Goal: Task Accomplishment & Management: Complete application form

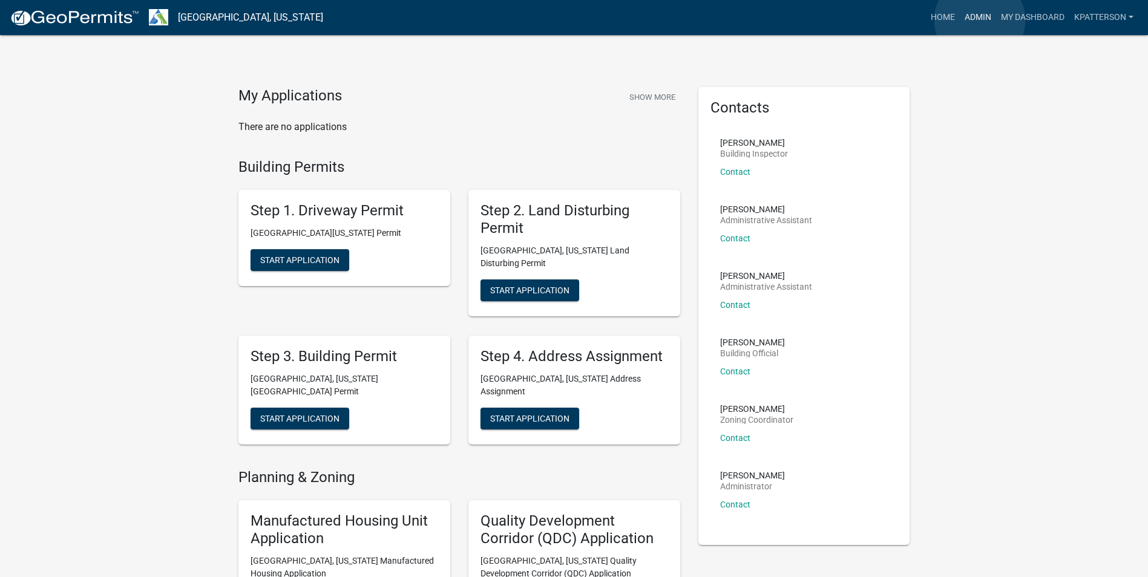
click at [979, 20] on link "Admin" at bounding box center [978, 17] width 36 height 23
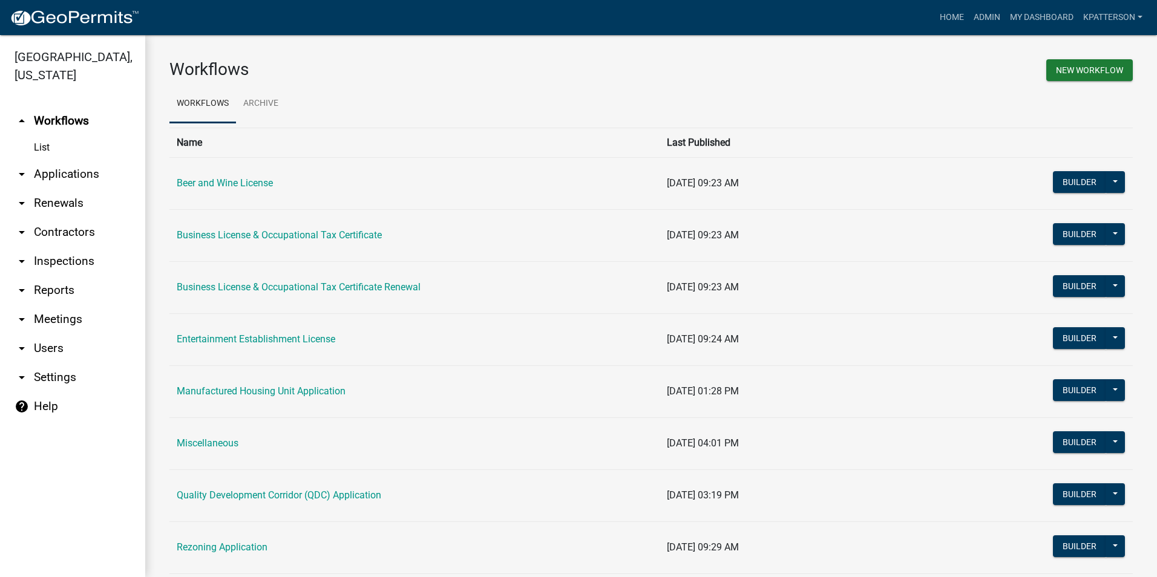
click at [61, 247] on link "arrow_drop_down Inspections" at bounding box center [72, 261] width 145 height 29
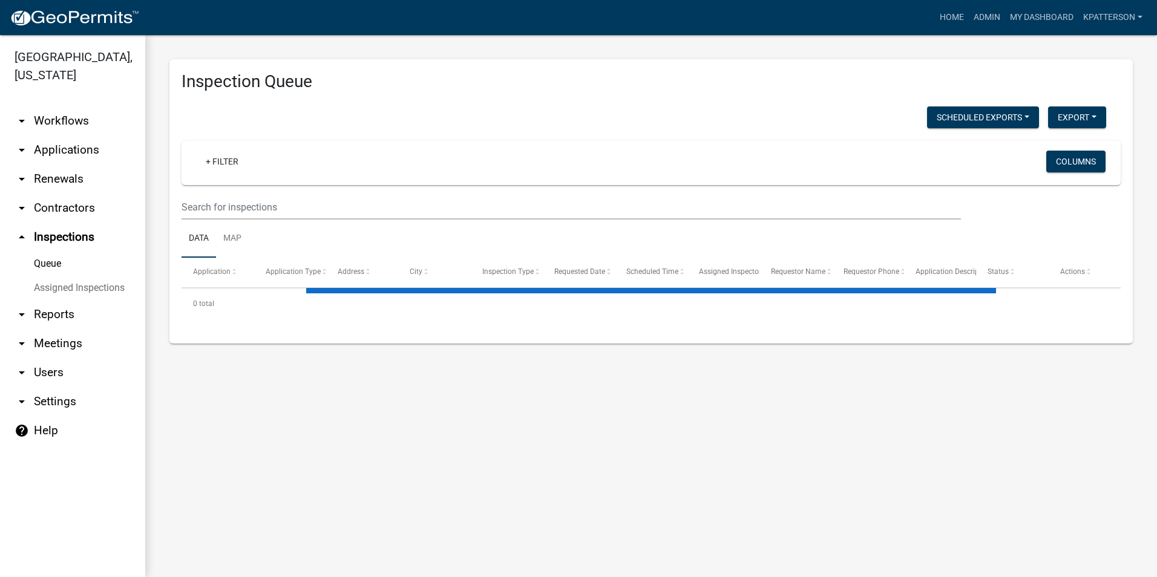
click at [40, 300] on link "arrow_drop_down Reports" at bounding box center [72, 314] width 145 height 29
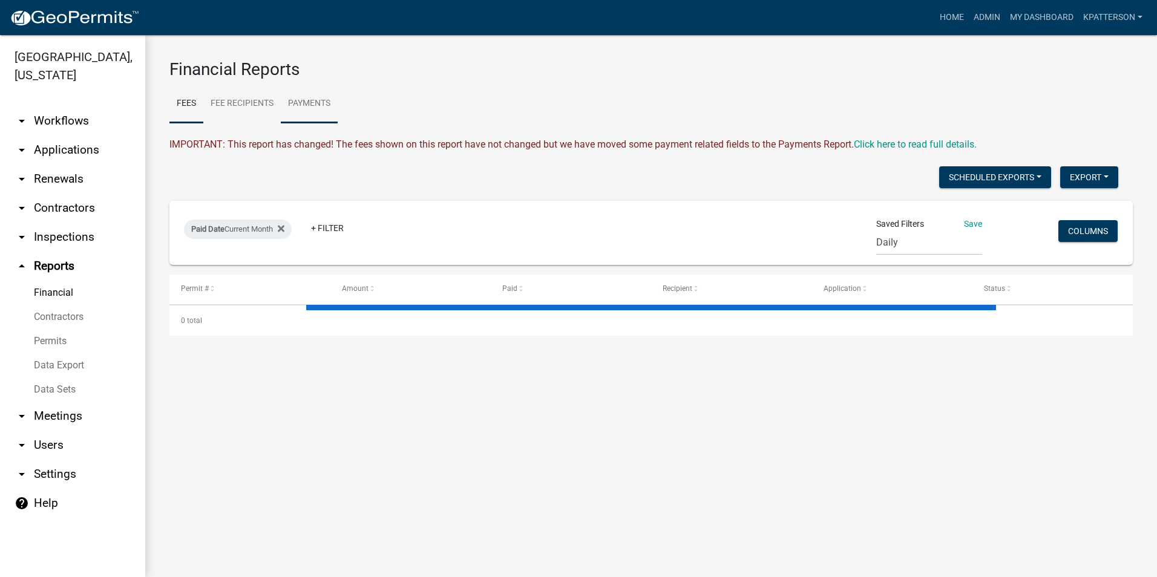
click at [310, 107] on link "Payments" at bounding box center [309, 104] width 57 height 39
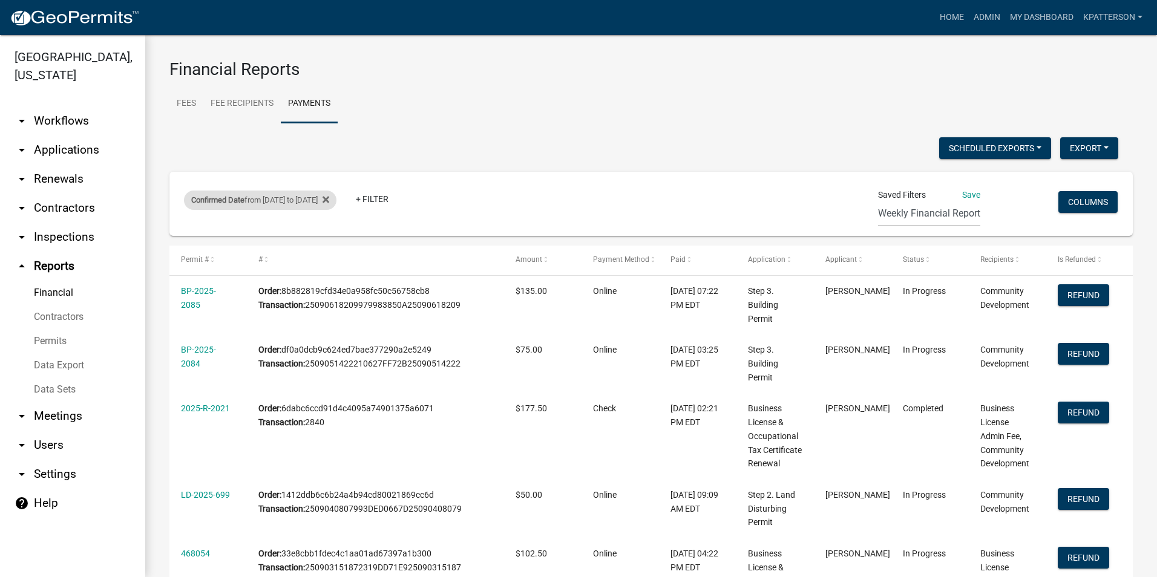
click at [291, 198] on div "Confirmed Date from 09/01/2025 to 09/07/2025" at bounding box center [260, 200] width 152 height 19
select select "custom"
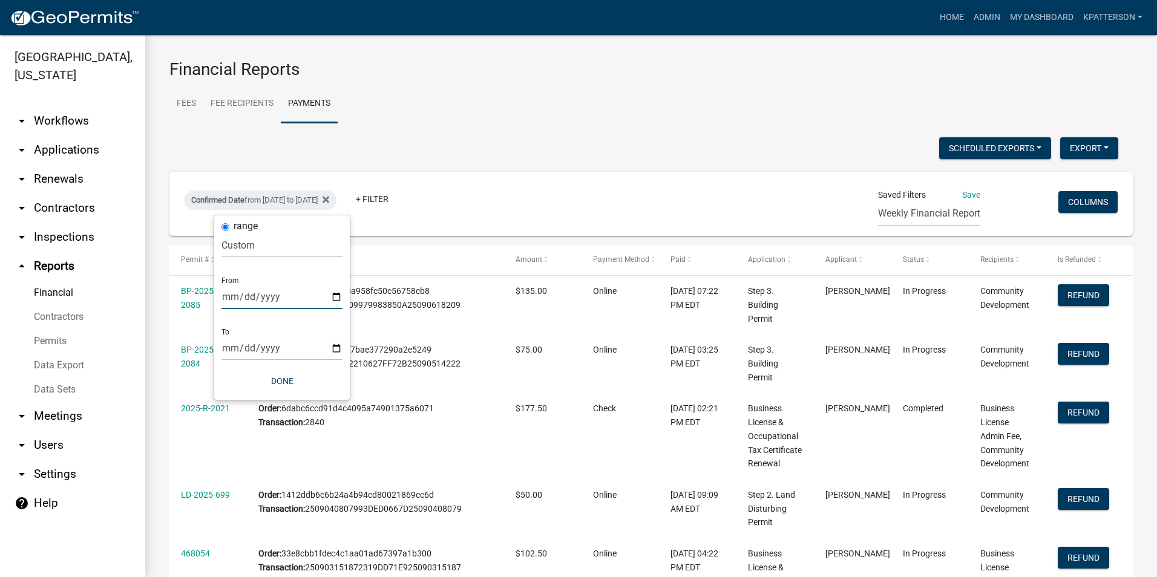
click at [336, 300] on input "2025-09-01" at bounding box center [281, 296] width 121 height 25
type input "2025-09-08"
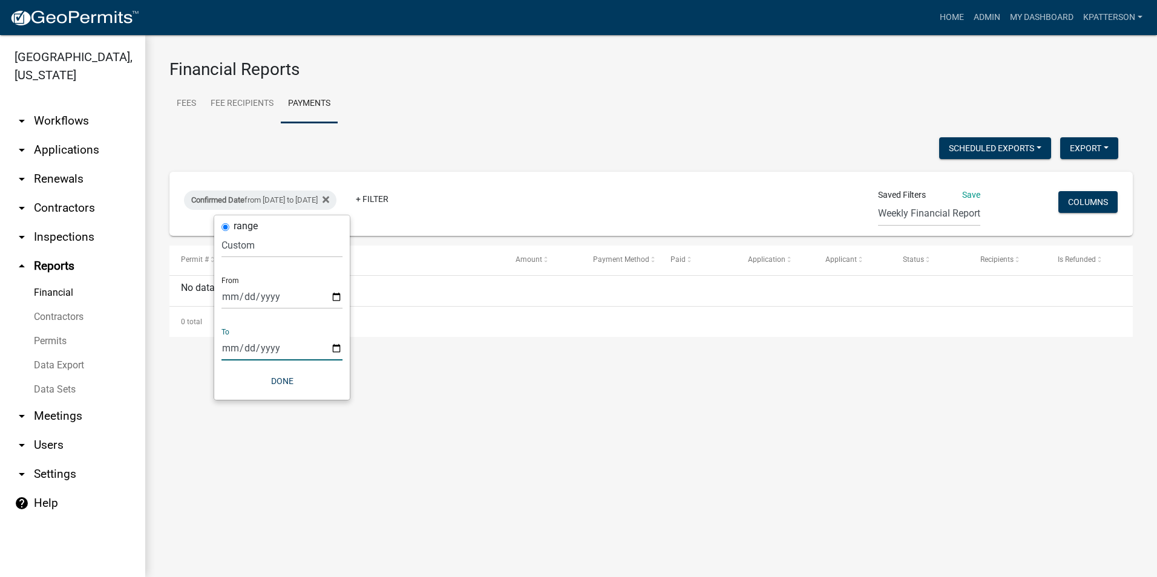
click at [281, 344] on input "2025-09-07" at bounding box center [281, 348] width 121 height 25
click at [293, 348] on input "2025-09-07" at bounding box center [281, 348] width 121 height 25
click at [332, 350] on input "2025-09-07" at bounding box center [281, 348] width 121 height 25
type input "2025-09-14"
click at [333, 296] on input "2025-09-08" at bounding box center [281, 296] width 121 height 25
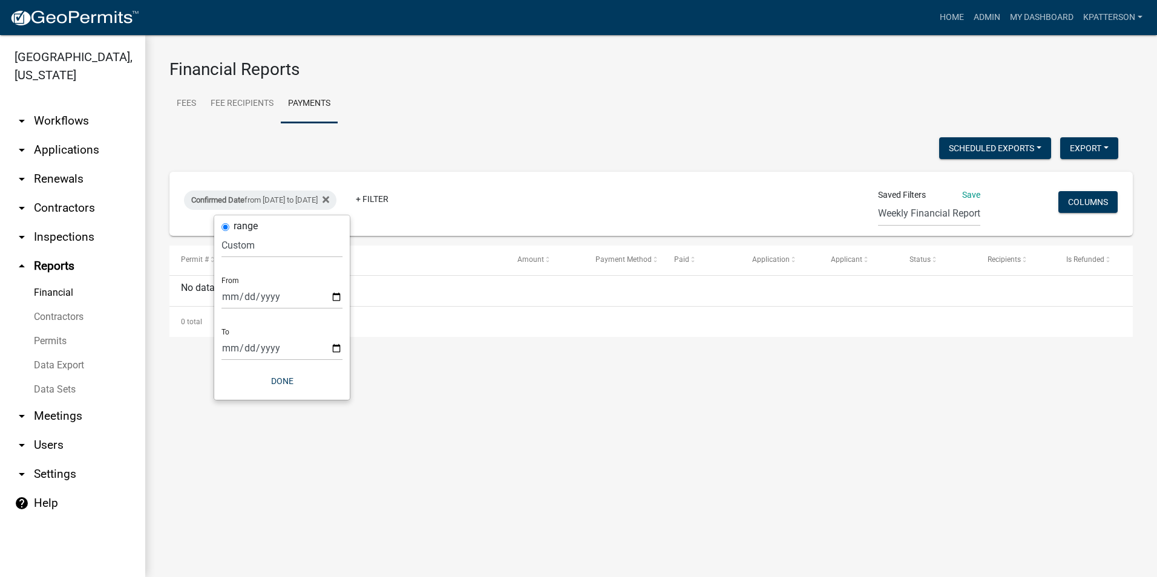
click at [388, 296] on div "No data to display" at bounding box center [650, 291] width 963 height 30
click at [311, 198] on div "Confirmed Date from 09/08/2025 to 09/14/2025" at bounding box center [260, 200] width 152 height 19
select select "custom"
drag, startPoint x: 311, startPoint y: 198, endPoint x: 339, endPoint y: 295, distance: 100.7
click at [339, 295] on input "2025-09-08" at bounding box center [281, 296] width 121 height 25
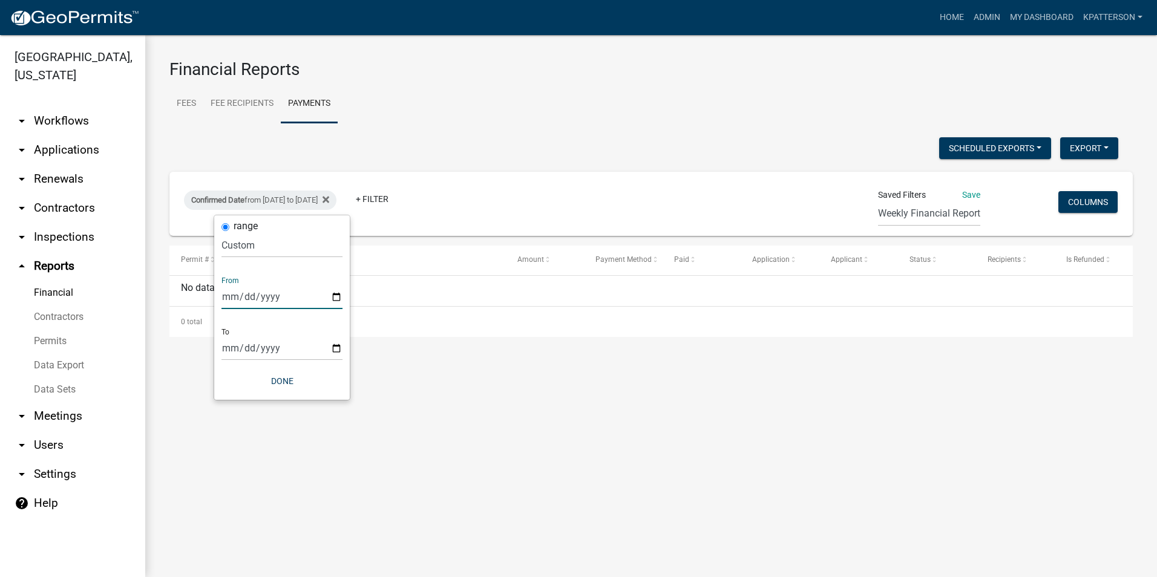
click at [341, 291] on input "2025-09-08" at bounding box center [281, 296] width 121 height 25
click at [336, 296] on input "2025-09-08" at bounding box center [281, 296] width 121 height 25
type input "2025-09-01"
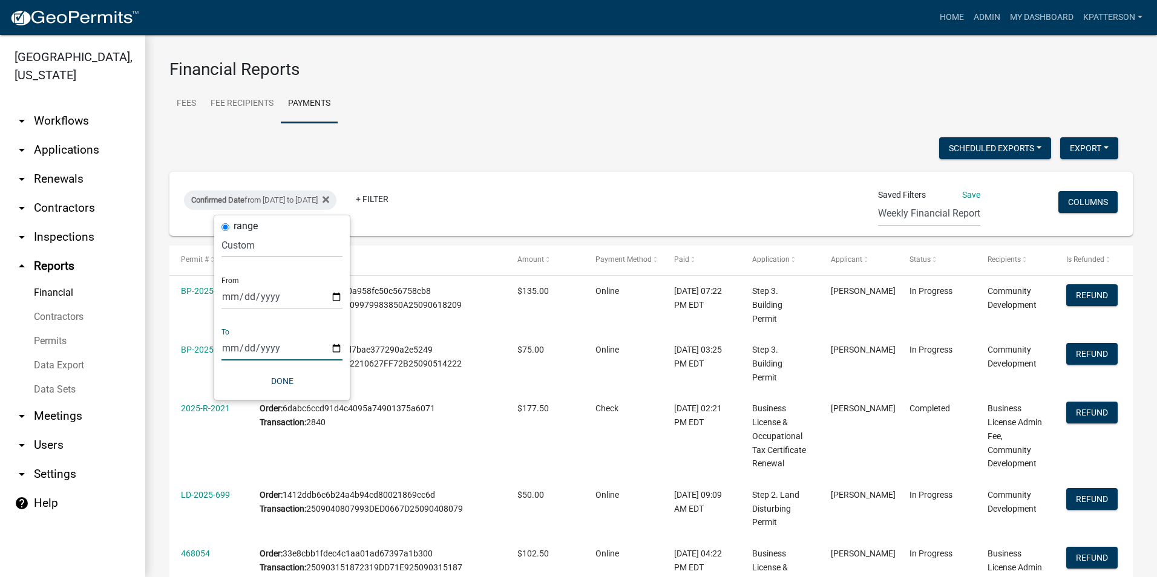
click at [332, 346] on input "2025-09-14" at bounding box center [281, 348] width 121 height 25
type input "2025-09-07"
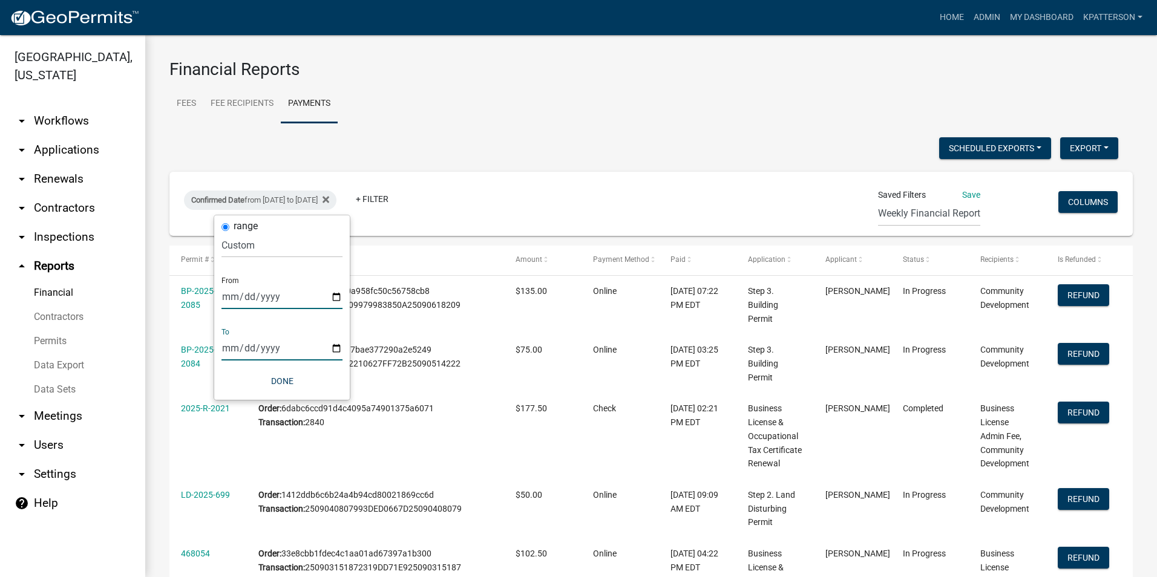
click at [336, 298] on input "2025-09-01" at bounding box center [281, 296] width 121 height 25
click at [500, 157] on div "Scheduled Exports + Create New Export Excel Format (.xlsx) CSV Format (.csv)" at bounding box center [643, 149] width 967 height 25
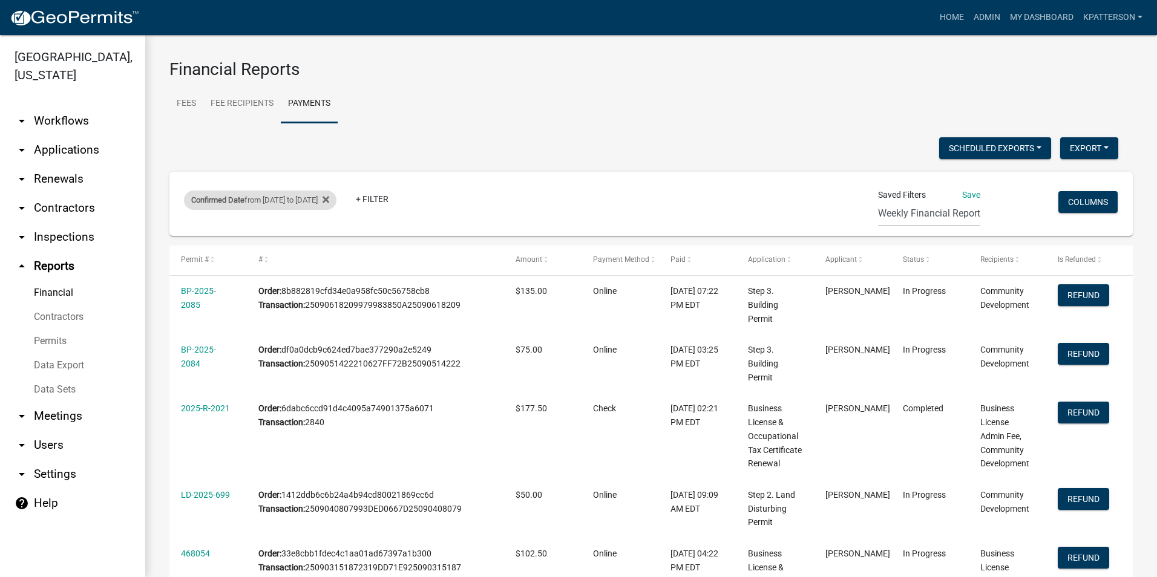
click at [327, 201] on div "Confirmed Date from 09/01/2025 to 09/07/2025" at bounding box center [260, 200] width 152 height 19
select select "custom"
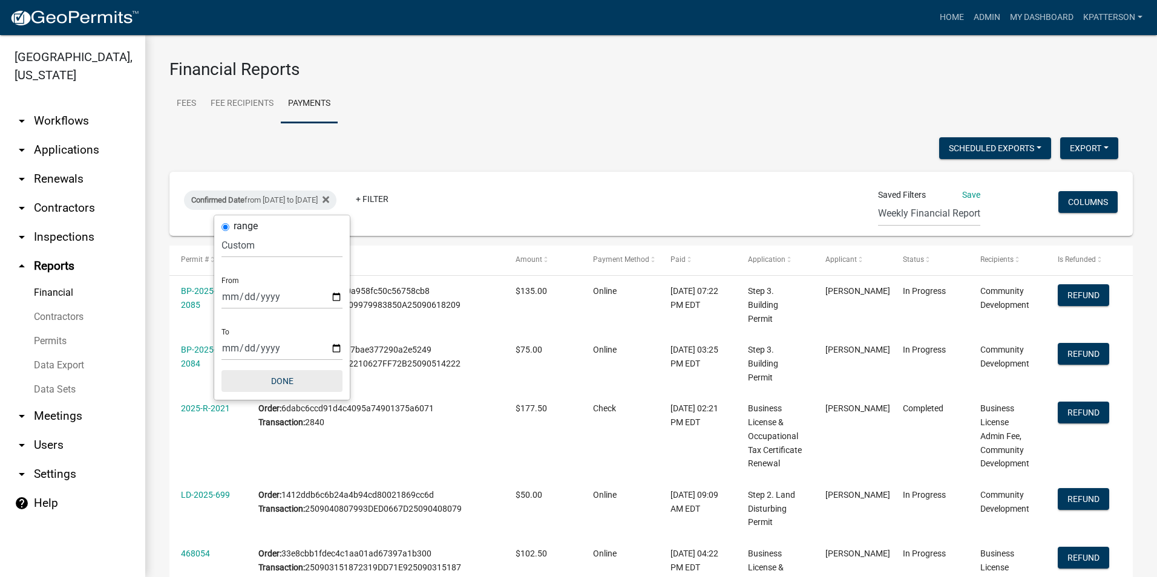
click at [287, 386] on button "Done" at bounding box center [281, 381] width 121 height 22
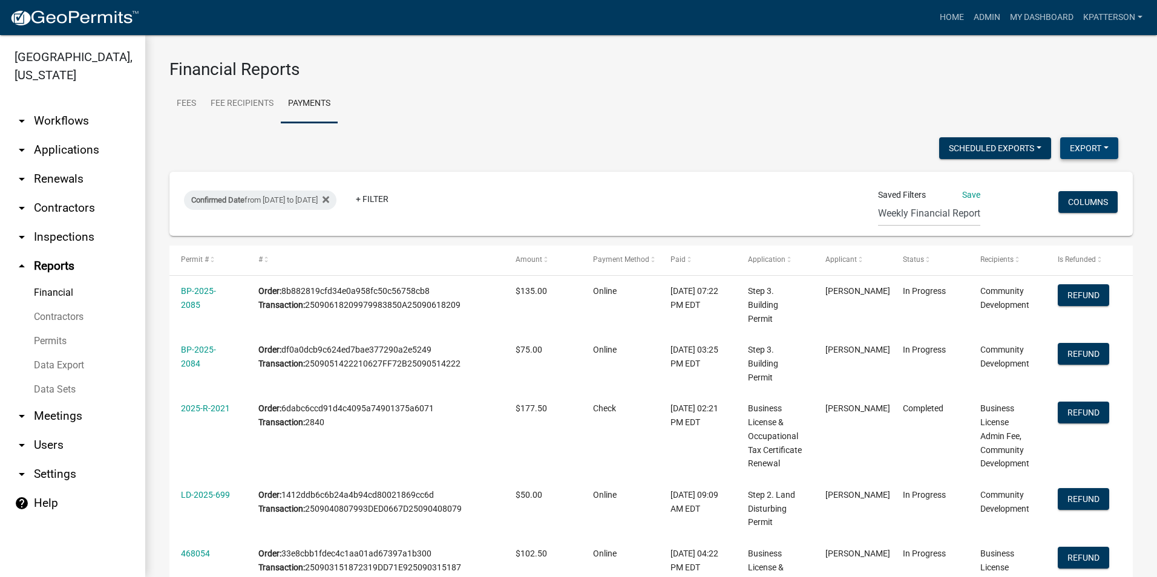
click at [1072, 149] on button "Export" at bounding box center [1089, 148] width 58 height 22
click at [1054, 185] on button "Excel Format (.xlsx)" at bounding box center [1061, 179] width 113 height 29
click at [828, 95] on ul "Fees Fee Recipients Payments" at bounding box center [650, 104] width 963 height 38
click at [51, 139] on link "arrow_drop_down Applications" at bounding box center [72, 150] width 145 height 29
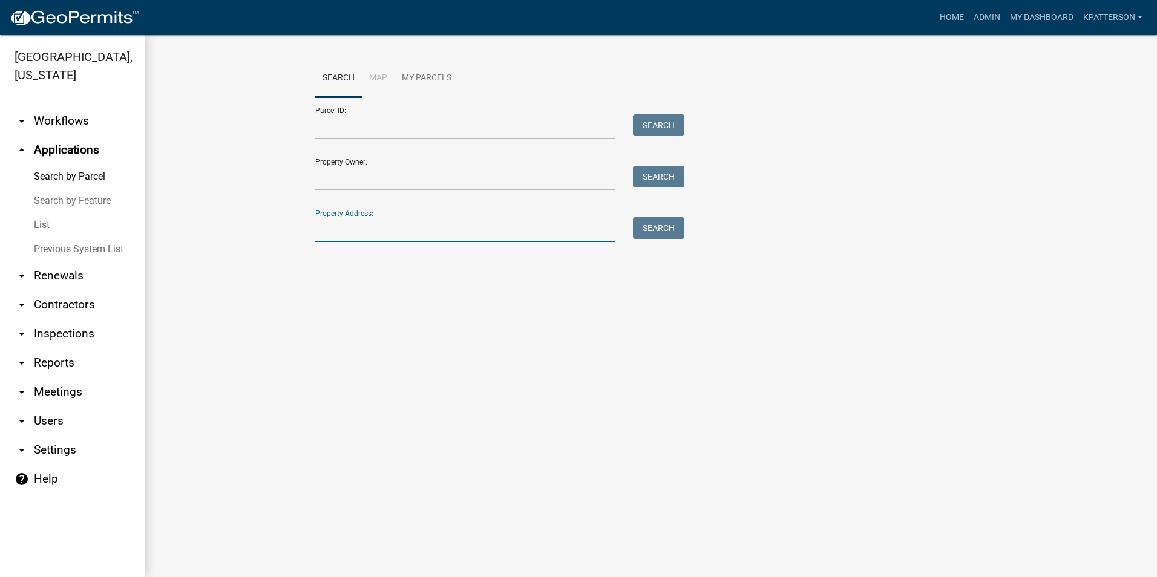
click at [329, 229] on input "Property Address:" at bounding box center [464, 229] width 299 height 25
type input "1463 liberty hill"
click at [675, 234] on button "Search" at bounding box center [658, 228] width 51 height 22
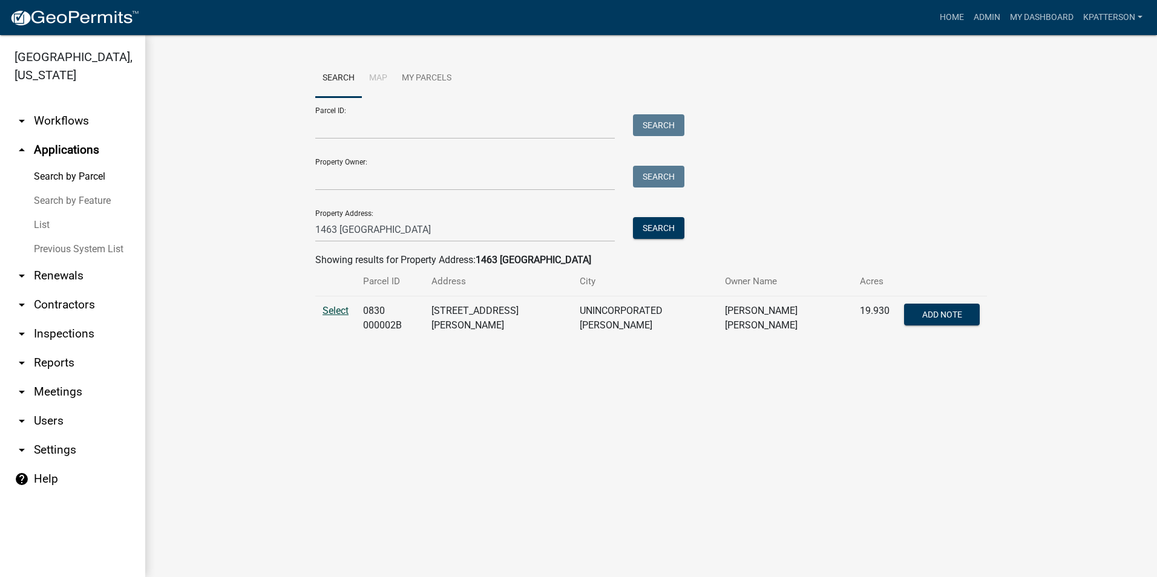
click at [346, 310] on span "Select" at bounding box center [335, 310] width 26 height 11
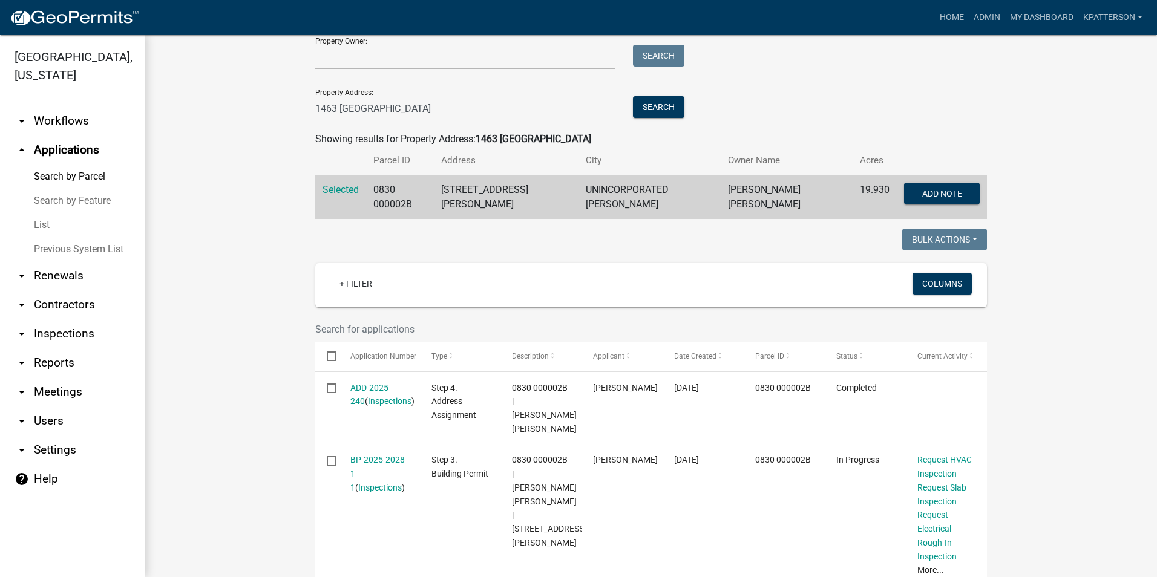
scroll to position [182, 0]
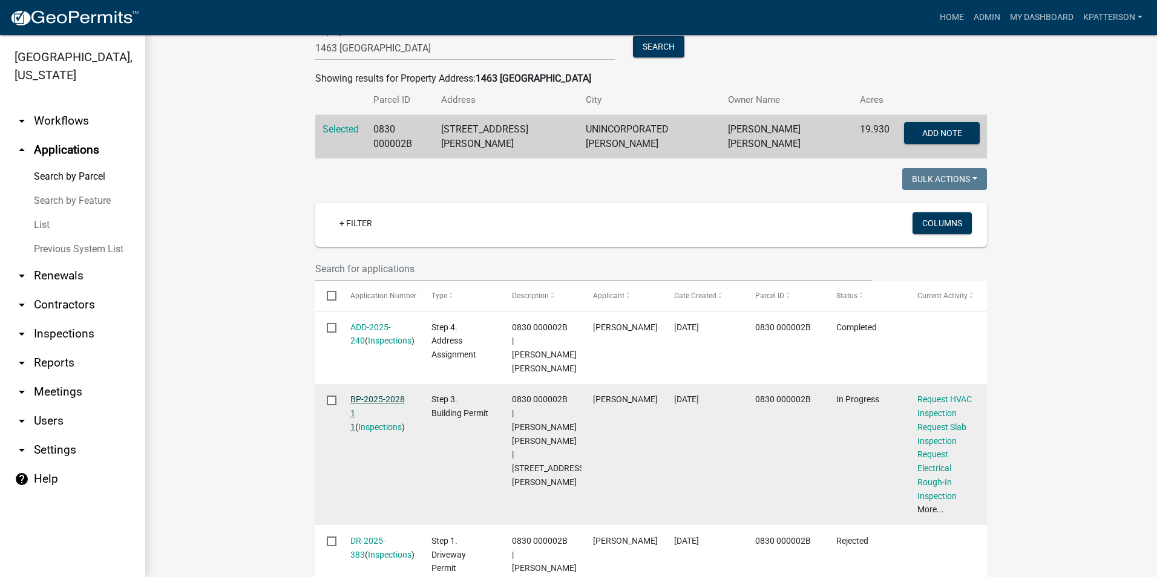
click at [388, 397] on link "BP-2025-2028 1 1" at bounding box center [377, 413] width 54 height 38
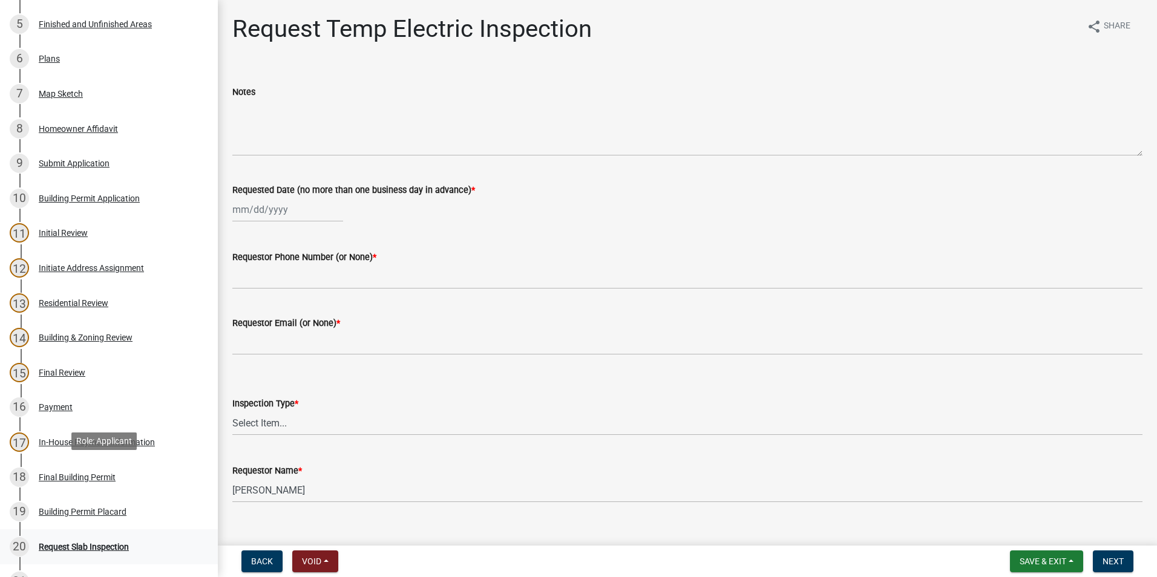
scroll to position [545, 0]
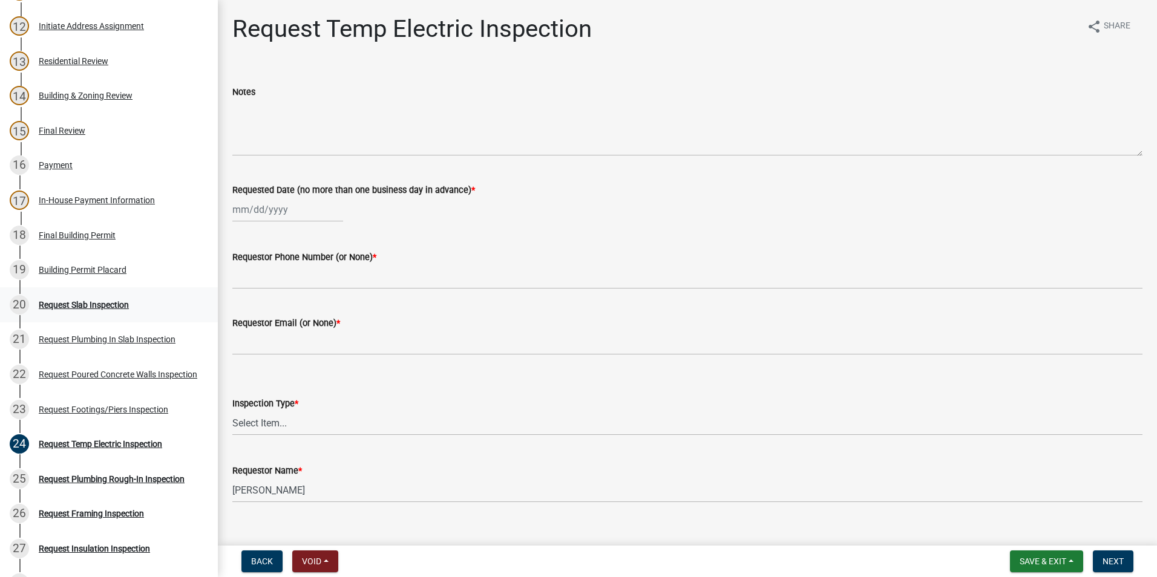
click at [88, 301] on div "Request Slab Inspection" at bounding box center [84, 305] width 90 height 8
click at [260, 214] on div at bounding box center [287, 209] width 111 height 25
select select "9"
select select "2025"
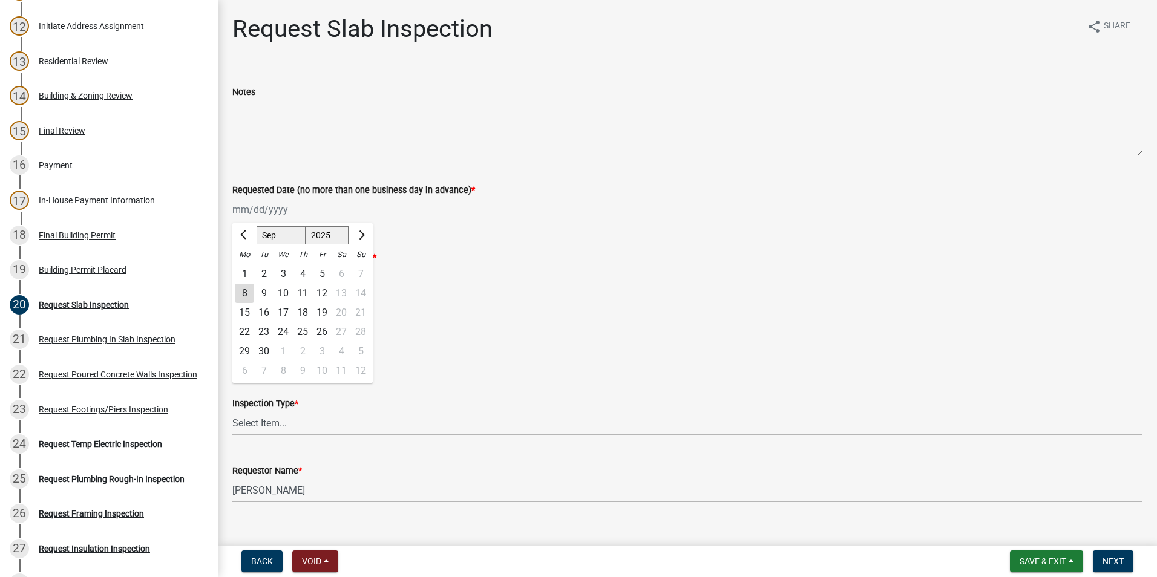
click at [241, 297] on div "8" at bounding box center [244, 293] width 19 height 19
type input "09/08/2025"
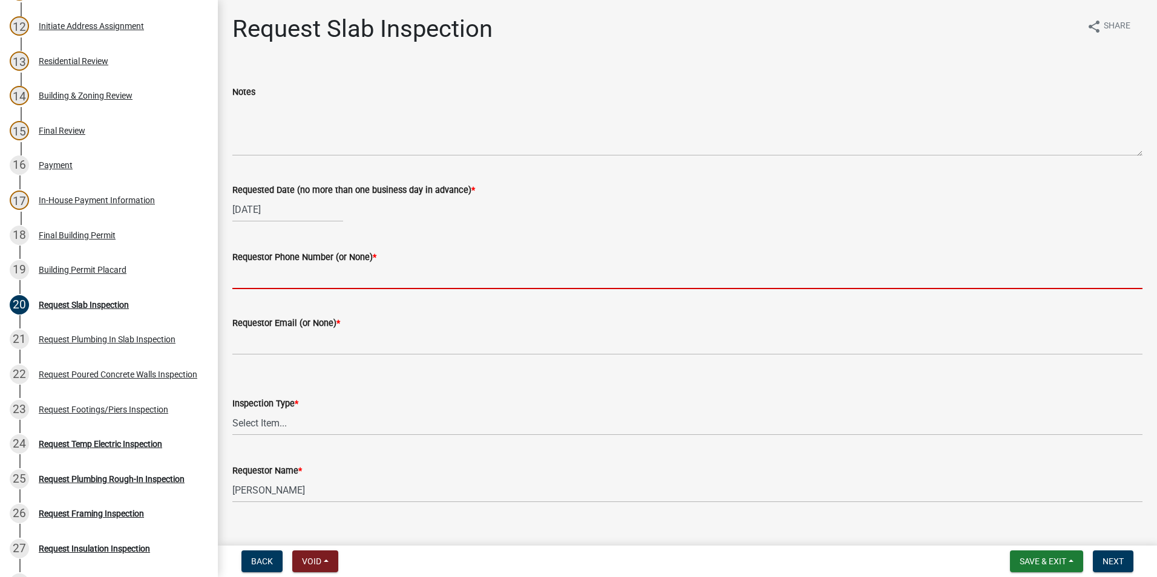
click at [255, 284] on input "Requestor Phone Number (or None) *" at bounding box center [687, 276] width 910 height 25
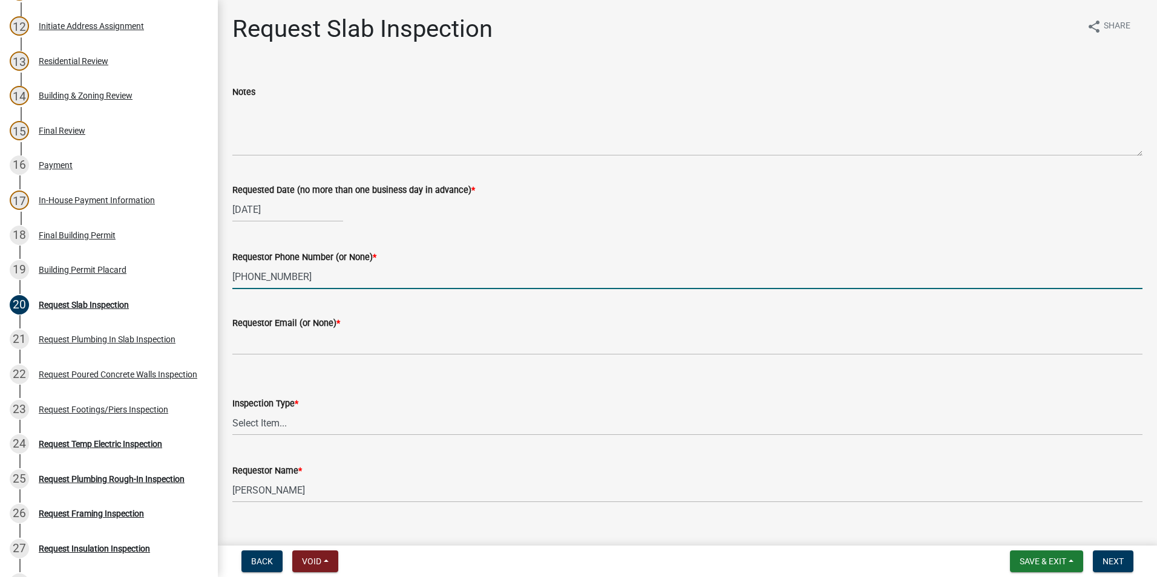
type input "404-309-9921"
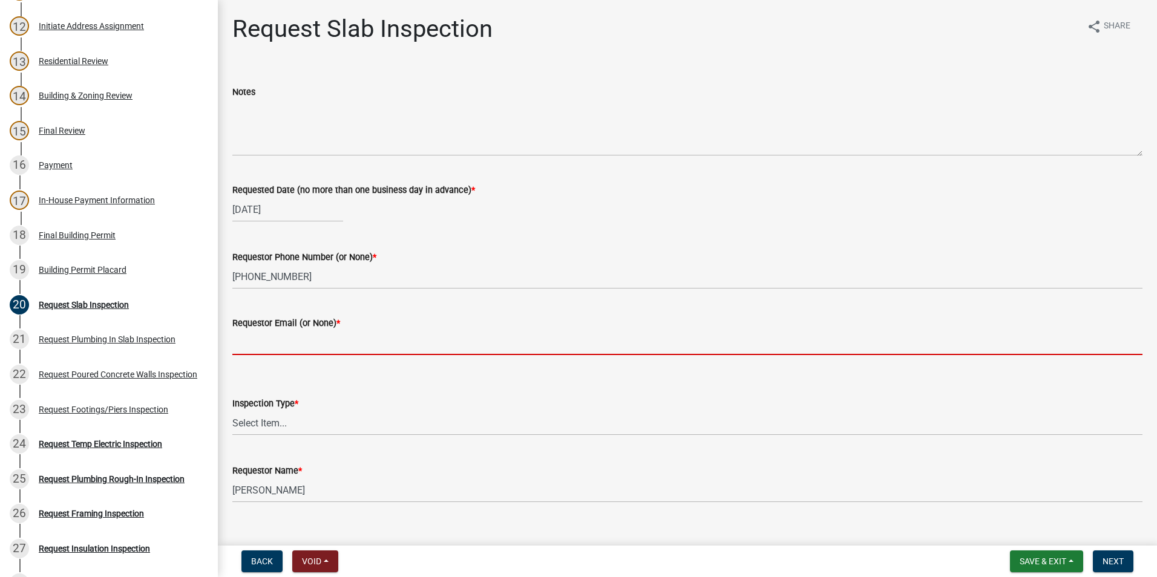
click at [273, 343] on input "Requestor Email (or None) *" at bounding box center [687, 342] width 910 height 25
type input "none"
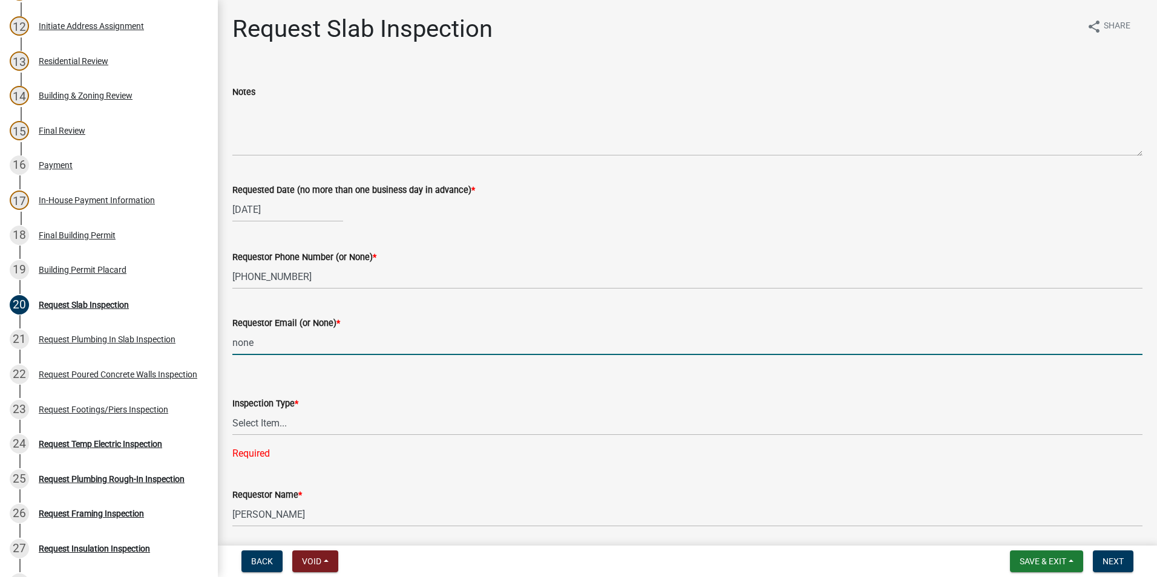
click at [288, 436] on div "Inspection Type * Select Item... Slab Required" at bounding box center [687, 413] width 910 height 96
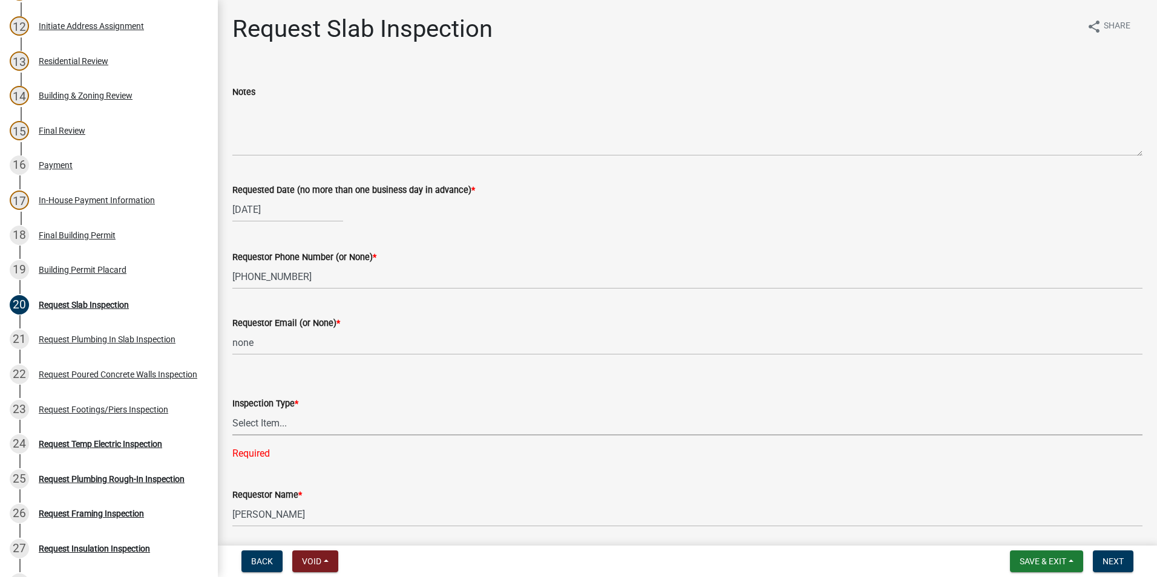
click at [287, 428] on select "Select Item... Slab" at bounding box center [687, 423] width 910 height 25
click at [232, 411] on select "Select Item... Slab" at bounding box center [687, 423] width 910 height 25
select select "ab79e0bf-6fbf-48c6-834d-2adc4864fc5e"
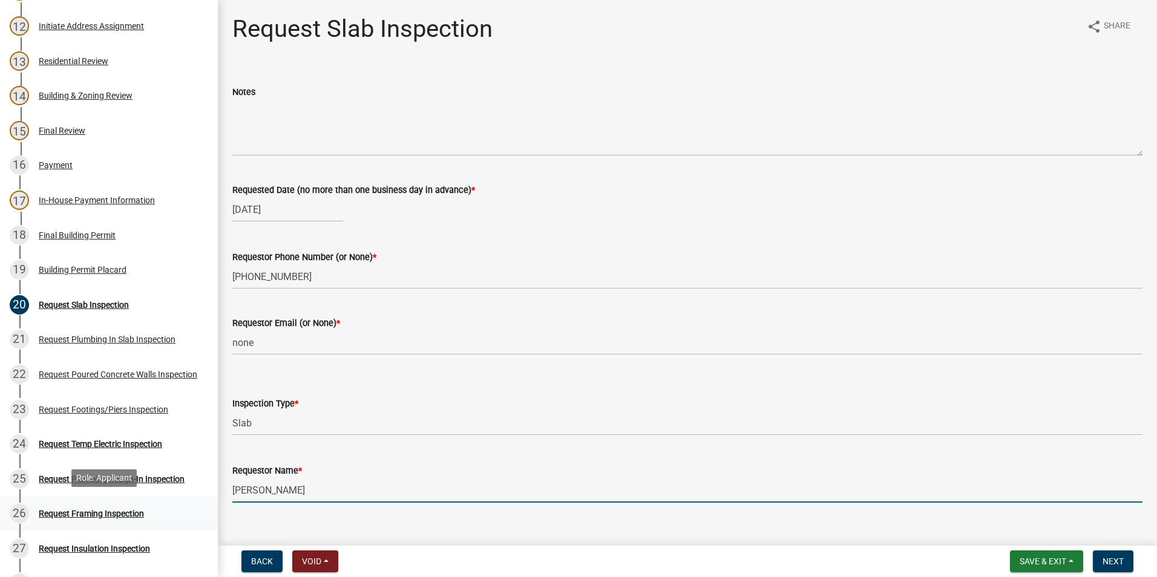
drag, startPoint x: 301, startPoint y: 494, endPoint x: 178, endPoint y: 505, distance: 123.9
click at [178, 505] on div "Step 3. Building Permit BP-2025-2028 Edit View Summary Notes Show emails 1 Intr…" at bounding box center [578, 288] width 1157 height 577
type input "William Hensley"
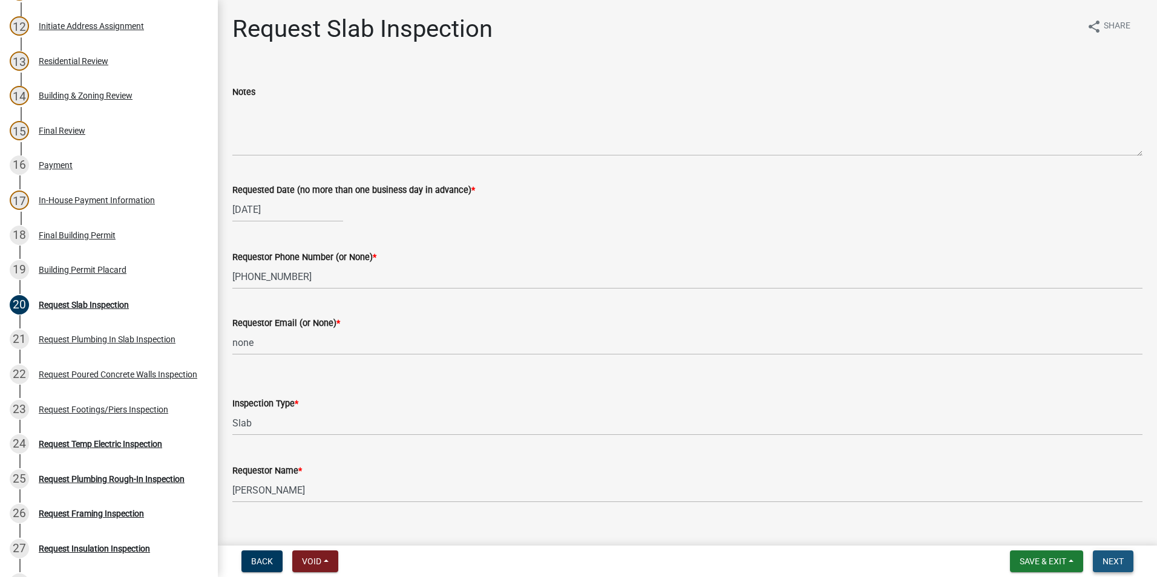
click at [1105, 560] on span "Next" at bounding box center [1112, 562] width 21 height 10
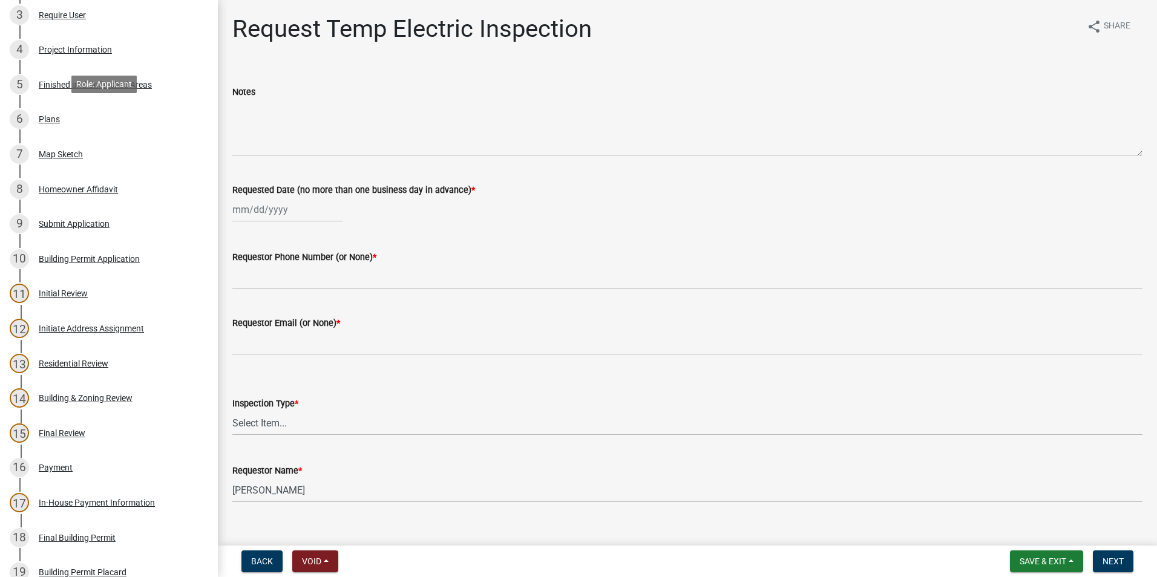
scroll to position [0, 0]
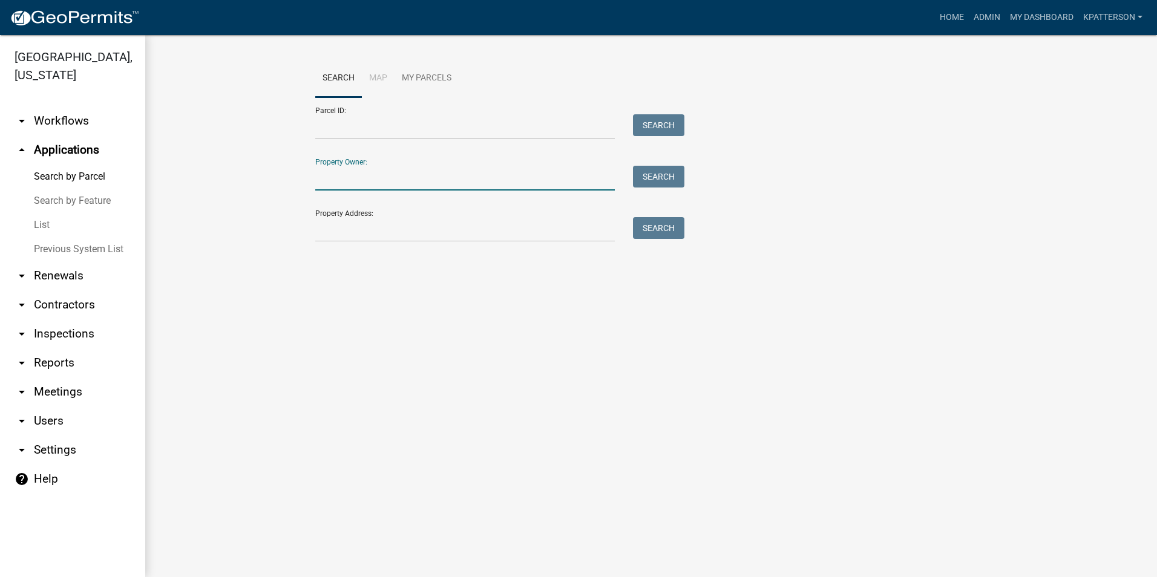
drag, startPoint x: 368, startPoint y: 180, endPoint x: 377, endPoint y: 178, distance: 8.7
click at [368, 180] on input "Property Owner:" at bounding box center [464, 178] width 299 height 25
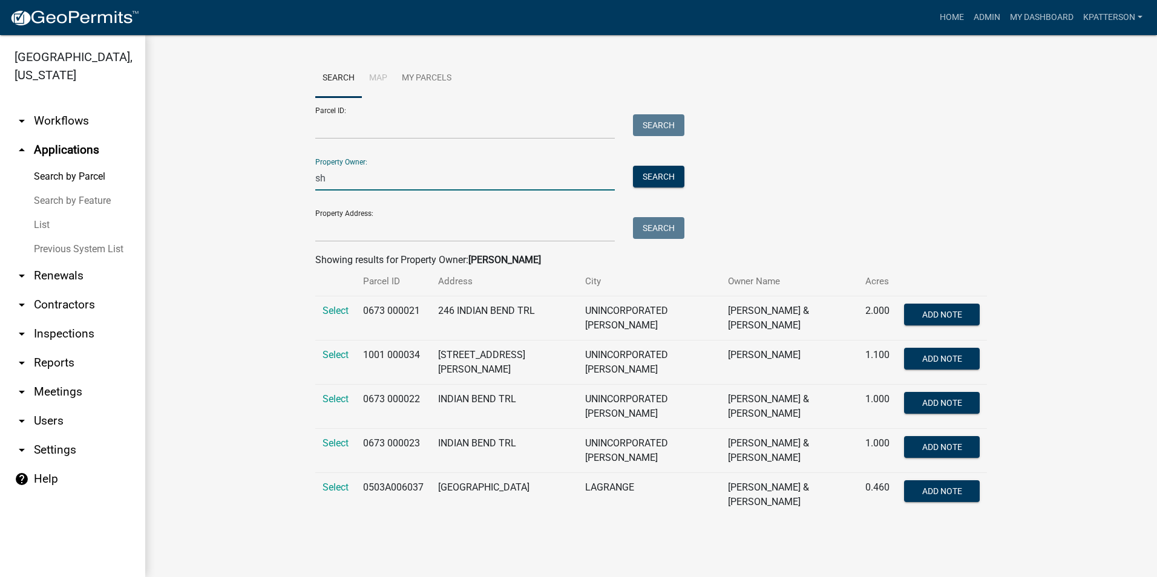
type input "s"
click at [362, 228] on input "Property Address:" at bounding box center [464, 229] width 299 height 25
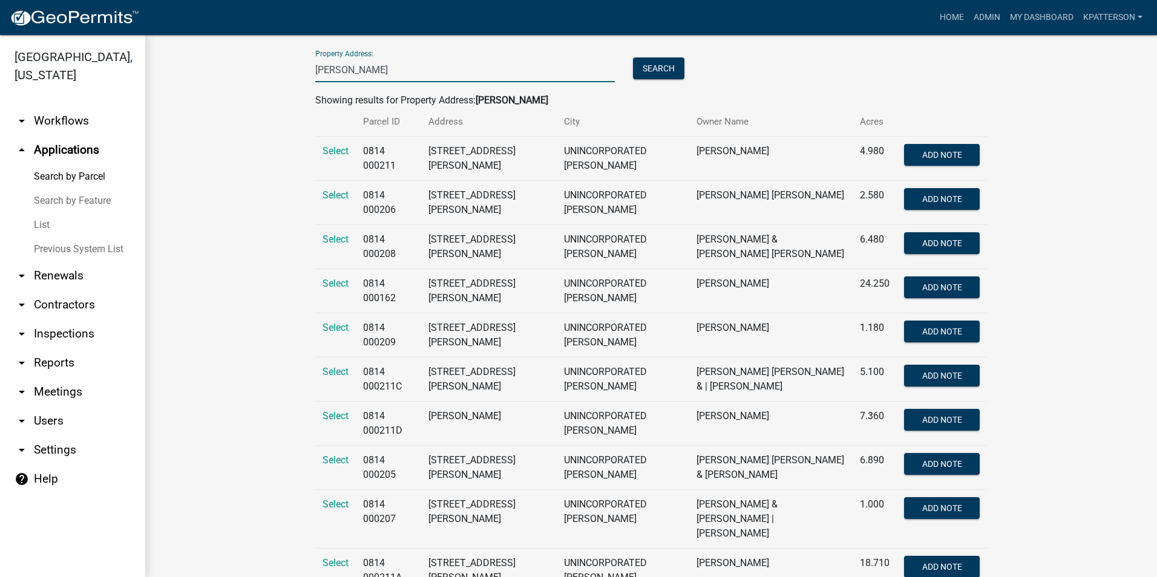
scroll to position [182, 0]
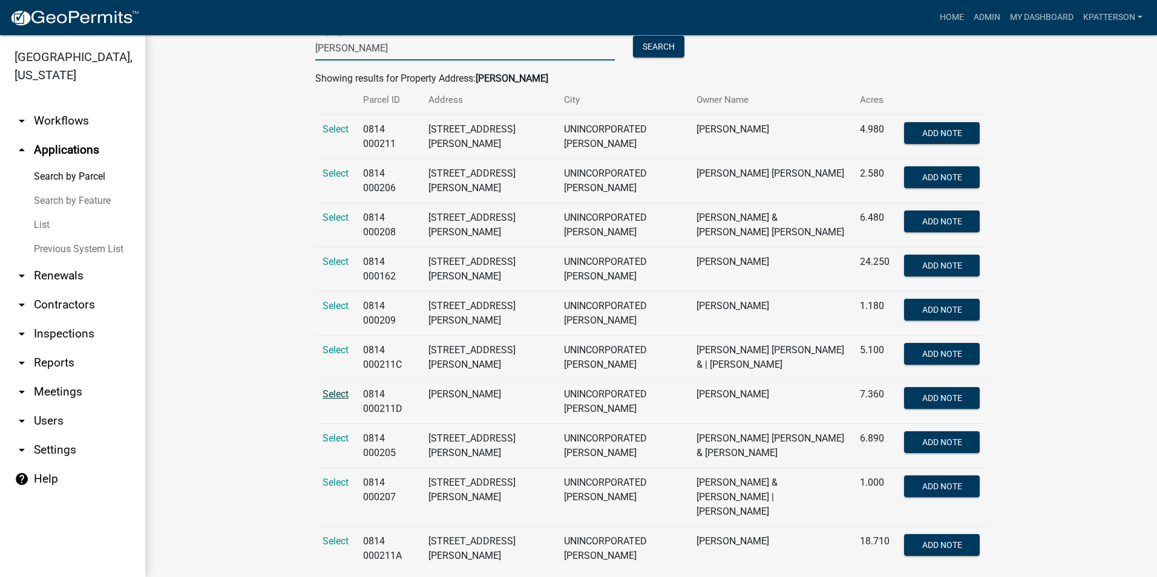
type input "shirey rd"
click at [335, 389] on span "Select" at bounding box center [335, 393] width 26 height 11
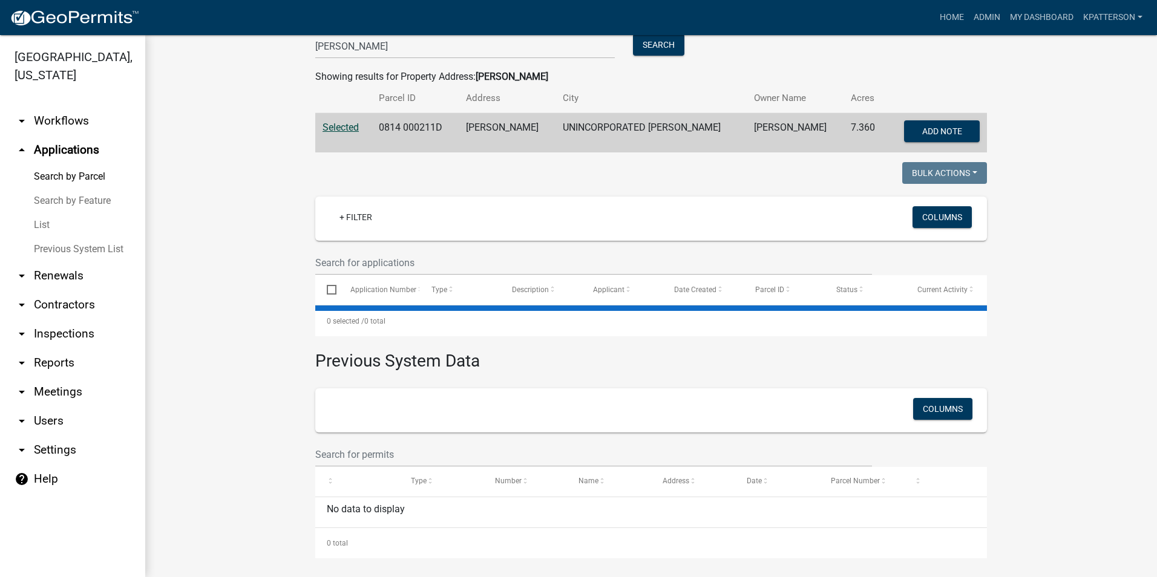
scroll to position [188, 0]
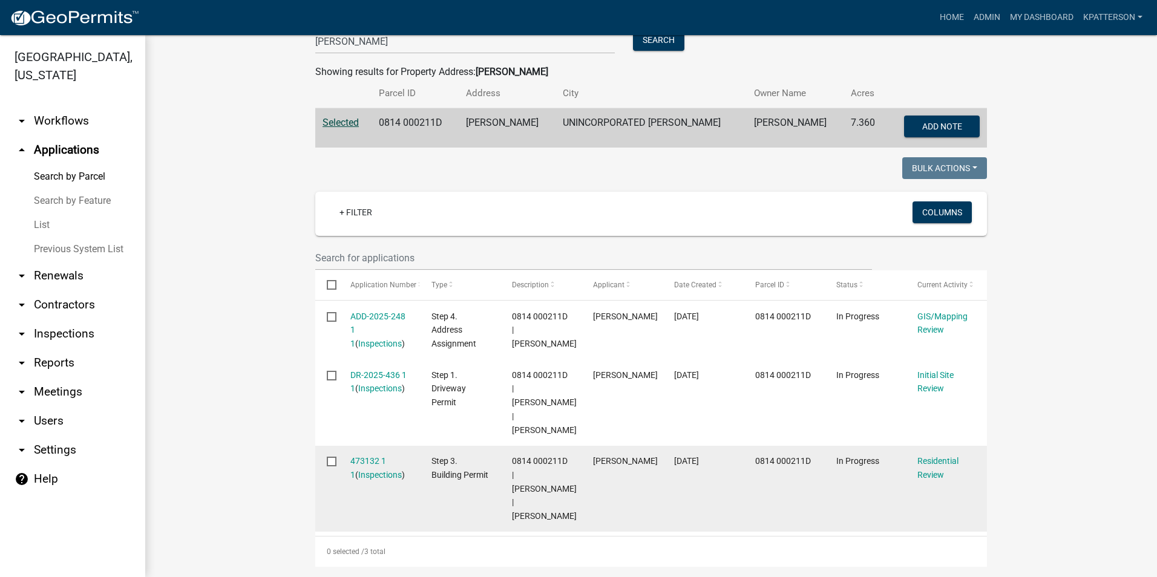
click at [932, 454] on div "Residential Review" at bounding box center [946, 468] width 58 height 28
click at [926, 456] on link "Residential Review" at bounding box center [937, 468] width 41 height 24
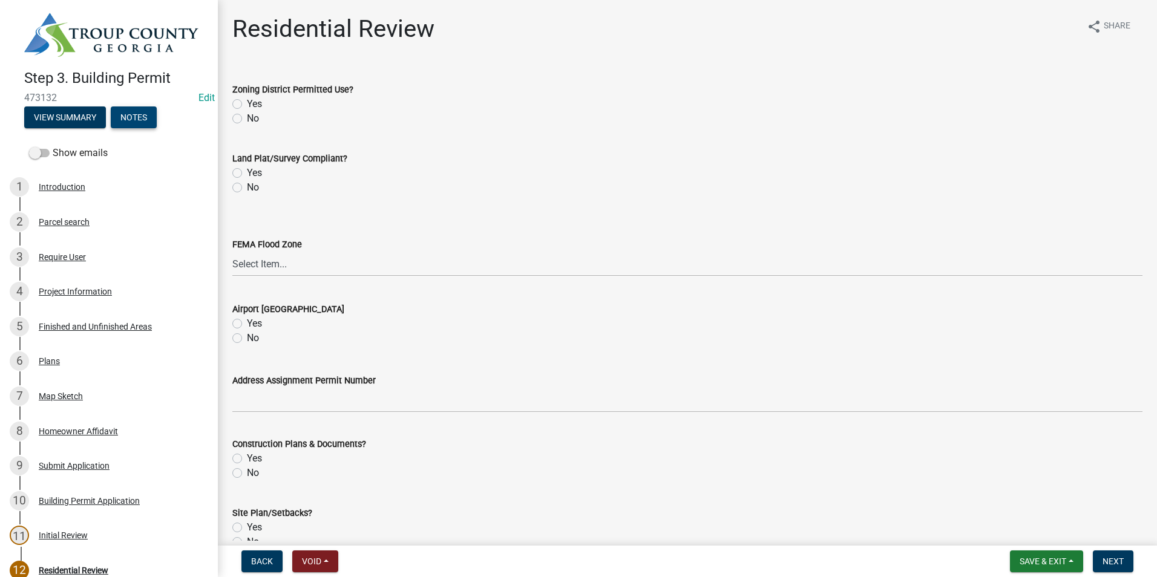
click at [119, 115] on button "Notes" at bounding box center [134, 117] width 46 height 22
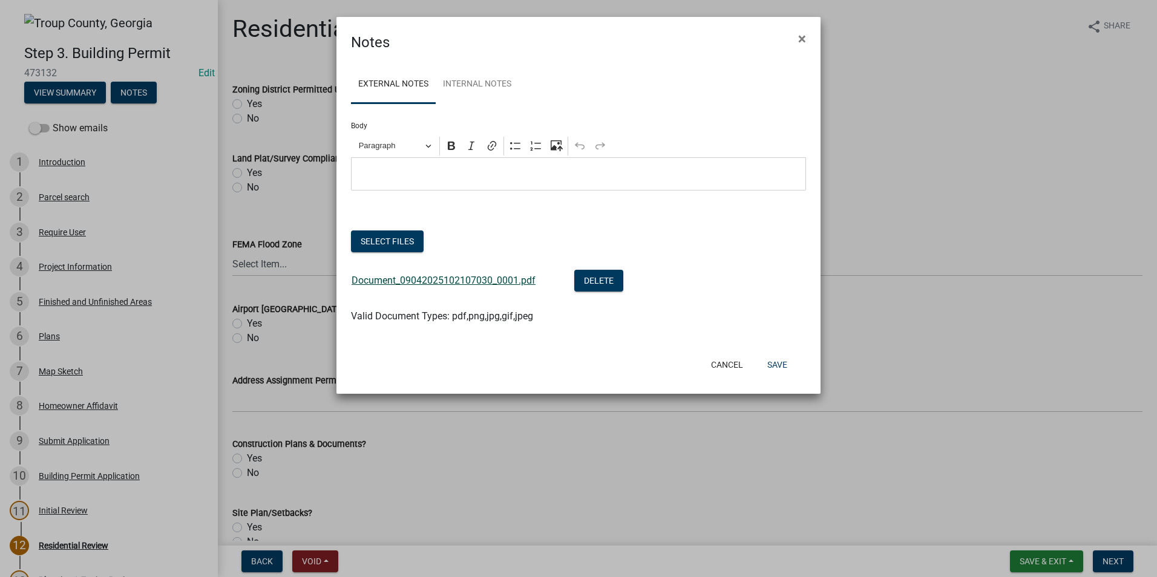
click at [476, 276] on link "Document_09042025102107030_0001.pdf" at bounding box center [444, 280] width 184 height 11
click at [800, 35] on span "×" at bounding box center [802, 38] width 8 height 17
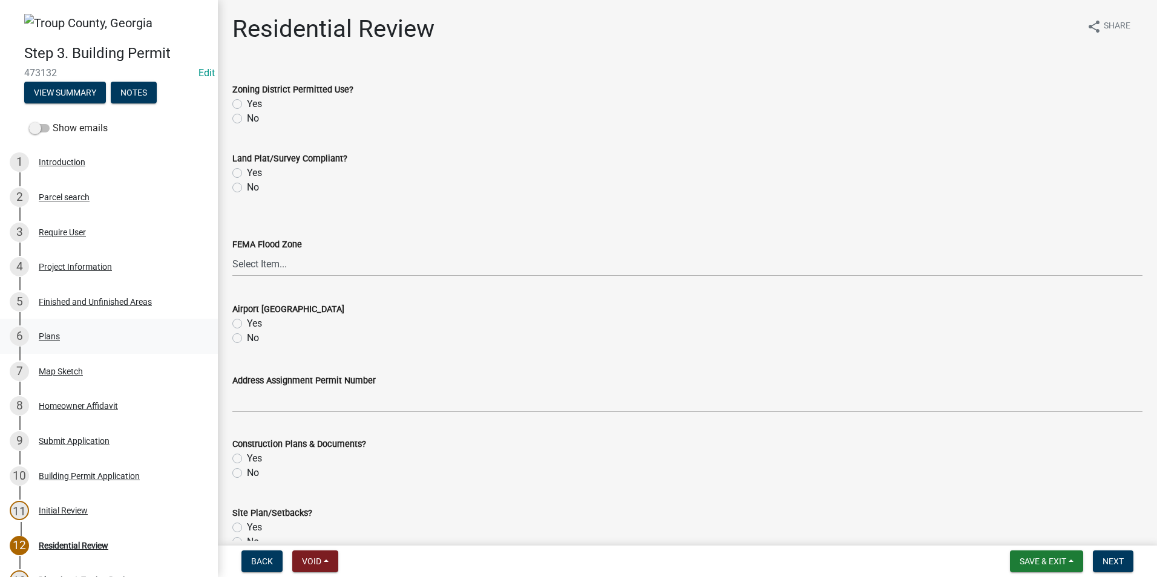
click at [88, 339] on div "6 Plans" at bounding box center [104, 336] width 189 height 19
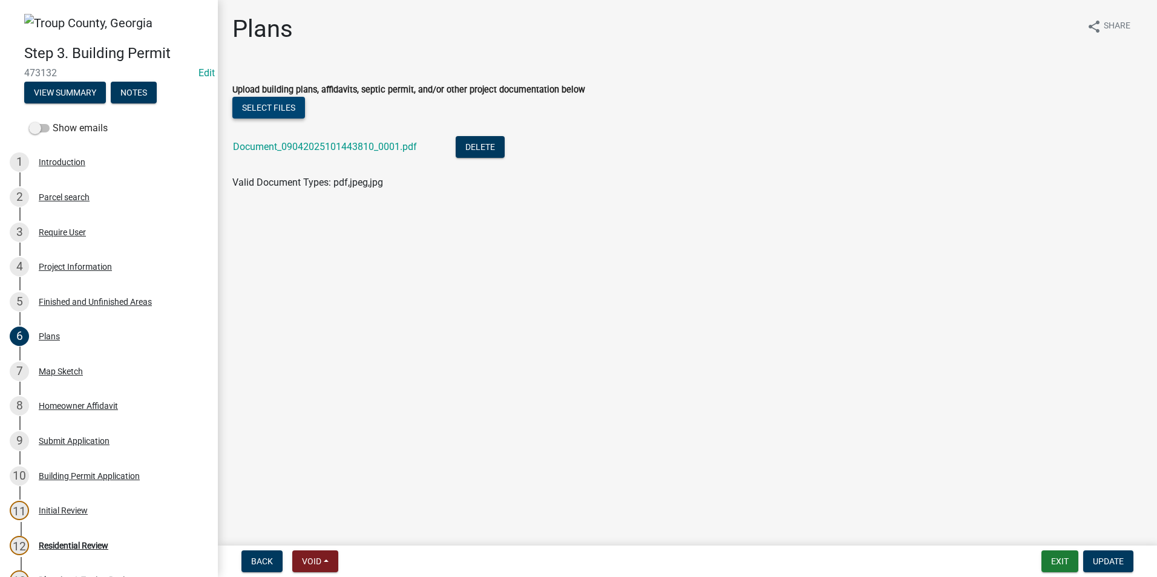
click at [287, 105] on button "Select files" at bounding box center [268, 108] width 73 height 22
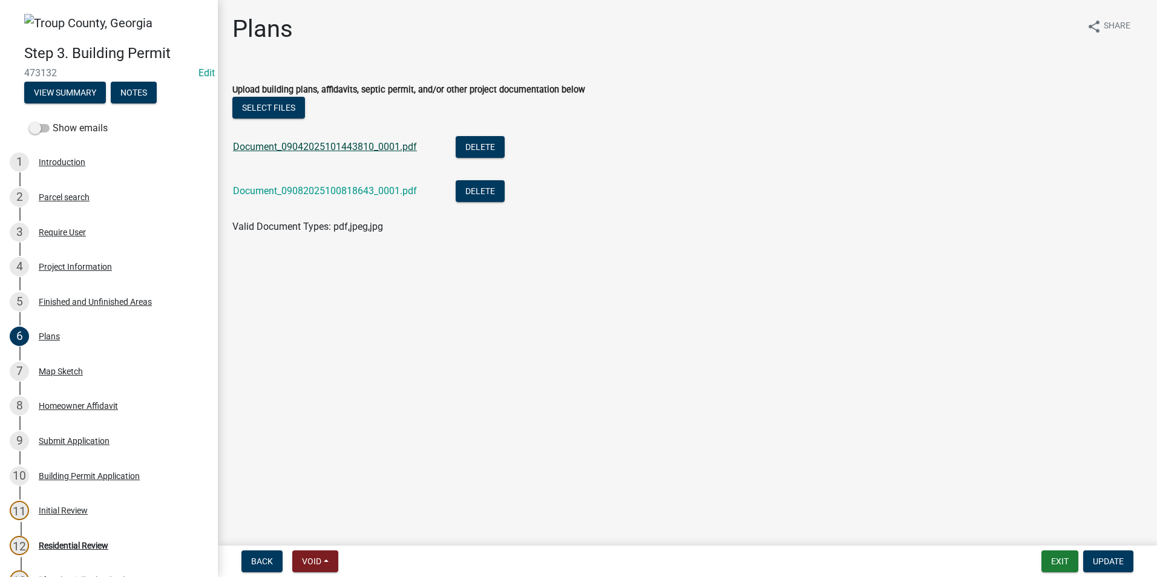
click at [314, 146] on link "Document_09042025101443810_0001.pdf" at bounding box center [325, 146] width 184 height 11
click at [314, 185] on div "Document_09082025100818643_0001.pdf" at bounding box center [334, 192] width 203 height 25
click at [314, 193] on link "Document_09082025100818643_0001.pdf" at bounding box center [325, 190] width 184 height 11
click at [1110, 559] on span "Update" at bounding box center [1108, 562] width 31 height 10
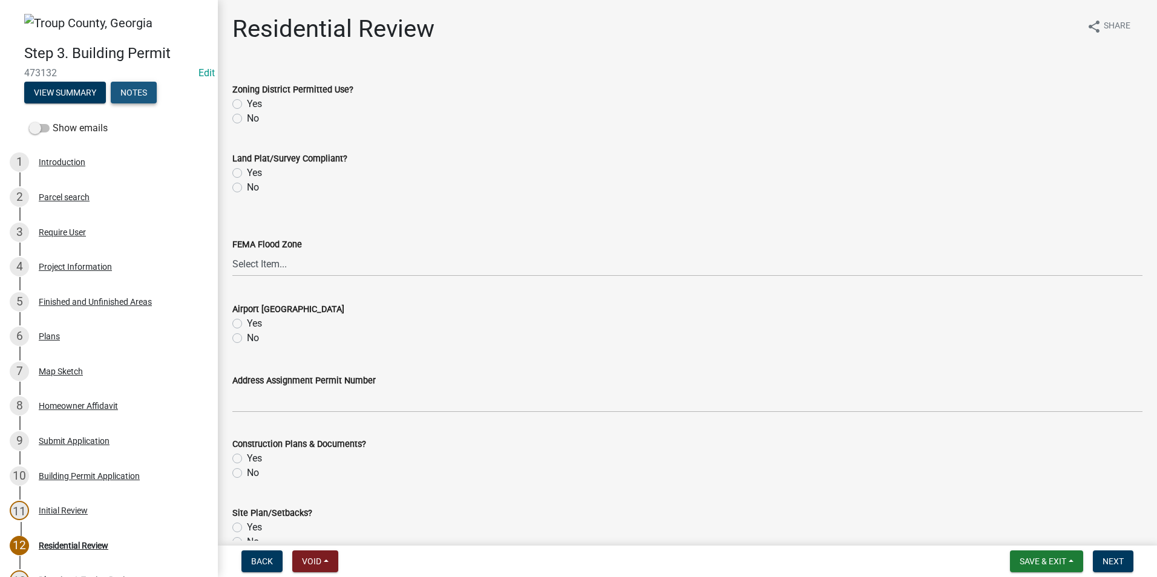
click at [145, 92] on button "Notes" at bounding box center [134, 93] width 46 height 22
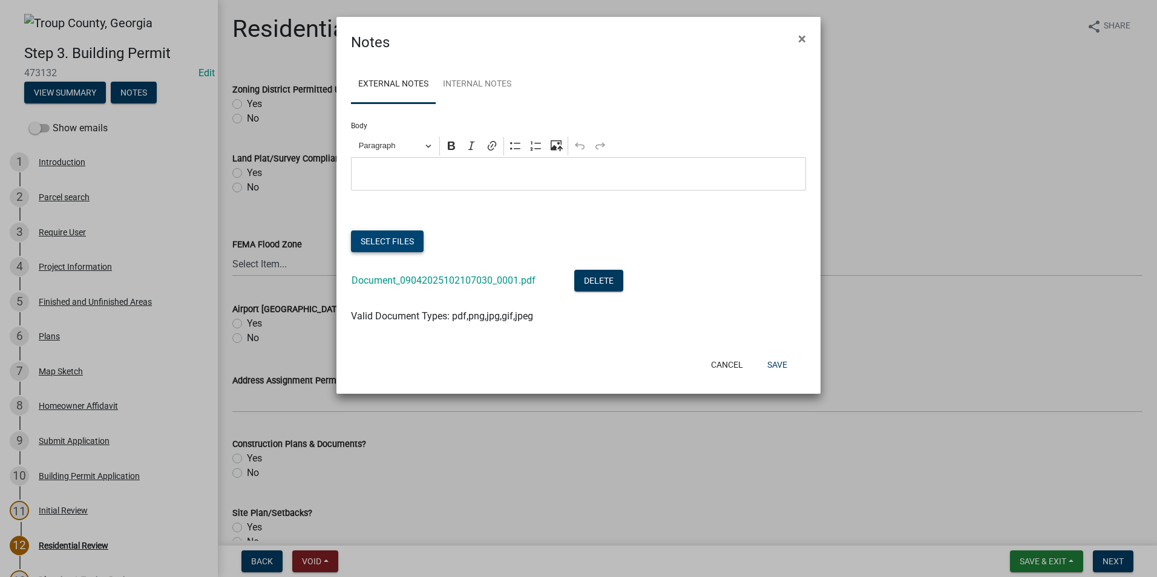
click at [409, 238] on button "Select files" at bounding box center [387, 242] width 73 height 22
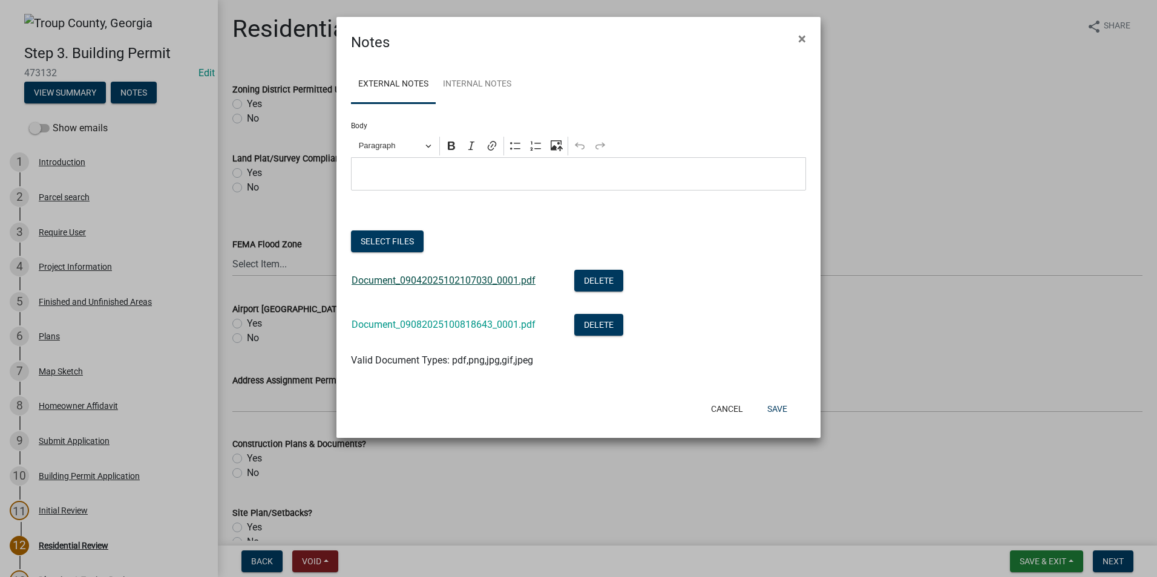
click at [434, 280] on link "Document_09042025102107030_0001.pdf" at bounding box center [444, 280] width 184 height 11
click at [442, 329] on link "Document_09082025100818643_0001.pdf" at bounding box center [444, 324] width 184 height 11
click at [773, 413] on button "Save" at bounding box center [776, 409] width 39 height 22
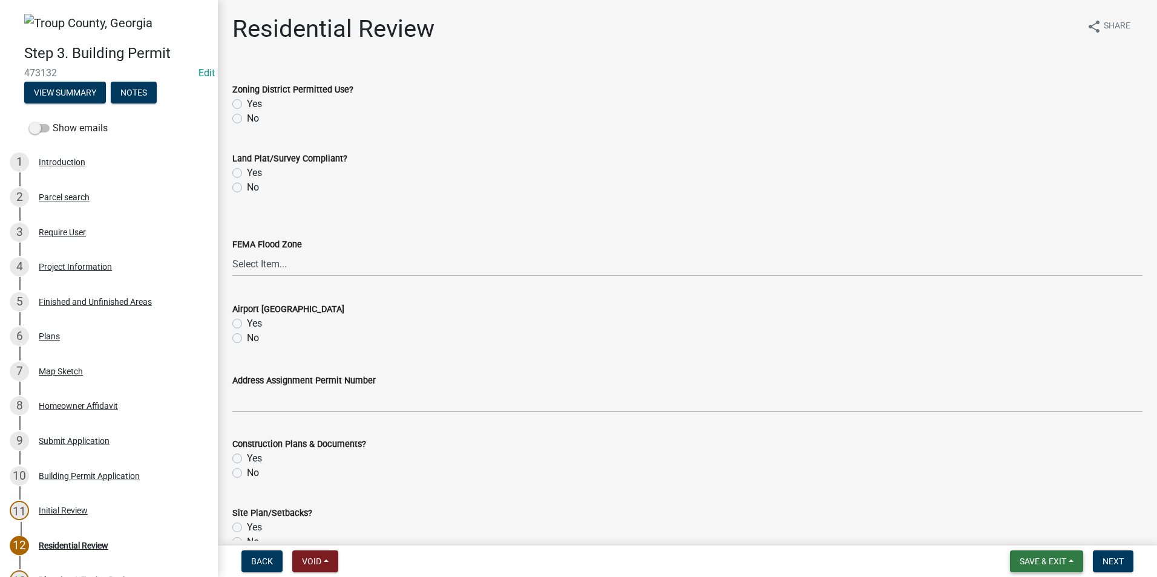
click at [1064, 559] on span "Save & Exit" at bounding box center [1042, 562] width 47 height 10
click at [1057, 537] on button "Save & Exit" at bounding box center [1034, 529] width 97 height 29
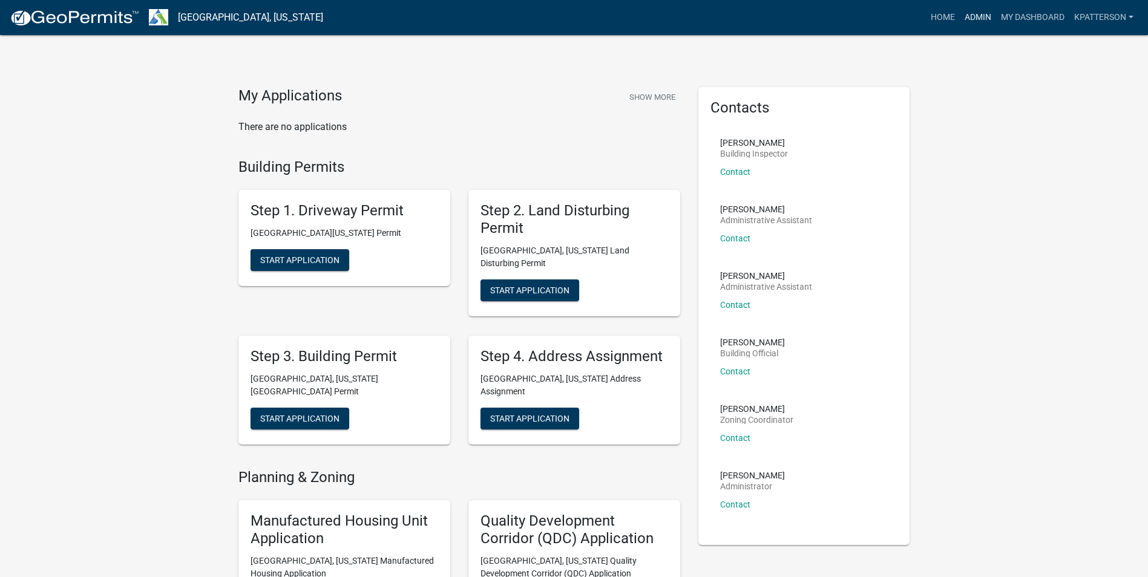
click at [967, 19] on link "Admin" at bounding box center [978, 17] width 36 height 23
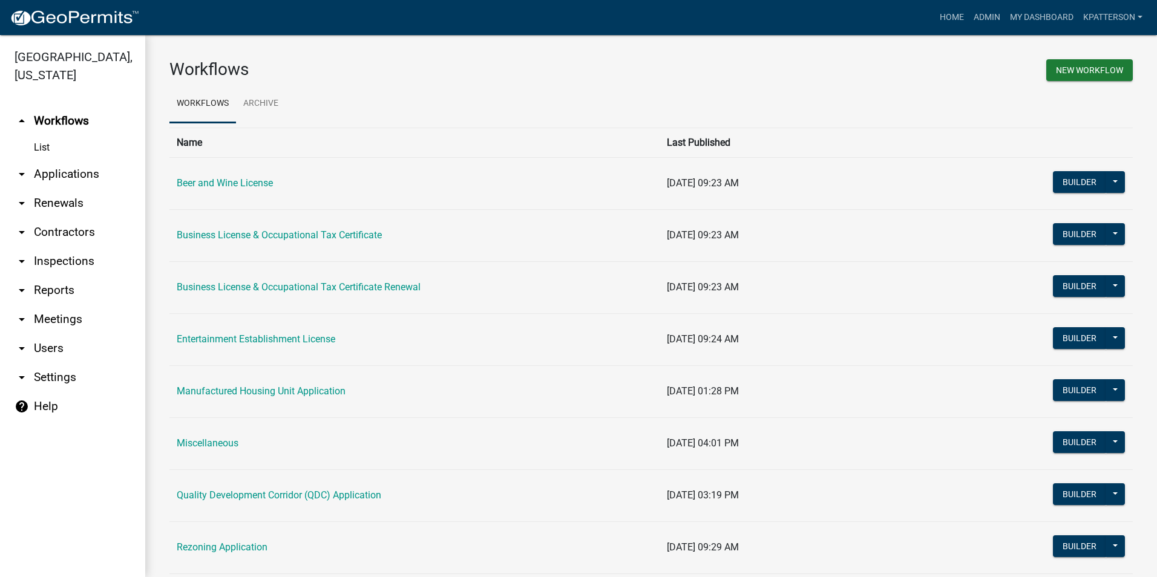
click at [55, 160] on link "arrow_drop_down Applications" at bounding box center [72, 174] width 145 height 29
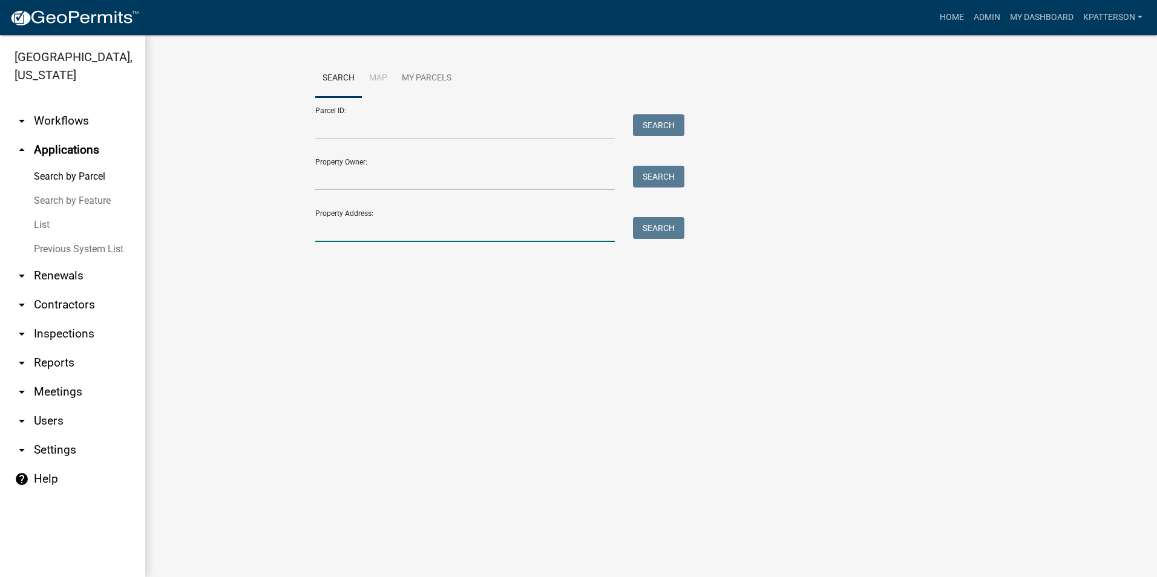
click at [368, 234] on input "Property Address:" at bounding box center [464, 229] width 299 height 25
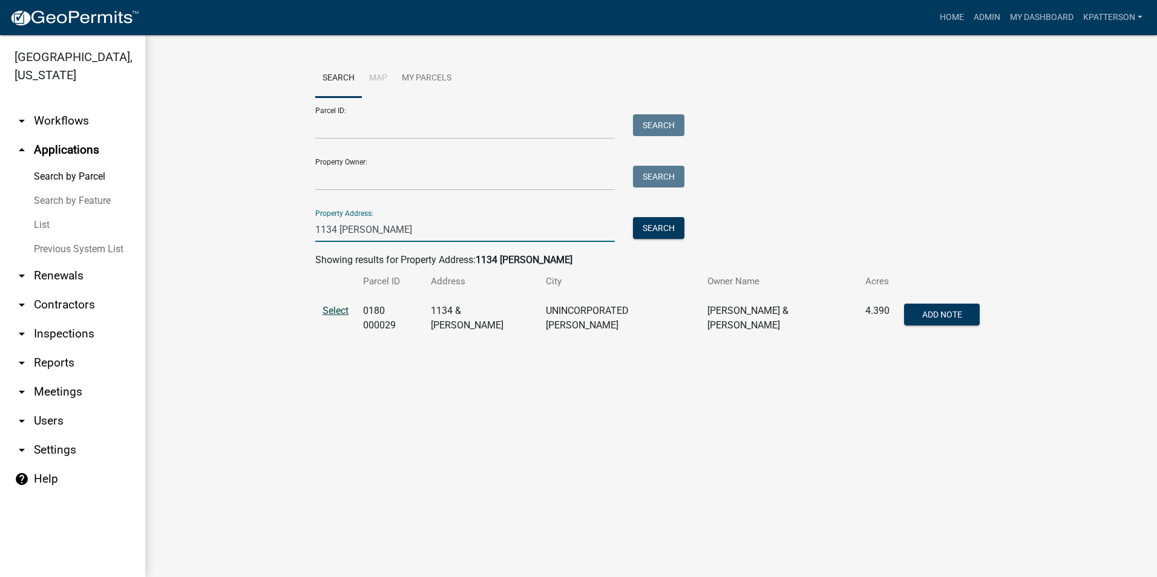
type input "1134 hines"
click at [330, 309] on span "Select" at bounding box center [335, 310] width 26 height 11
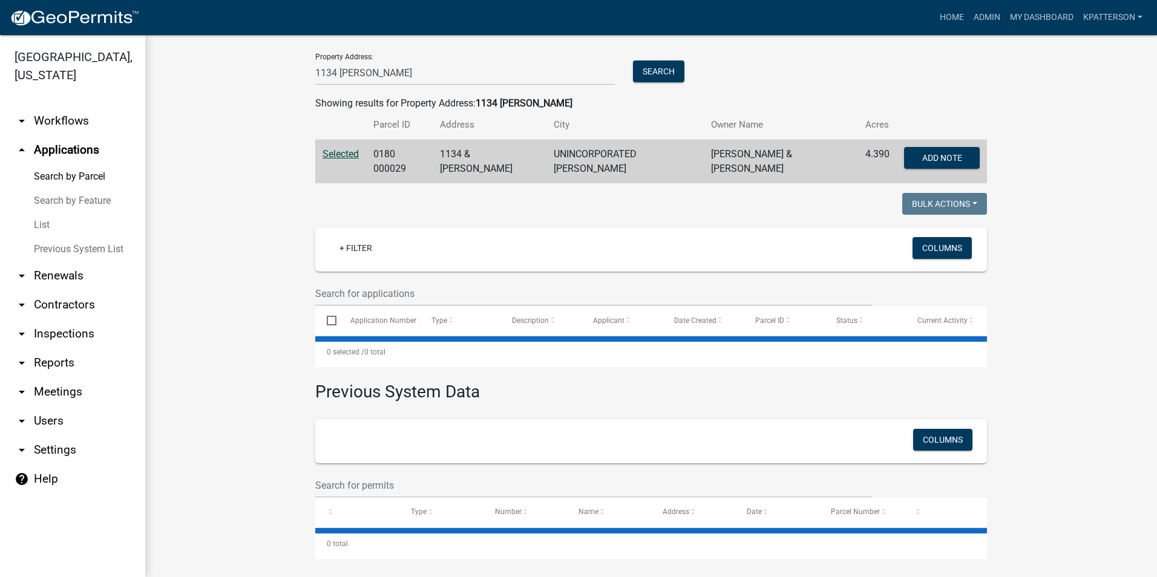
scroll to position [158, 0]
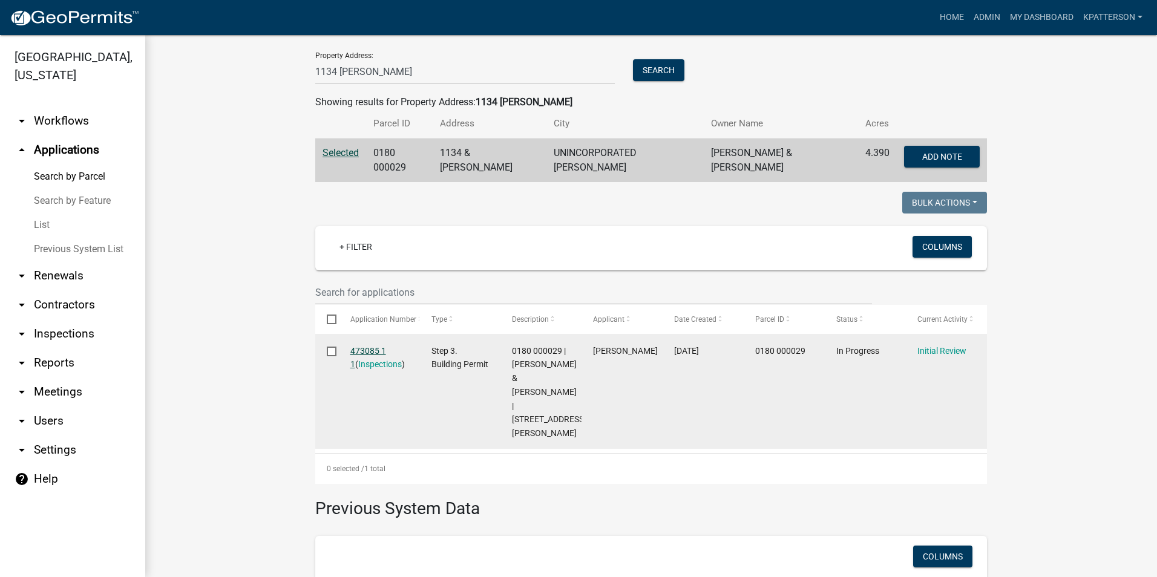
click at [372, 346] on link "473085 1 1" at bounding box center [368, 358] width 36 height 24
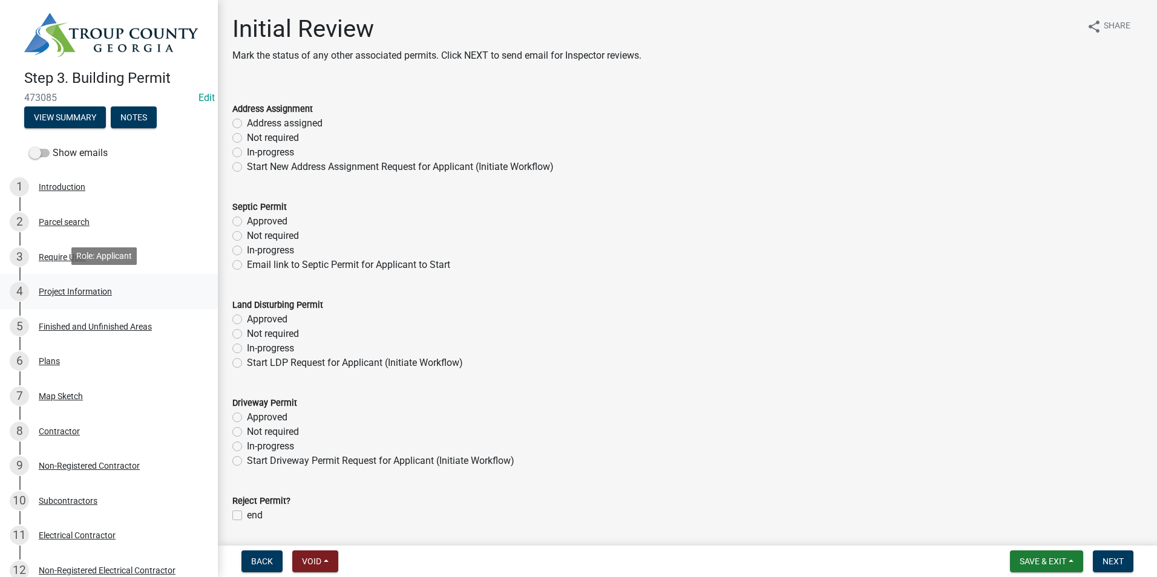
click at [118, 297] on div "4 Project Information" at bounding box center [104, 291] width 189 height 19
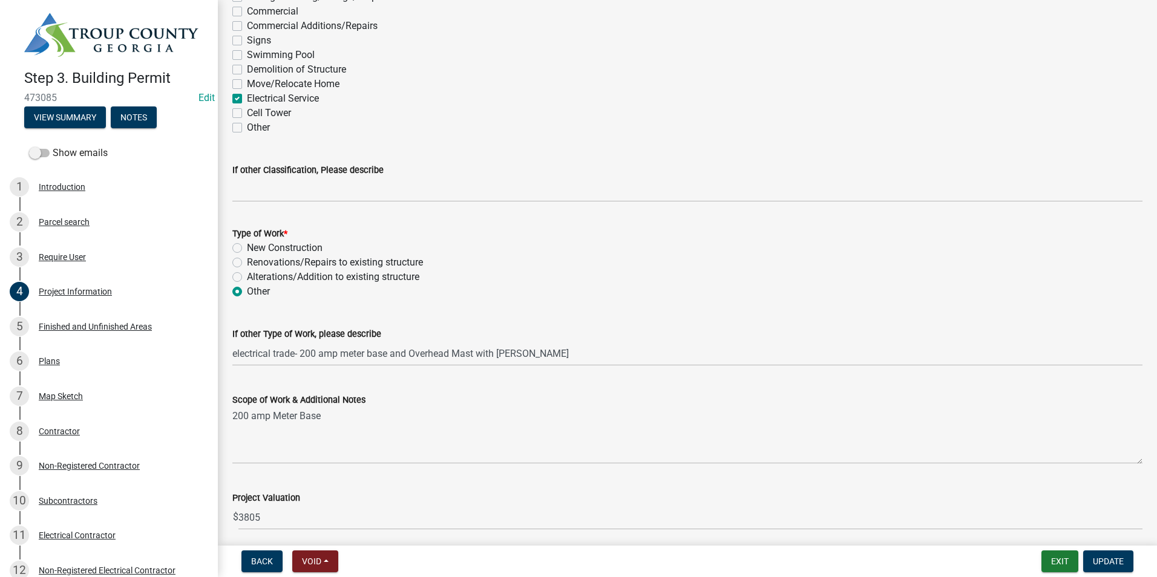
scroll to position [1089, 0]
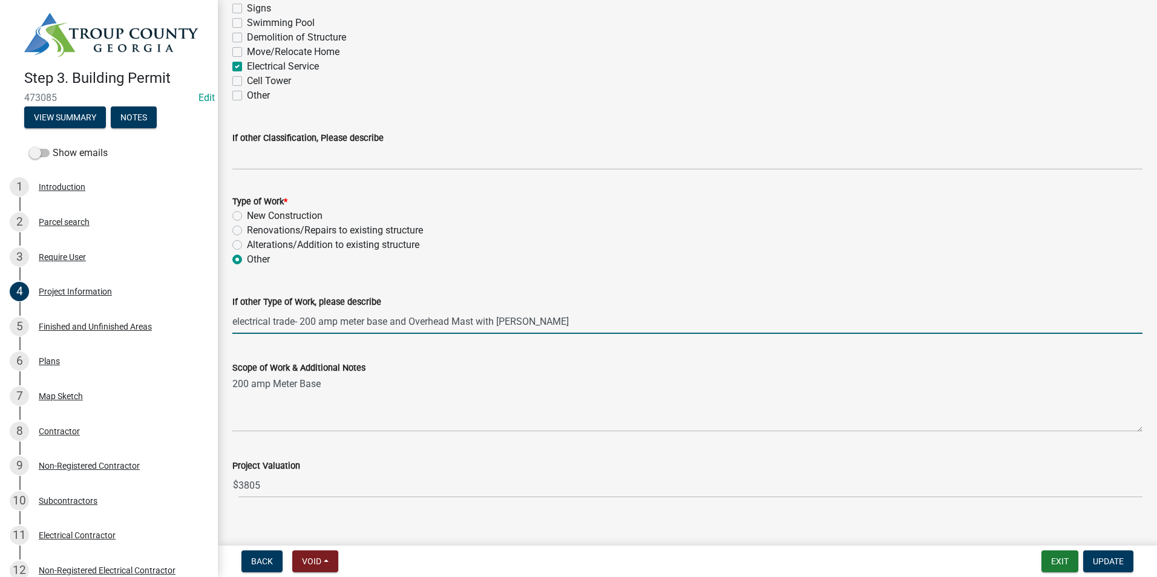
drag, startPoint x: 569, startPoint y: 325, endPoint x: 244, endPoint y: 310, distance: 325.2
click at [244, 310] on input "electrical trade- 200 amp meter base and Overhead Mast with Weatherhead" at bounding box center [687, 321] width 910 height 25
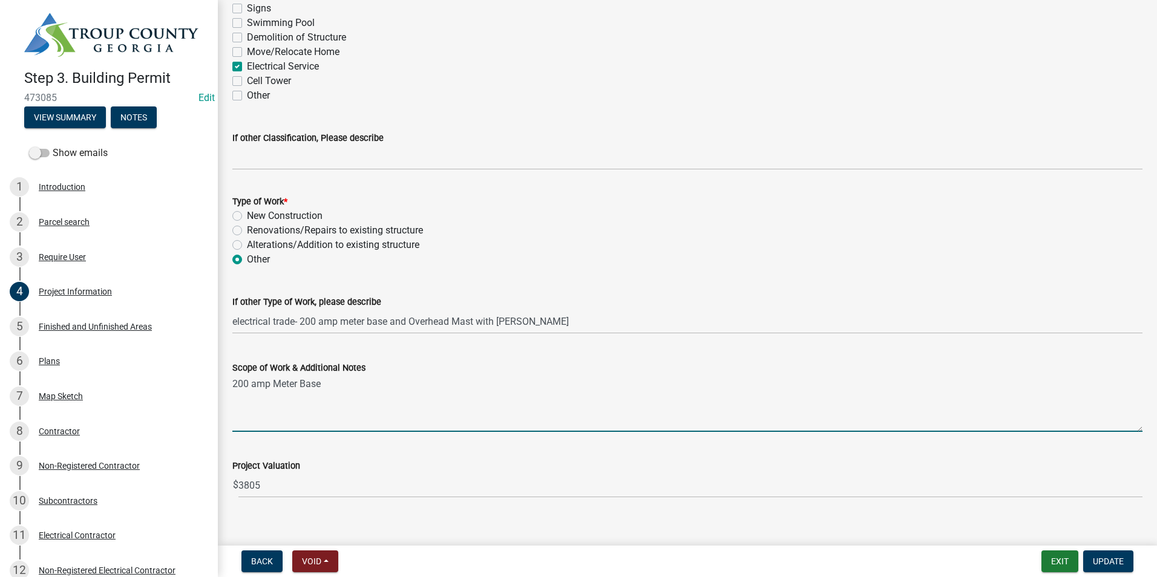
click at [509, 397] on textarea "200 amp Meter Base" at bounding box center [687, 403] width 910 height 57
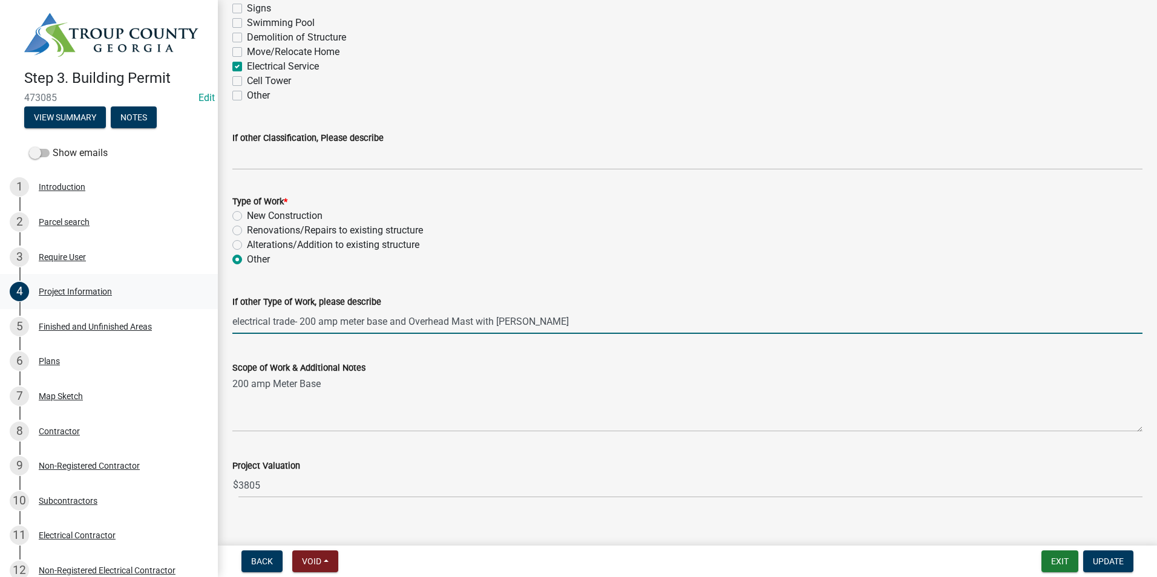
drag, startPoint x: 560, startPoint y: 324, endPoint x: 208, endPoint y: 305, distance: 352.6
click at [208, 305] on div "Step 3. Building Permit 473085 Edit View Summary Notes Show emails 1 Introducti…" at bounding box center [578, 288] width 1157 height 577
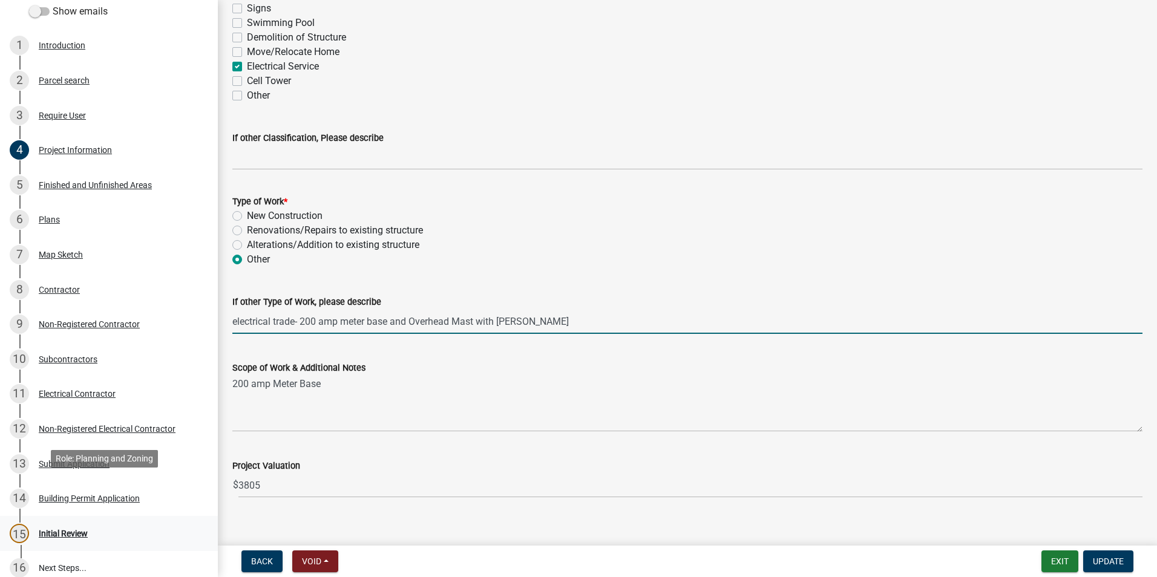
scroll to position [182, 0]
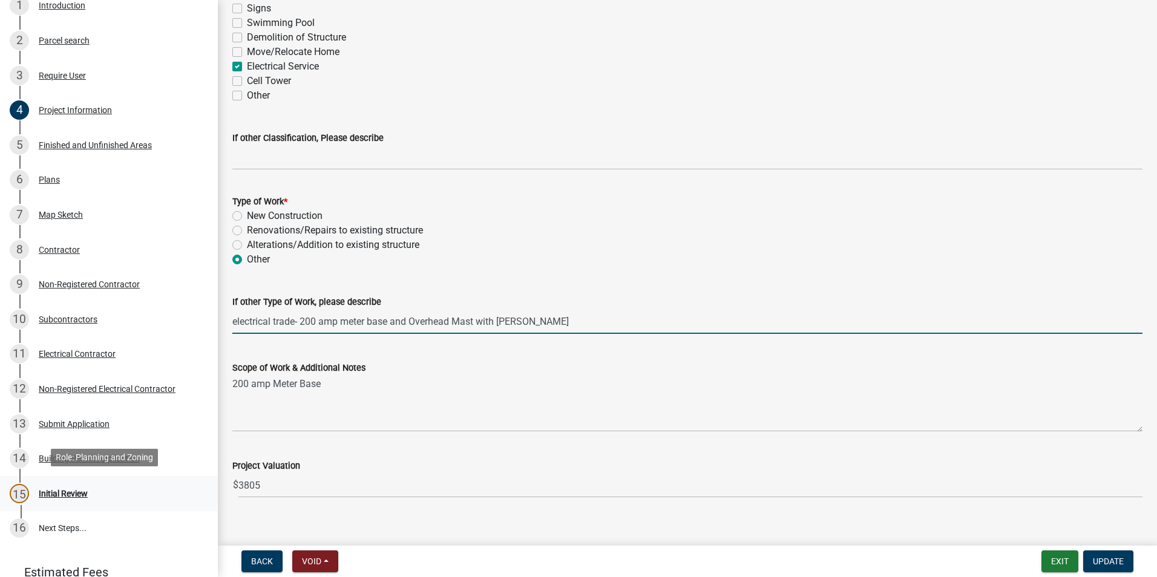
click at [70, 489] on div "Initial Review" at bounding box center [63, 493] width 49 height 8
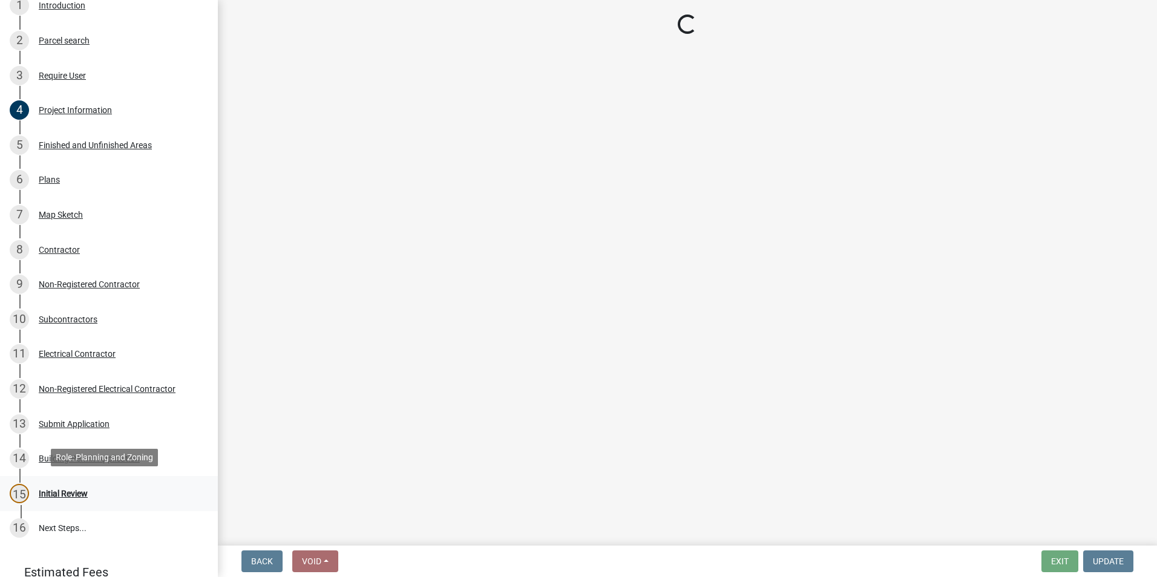
scroll to position [0, 0]
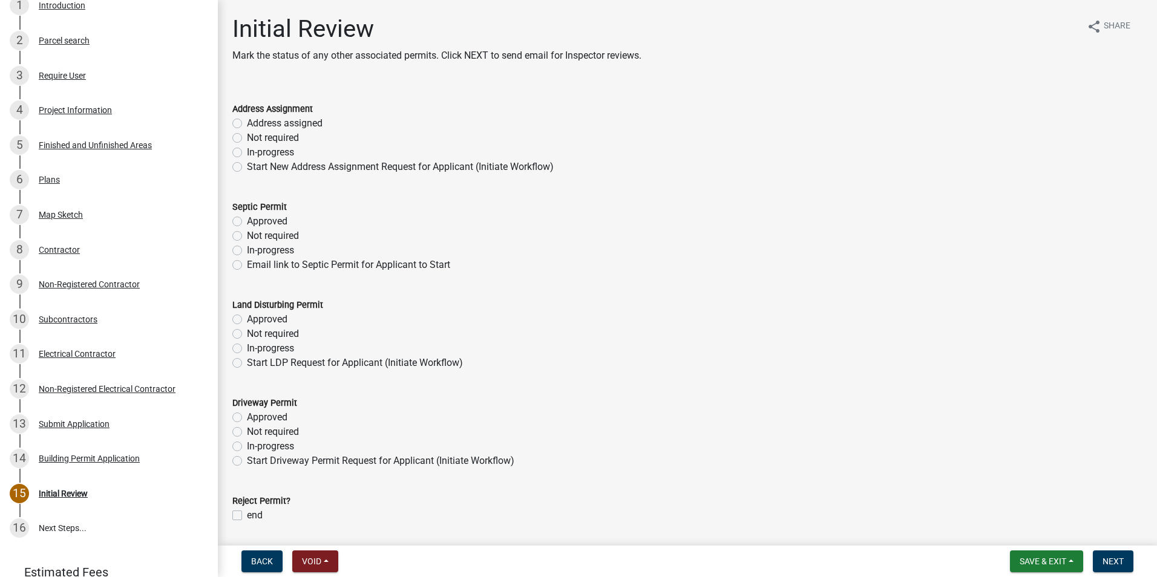
click at [247, 137] on label "Not required" at bounding box center [273, 138] width 52 height 15
click at [247, 137] on input "Not required" at bounding box center [251, 135] width 8 height 8
radio input "true"
click at [237, 237] on div "Not required" at bounding box center [687, 236] width 910 height 15
drag, startPoint x: 237, startPoint y: 237, endPoint x: 235, endPoint y: 243, distance: 6.3
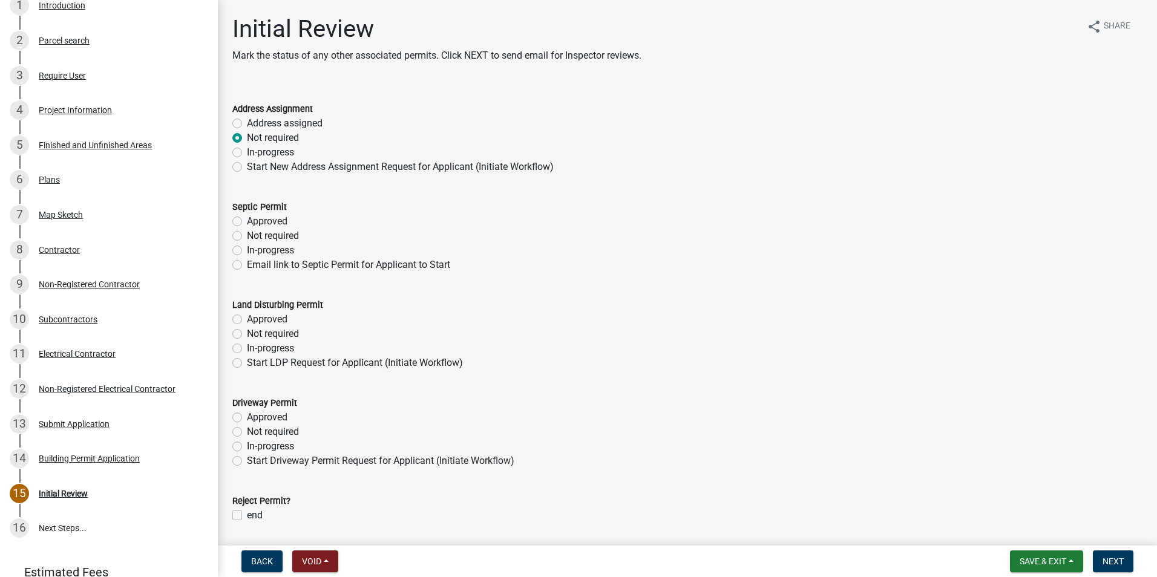
click at [235, 243] on div "In-progress" at bounding box center [687, 250] width 910 height 15
click at [247, 232] on label "Not required" at bounding box center [273, 236] width 52 height 15
click at [247, 232] on input "Not required" at bounding box center [251, 233] width 8 height 8
radio input "true"
click at [247, 330] on label "Not required" at bounding box center [273, 334] width 52 height 15
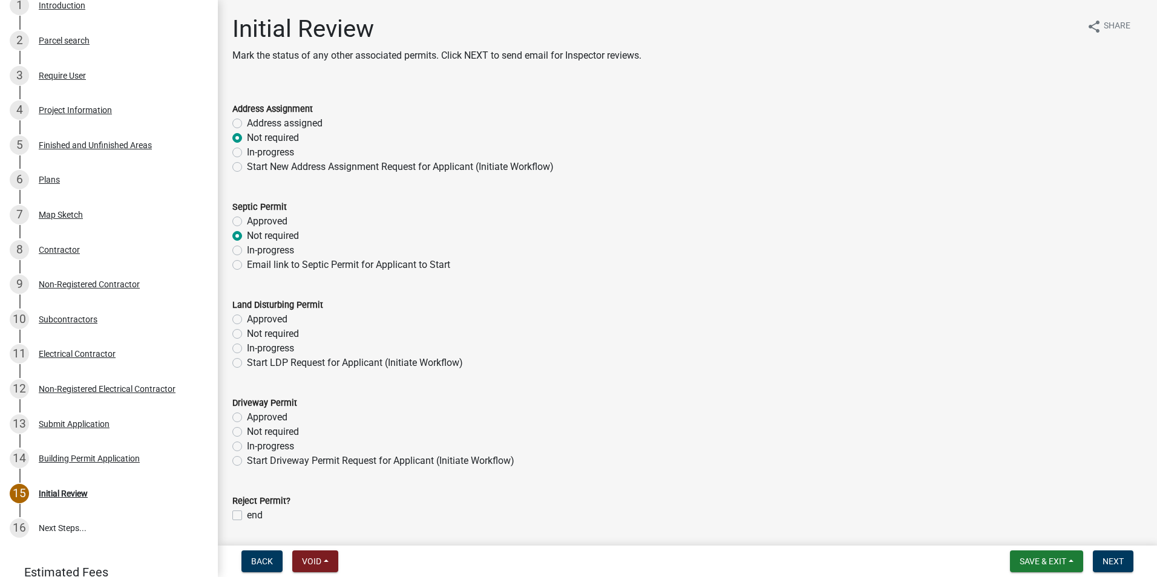
click at [247, 330] on input "Not required" at bounding box center [251, 331] width 8 height 8
radio input "true"
click at [247, 432] on label "Not required" at bounding box center [273, 432] width 52 height 15
click at [247, 432] on input "Not required" at bounding box center [251, 429] width 8 height 8
radio input "true"
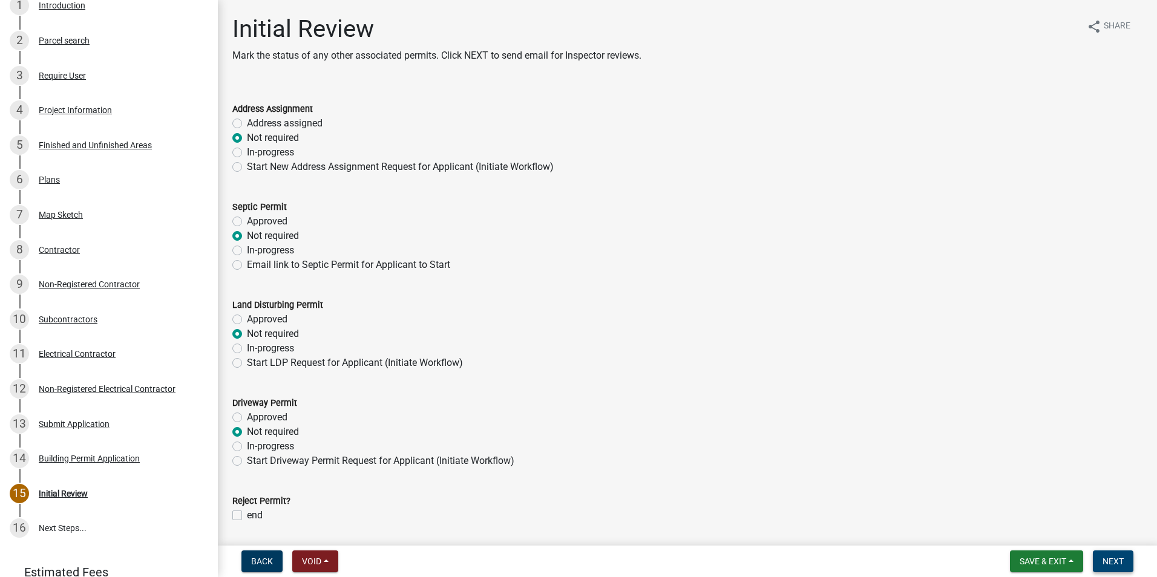
click at [1118, 563] on span "Next" at bounding box center [1112, 562] width 21 height 10
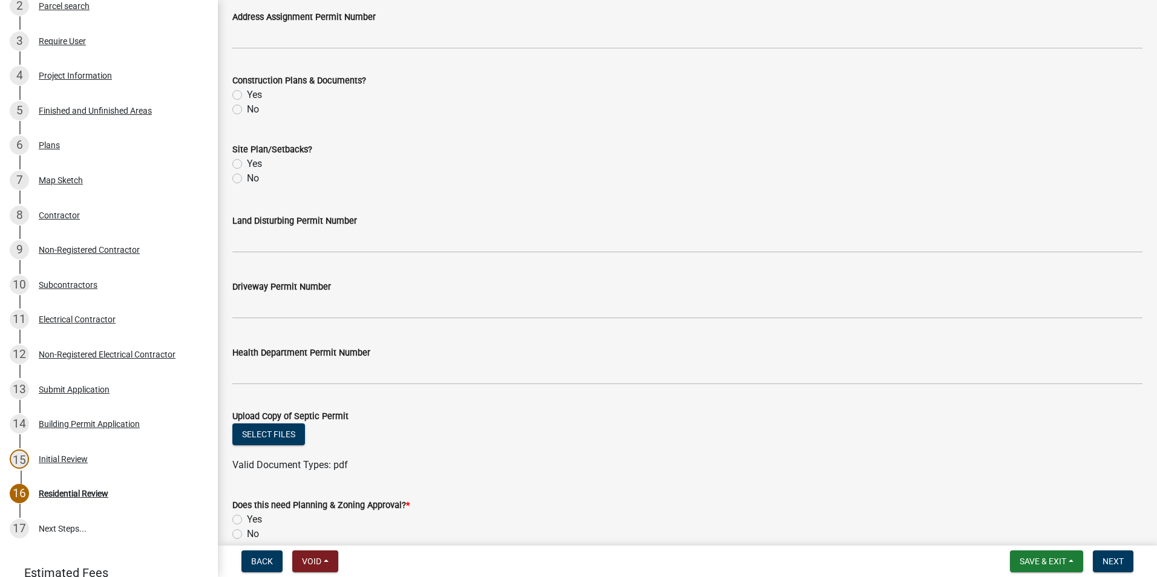
scroll to position [422, 0]
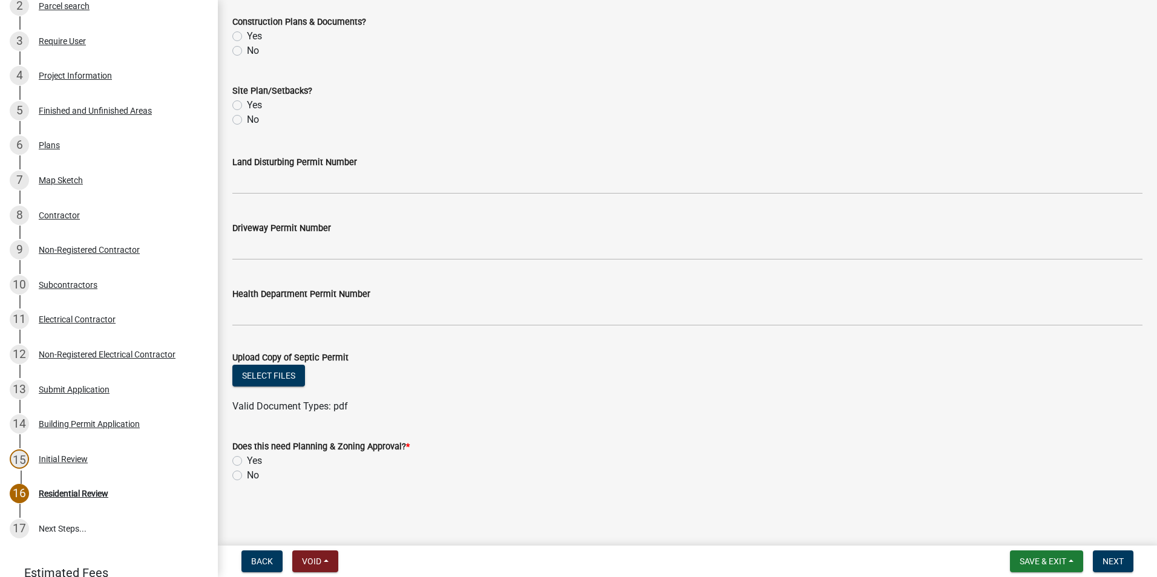
click at [247, 476] on label "No" at bounding box center [253, 475] width 12 height 15
click at [247, 476] on input "No" at bounding box center [251, 472] width 8 height 8
radio input "true"
click at [1125, 565] on button "Next" at bounding box center [1113, 562] width 41 height 22
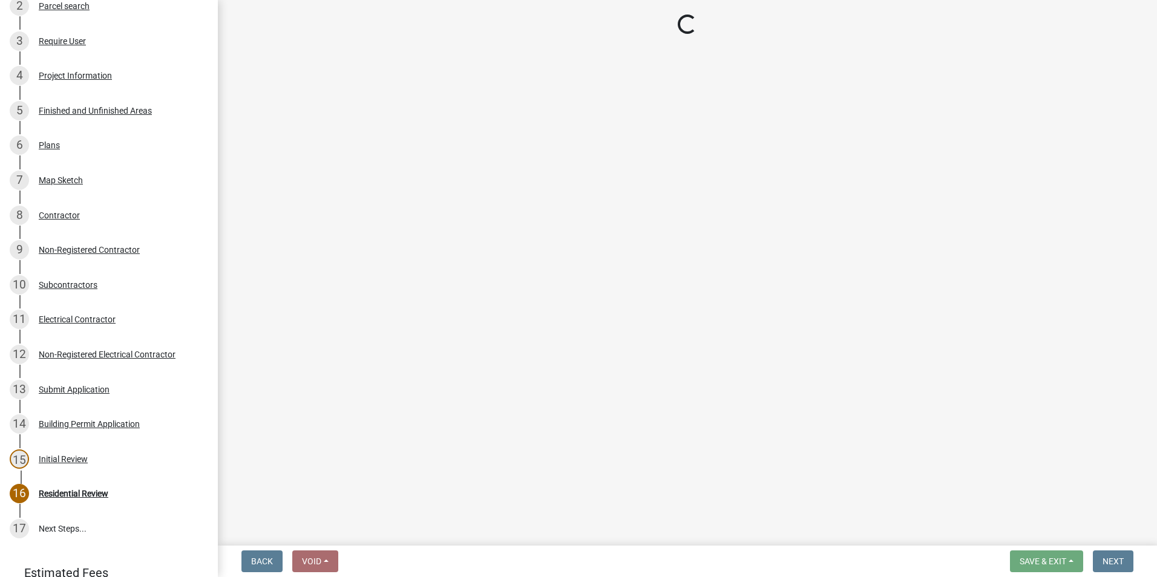
scroll to position [286, 0]
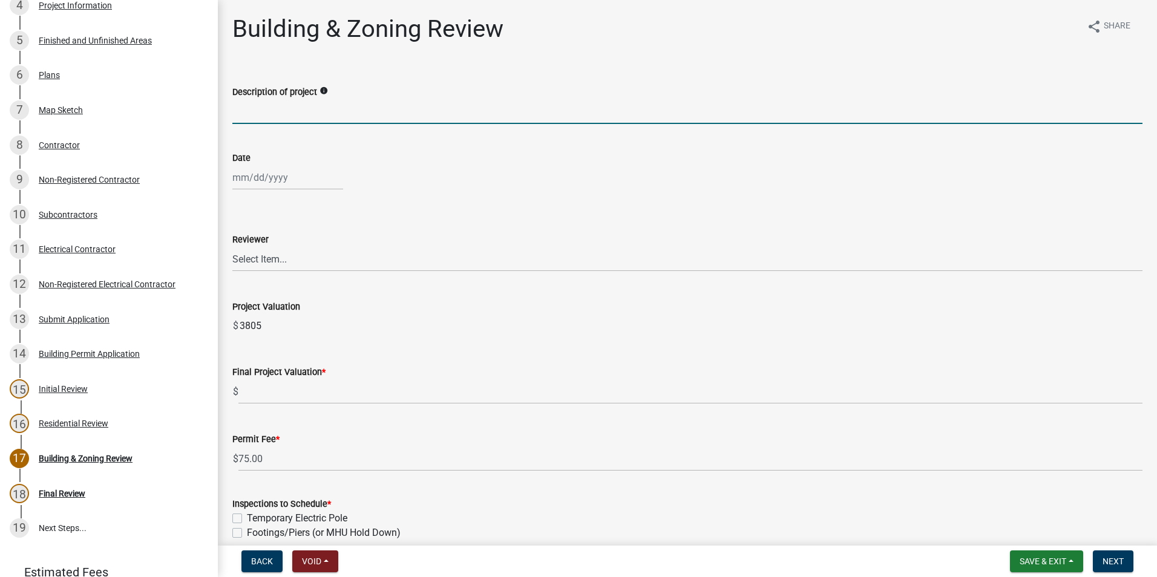
paste input "electrical trade- 200 amp meter base and Overhead Mast with Weatherhead"
click at [235, 111] on input "electrical trade- 200 amp meter base and Overhead Mast with Weatherhead" at bounding box center [687, 111] width 910 height 25
drag, startPoint x: 232, startPoint y: 111, endPoint x: 238, endPoint y: 114, distance: 6.8
click at [234, 113] on input "electrical trade- 200 amp meter base and Overhead Mast with Weatherhead" at bounding box center [687, 111] width 910 height 25
click at [238, 114] on input "electrical trade- 200 amp meter base and Overhead Mast with Weatherhead" at bounding box center [687, 111] width 910 height 25
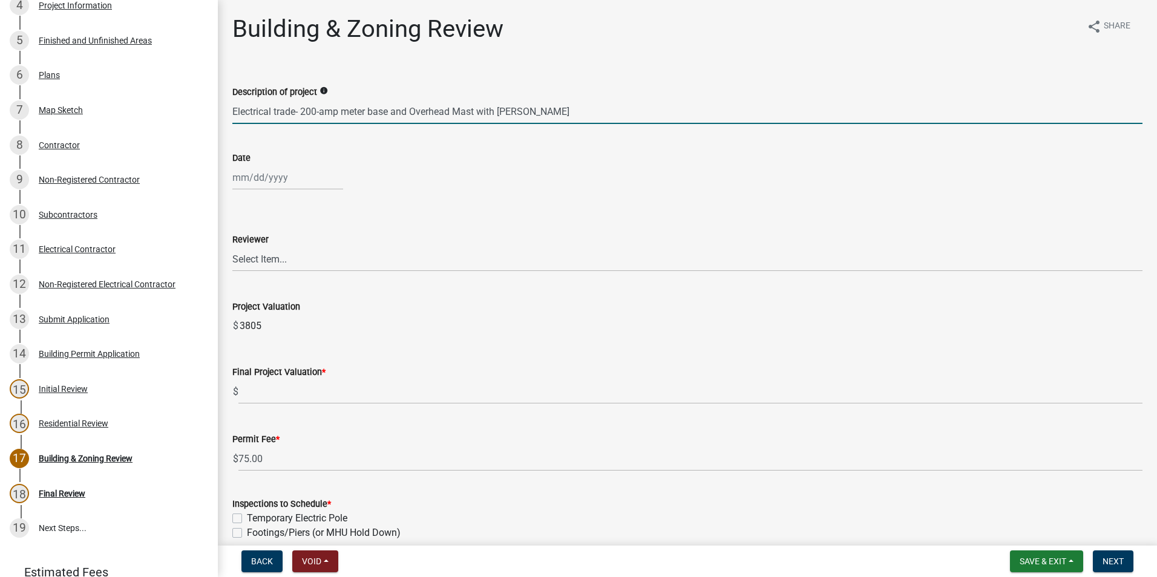
click at [348, 116] on input "Electrical trade- 200-amp meter base and Overhead Mast with Weatherhead" at bounding box center [687, 111] width 910 height 25
click at [507, 111] on input "Electrical trade- 200-amp Meter base and Overhead Mast with Weather head" at bounding box center [687, 111] width 910 height 25
click at [542, 109] on input "Electrical trade- 200-amp Meter base and Overhead Mast with Weather head" at bounding box center [687, 111] width 910 height 25
type input "Electrical trade- 200-amp Meter base and Overhead Mast with Weather Head"
click at [267, 185] on div at bounding box center [287, 177] width 111 height 25
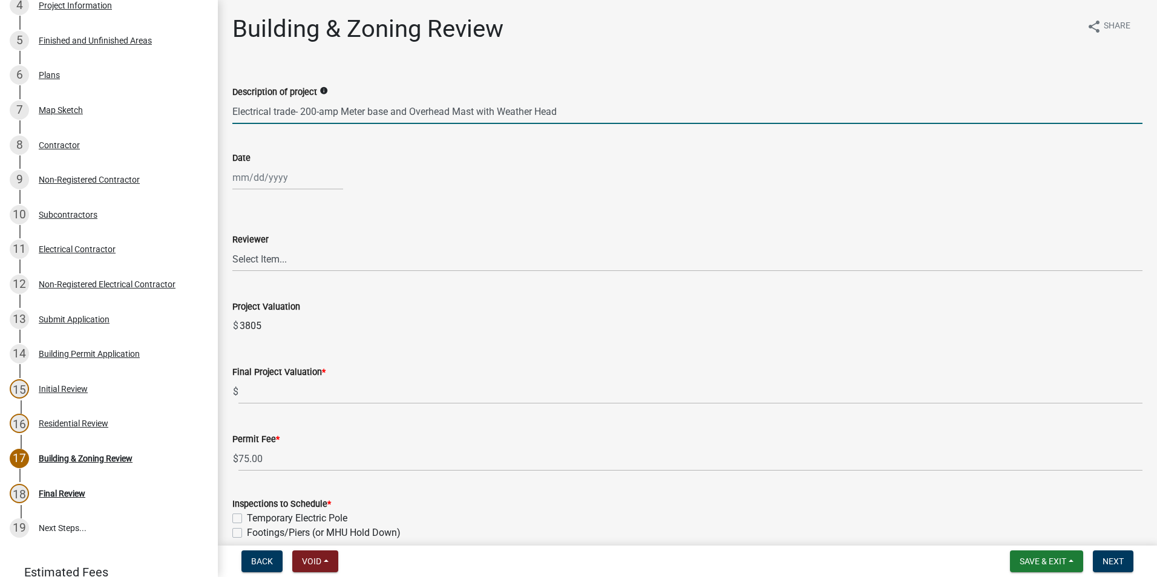
select select "9"
select select "2025"
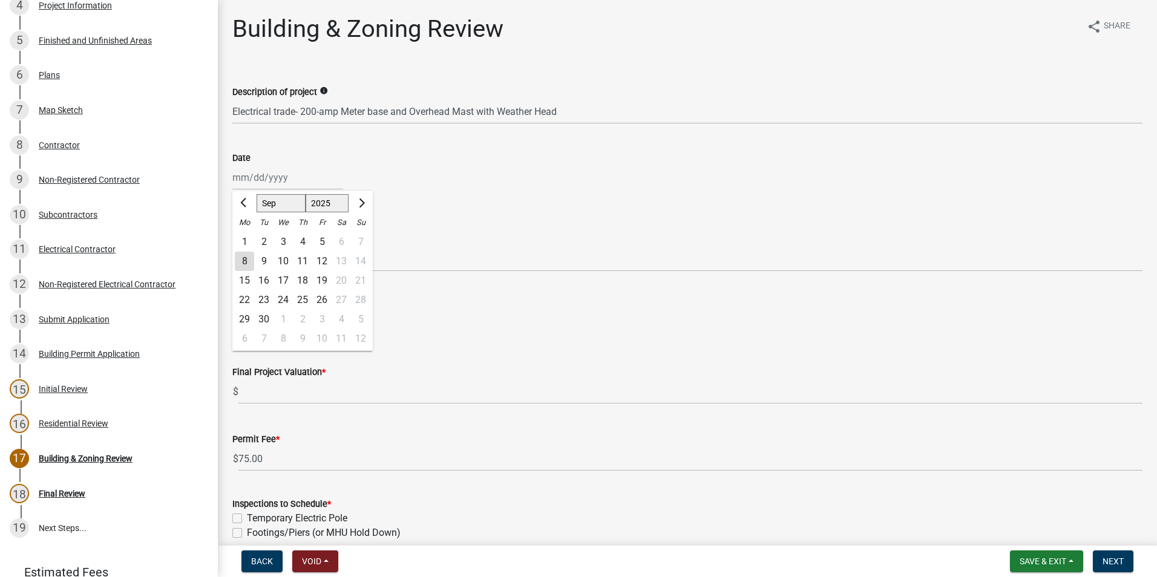
click at [243, 257] on div "8" at bounding box center [244, 261] width 19 height 19
type input "[DATE]"
click at [255, 263] on select "Select Item... [PERSON_NAME] [PERSON_NAME] [PERSON_NAME] [PERSON_NAME]" at bounding box center [687, 259] width 910 height 25
click at [232, 247] on select "Select Item... [PERSON_NAME] [PERSON_NAME] [PERSON_NAME] [PERSON_NAME]" at bounding box center [687, 259] width 910 height 25
select select "2b86b0c4-e8a1-45ee-90a7-b8d4cb5b2682"
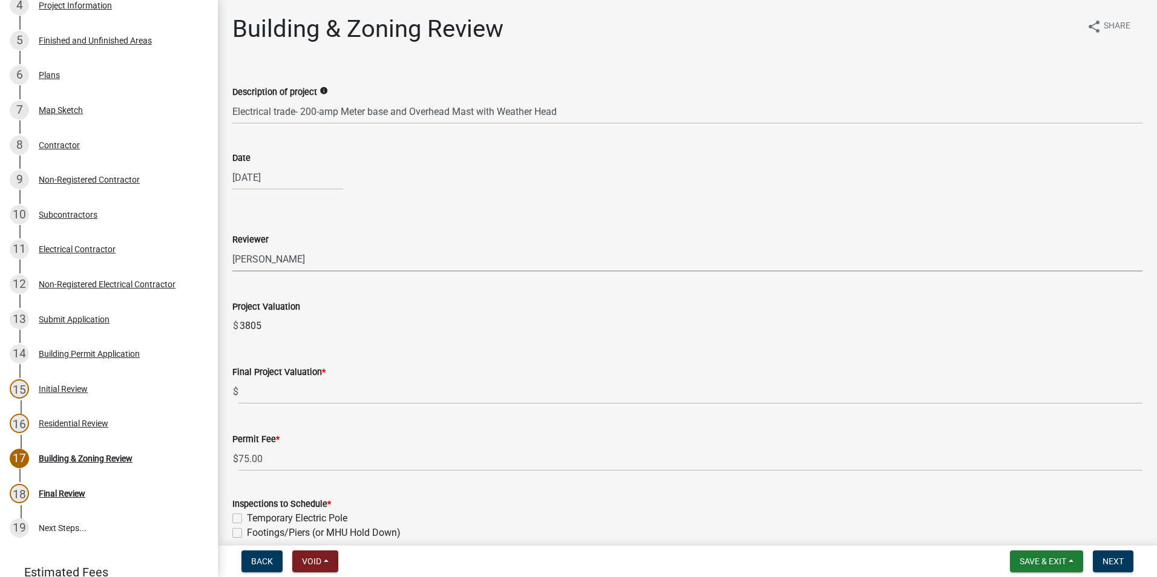
scroll to position [121, 0]
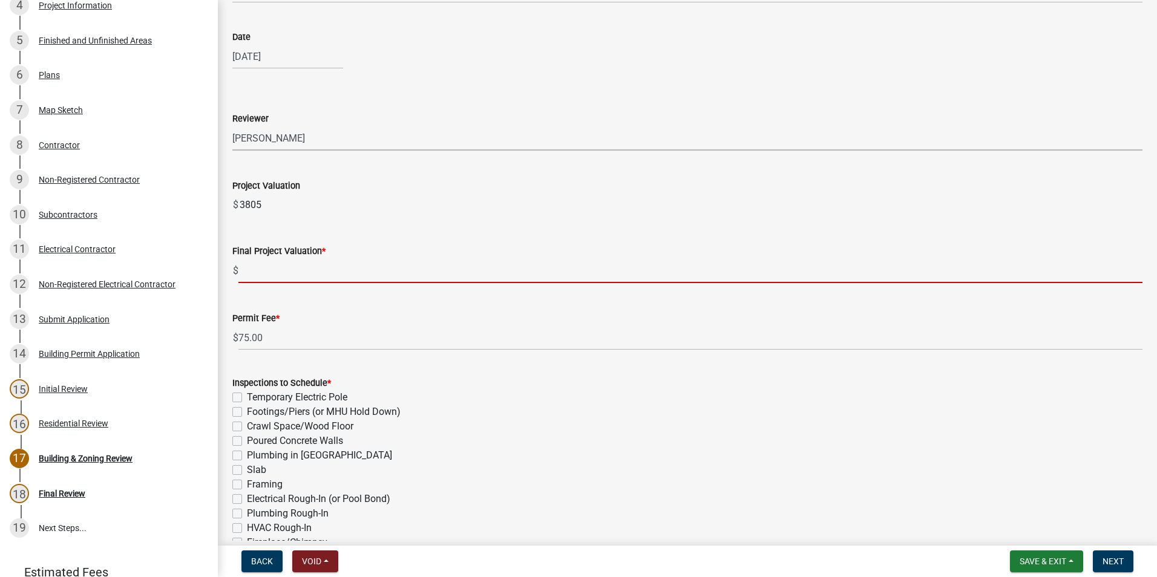
click at [264, 266] on input "text" at bounding box center [690, 270] width 904 height 25
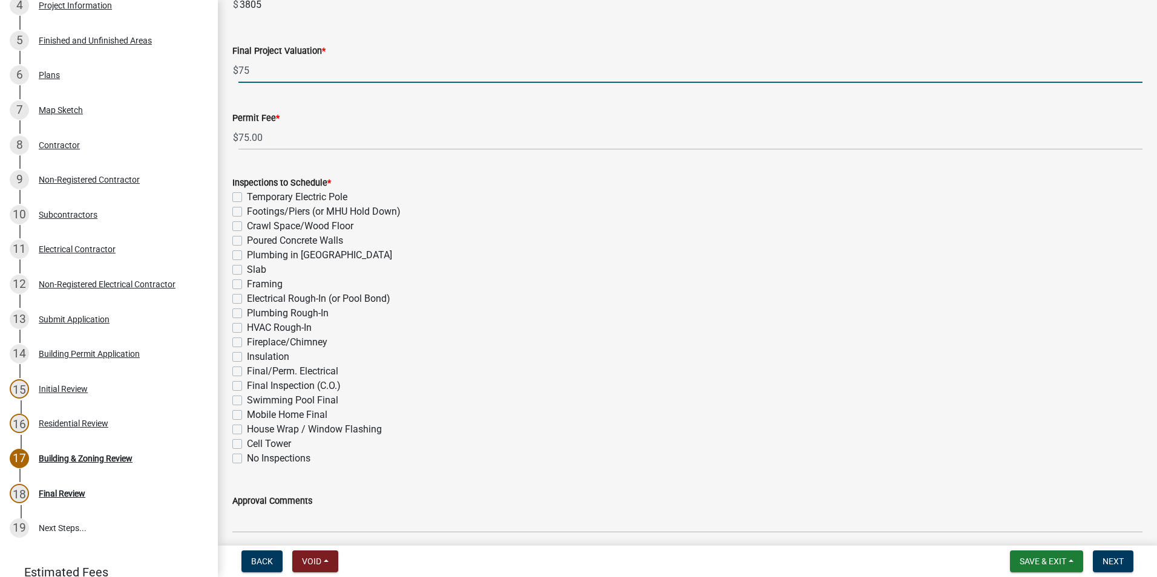
scroll to position [370, 0]
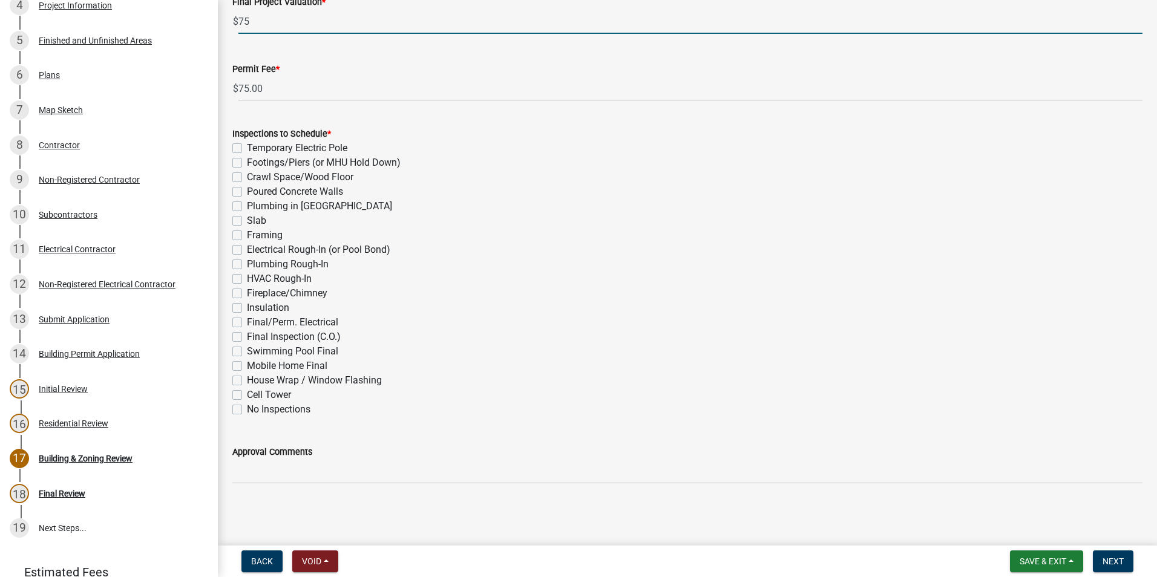
type input "75"
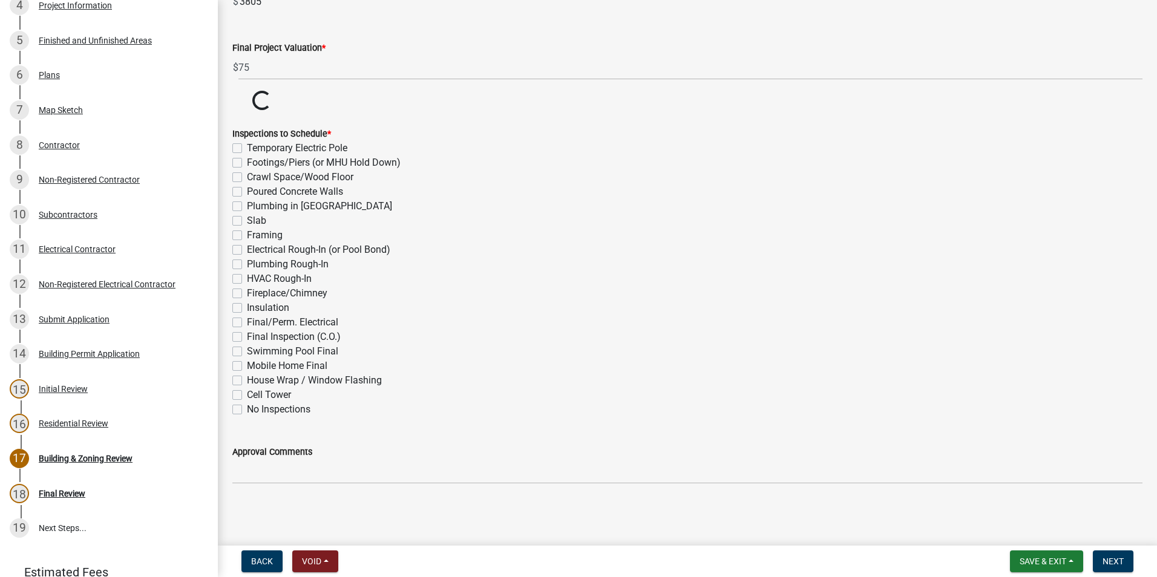
click at [247, 322] on label "Final/Perm. Electrical" at bounding box center [292, 322] width 91 height 15
click at [247, 322] on input "Final/Perm. Electrical" at bounding box center [251, 319] width 8 height 8
checkbox input "true"
checkbox input "false"
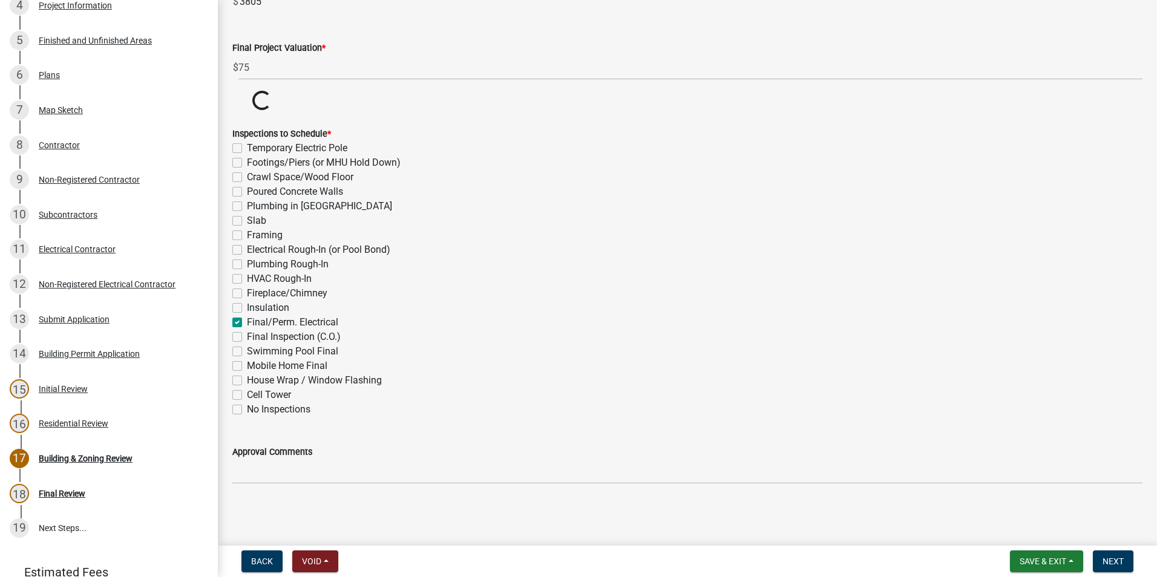
checkbox input "false"
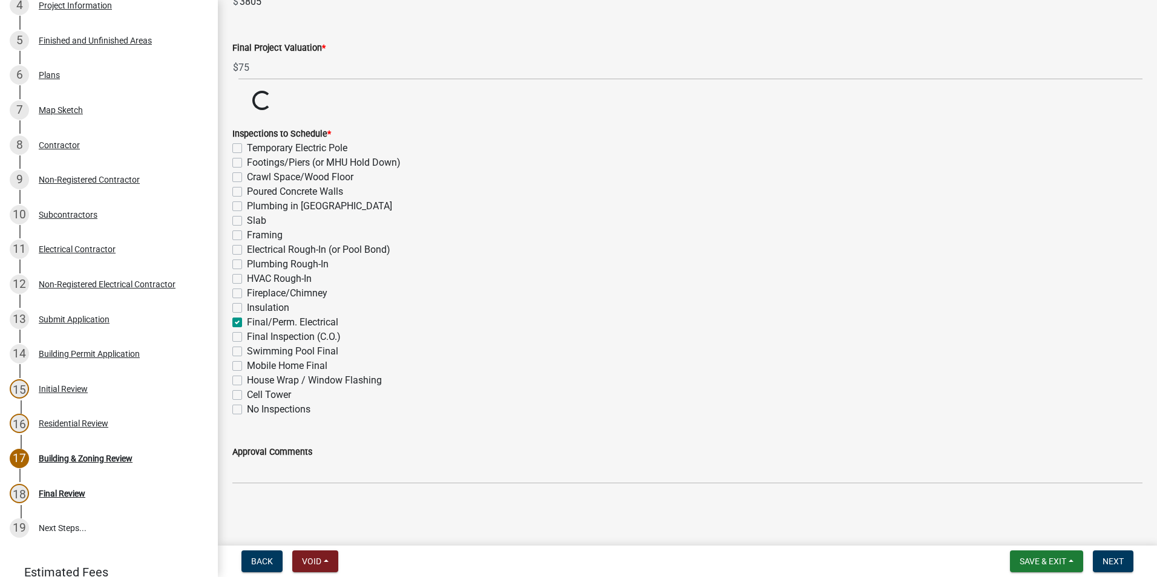
checkbox input "false"
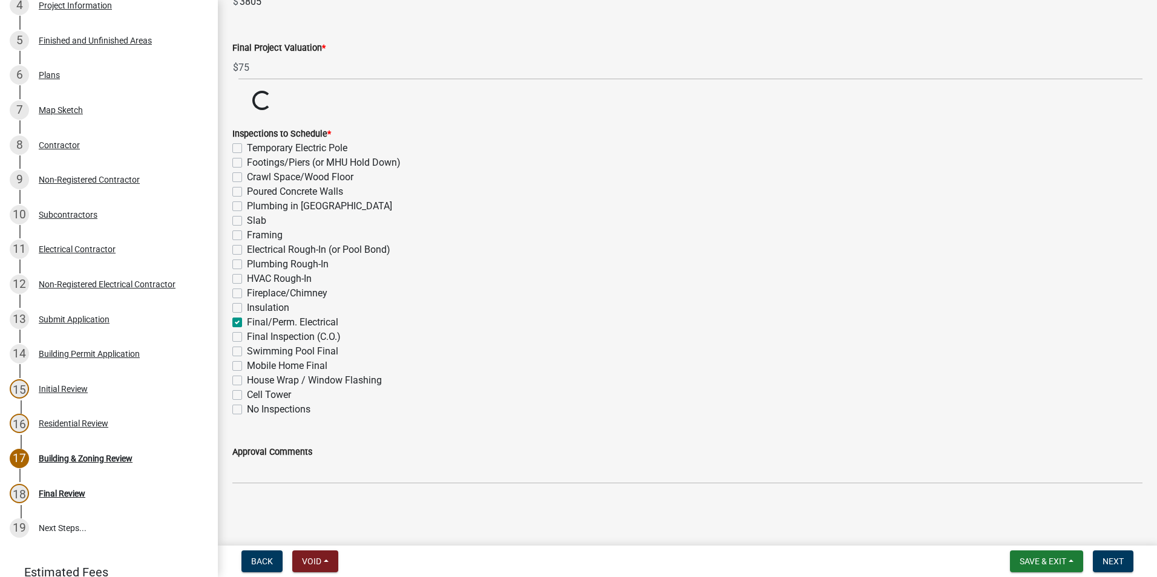
checkbox input "true"
checkbox input "false"
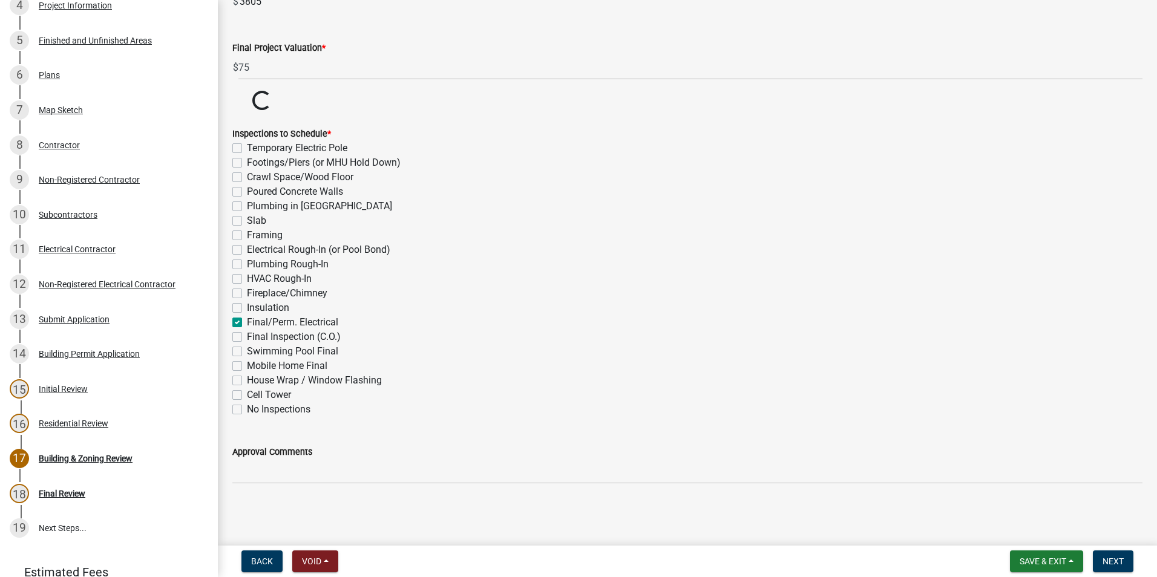
checkbox input "false"
click at [1116, 561] on span "Next" at bounding box center [1112, 562] width 21 height 10
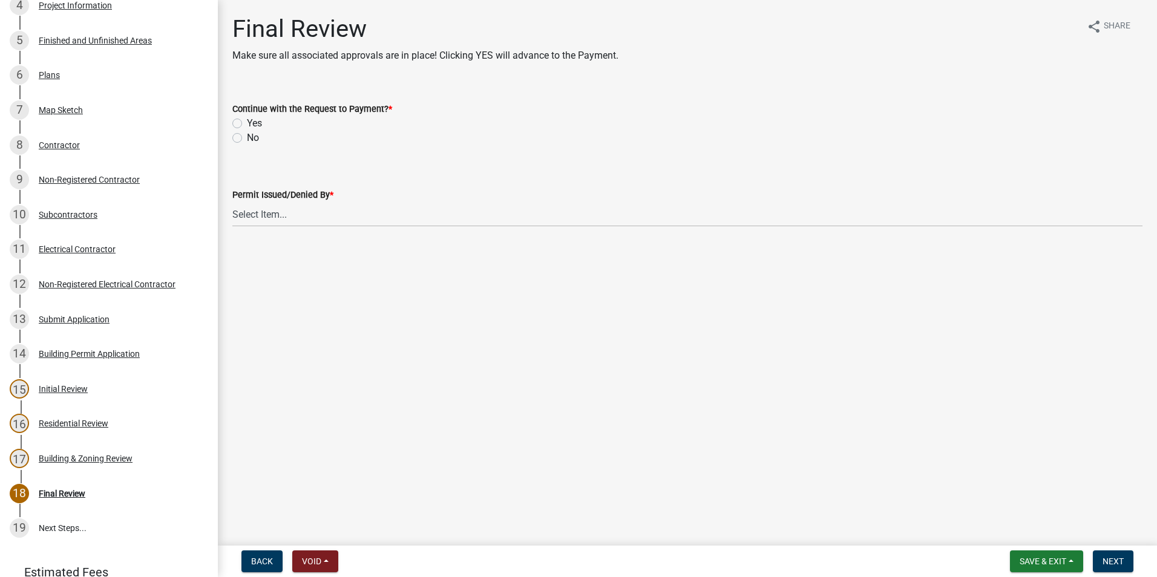
click at [247, 123] on label "Yes" at bounding box center [254, 123] width 15 height 15
click at [247, 123] on input "Yes" at bounding box center [251, 120] width 8 height 8
radio input "true"
click at [268, 212] on select "Select Item... [PERSON_NAME] [PERSON_NAME] [PERSON_NAME] [PERSON_NAME]" at bounding box center [687, 214] width 910 height 25
click at [232, 202] on select "Select Item... [PERSON_NAME] [PERSON_NAME] [PERSON_NAME] [PERSON_NAME]" at bounding box center [687, 214] width 910 height 25
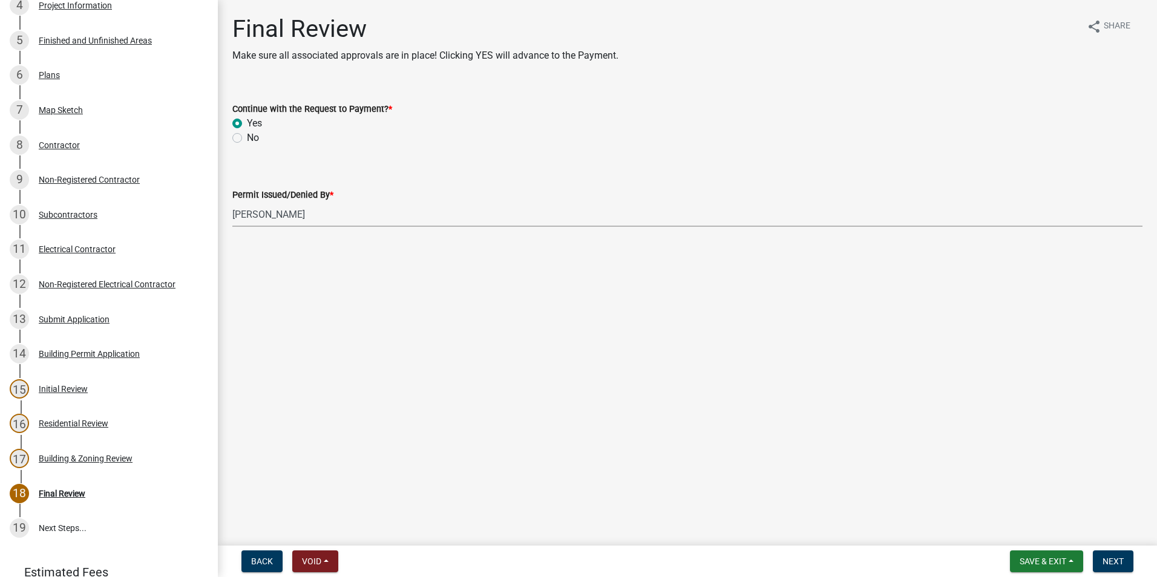
select select "2b86b0c4-e8a1-45ee-90a7-b8d4cb5b2682"
click at [1122, 561] on span "Next" at bounding box center [1112, 562] width 21 height 10
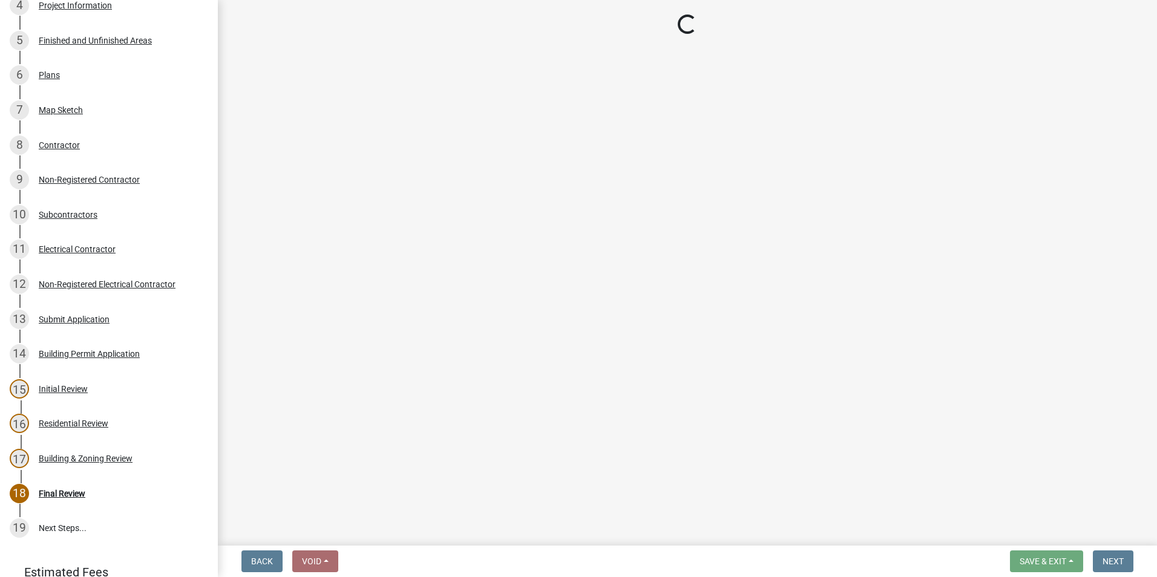
select select "3: 3"
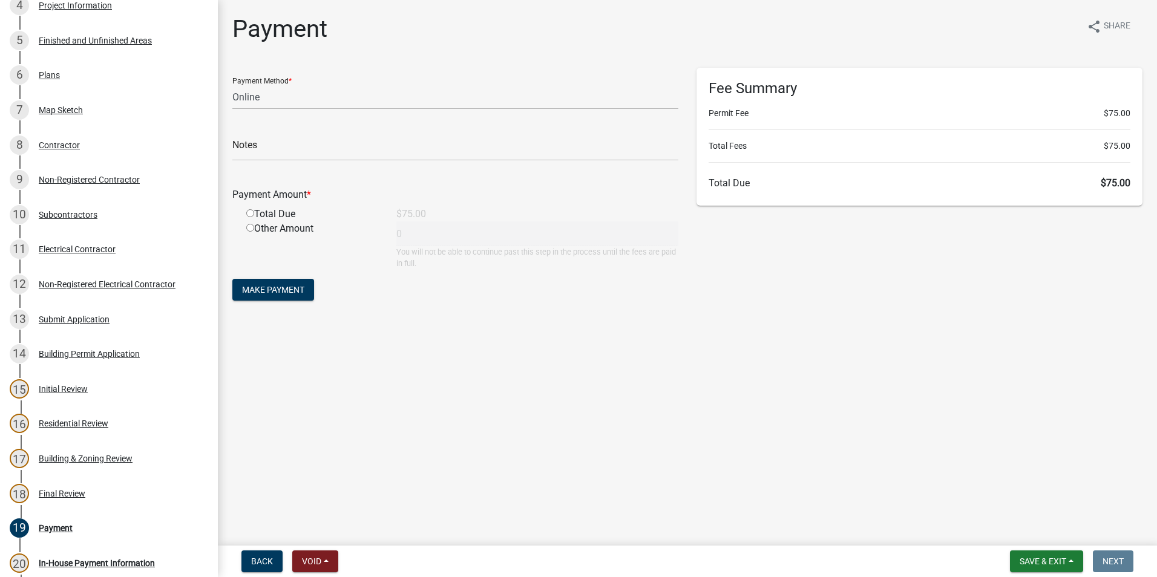
scroll to position [530, 0]
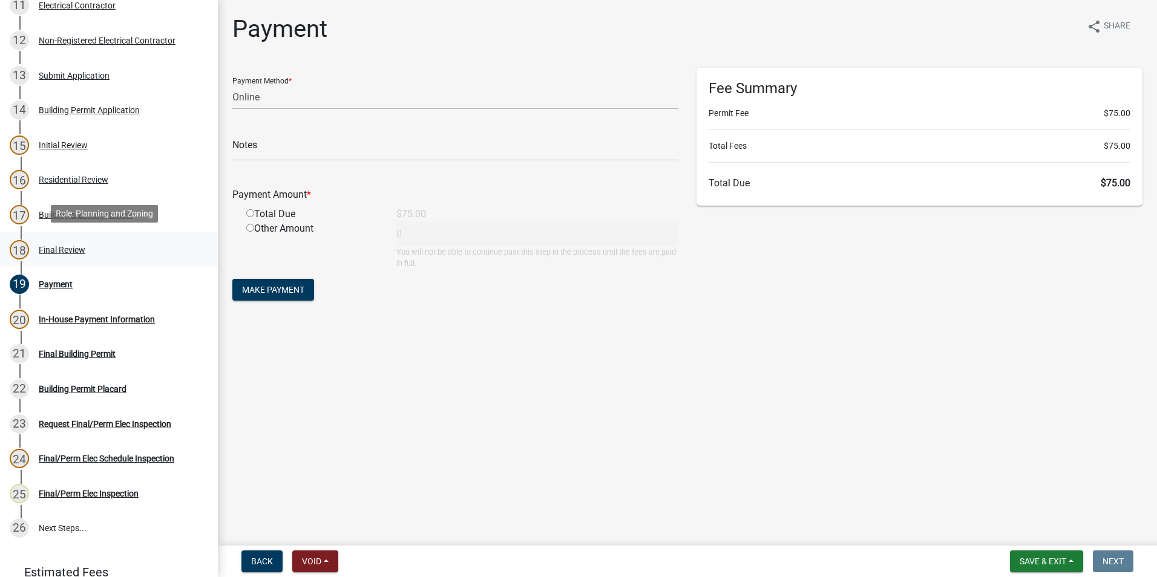
click at [59, 249] on div "Final Review" at bounding box center [62, 250] width 47 height 8
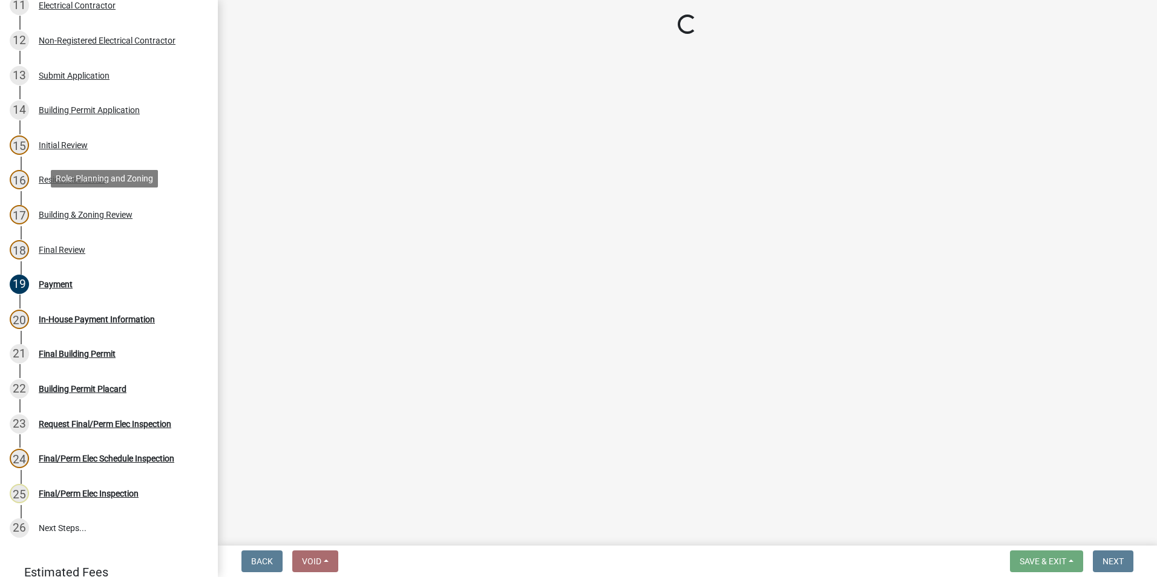
select select "2b86b0c4-e8a1-45ee-90a7-b8d4cb5b2682"
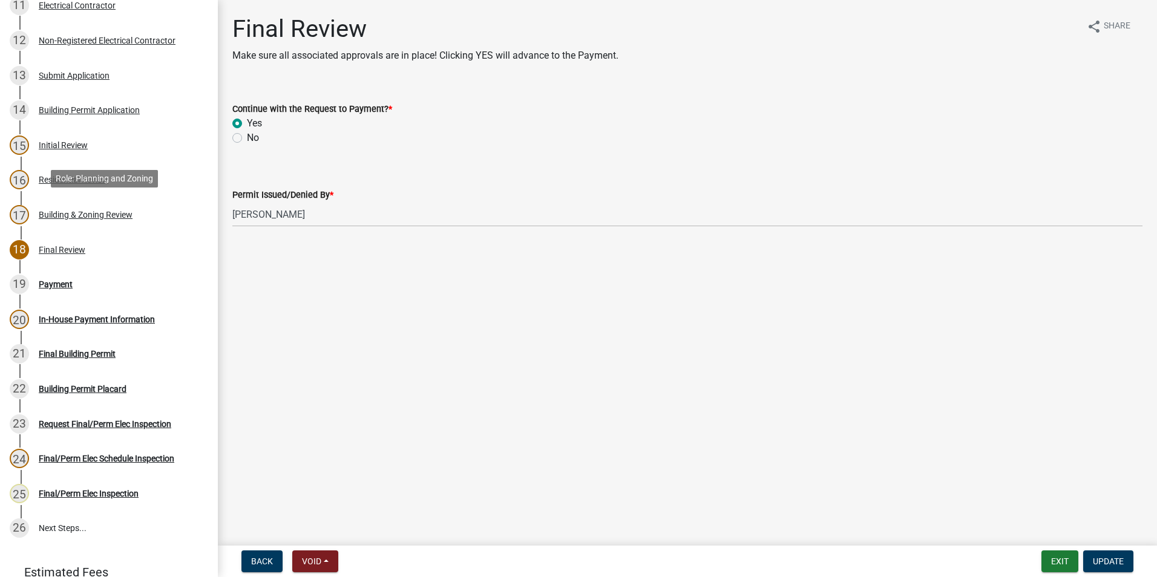
click at [88, 206] on div "17 Building & Zoning Review" at bounding box center [104, 214] width 189 height 19
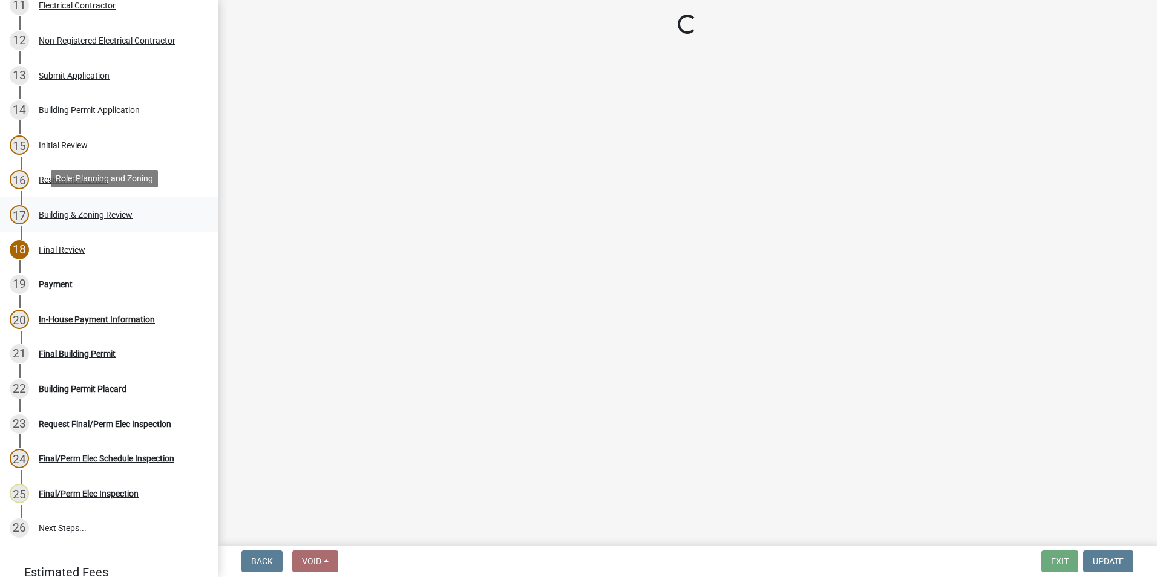
select select "2b86b0c4-e8a1-45ee-90a7-b8d4cb5b2682"
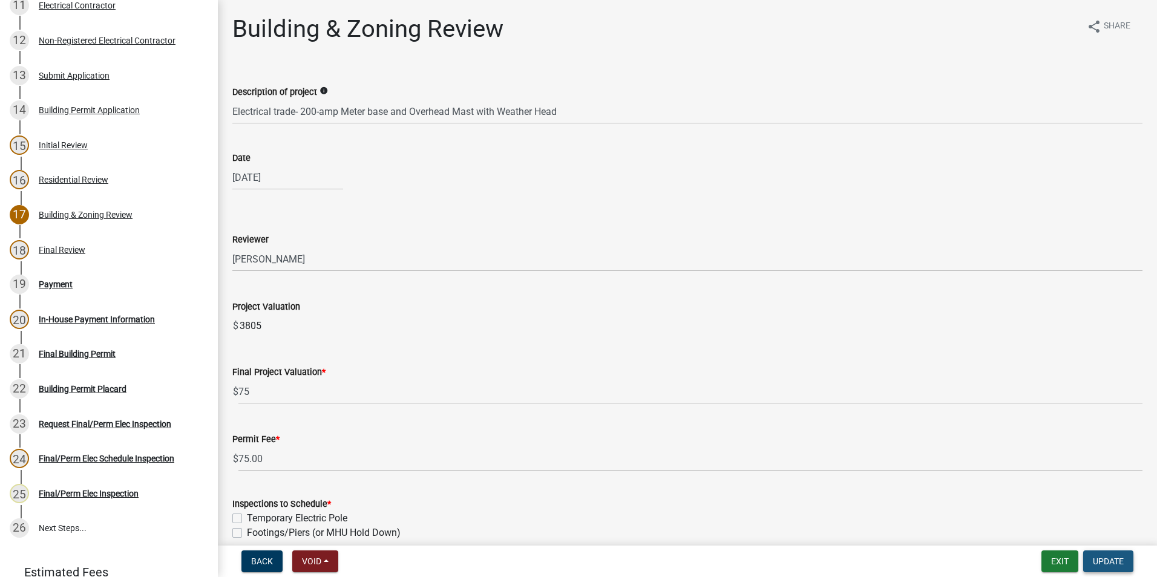
click at [1103, 563] on span "Update" at bounding box center [1108, 562] width 31 height 10
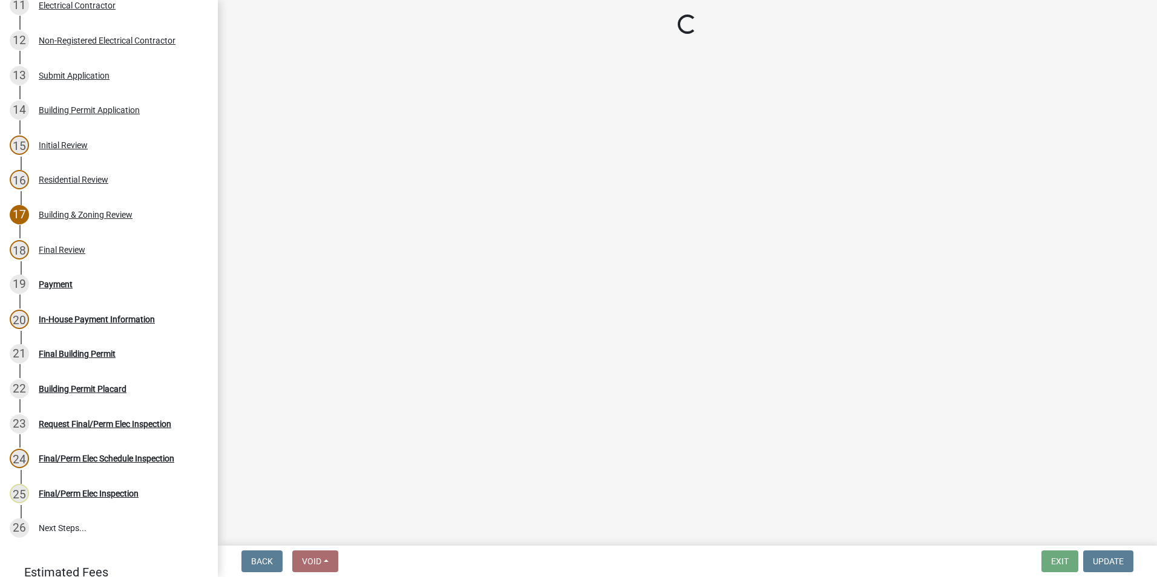
select select "3: 3"
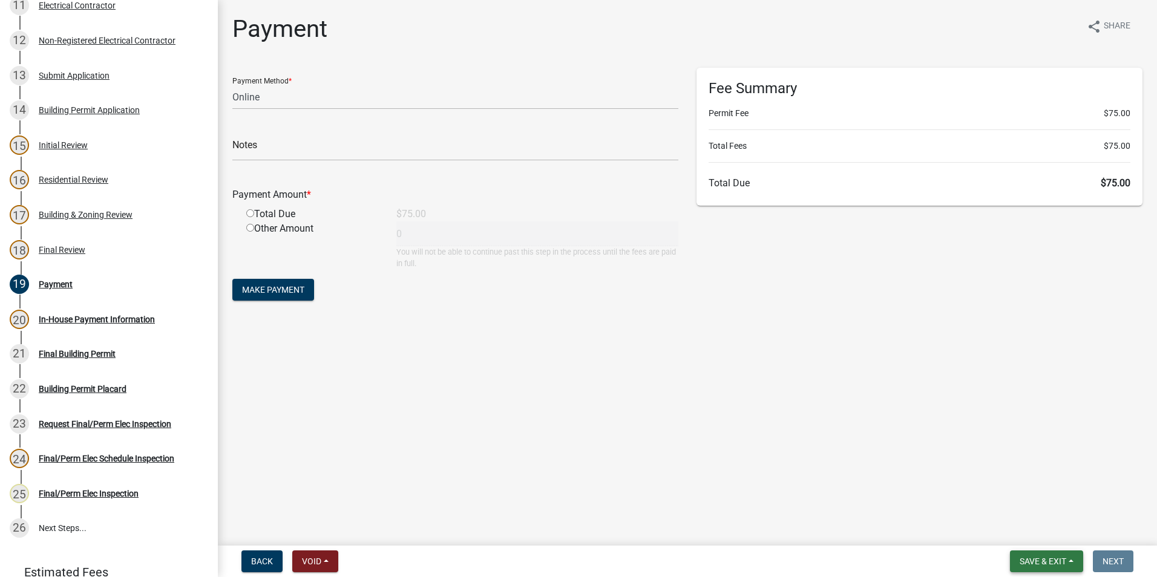
click at [1035, 561] on span "Save & Exit" at bounding box center [1042, 562] width 47 height 10
click at [1041, 529] on button "Save & Exit" at bounding box center [1034, 529] width 97 height 29
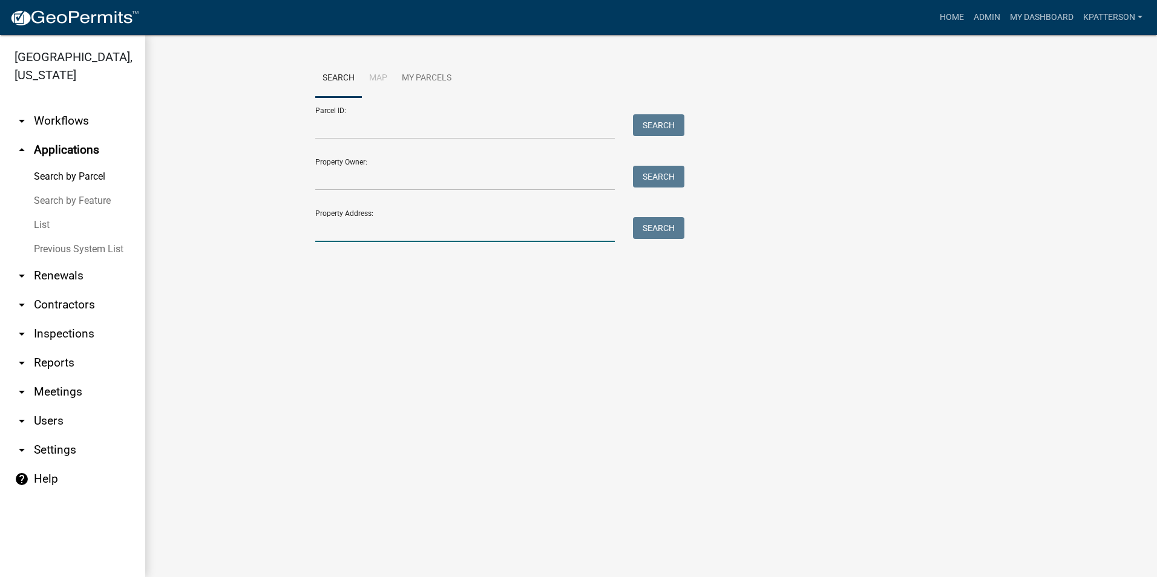
click at [353, 240] on input "Property Address:" at bounding box center [464, 229] width 299 height 25
type input "1134 hines"
click at [661, 220] on button "Search" at bounding box center [658, 228] width 51 height 22
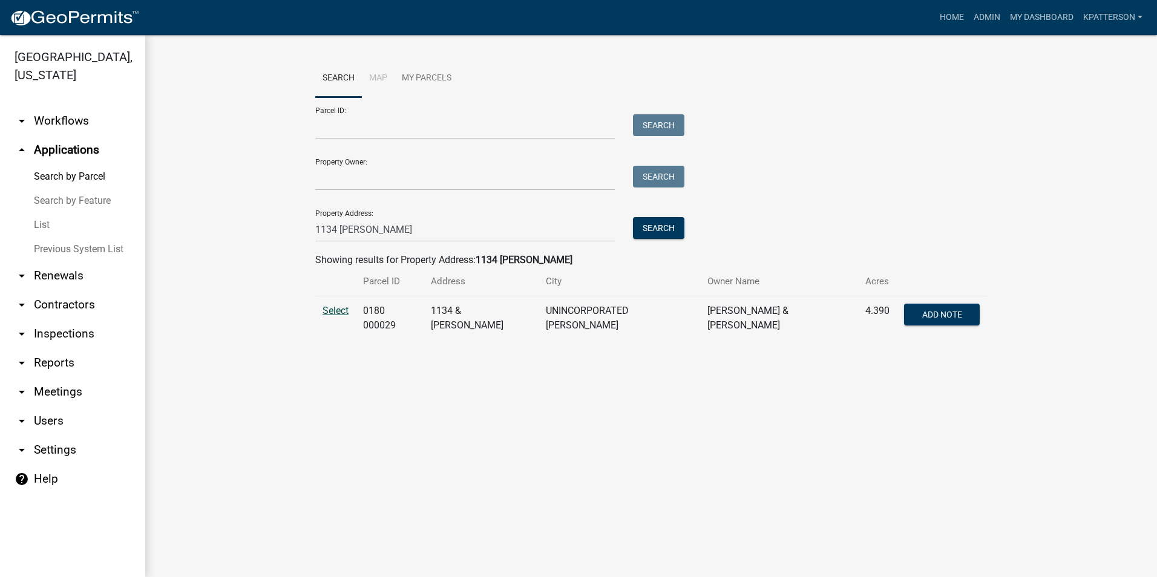
click at [334, 308] on span "Select" at bounding box center [335, 310] width 26 height 11
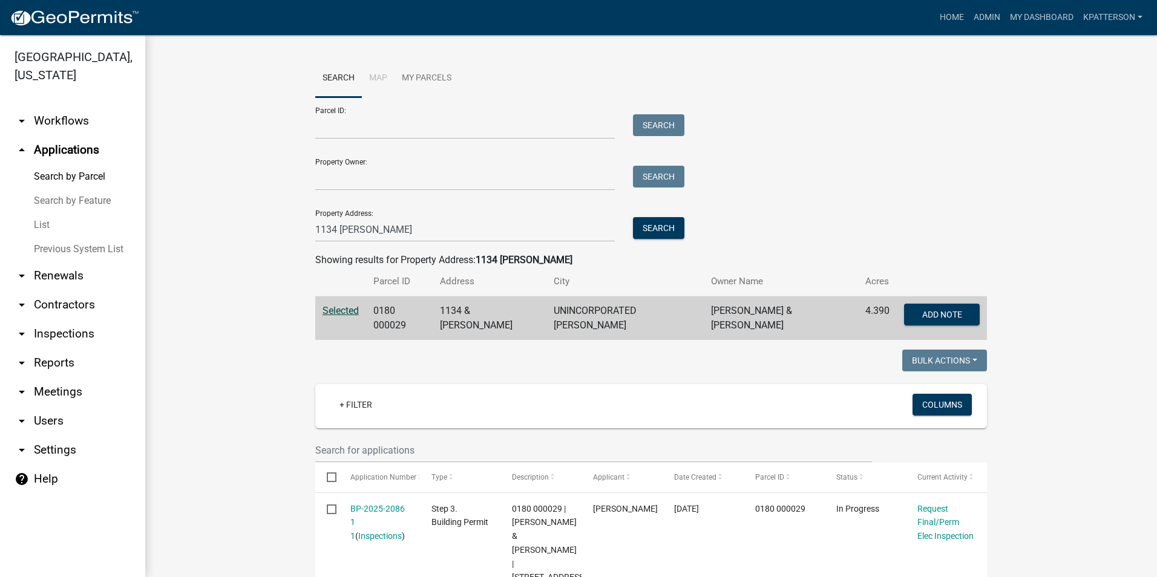
click at [59, 106] on link "arrow_drop_down Workflows" at bounding box center [72, 120] width 145 height 29
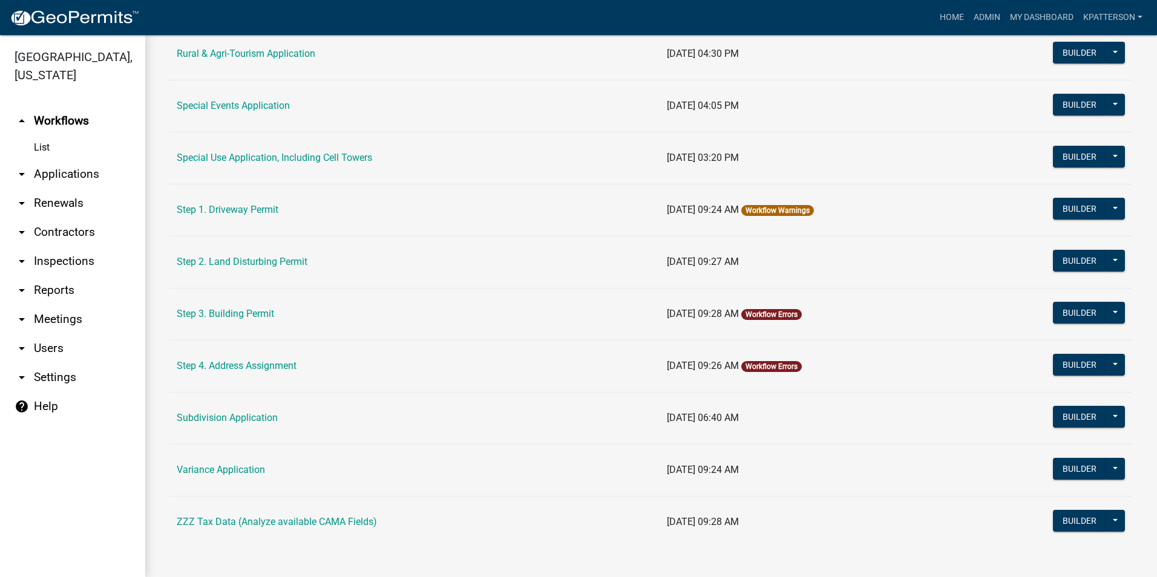
scroll to position [551, 0]
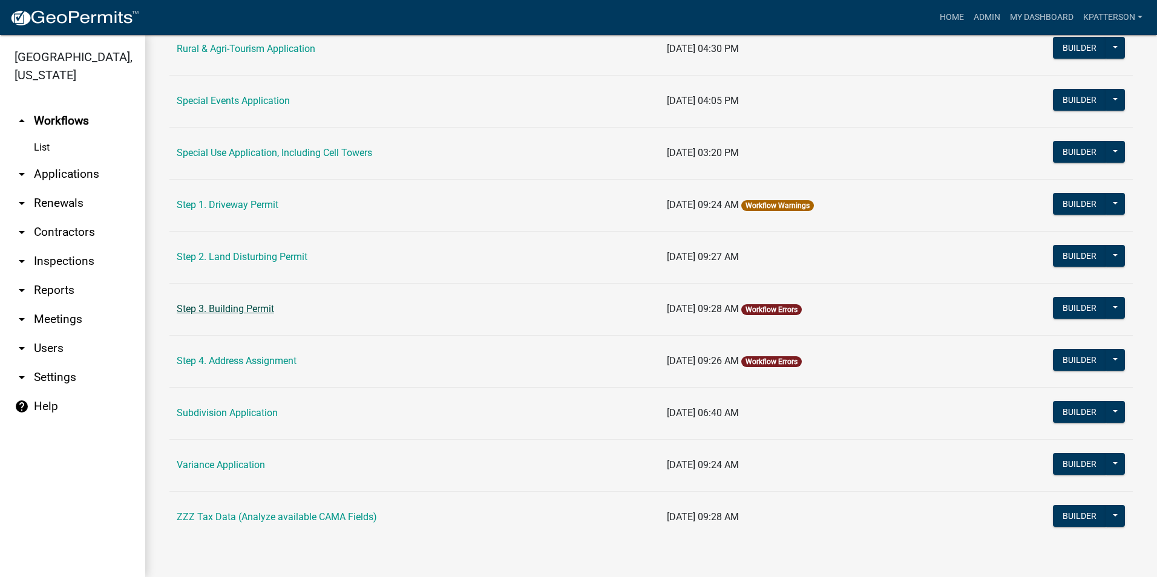
click at [236, 313] on link "Step 3. Building Permit" at bounding box center [225, 308] width 97 height 11
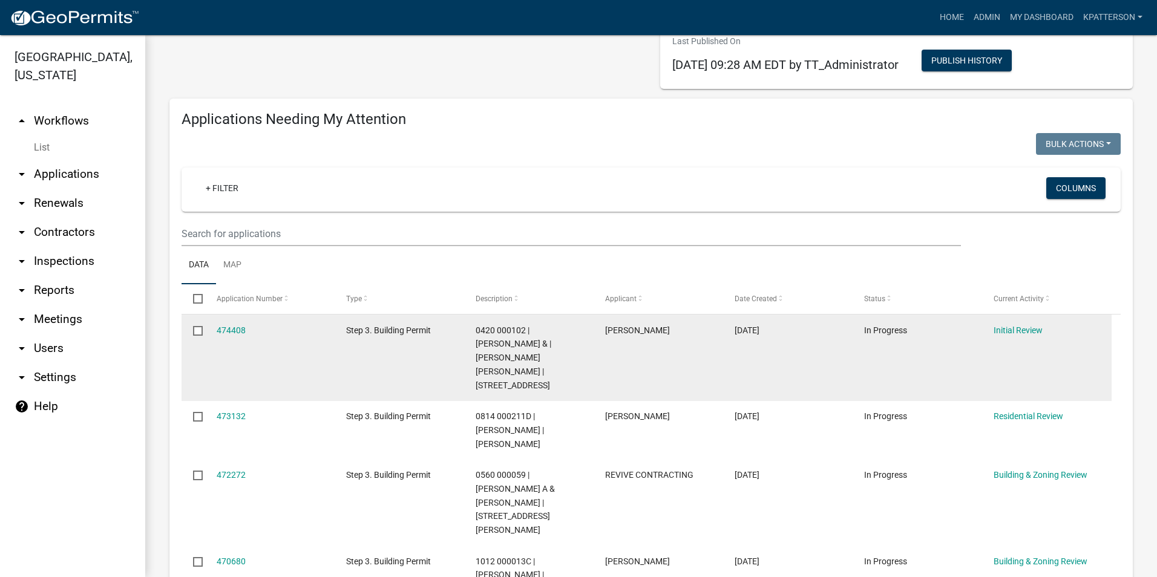
scroll to position [121, 0]
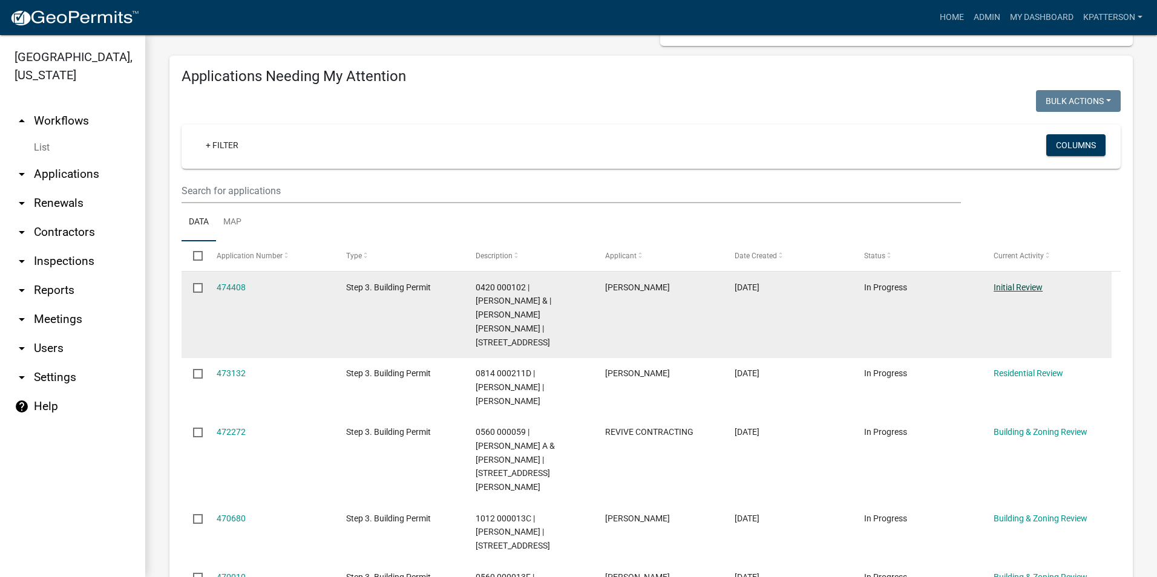
click at [1022, 287] on link "Initial Review" at bounding box center [1017, 288] width 49 height 10
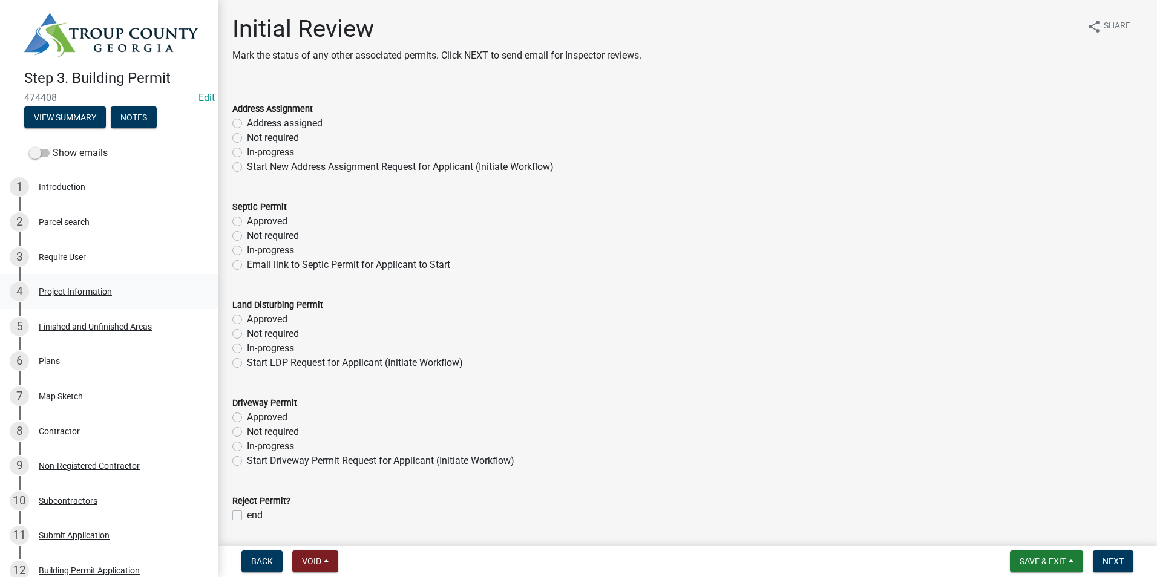
click at [109, 287] on div "Project Information" at bounding box center [75, 291] width 73 height 8
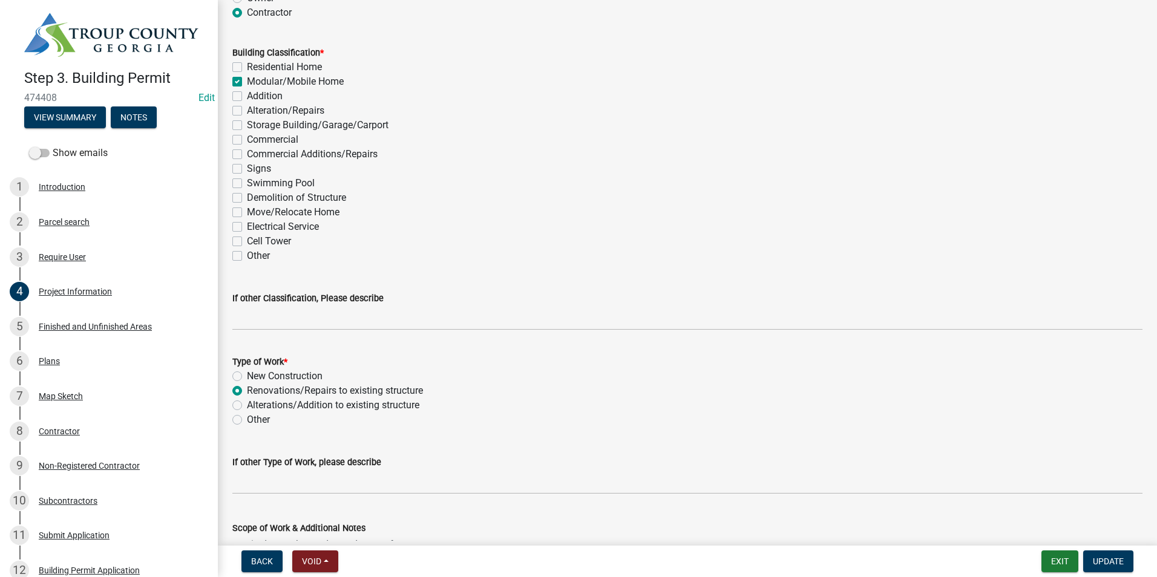
scroll to position [908, 0]
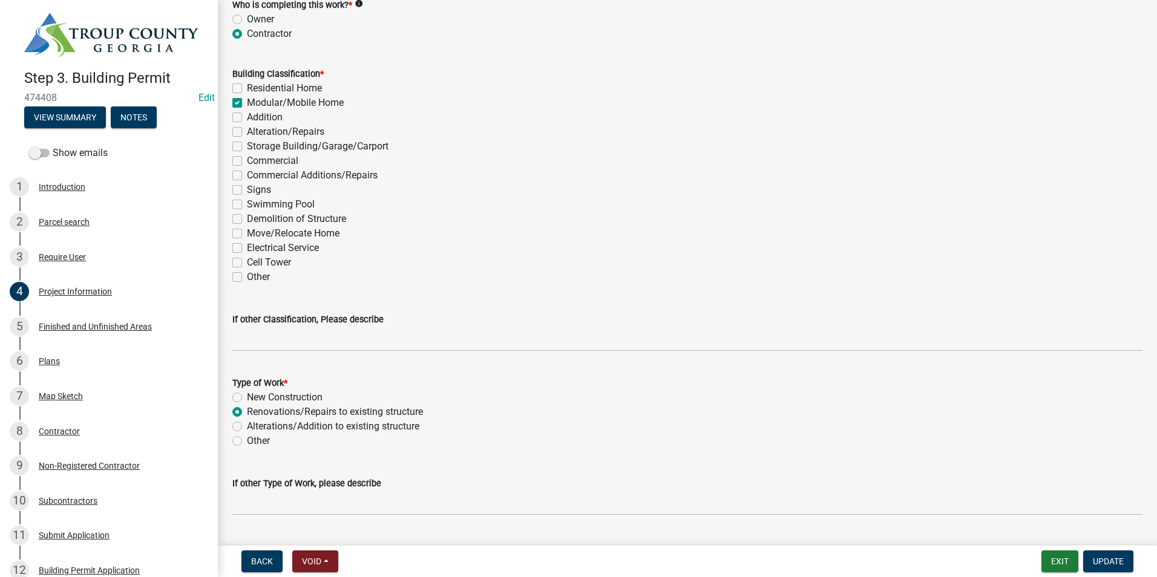
click at [247, 246] on label "Electrical Service" at bounding box center [283, 248] width 72 height 15
click at [247, 246] on input "Electrical Service" at bounding box center [251, 245] width 8 height 8
checkbox input "true"
checkbox input "false"
checkbox input "true"
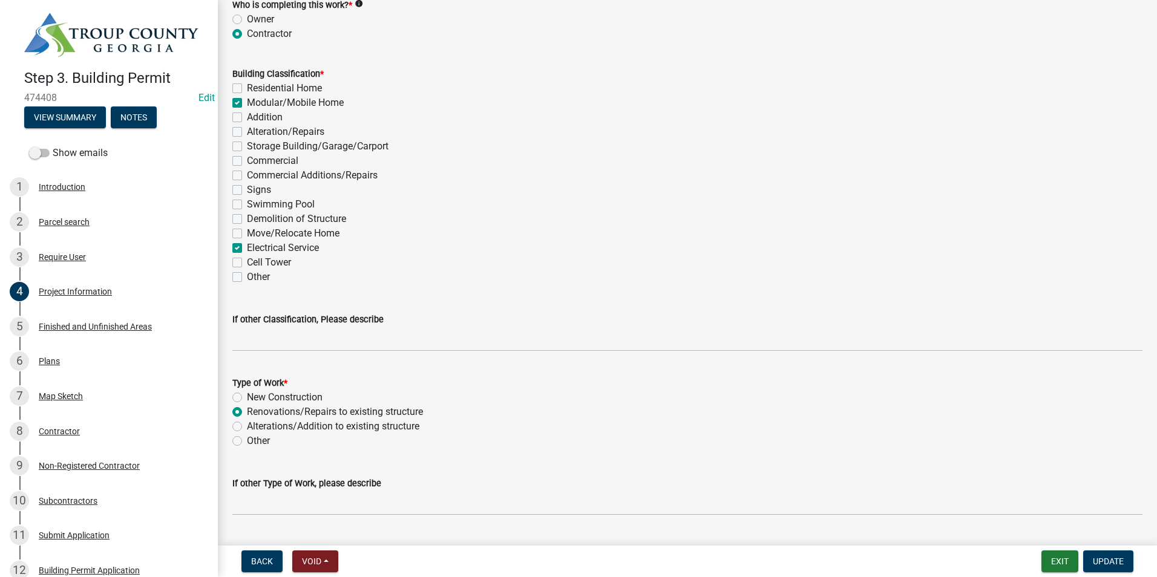
checkbox input "false"
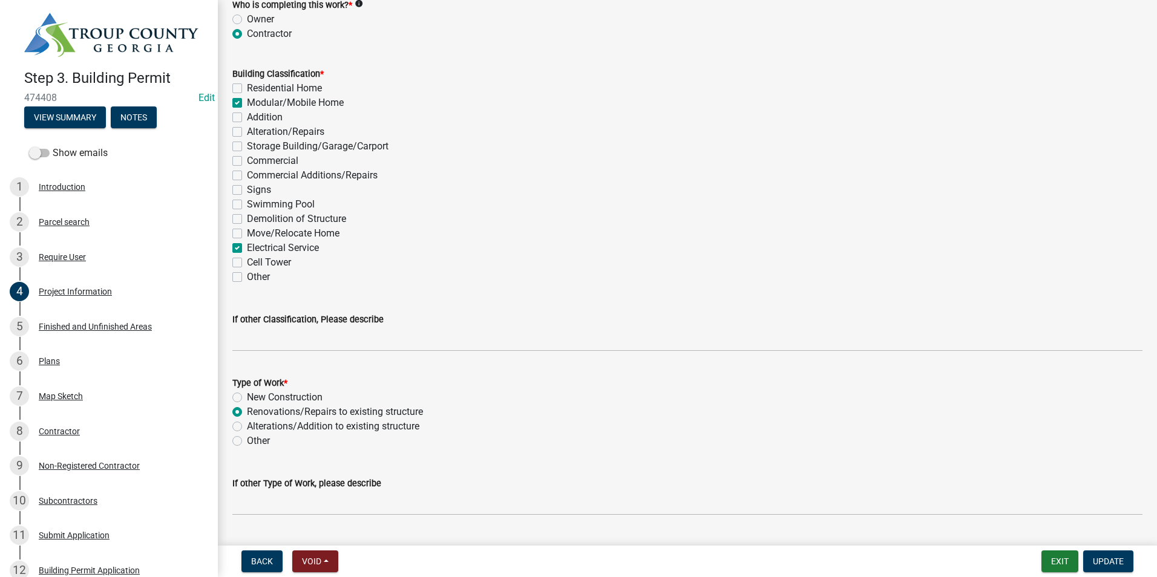
checkbox input "false"
checkbox input "true"
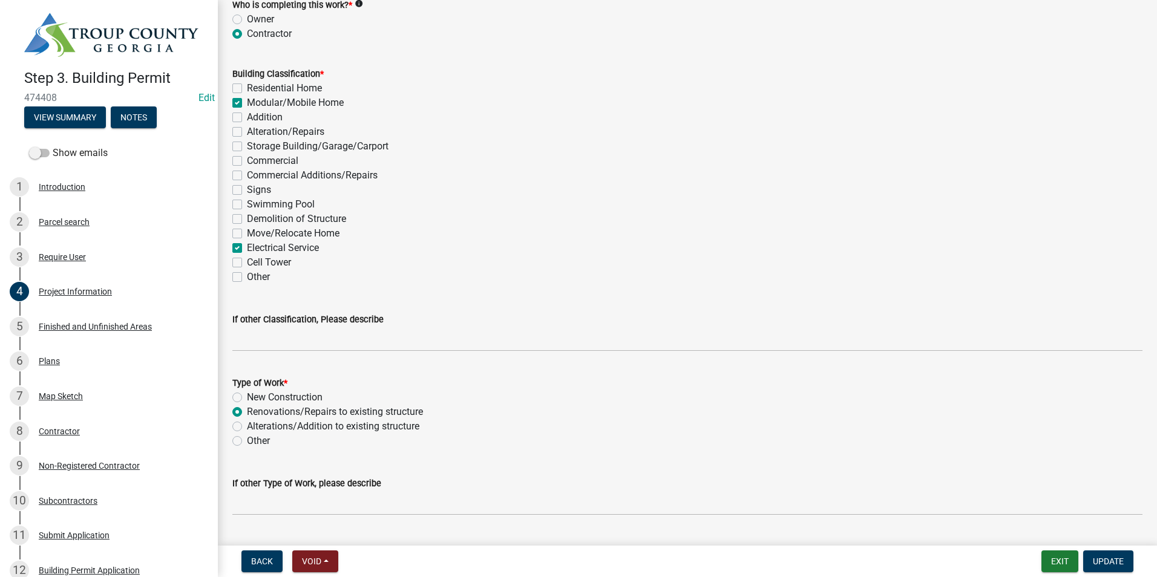
checkbox input "false"
click at [247, 103] on label "Modular/Mobile Home" at bounding box center [295, 103] width 97 height 15
click at [247, 103] on input "Modular/Mobile Home" at bounding box center [251, 100] width 8 height 8
checkbox input "false"
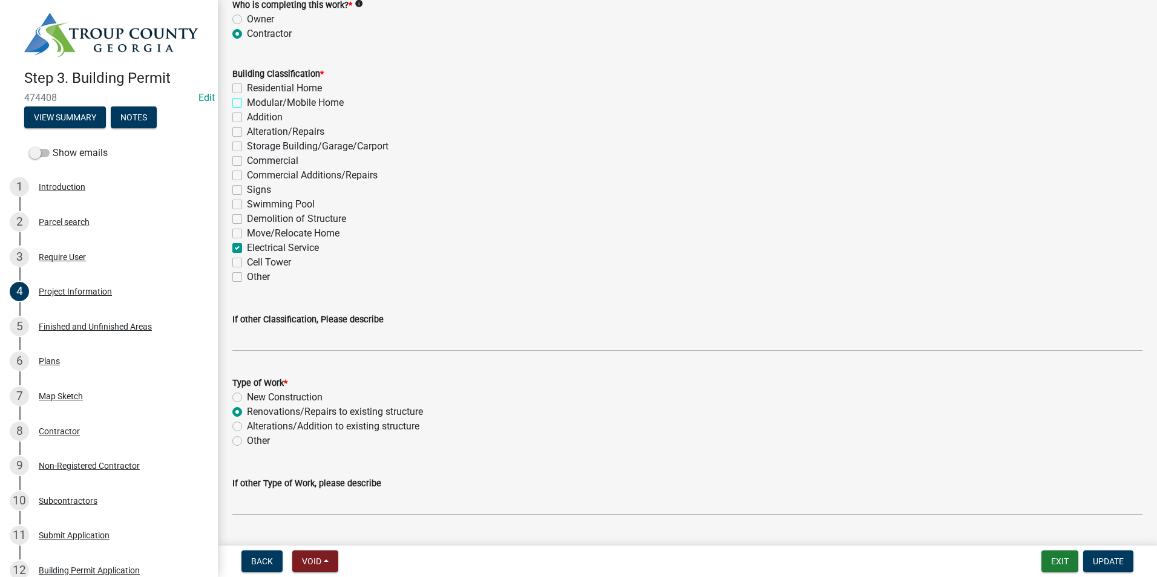
checkbox input "false"
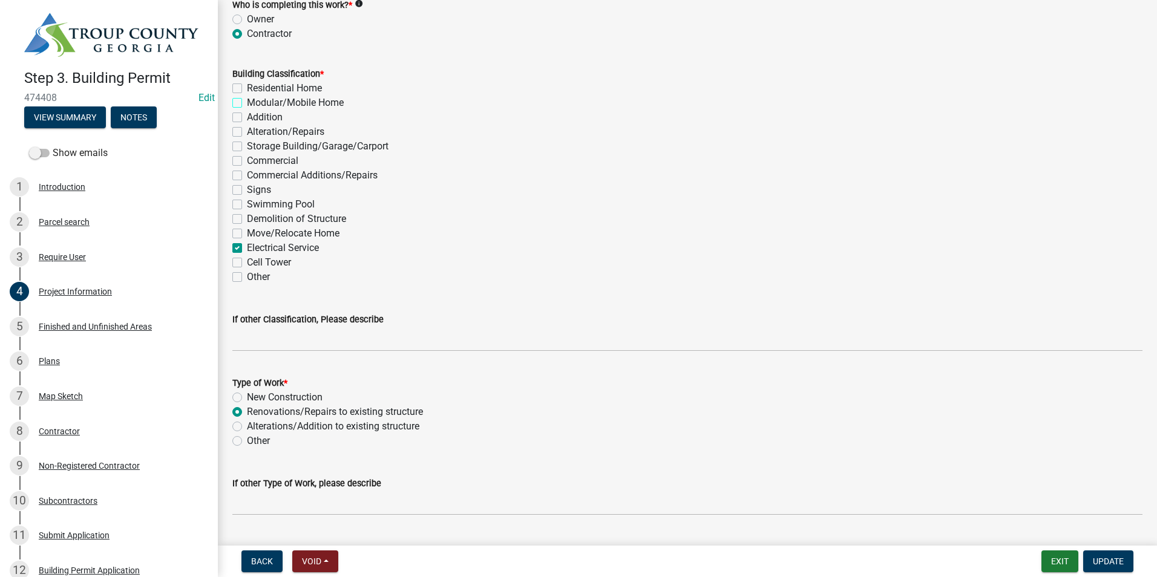
checkbox input "false"
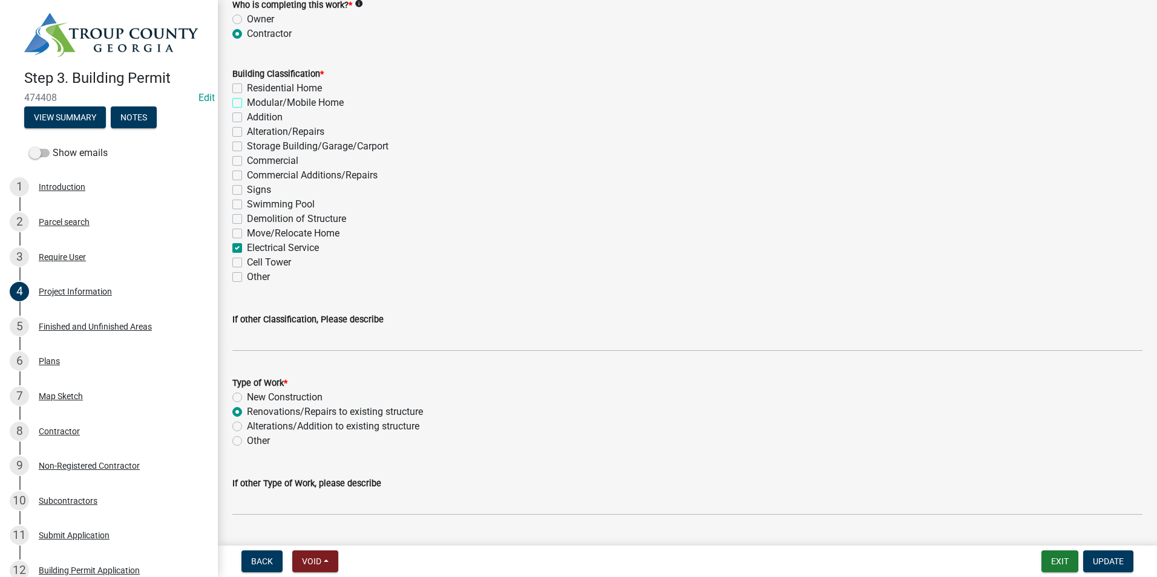
checkbox input "false"
checkbox input "true"
checkbox input "false"
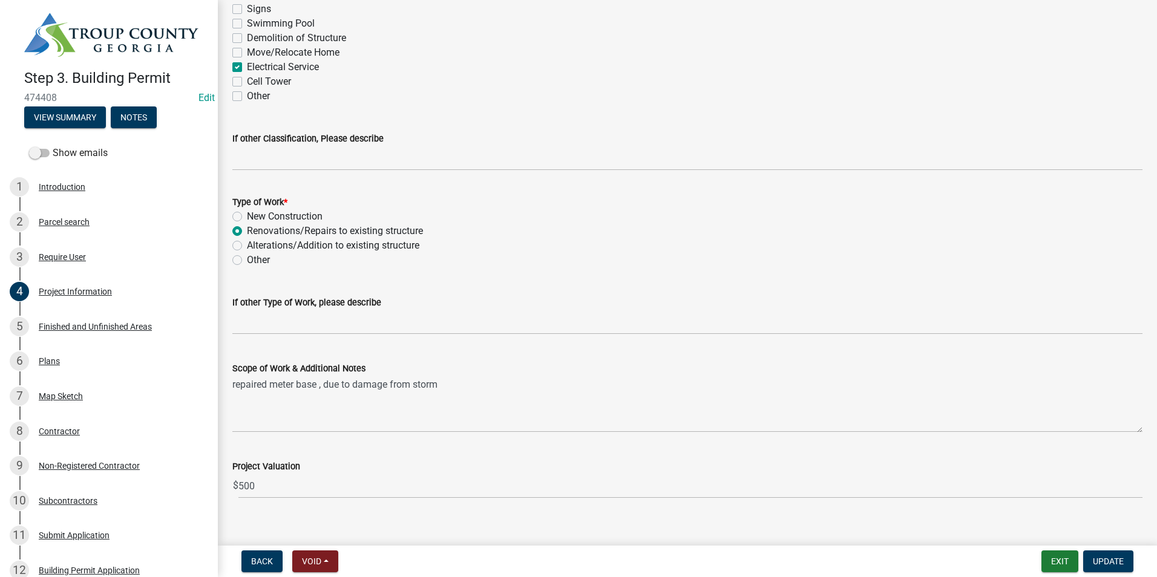
scroll to position [1089, 0]
click at [1110, 561] on span "Update" at bounding box center [1108, 562] width 31 height 10
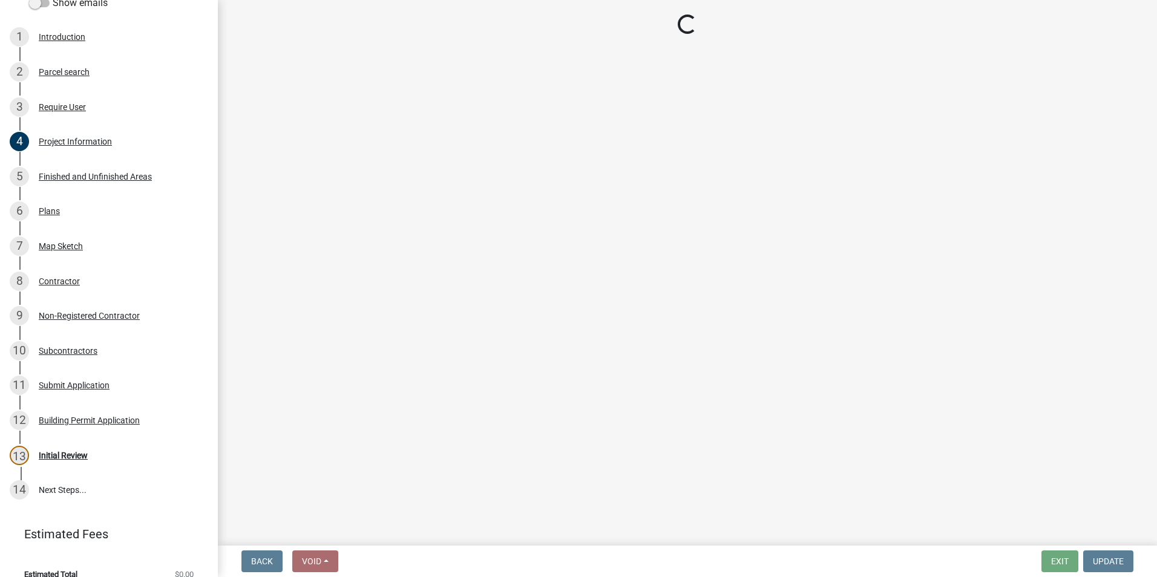
scroll to position [163, 0]
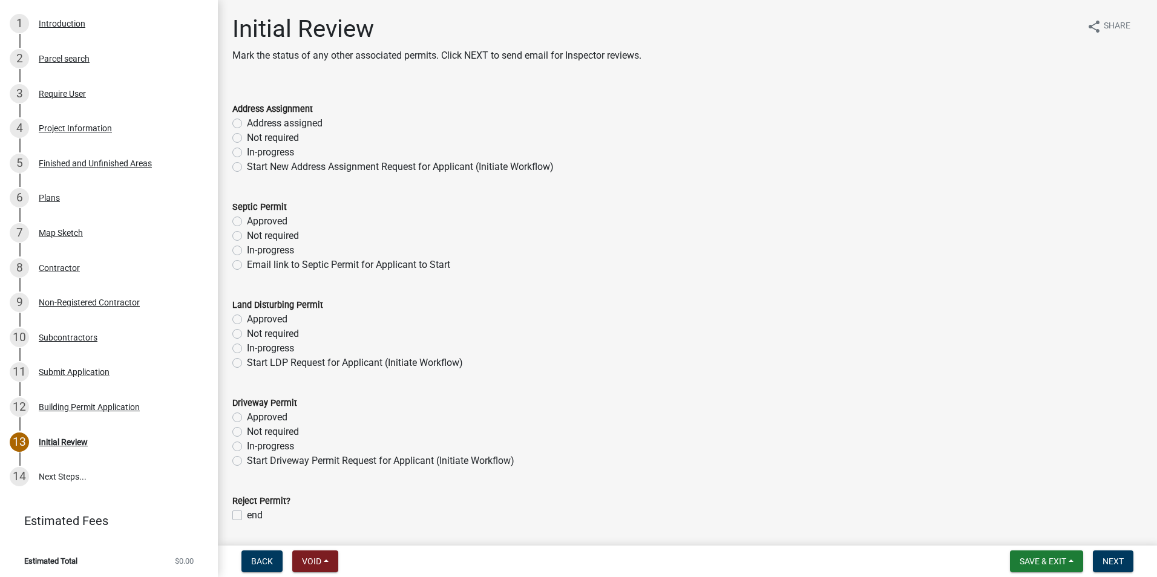
click at [247, 139] on label "Not required" at bounding box center [273, 138] width 52 height 15
click at [247, 139] on input "Not required" at bounding box center [251, 135] width 8 height 8
radio input "true"
click at [247, 232] on label "Not required" at bounding box center [273, 236] width 52 height 15
click at [247, 232] on input "Not required" at bounding box center [251, 233] width 8 height 8
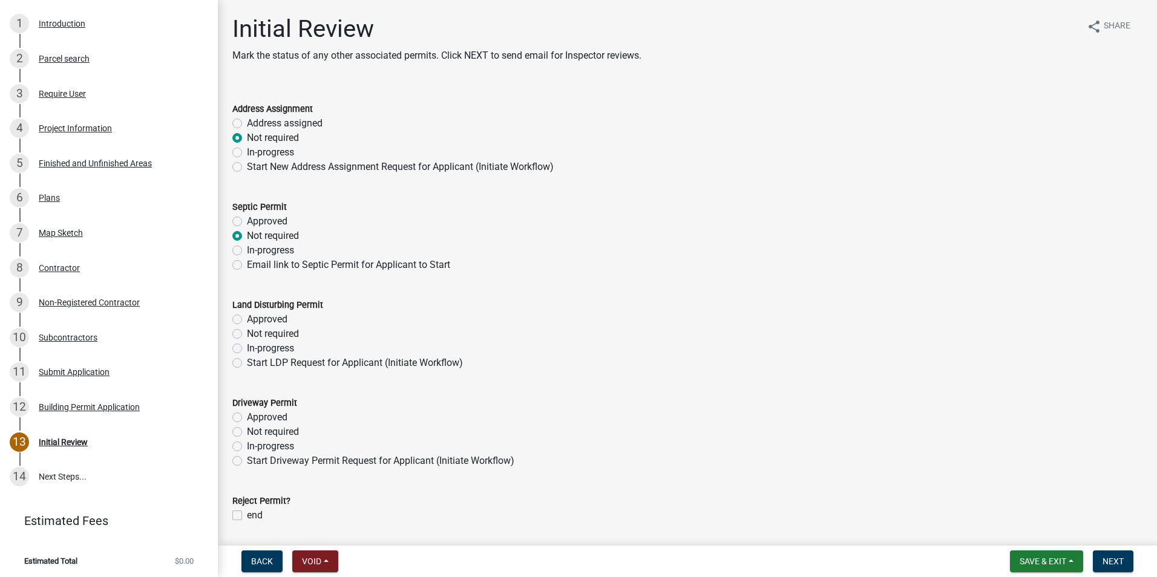
radio input "true"
click at [247, 331] on label "Not required" at bounding box center [273, 334] width 52 height 15
click at [247, 331] on input "Not required" at bounding box center [251, 331] width 8 height 8
radio input "true"
click at [247, 431] on label "Not required" at bounding box center [273, 432] width 52 height 15
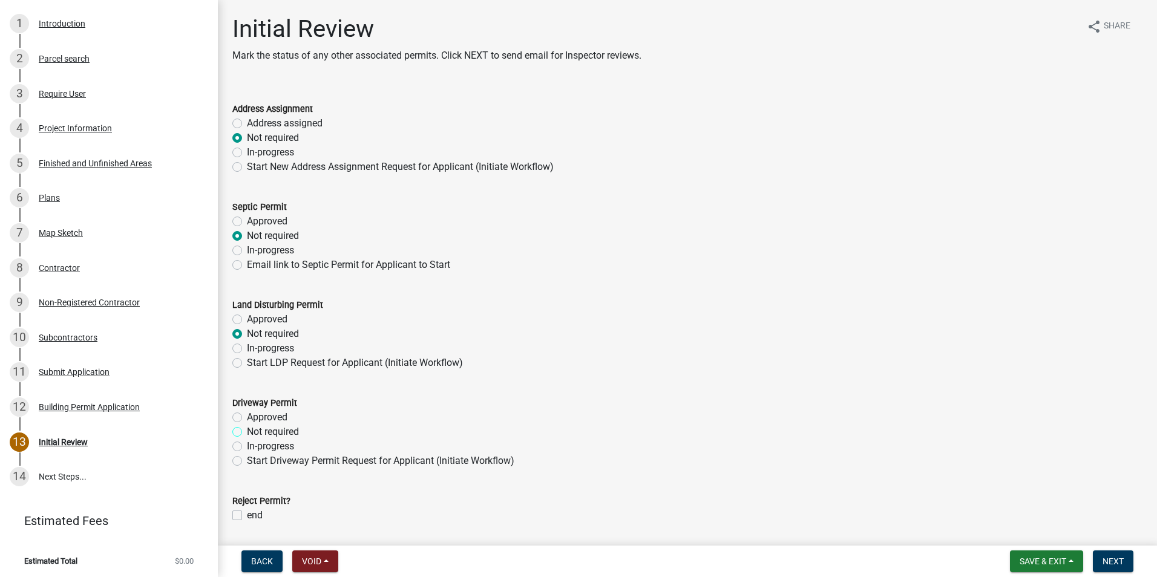
click at [247, 431] on input "Not required" at bounding box center [251, 429] width 8 height 8
radio input "true"
click at [1107, 561] on span "Next" at bounding box center [1112, 562] width 21 height 10
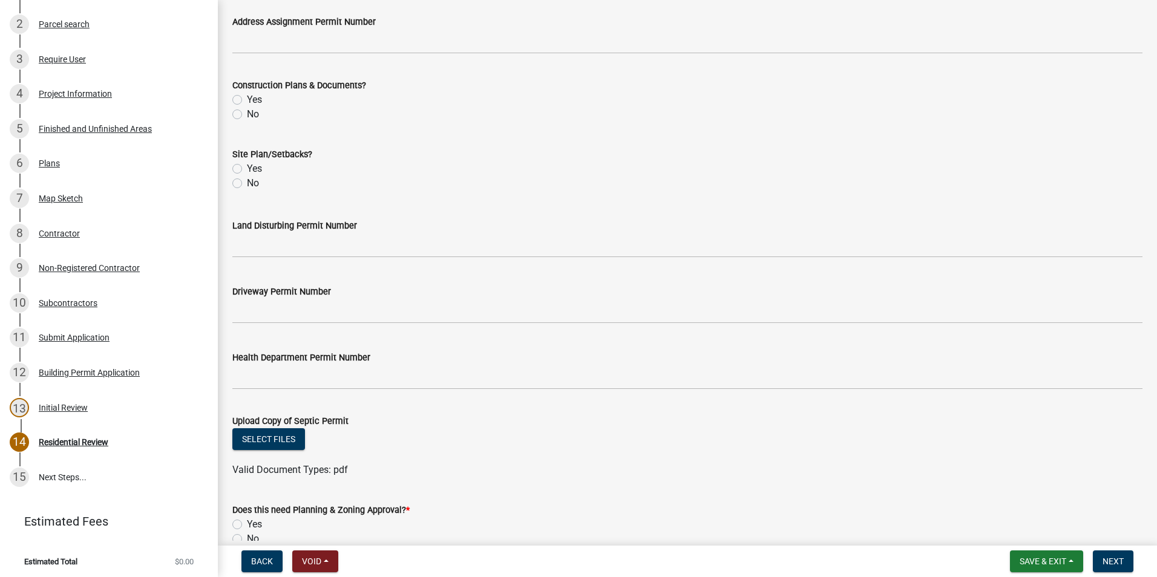
scroll to position [422, 0]
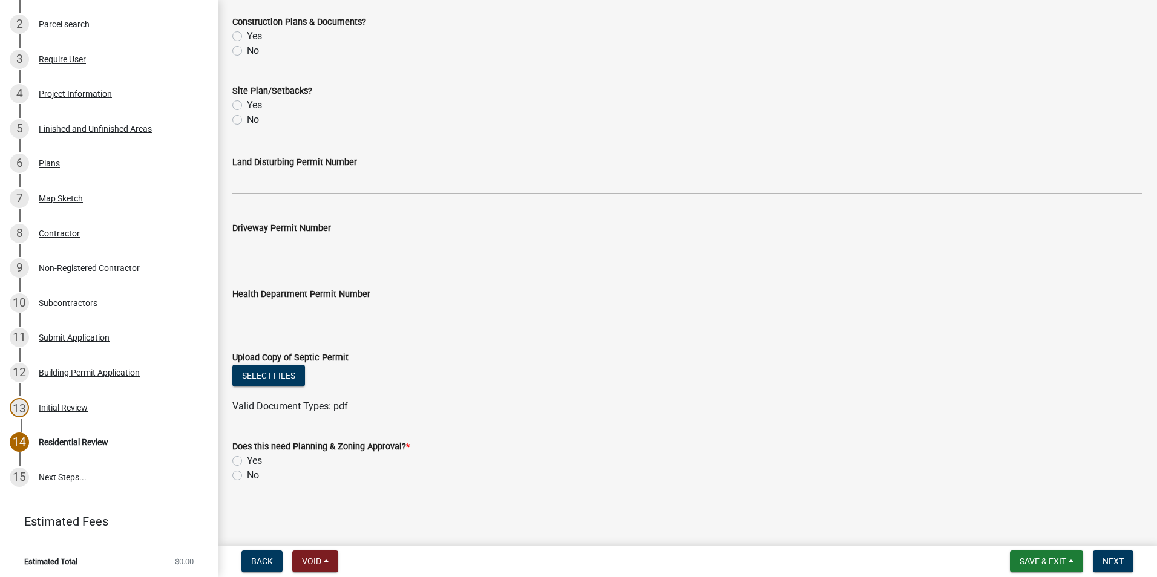
click at [247, 478] on label "No" at bounding box center [253, 475] width 12 height 15
click at [247, 476] on input "No" at bounding box center [251, 472] width 8 height 8
radio input "true"
click at [1116, 557] on span "Next" at bounding box center [1112, 562] width 21 height 10
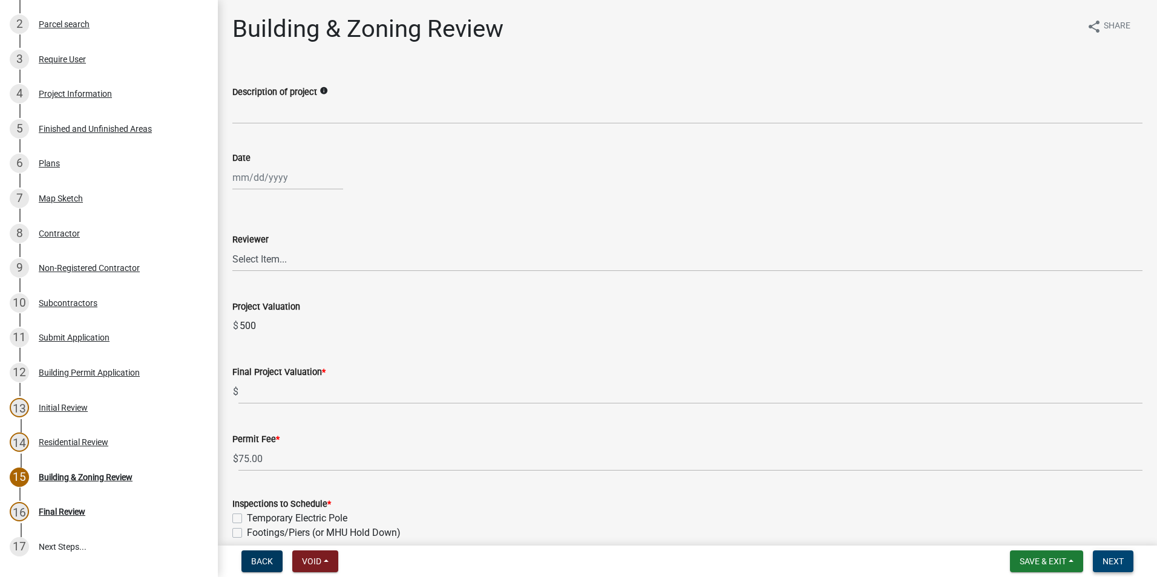
scroll to position [267, 0]
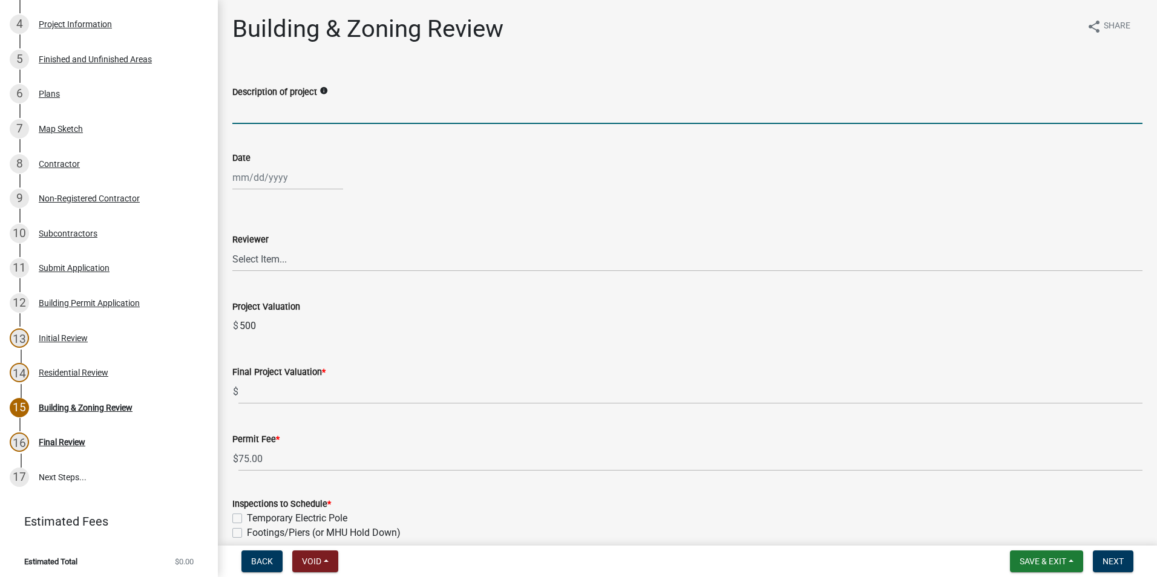
click at [311, 100] on input "Description of project" at bounding box center [687, 111] width 910 height 25
type input "T"
type input "Repairr"
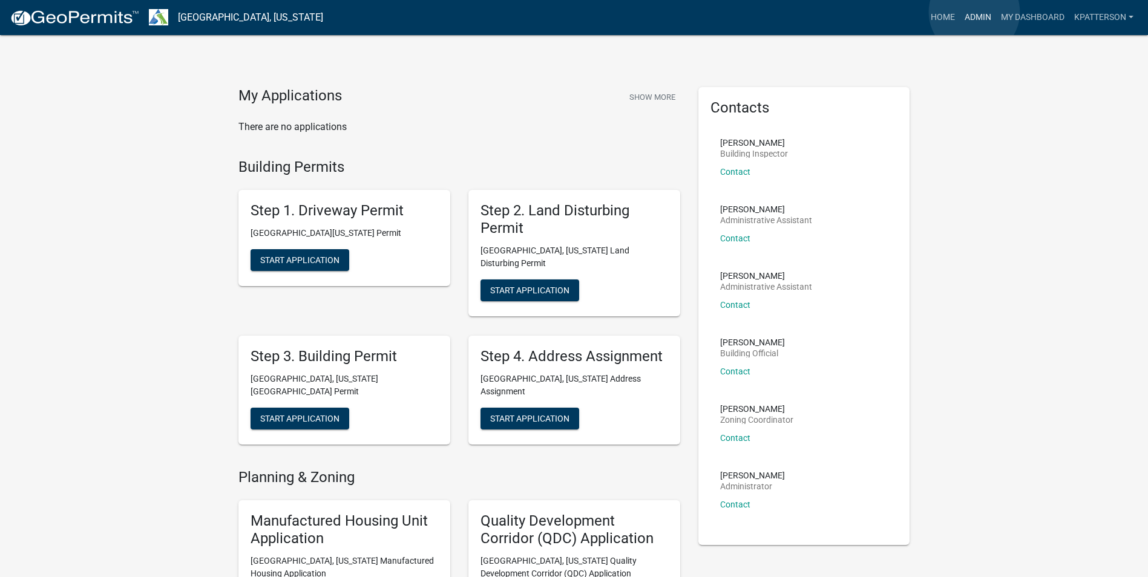
click at [975, 12] on link "Admin" at bounding box center [978, 17] width 36 height 23
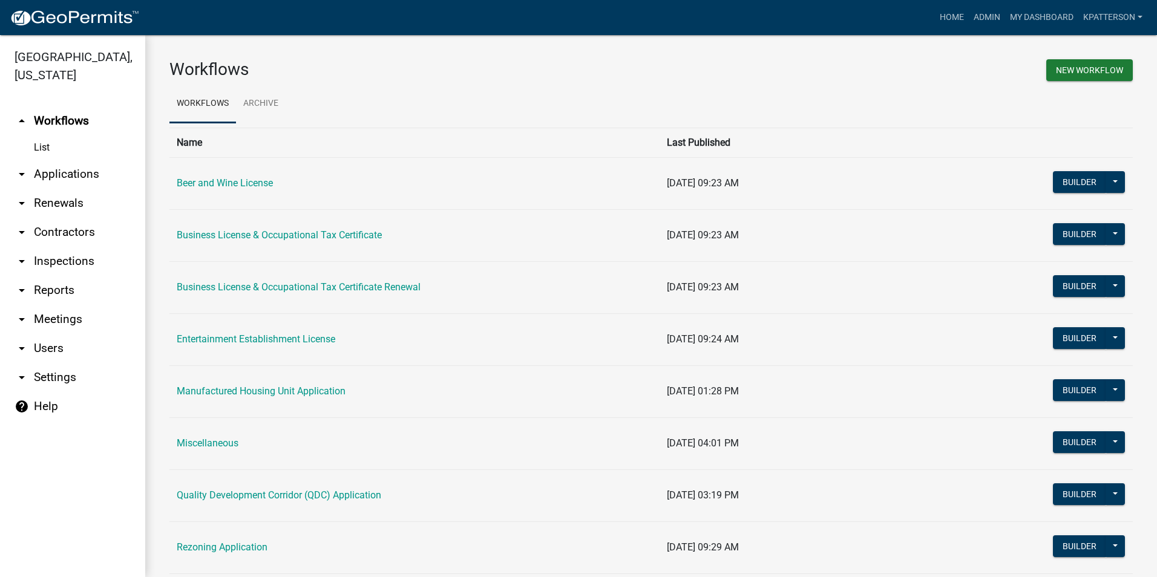
click at [54, 160] on link "arrow_drop_down Applications" at bounding box center [72, 174] width 145 height 29
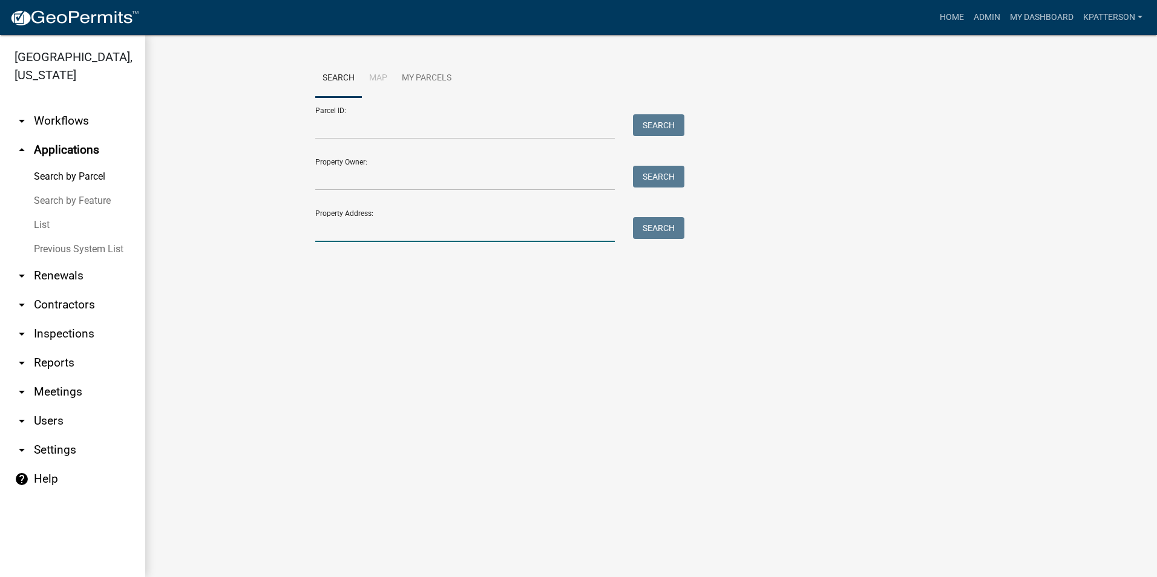
click at [405, 224] on input "Property Address:" at bounding box center [464, 229] width 299 height 25
type input "shirey rd"
drag, startPoint x: 681, startPoint y: 224, endPoint x: 666, endPoint y: 240, distance: 22.2
click at [680, 224] on button "Search" at bounding box center [658, 228] width 51 height 22
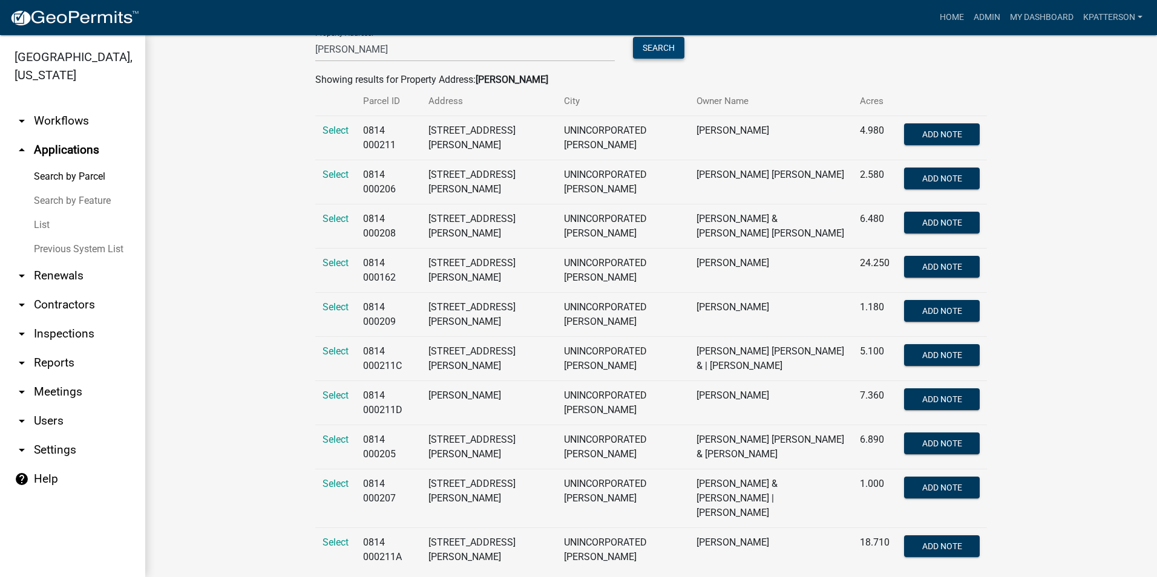
scroll to position [182, 0]
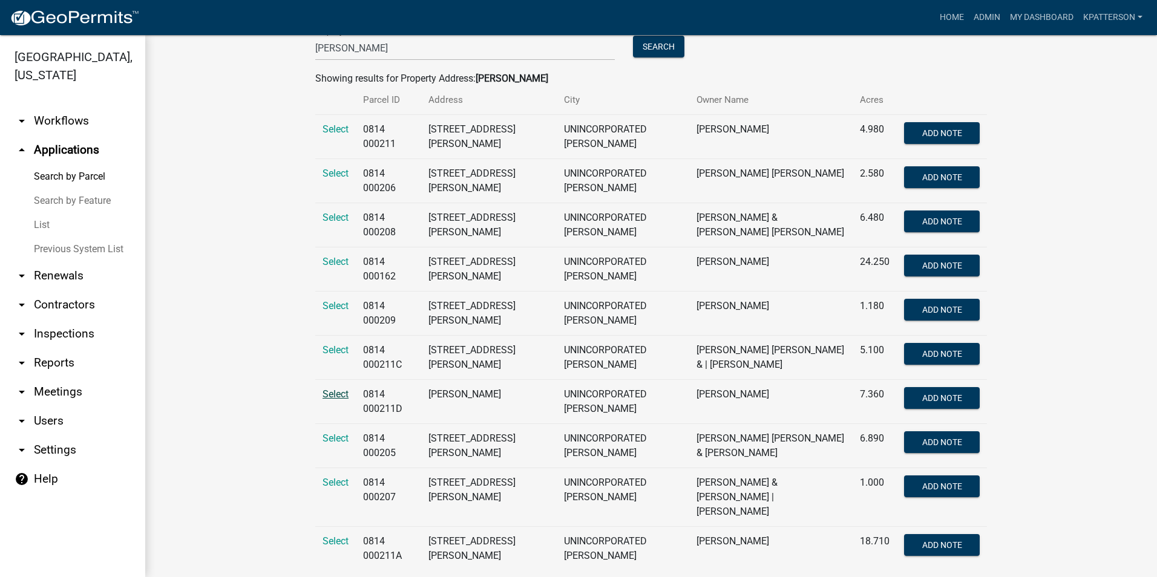
click at [327, 390] on span "Select" at bounding box center [335, 393] width 26 height 11
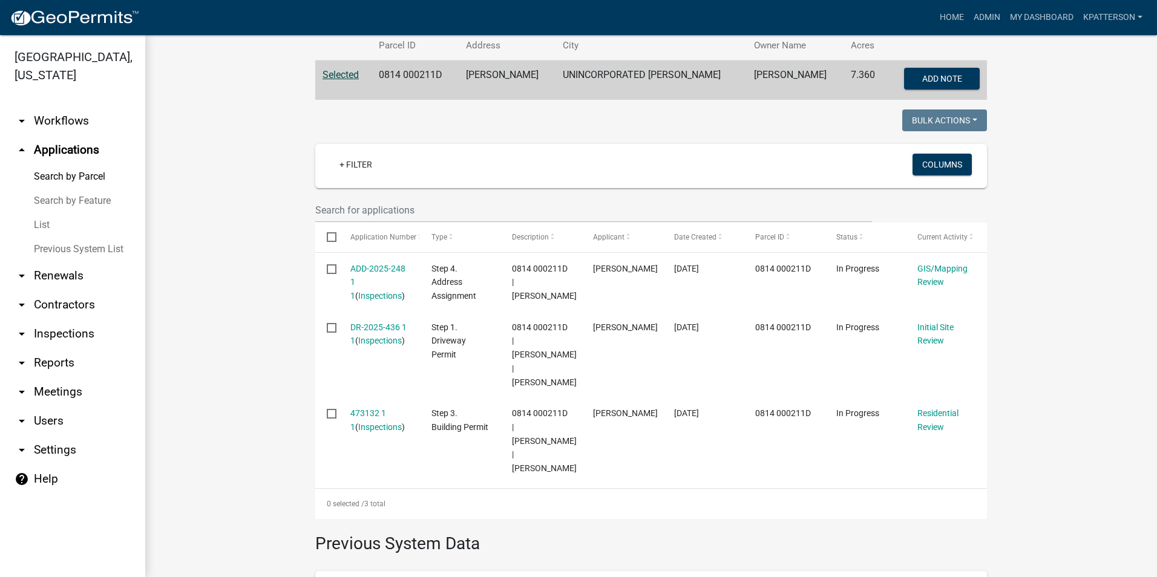
scroll to position [249, 0]
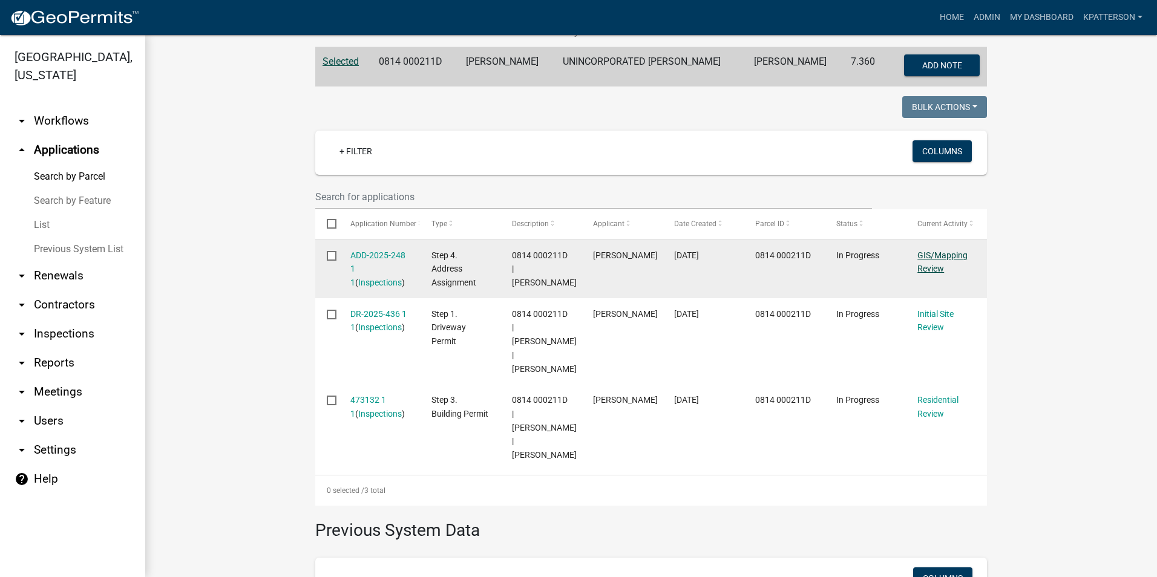
click at [940, 255] on link "GIS/Mapping Review" at bounding box center [942, 262] width 50 height 24
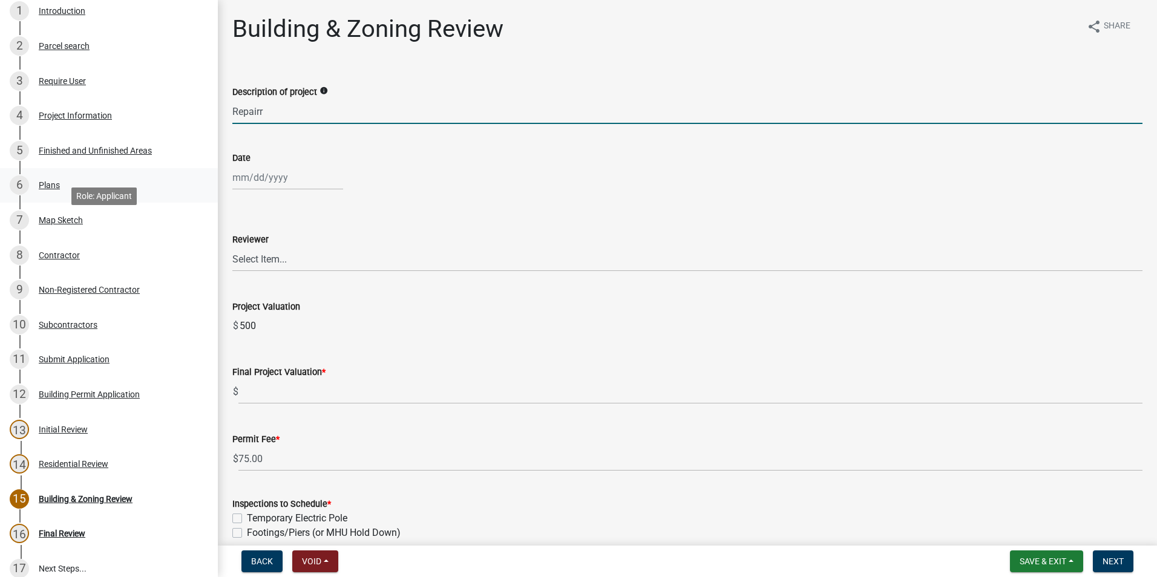
scroll to position [146, 0]
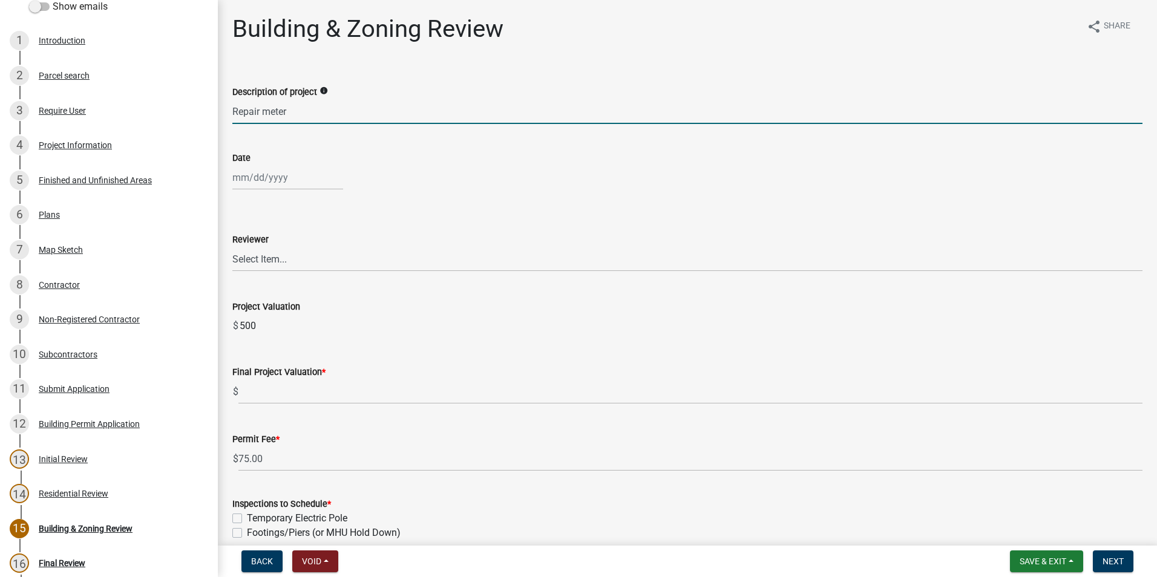
type input "Repair Meter Box- Storm damage"
click at [290, 183] on div at bounding box center [287, 177] width 111 height 25
select select "9"
select select "2025"
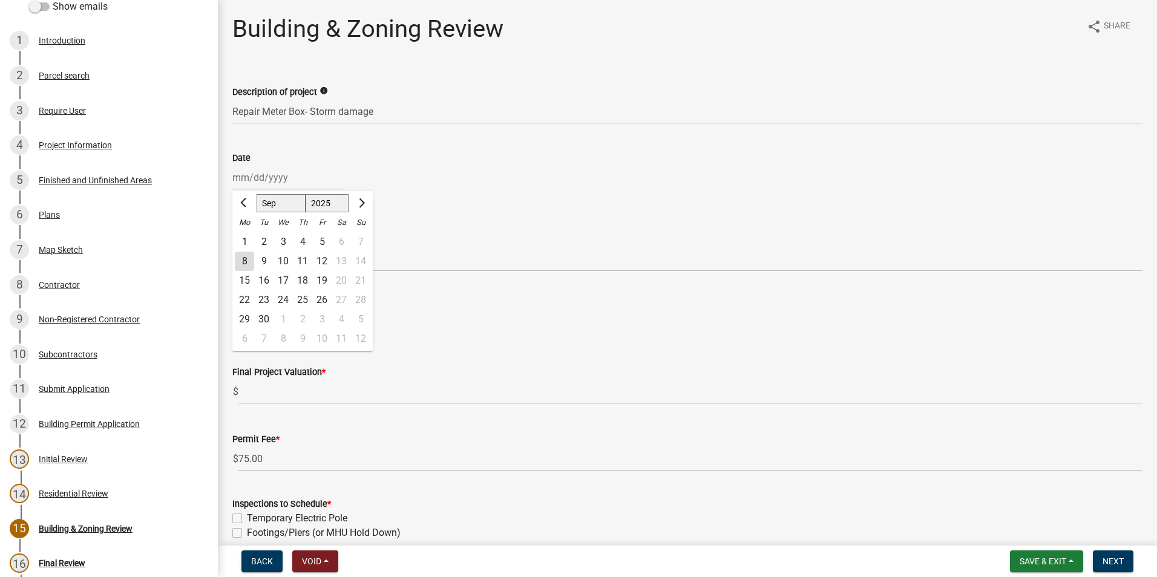
click at [240, 260] on div "8" at bounding box center [244, 261] width 19 height 19
type input "[DATE]"
click at [250, 265] on select "Select Item... [PERSON_NAME] [PERSON_NAME] [PERSON_NAME] [PERSON_NAME]" at bounding box center [687, 259] width 910 height 25
click at [232, 247] on select "Select Item... [PERSON_NAME] [PERSON_NAME] [PERSON_NAME] [PERSON_NAME]" at bounding box center [687, 259] width 910 height 25
select select "2b86b0c4-e8a1-45ee-90a7-b8d4cb5b2682"
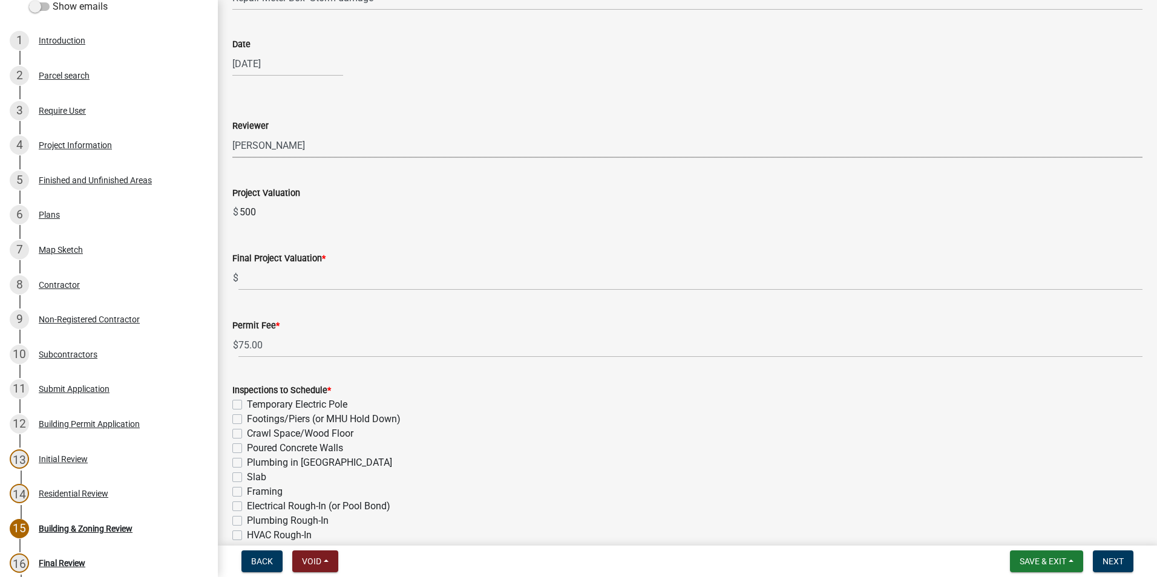
scroll to position [121, 0]
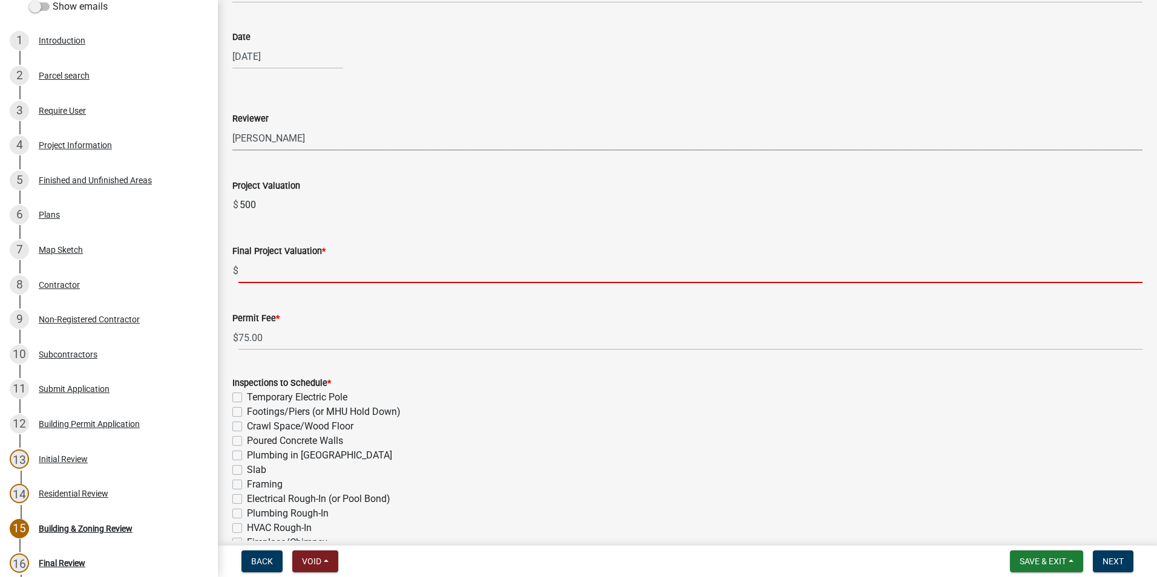
click at [296, 273] on input "text" at bounding box center [690, 270] width 904 height 25
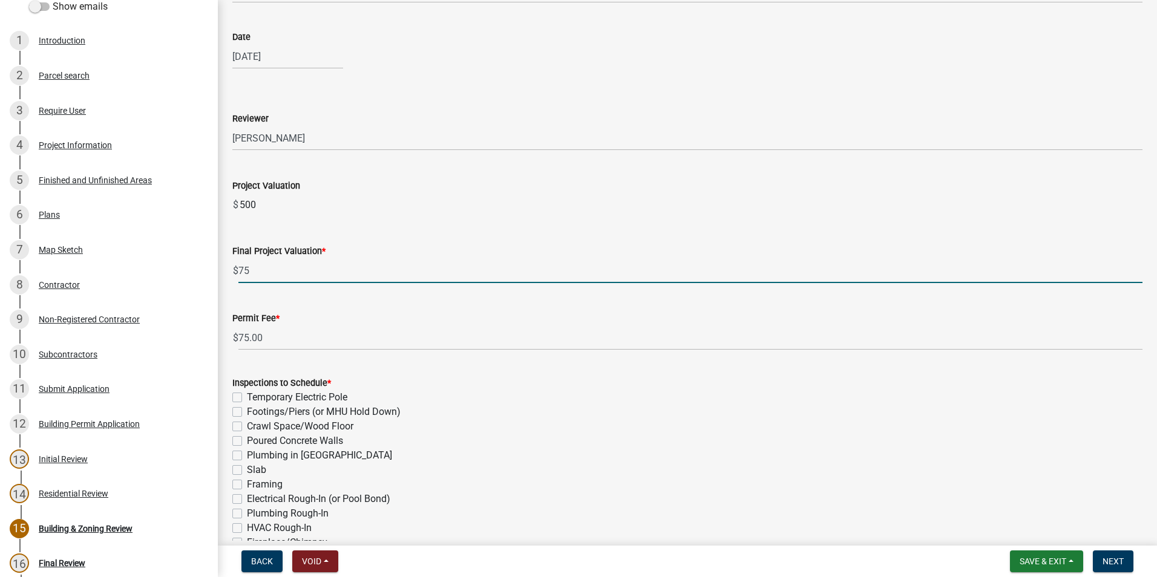
type input "75"
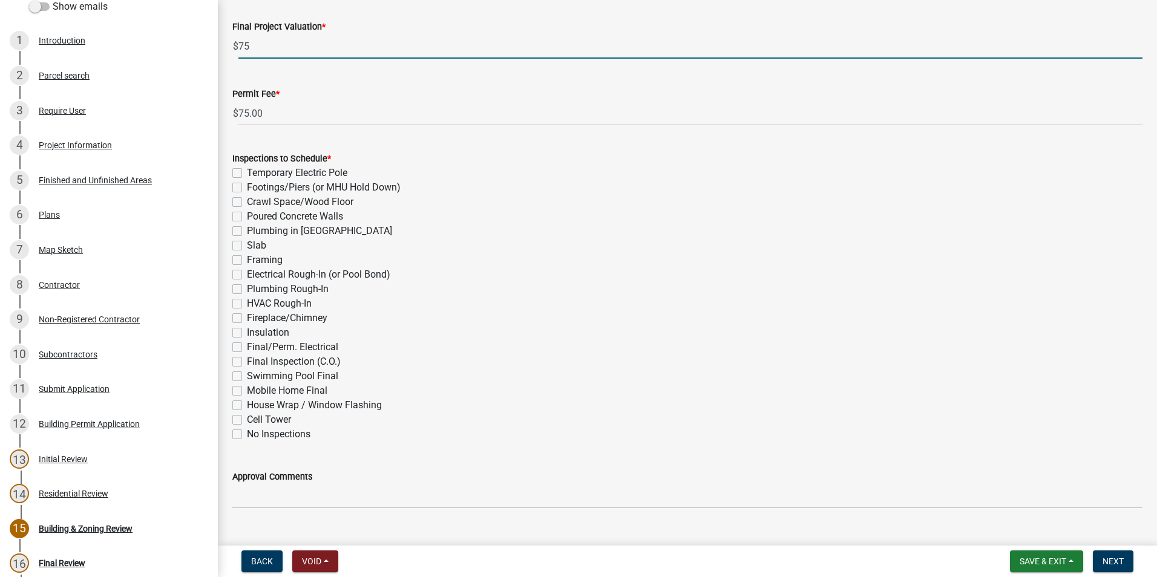
scroll to position [363, 0]
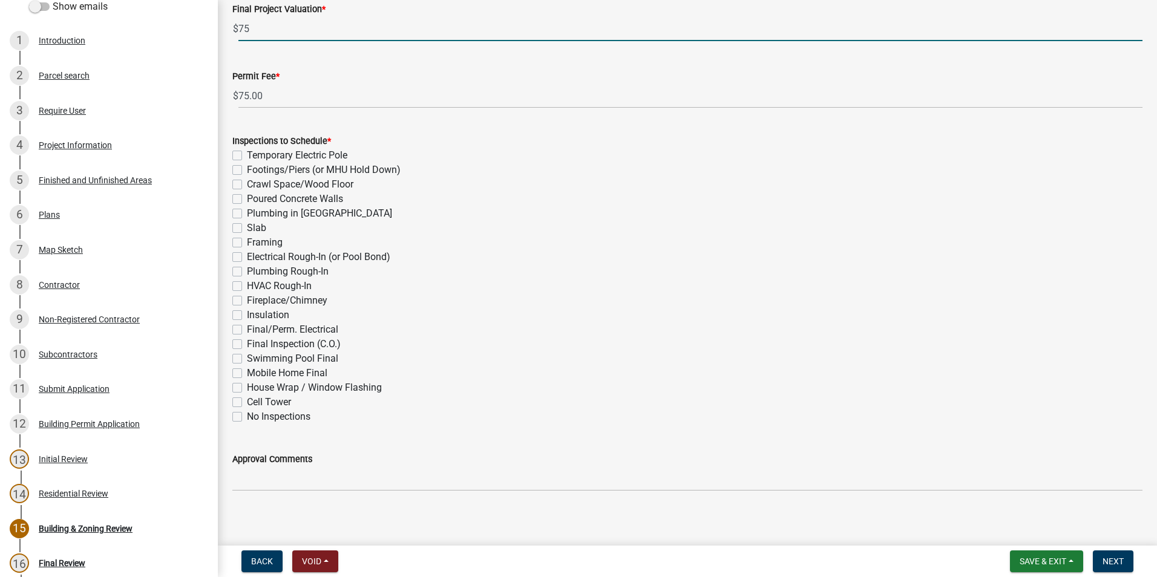
click at [241, 332] on div "Inspections to Schedule * Temporary Electric Pole Footings/Piers (or MHU Hold D…" at bounding box center [687, 279] width 910 height 290
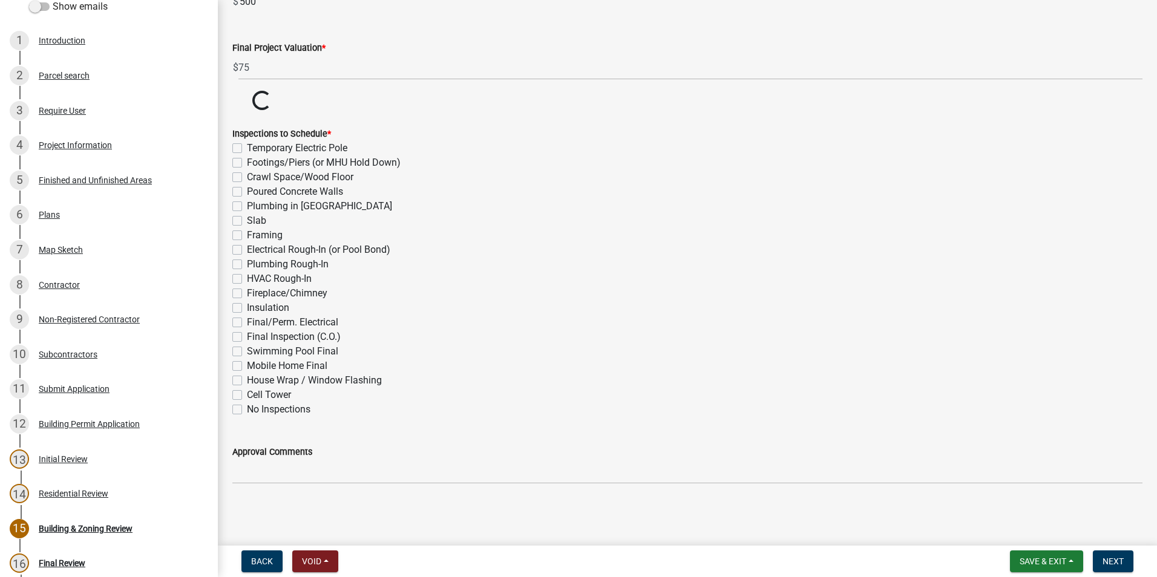
click at [247, 324] on label "Final/Perm. Electrical" at bounding box center [292, 322] width 91 height 15
click at [247, 323] on input "Final/Perm. Electrical" at bounding box center [251, 319] width 8 height 8
checkbox input "true"
checkbox input "false"
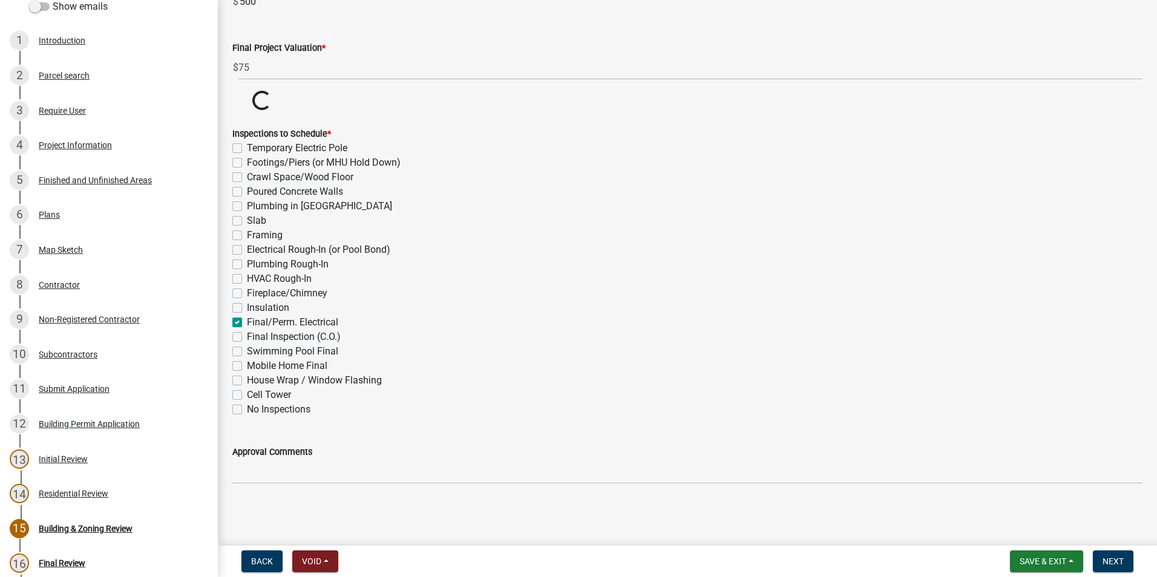
checkbox input "false"
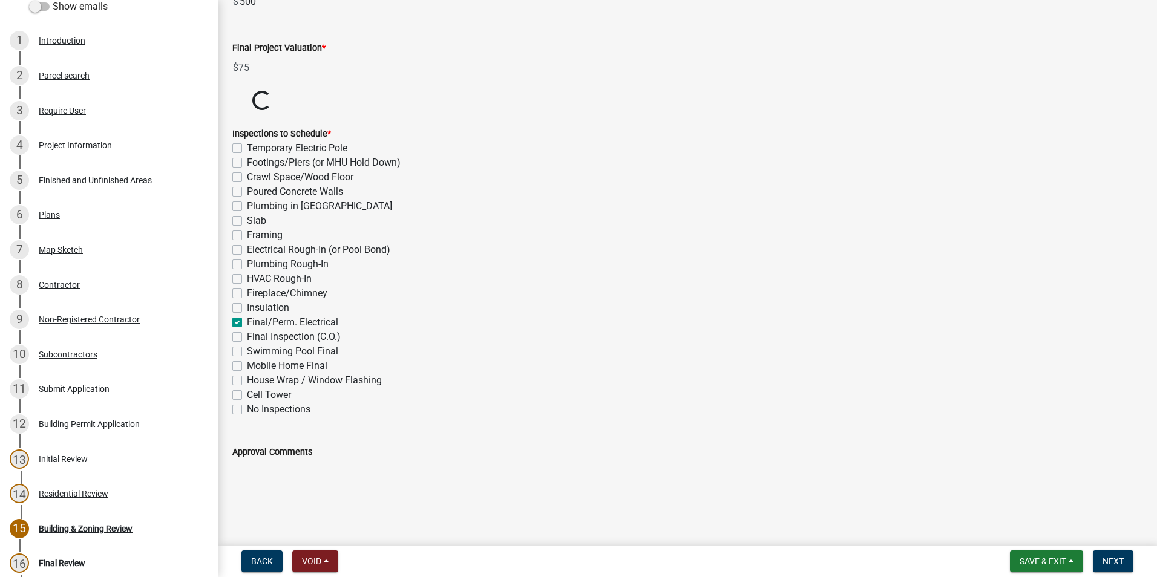
checkbox input "false"
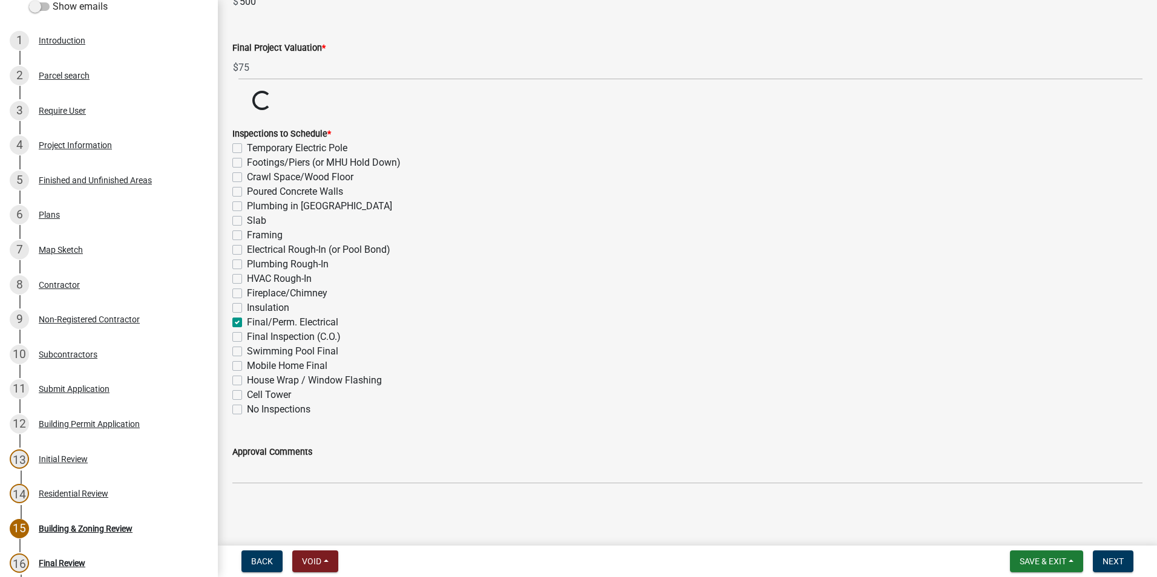
checkbox input "true"
checkbox input "false"
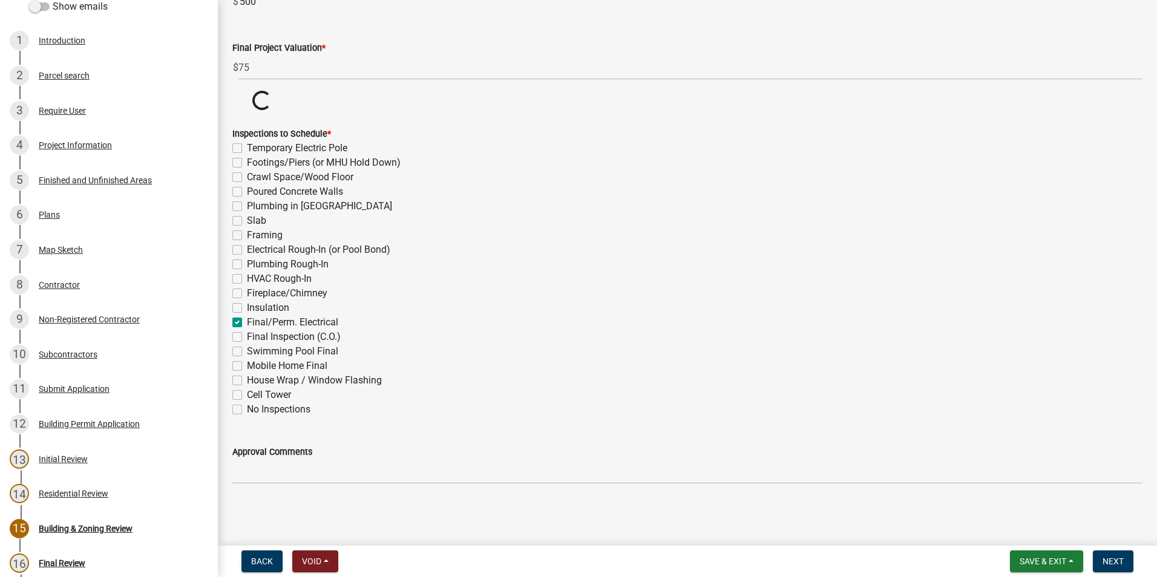
checkbox input "false"
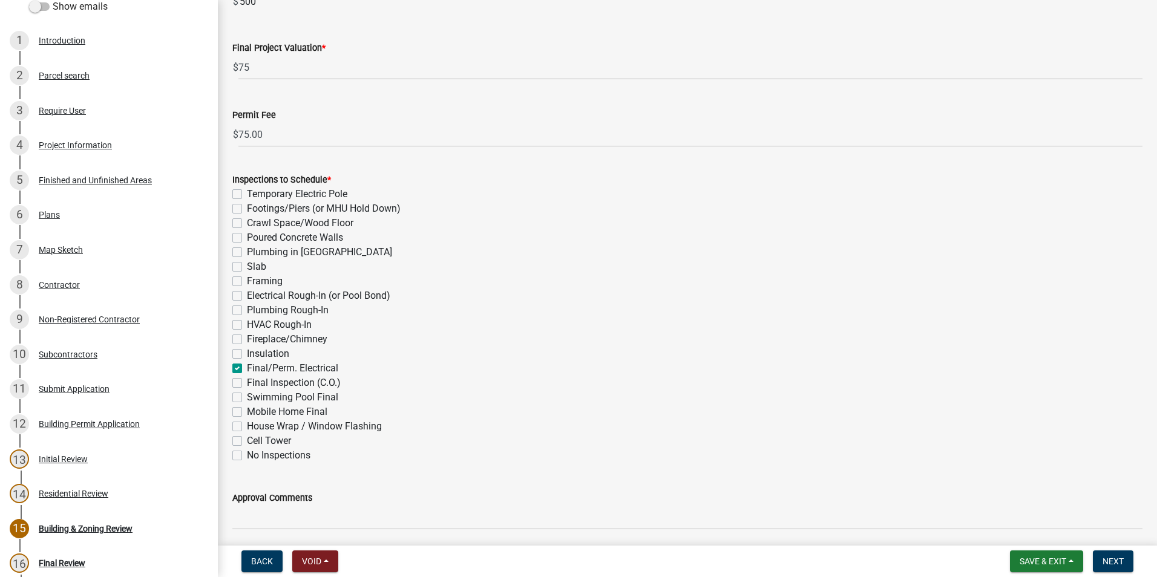
scroll to position [264, 0]
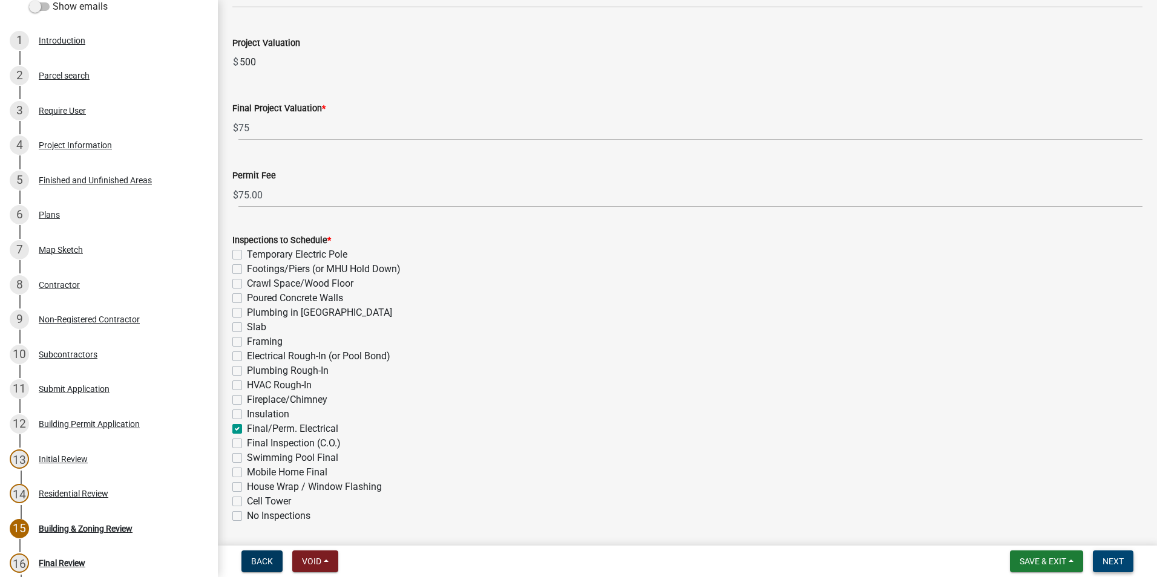
click at [1115, 563] on span "Next" at bounding box center [1112, 562] width 21 height 10
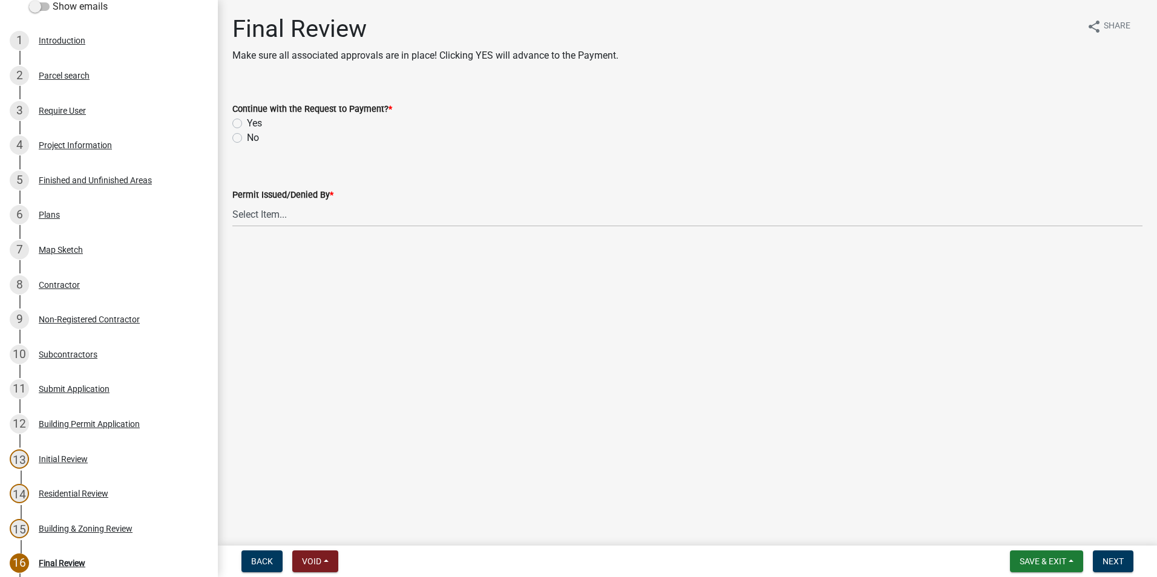
click at [247, 122] on label "Yes" at bounding box center [254, 123] width 15 height 15
click at [247, 122] on input "Yes" at bounding box center [251, 120] width 8 height 8
radio input "true"
click at [278, 223] on select "Select Item... Douglas Richardson James Lorimer Thrailkill Jr Keanua Patterson …" at bounding box center [687, 214] width 910 height 25
click at [232, 202] on select "Select Item... Douglas Richardson James Lorimer Thrailkill Jr Keanua Patterson …" at bounding box center [687, 214] width 910 height 25
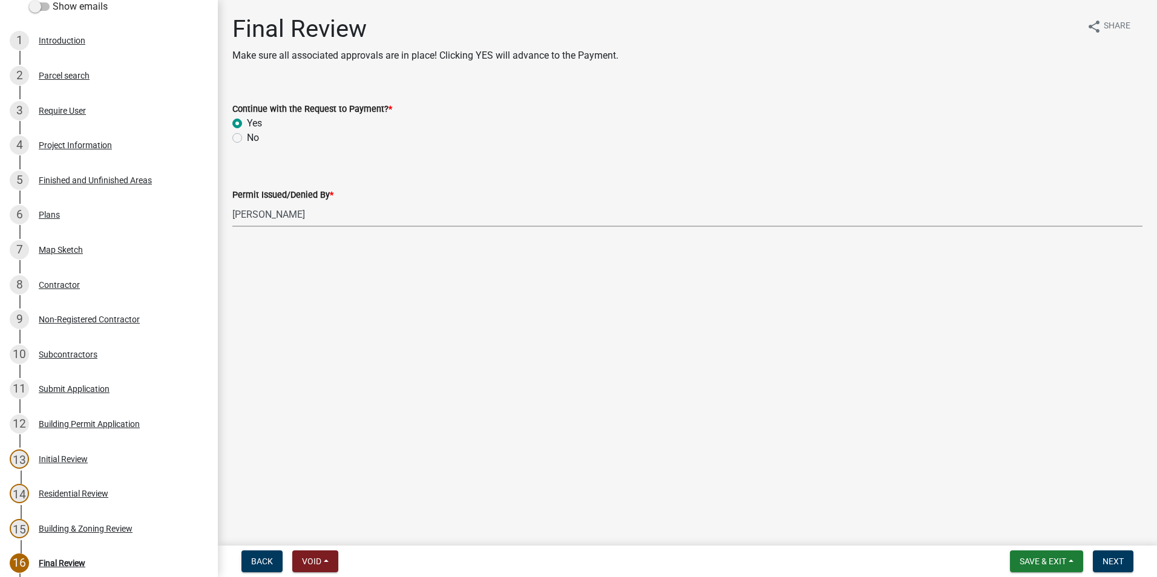
click at [283, 219] on select "Select Item... Douglas Richardson James Lorimer Thrailkill Jr Keanua Patterson …" at bounding box center [687, 214] width 910 height 25
click at [232, 202] on select "Select Item... Douglas Richardson James Lorimer Thrailkill Jr Keanua Patterson …" at bounding box center [687, 214] width 910 height 25
select select "2b86b0c4-e8a1-45ee-90a7-b8d4cb5b2682"
click at [1108, 561] on span "Next" at bounding box center [1112, 562] width 21 height 10
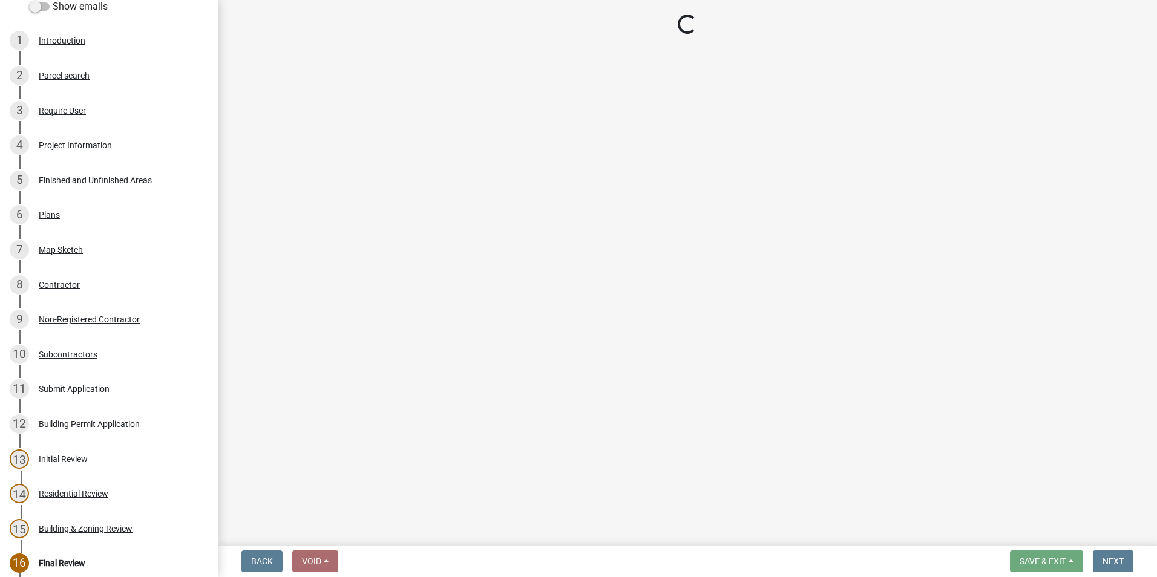
select select "3: 3"
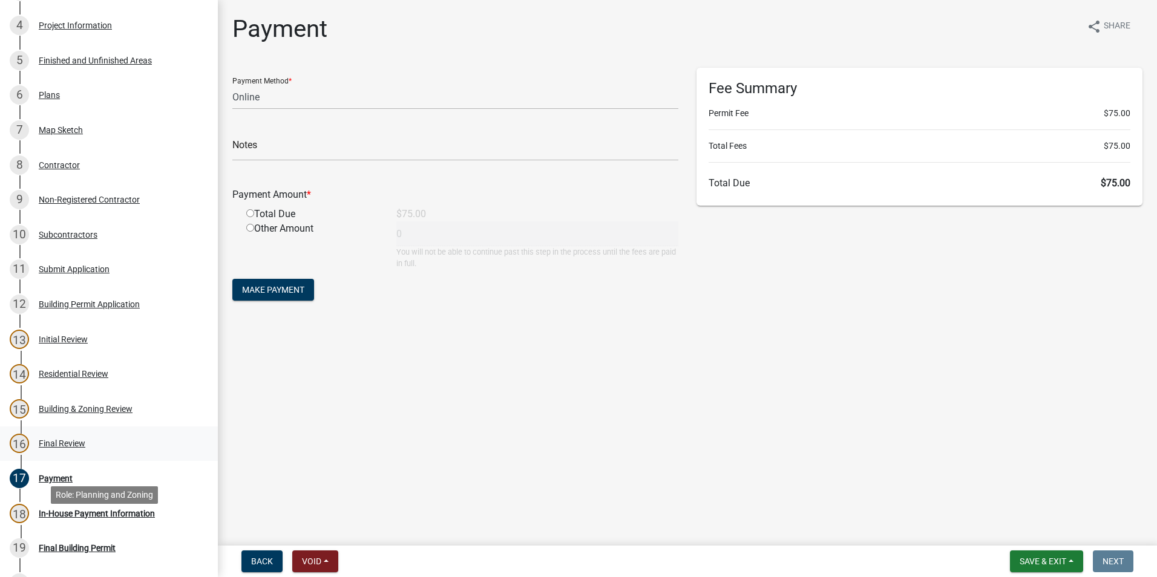
scroll to position [267, 0]
click at [85, 406] on div "Building & Zoning Review" at bounding box center [86, 408] width 94 height 8
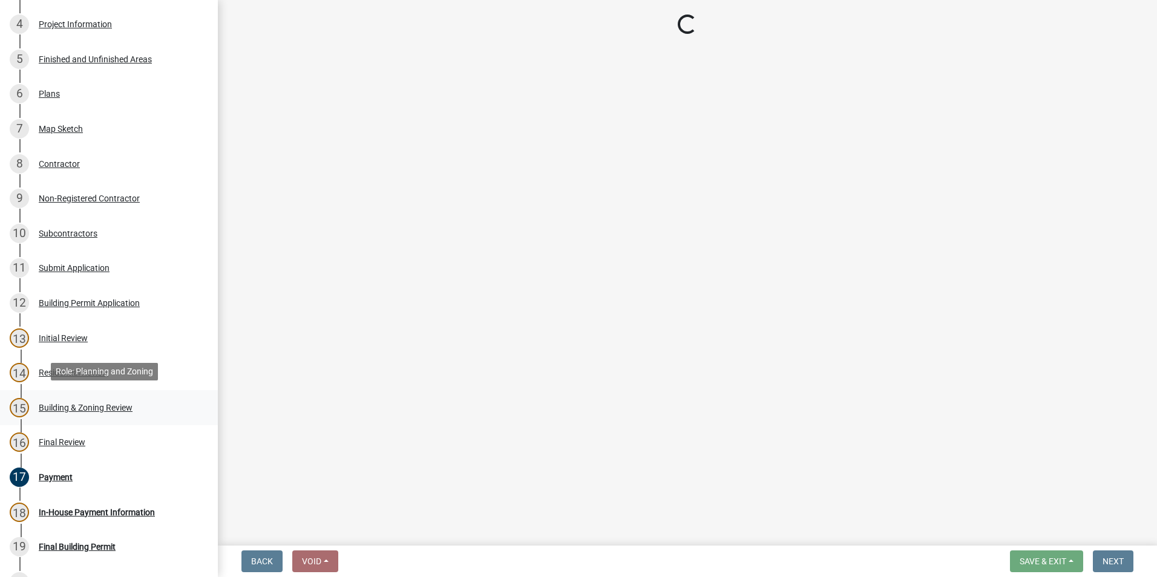
select select "2b86b0c4-e8a1-45ee-90a7-b8d4cb5b2682"
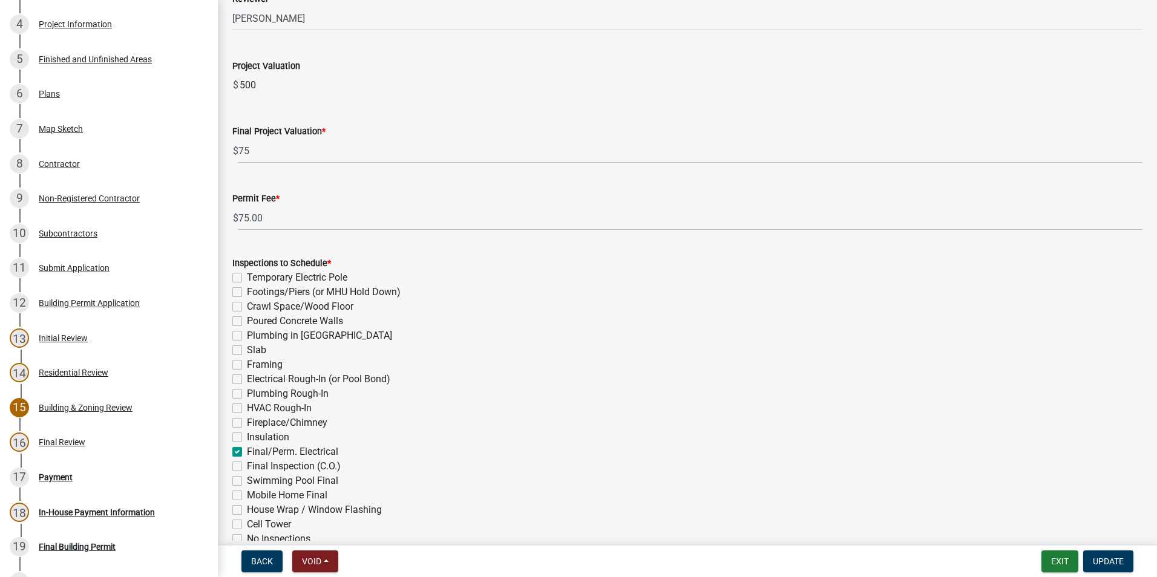
scroll to position [242, 0]
click at [1093, 562] on span "Update" at bounding box center [1108, 562] width 31 height 10
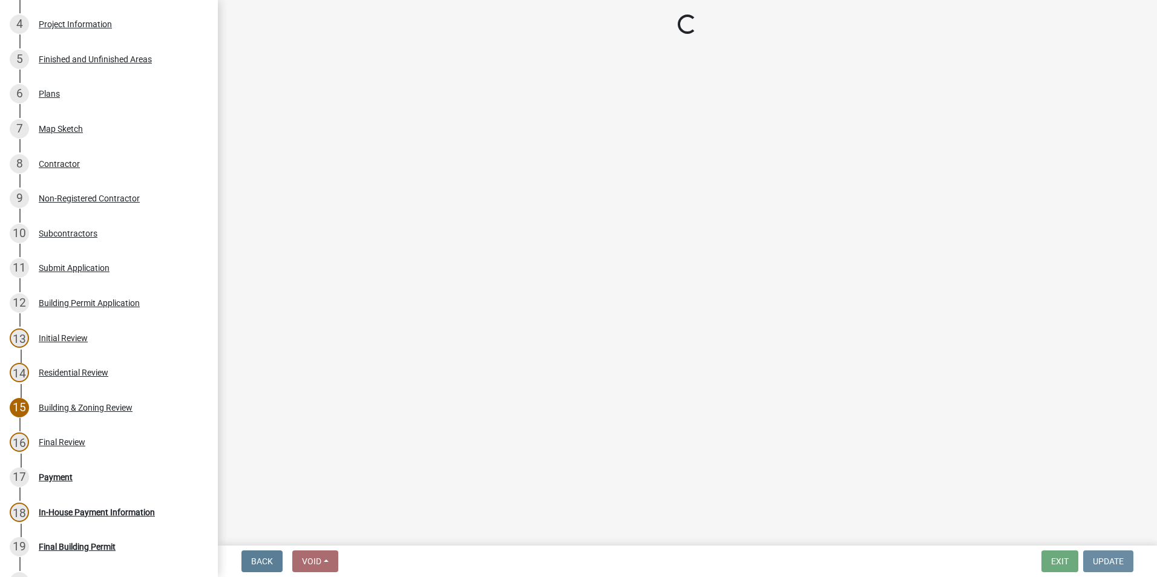
scroll to position [0, 0]
select select "3: 3"
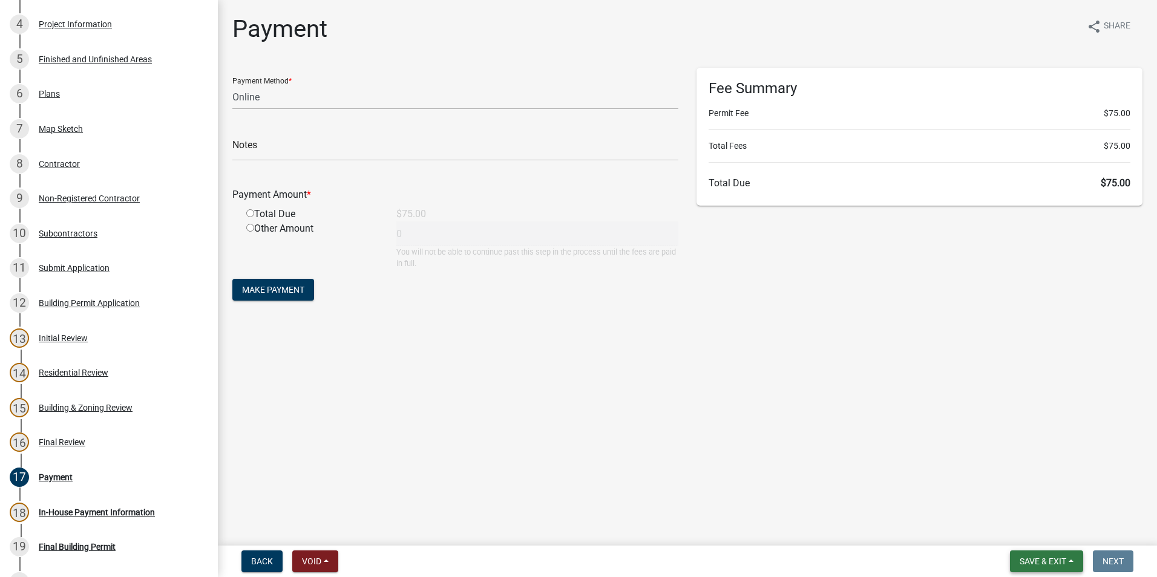
click at [1052, 559] on span "Save & Exit" at bounding box center [1042, 562] width 47 height 10
click at [1048, 536] on button "Save & Exit" at bounding box center [1034, 529] width 97 height 29
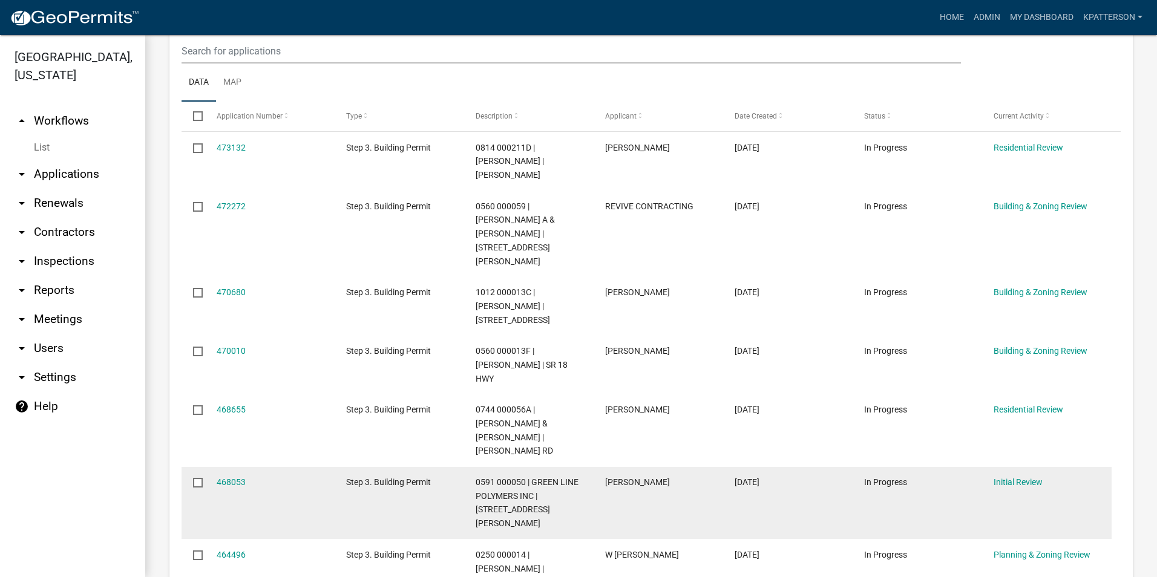
scroll to position [242, 0]
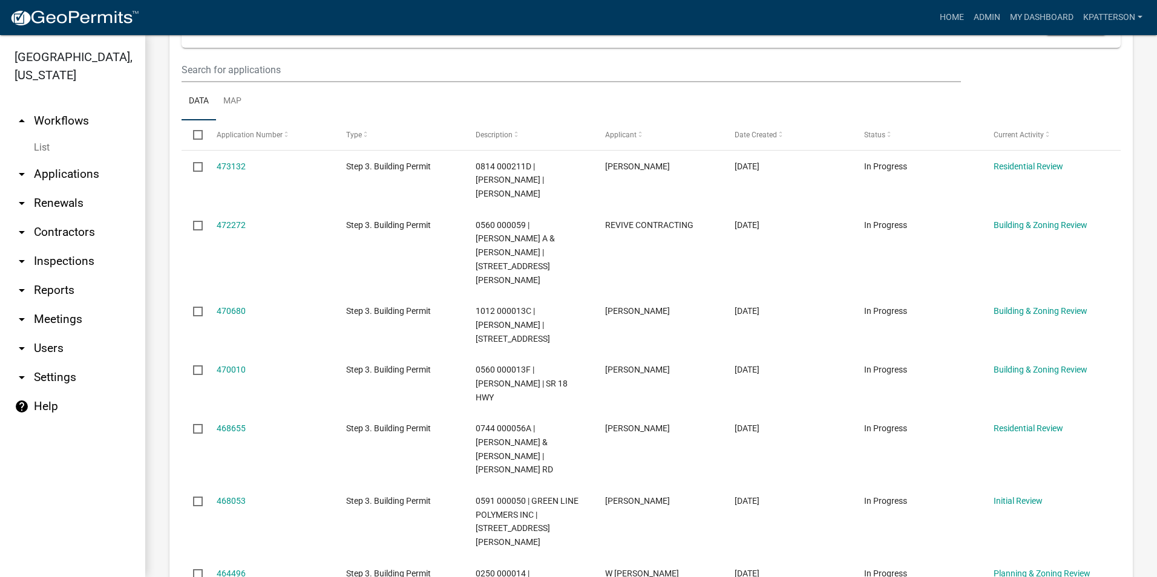
click at [73, 160] on link "arrow_drop_down Applications" at bounding box center [72, 174] width 145 height 29
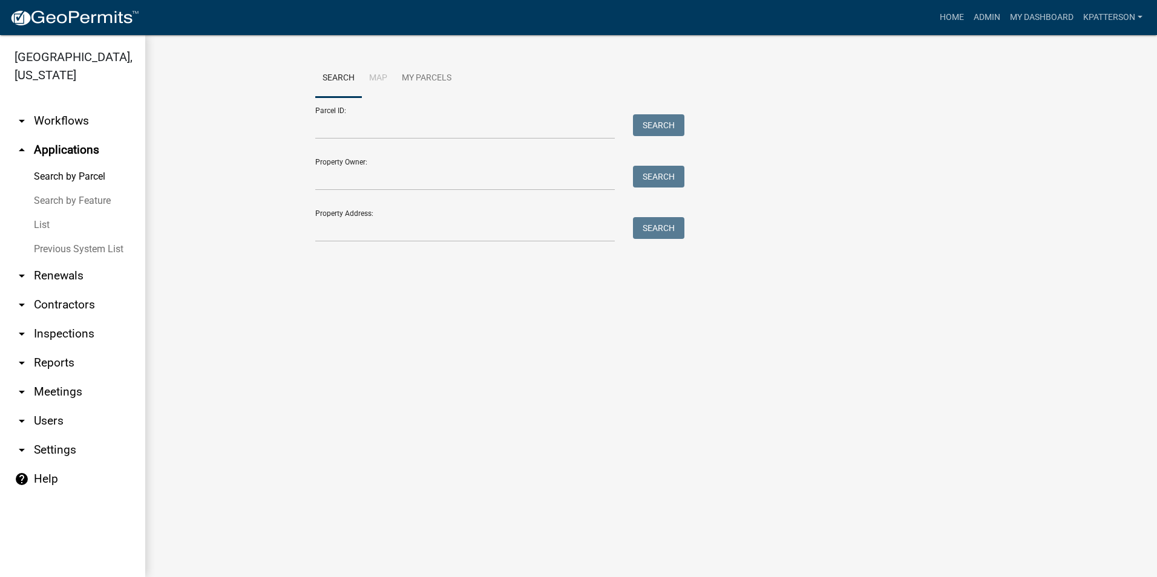
drag, startPoint x: 73, startPoint y: 150, endPoint x: 217, endPoint y: 94, distance: 154.6
click at [217, 94] on wm-workflow-application-search-view "Search Map My Parcels Parcel ID: Search Property Owner: Search Property Address…" at bounding box center [650, 156] width 963 height 194
click at [469, 218] on input "Property Address:" at bounding box center [464, 229] width 299 height 25
type input "[STREET_ADDRESS][PERSON_NAME]"
click at [660, 223] on button "Search" at bounding box center [658, 228] width 51 height 22
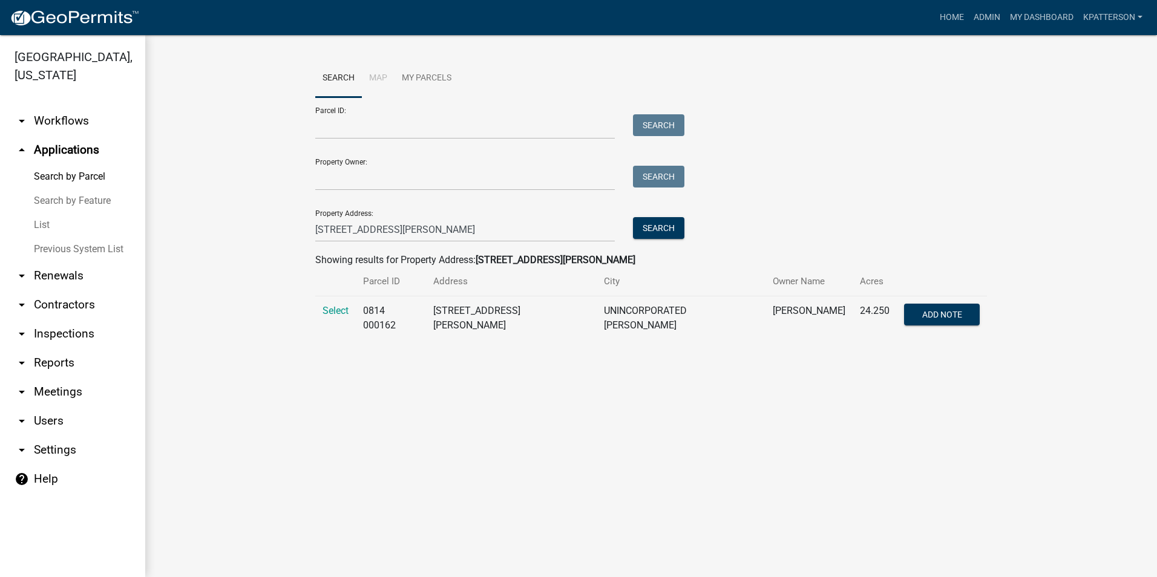
click at [353, 308] on td "Select" at bounding box center [335, 318] width 41 height 44
click at [345, 314] on span "Select" at bounding box center [335, 310] width 26 height 11
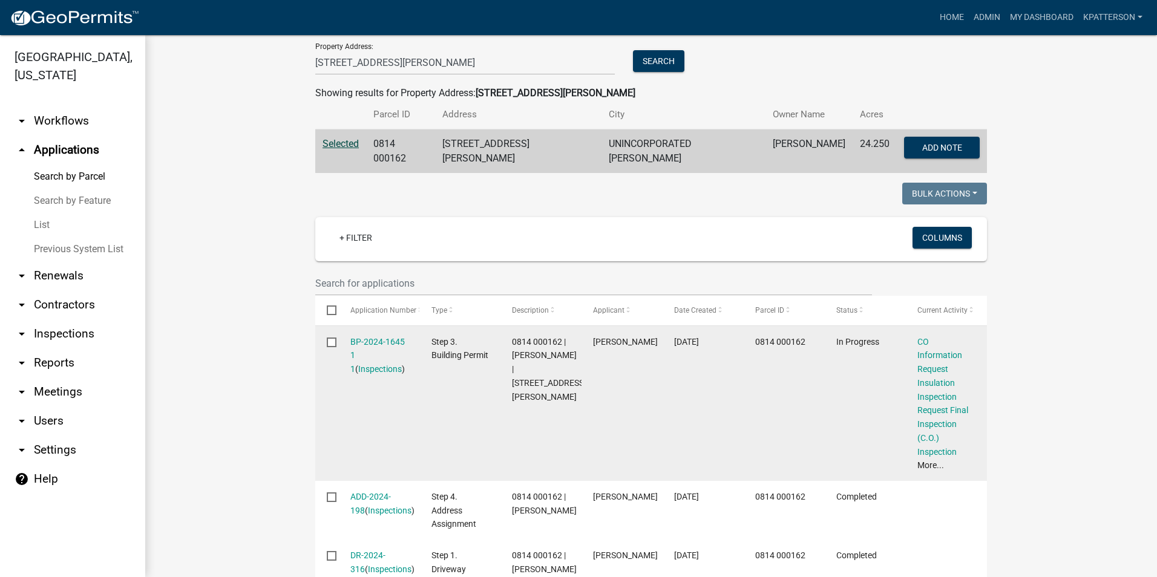
scroll to position [242, 0]
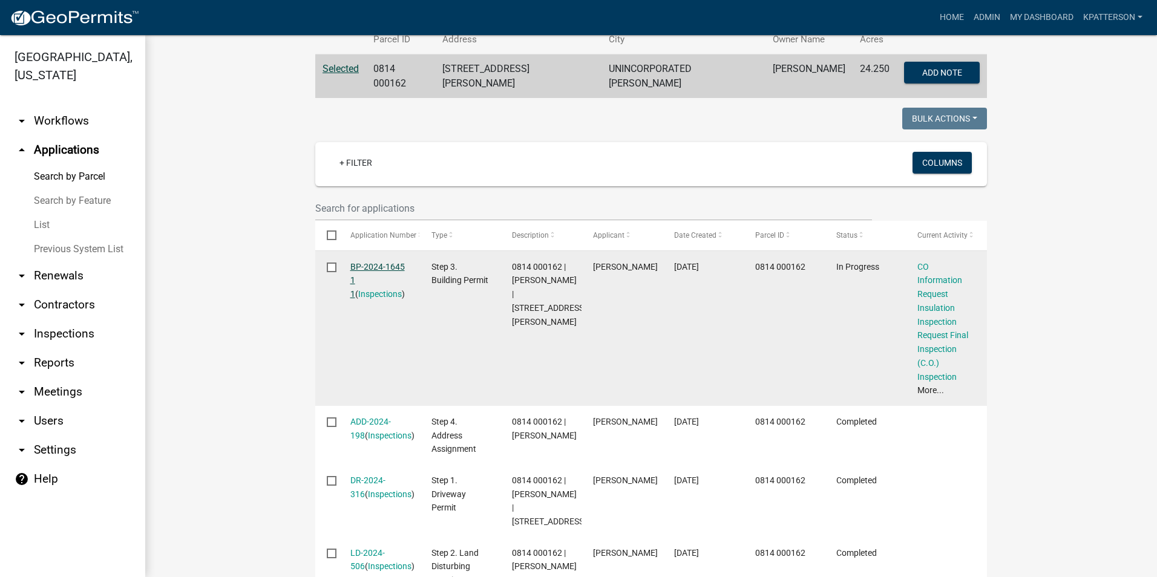
click at [362, 262] on link "BP-2024-1645 1 1" at bounding box center [377, 281] width 54 height 38
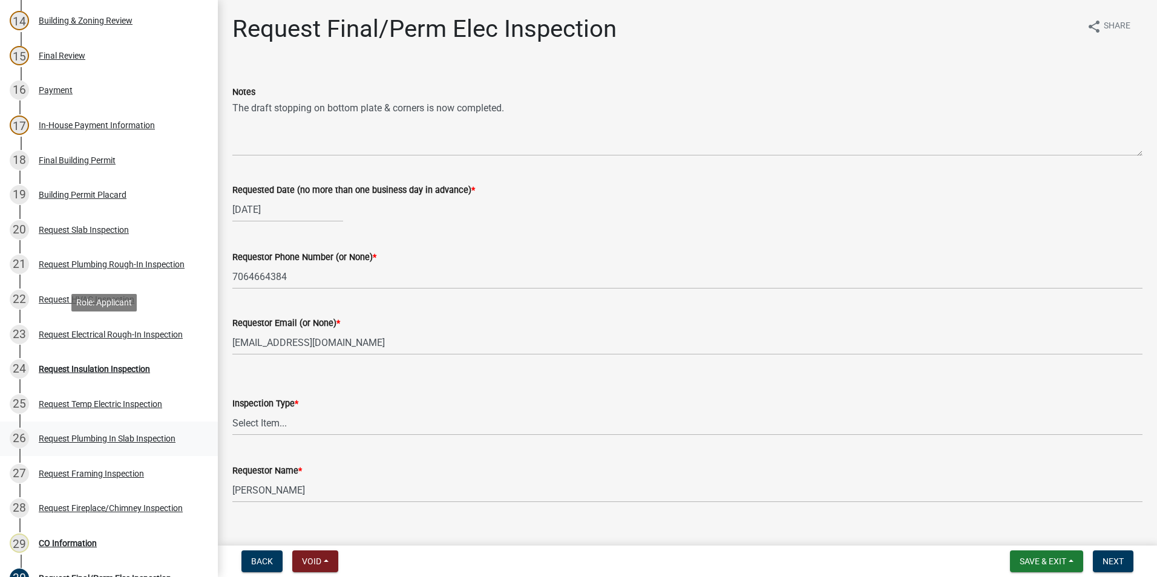
scroll to position [726, 0]
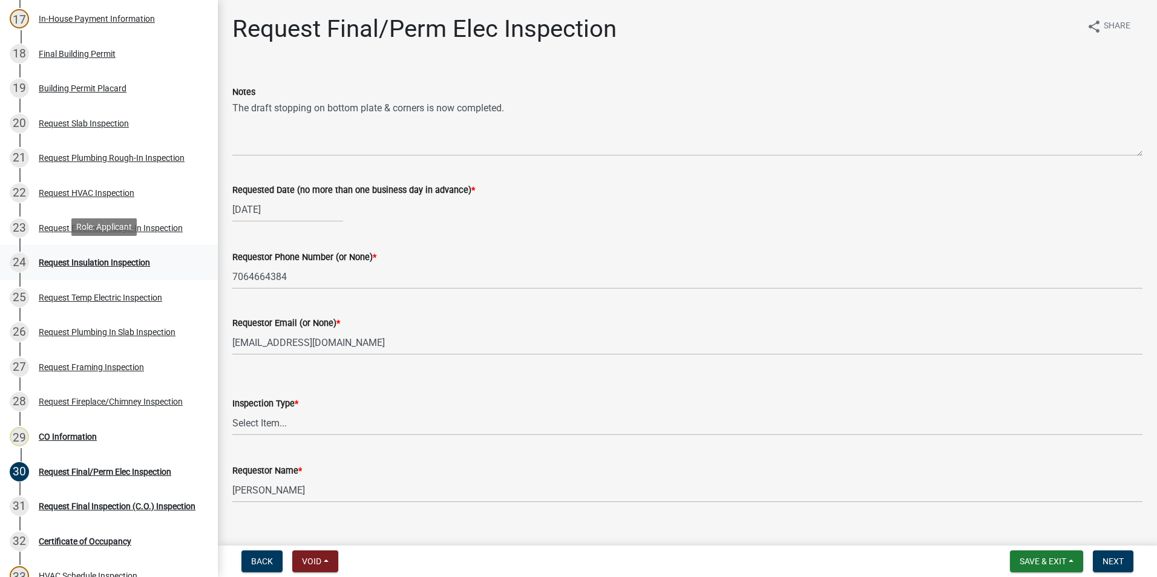
click at [93, 258] on div "Request Insulation Inspection" at bounding box center [94, 262] width 111 height 8
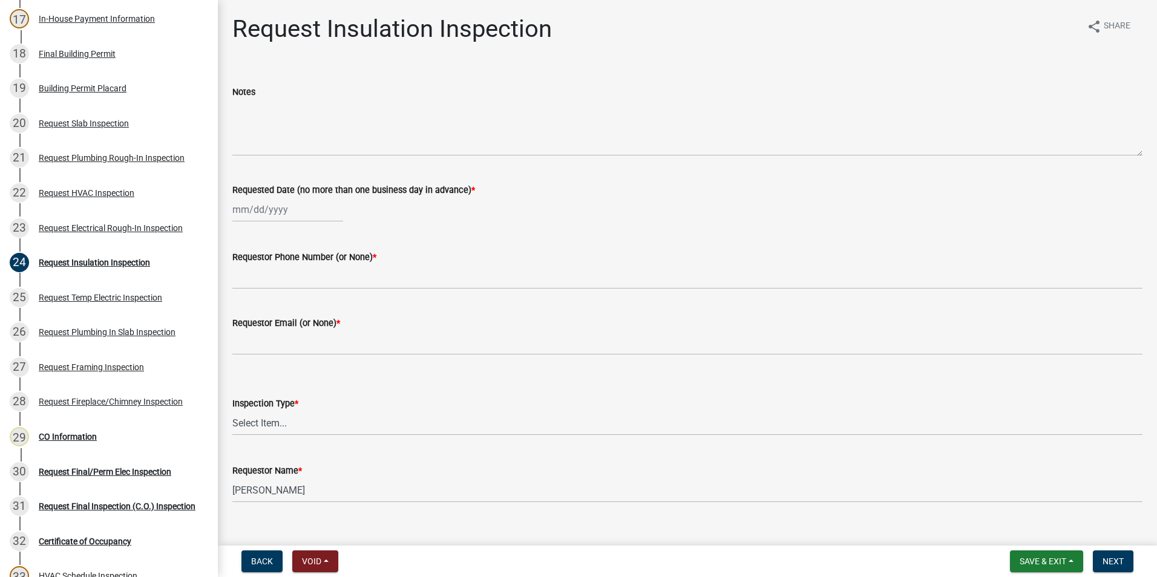
click at [272, 222] on wm-data-entity-input "Requested Date (no more than one business day in advance) *" at bounding box center [687, 199] width 910 height 67
select select "9"
select select "2025"
click at [272, 216] on div "[PERSON_NAME] Feb Mar Apr [PERSON_NAME][DATE] Oct Nov [DATE] 1526 1527 1528 152…" at bounding box center [287, 209] width 111 height 25
click at [240, 296] on div "8" at bounding box center [244, 293] width 19 height 19
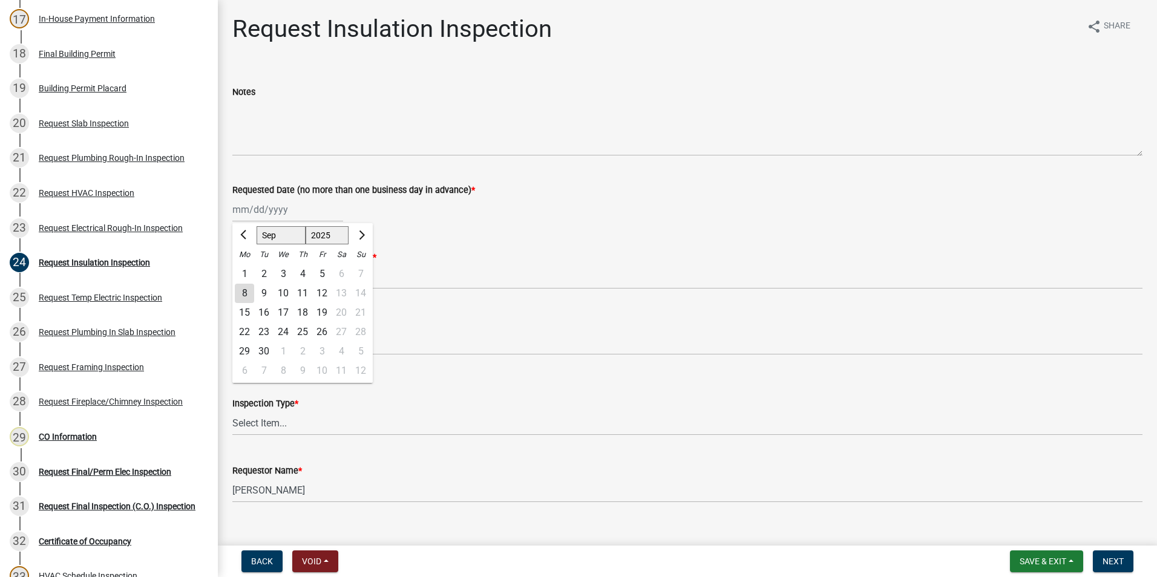
type input "[DATE]"
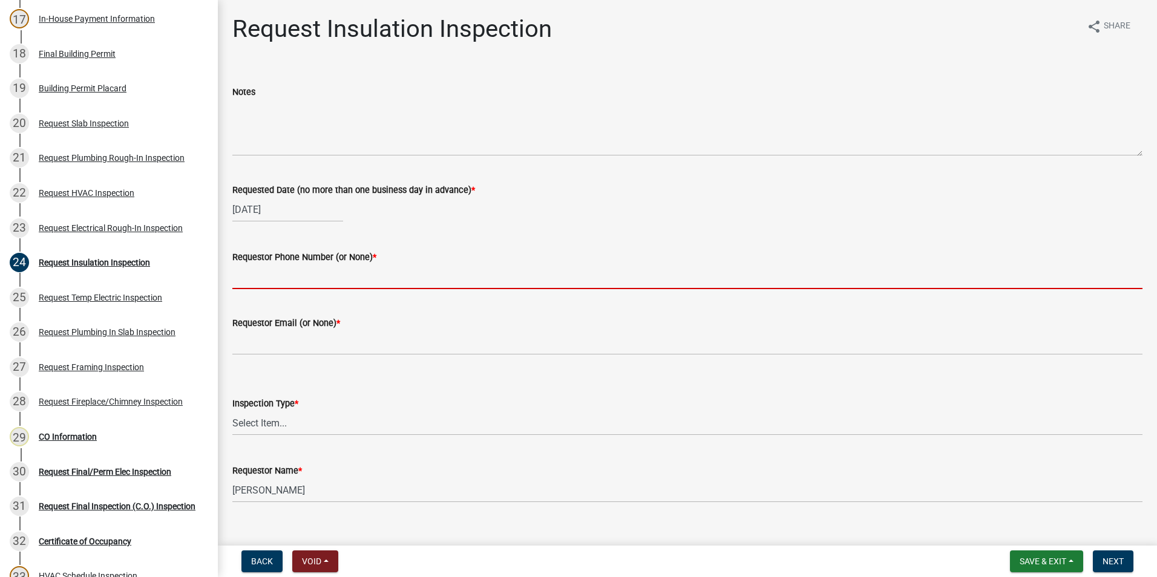
click at [242, 275] on input "Requestor Phone Number (or None) *" at bounding box center [687, 276] width 910 height 25
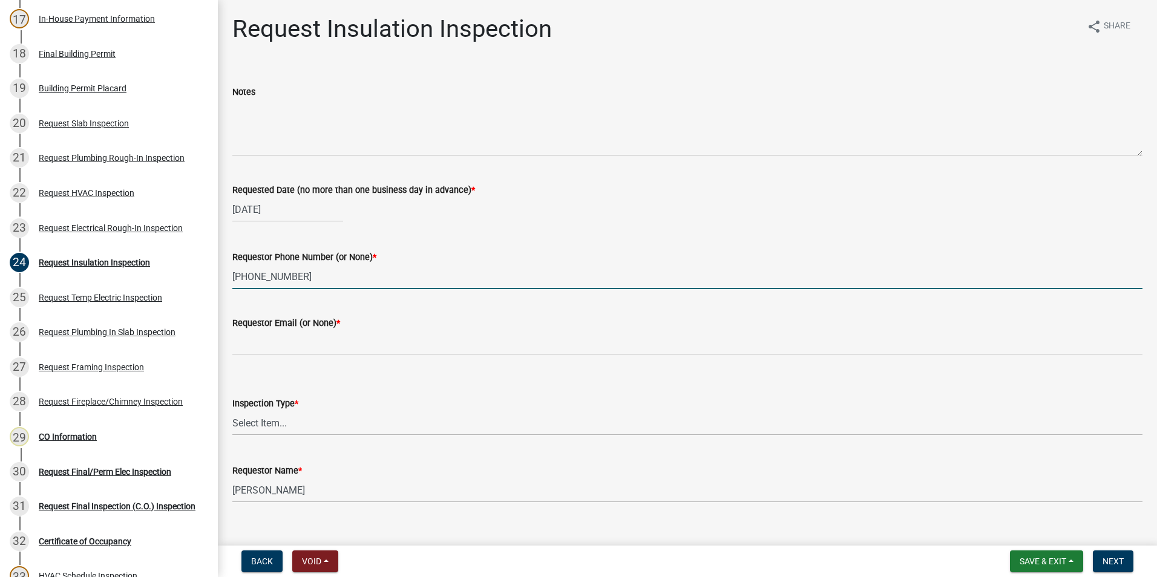
type input "[PHONE_NUMBER]"
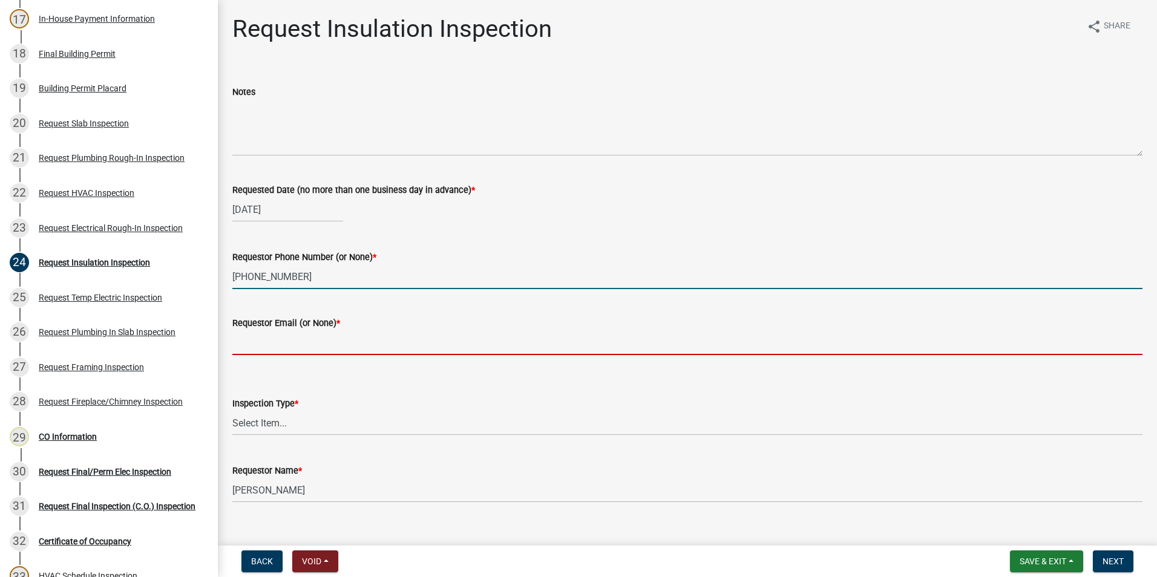
click at [297, 347] on input "Requestor Email (or None) *" at bounding box center [687, 342] width 910 height 25
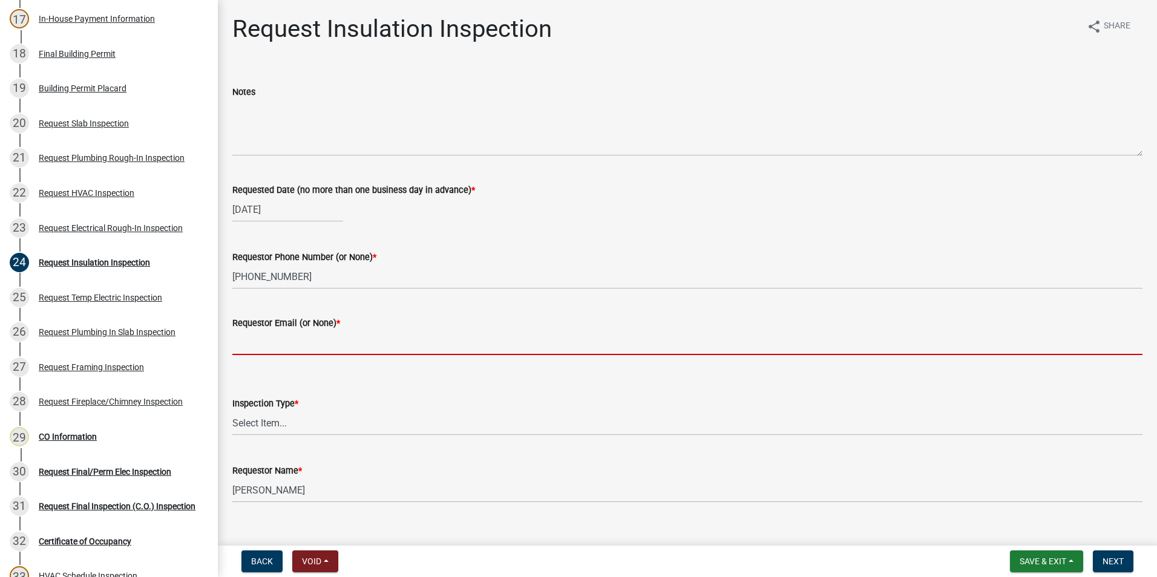
type input "none"
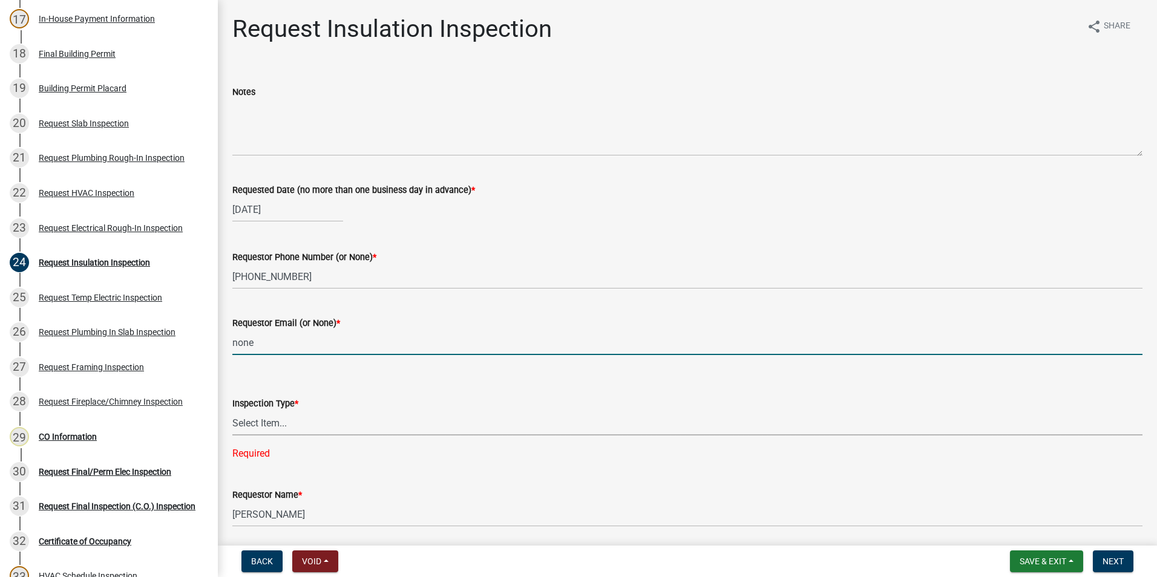
click at [299, 423] on select "Select Item... Insulation" at bounding box center [687, 423] width 910 height 25
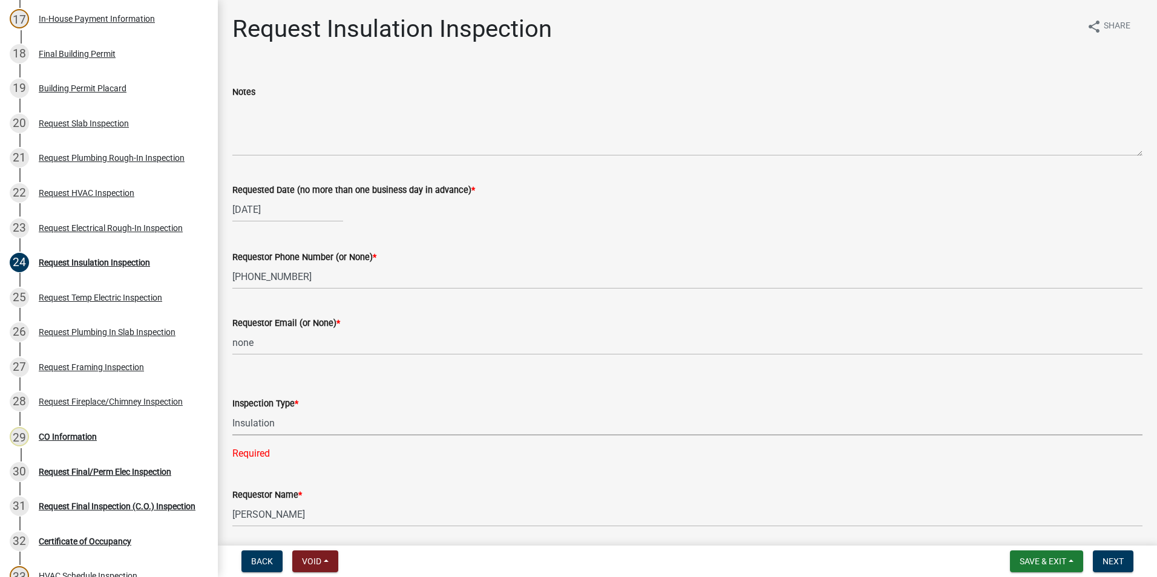
click at [232, 411] on select "Select Item... Insulation" at bounding box center [687, 423] width 910 height 25
select select "2e5302d4-b34e-405d-80e1-2f893e7792f7"
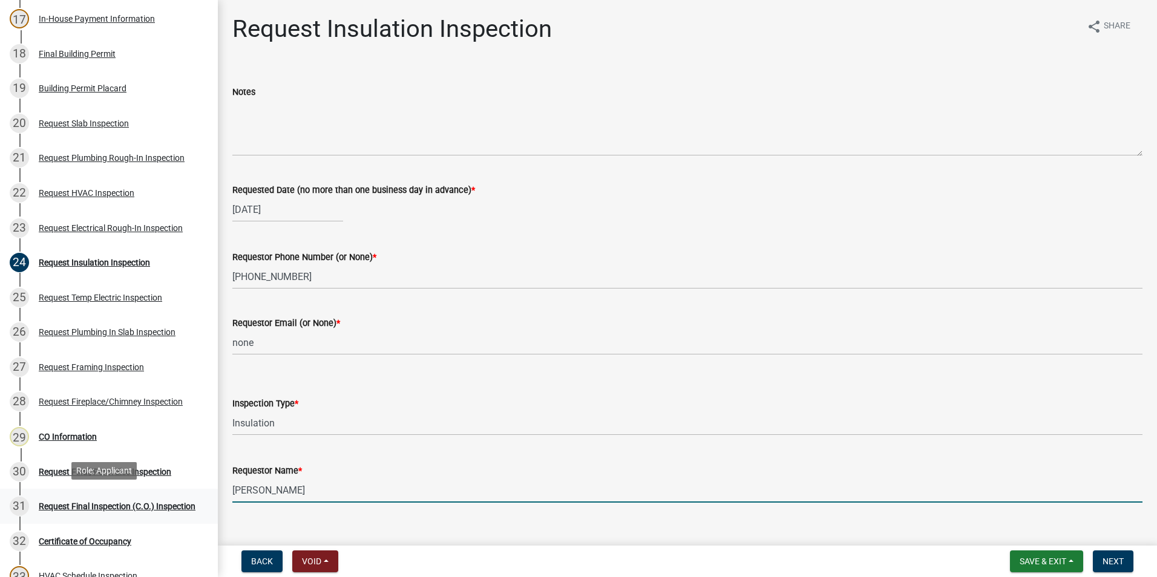
drag, startPoint x: 321, startPoint y: 494, endPoint x: 172, endPoint y: 493, distance: 148.8
click at [185, 512] on div "Step 3. Building Permit BP-2024-1645 Edit View Summary Notes Show emails 1 Step…" at bounding box center [578, 288] width 1157 height 577
type input "[PERSON_NAME]"
click at [1117, 560] on span "Next" at bounding box center [1112, 562] width 21 height 10
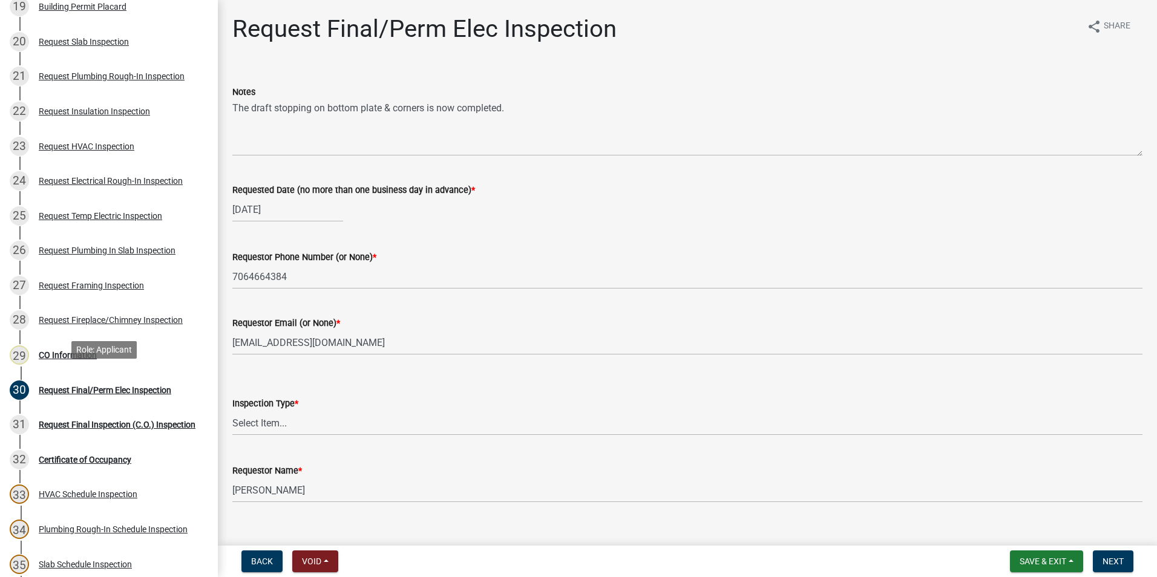
scroll to position [787, 0]
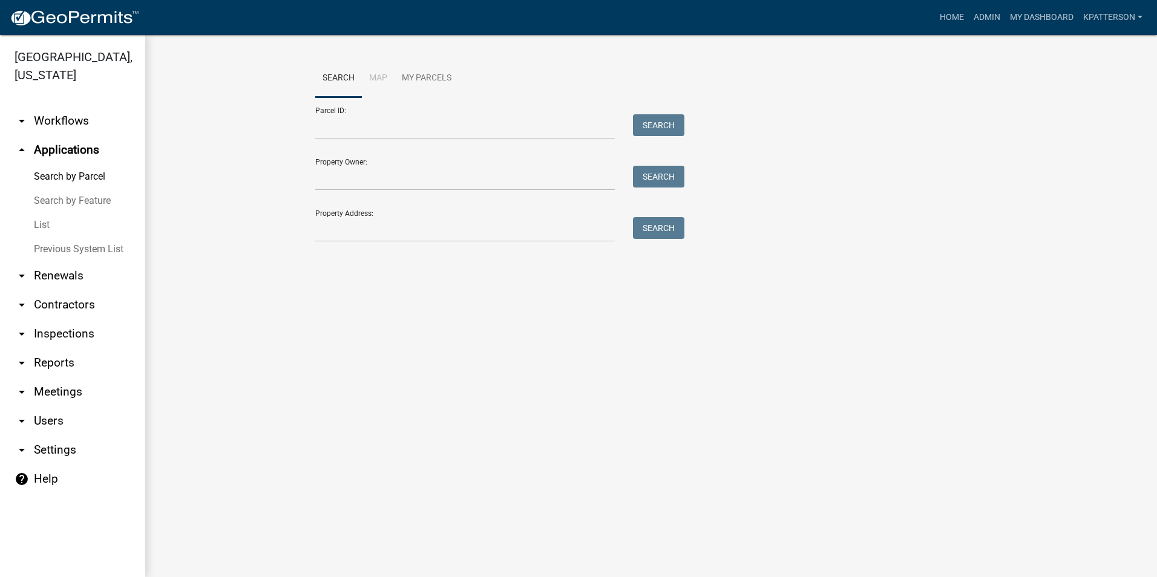
drag, startPoint x: 28, startPoint y: 7, endPoint x: 277, endPoint y: 126, distance: 276.0
click at [277, 126] on wm-workflow-application-search-view "Search Map My Parcels Parcel ID: Search Property Owner: Search Property Address…" at bounding box center [650, 156] width 963 height 194
click at [421, 220] on input "Property Address:" at bounding box center [464, 229] width 299 height 25
type input "246 s smith"
click at [649, 232] on button "Search" at bounding box center [658, 228] width 51 height 22
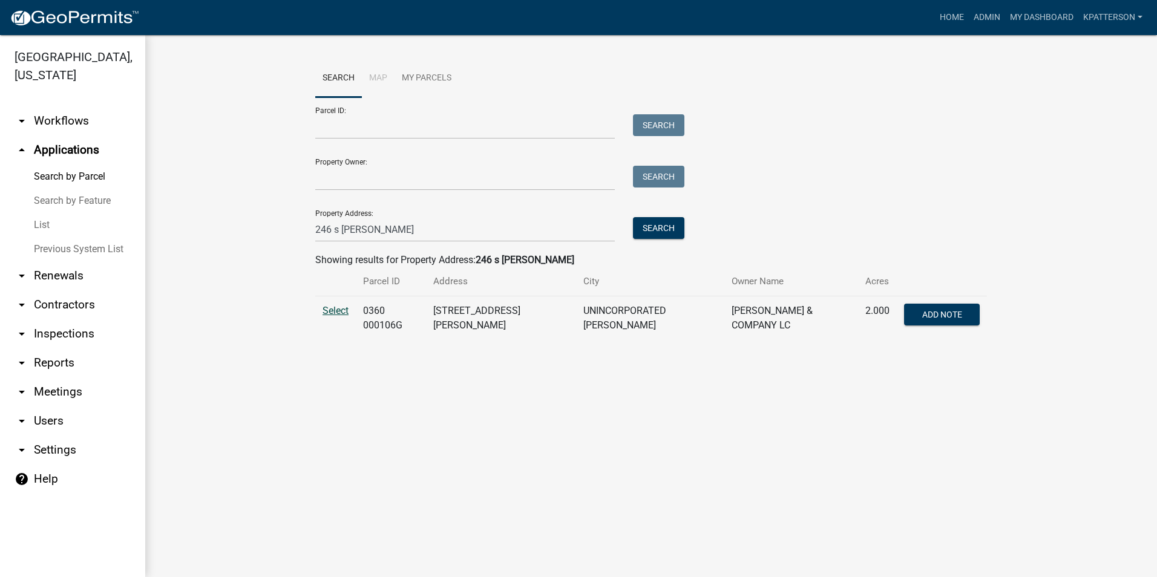
click at [332, 314] on span "Select" at bounding box center [335, 310] width 26 height 11
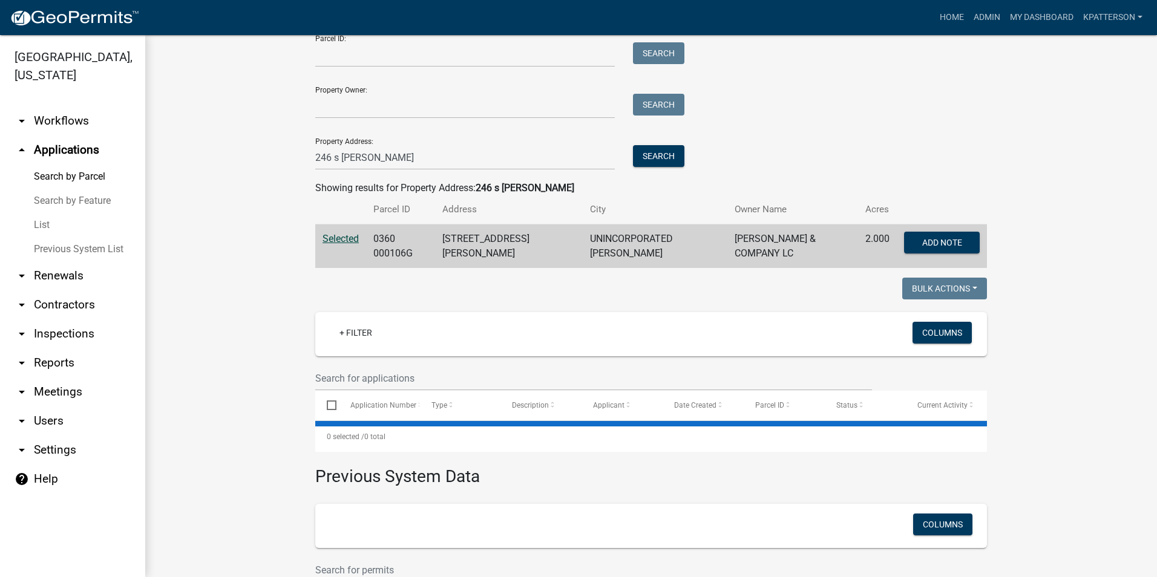
scroll to position [159, 0]
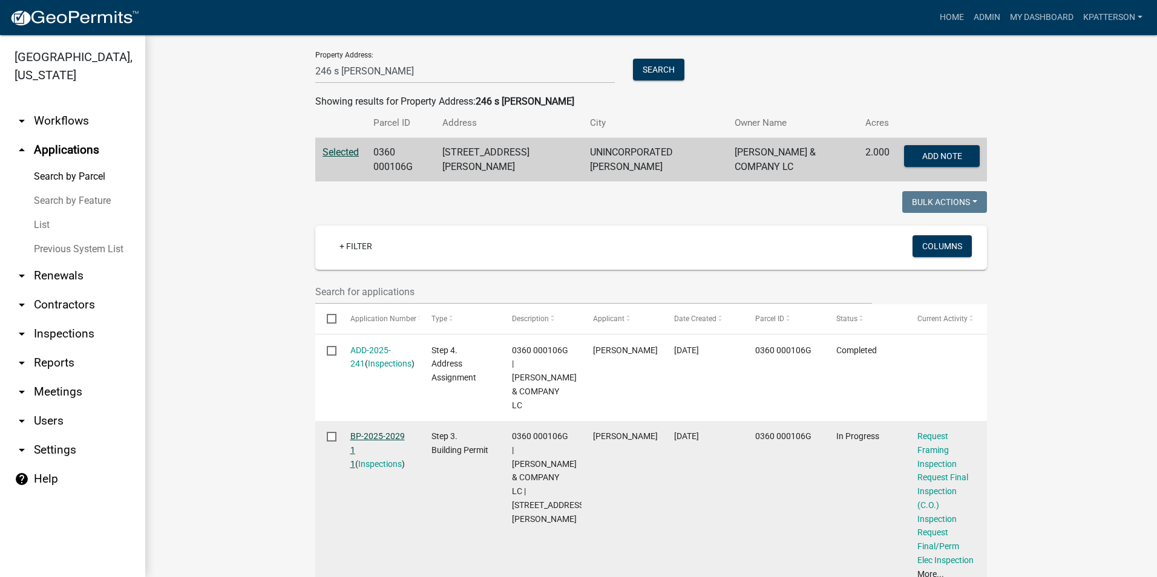
click at [362, 431] on link "BP-2025-2029 1 1" at bounding box center [377, 450] width 54 height 38
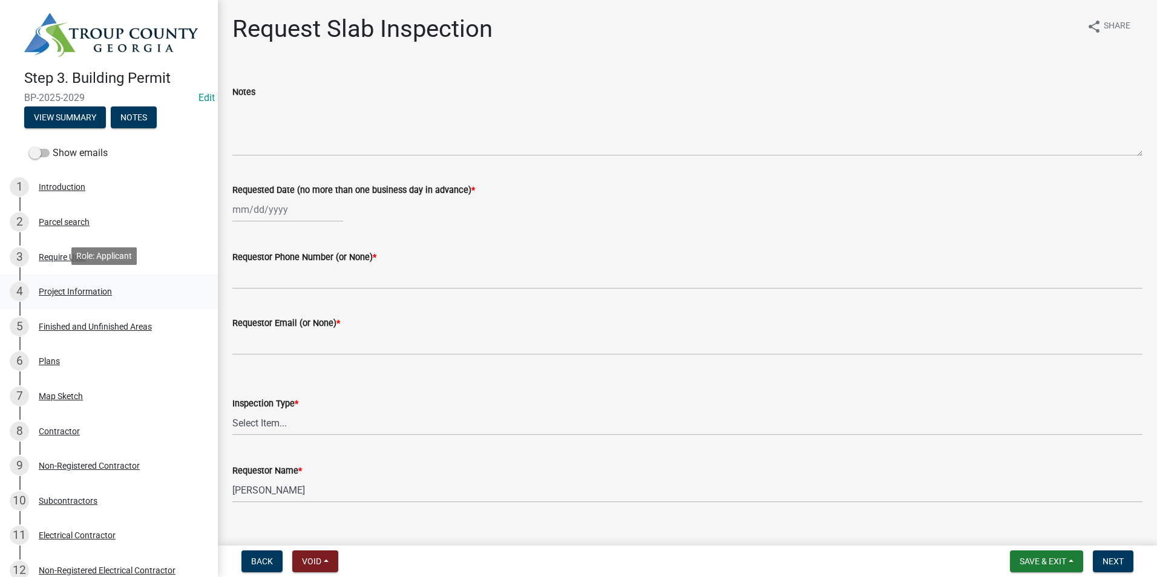
click at [61, 278] on link "4 Project Information" at bounding box center [109, 291] width 218 height 35
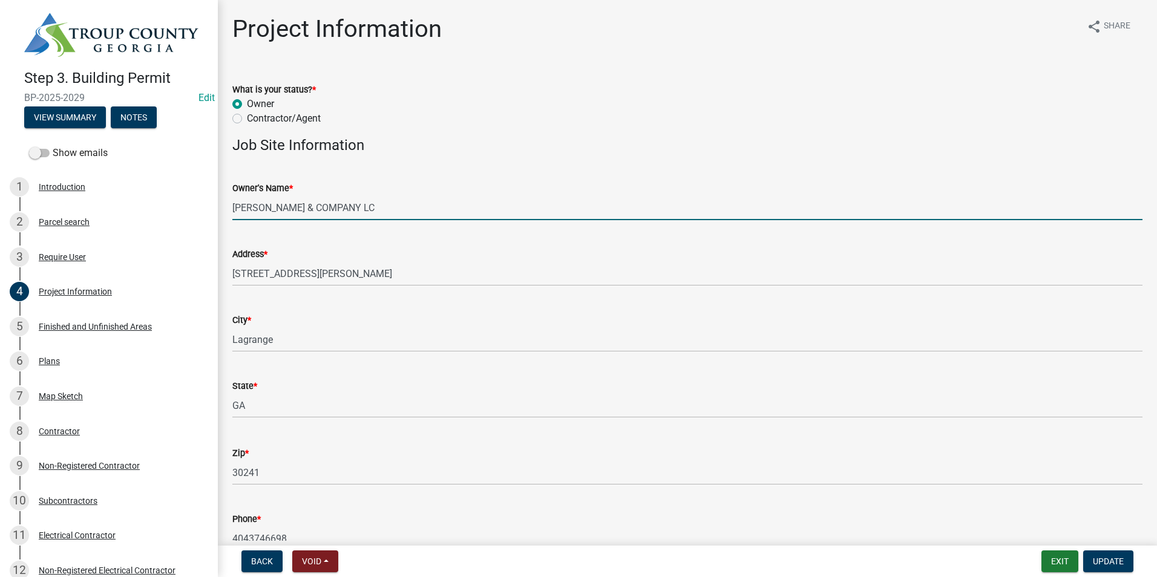
click at [278, 207] on input "ARTHUR & COMPANY LC" at bounding box center [687, 207] width 910 height 25
type input "ARTHUR & COMPANY LC"
click at [358, 210] on input "ARTHUR & COMPANY LC" at bounding box center [687, 207] width 910 height 25
drag, startPoint x: 357, startPoint y: 210, endPoint x: 192, endPoint y: 208, distance: 164.6
click at [192, 208] on div "Step 3. Building Permit BP-2025-2029 Edit View Summary Notes Show emails 1 Intr…" at bounding box center [578, 288] width 1157 height 577
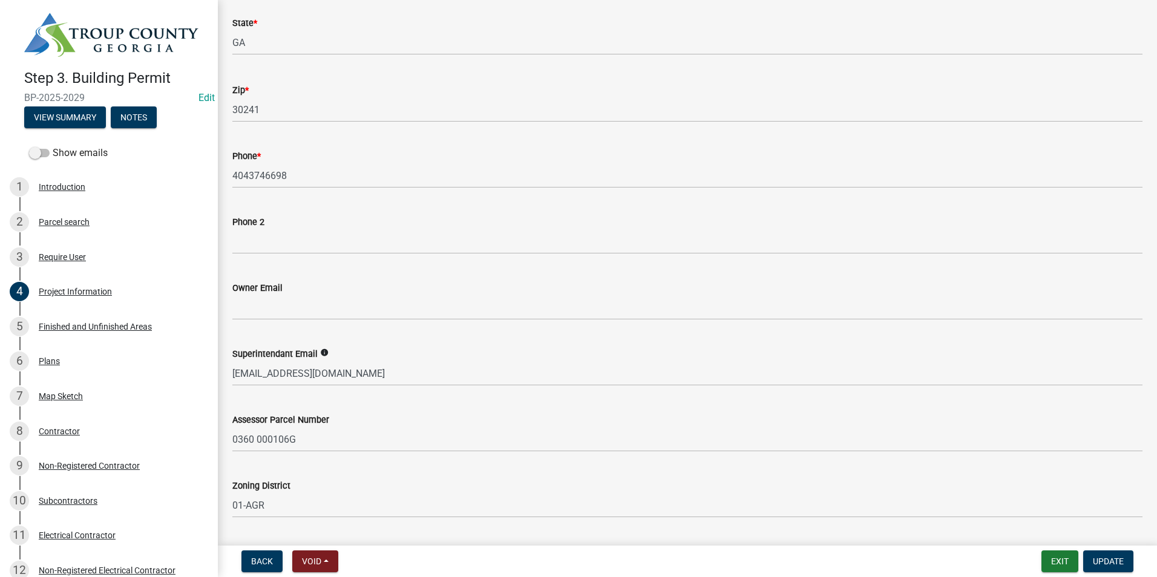
scroll to position [424, 0]
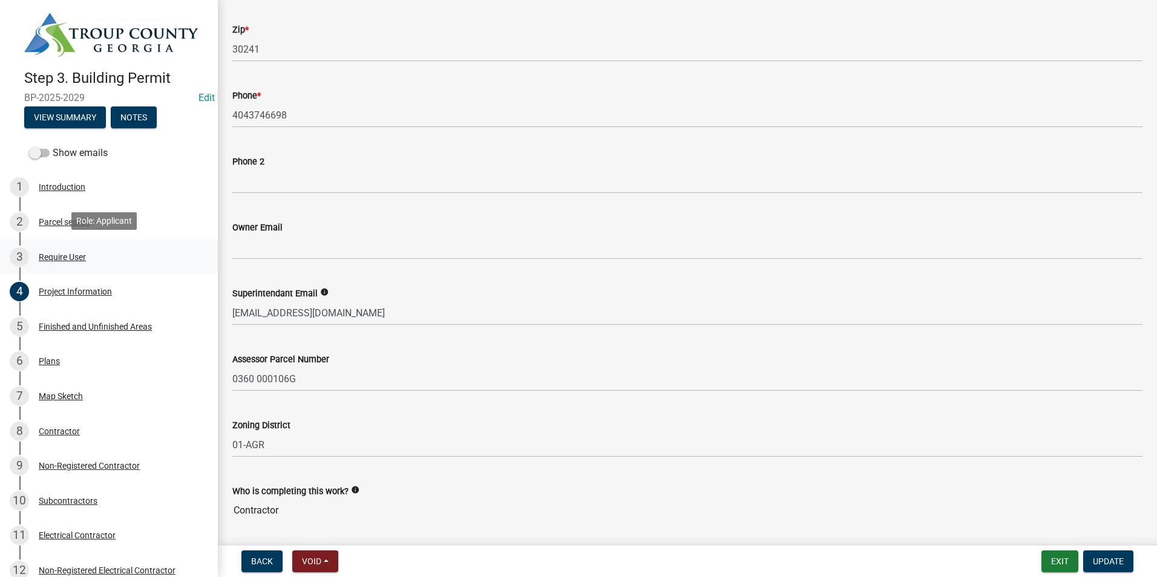
click at [68, 262] on div "3 Require User" at bounding box center [104, 256] width 189 height 19
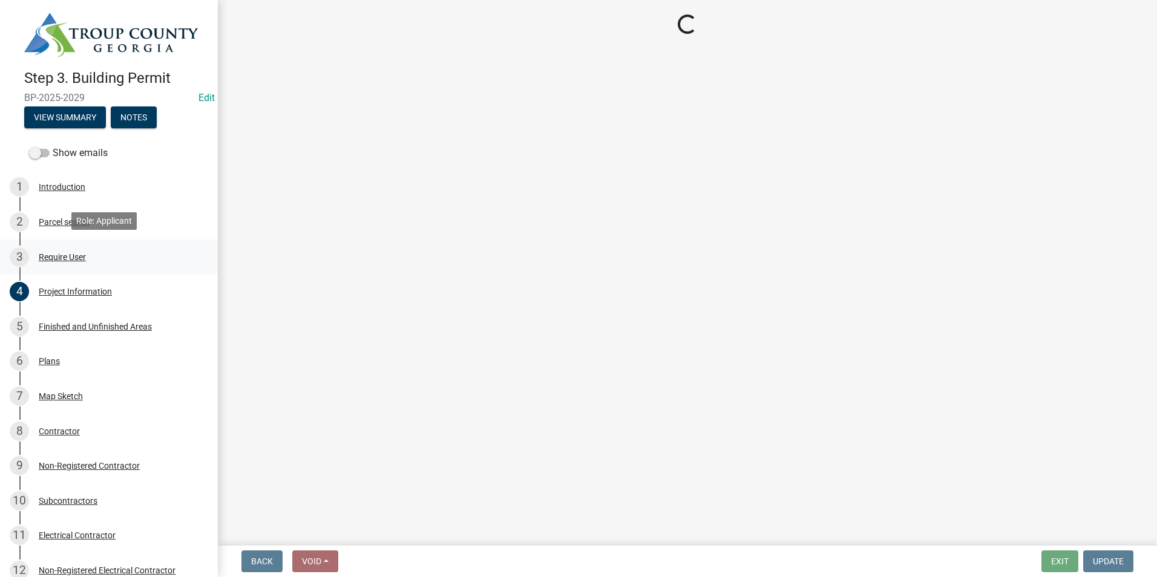
scroll to position [0, 0]
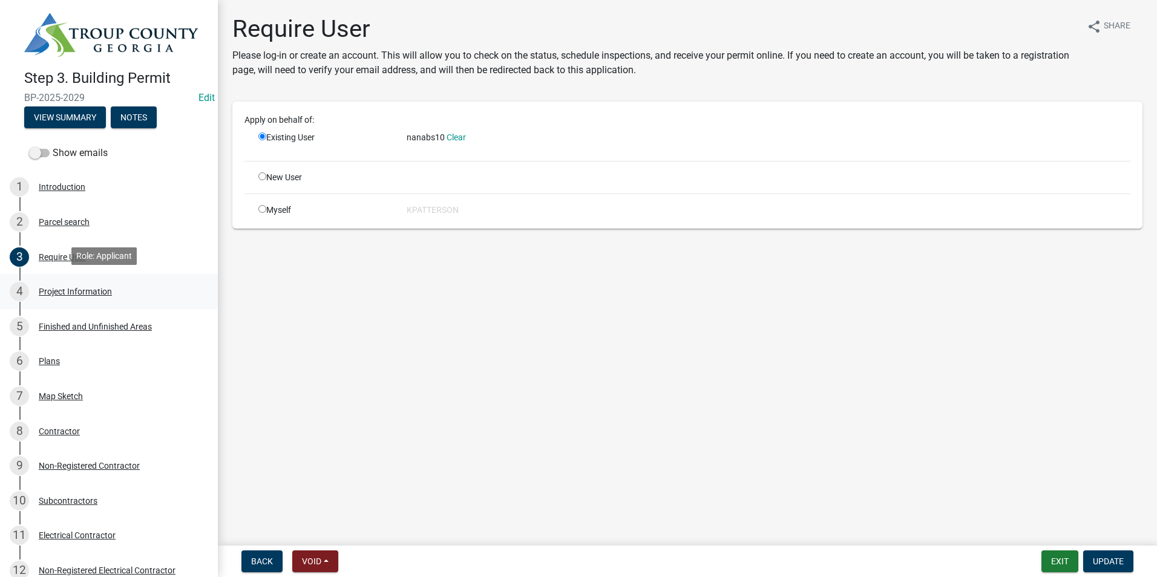
click at [73, 282] on div "4 Project Information" at bounding box center [104, 291] width 189 height 19
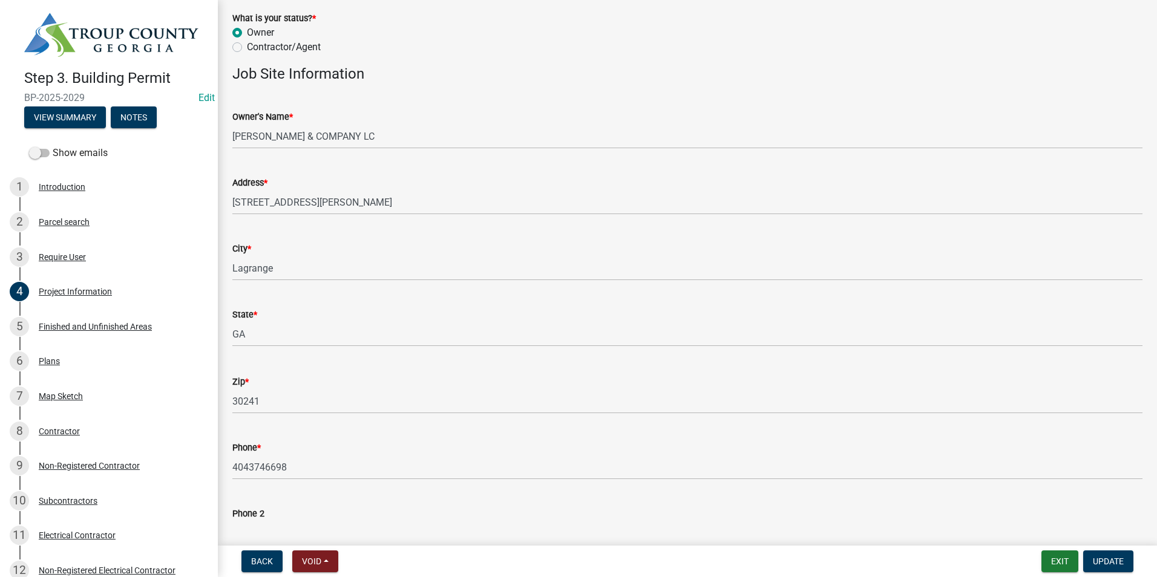
scroll to position [61, 0]
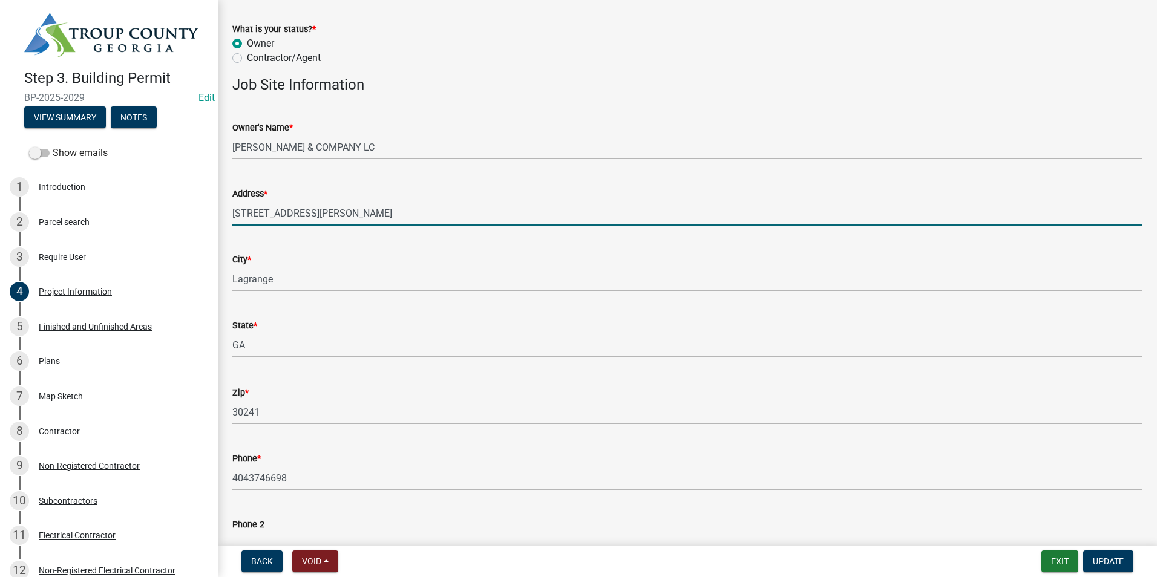
drag, startPoint x: 312, startPoint y: 214, endPoint x: 235, endPoint y: 212, distance: 76.3
click at [235, 212] on input "246 S SMITH RD" at bounding box center [687, 213] width 910 height 25
click at [292, 219] on input "246 S SMITH RD" at bounding box center [687, 213] width 910 height 25
drag, startPoint x: 306, startPoint y: 216, endPoint x: 225, endPoint y: 212, distance: 80.5
click at [223, 213] on div "Address * 246 S SMITH RD" at bounding box center [687, 197] width 928 height 56
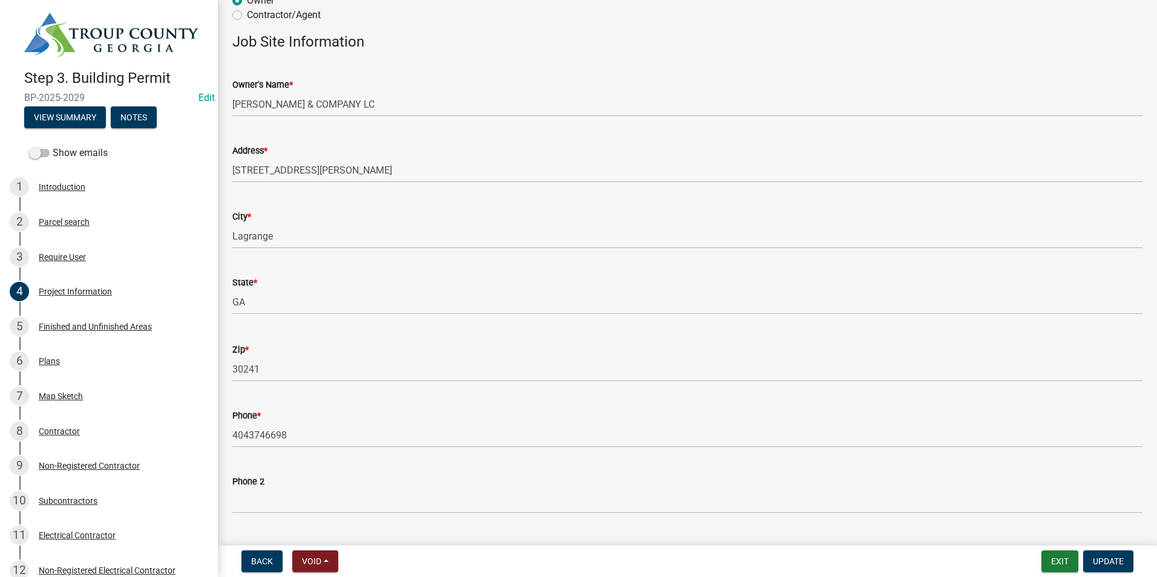
scroll to position [121, 0]
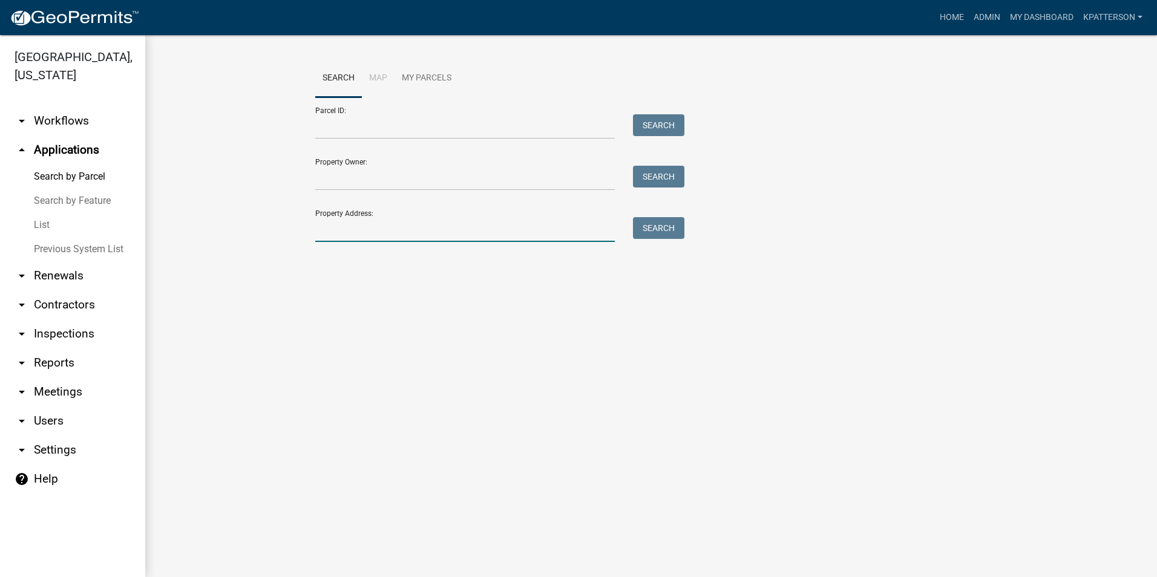
click at [345, 223] on input "Property Address:" at bounding box center [464, 229] width 299 height 25
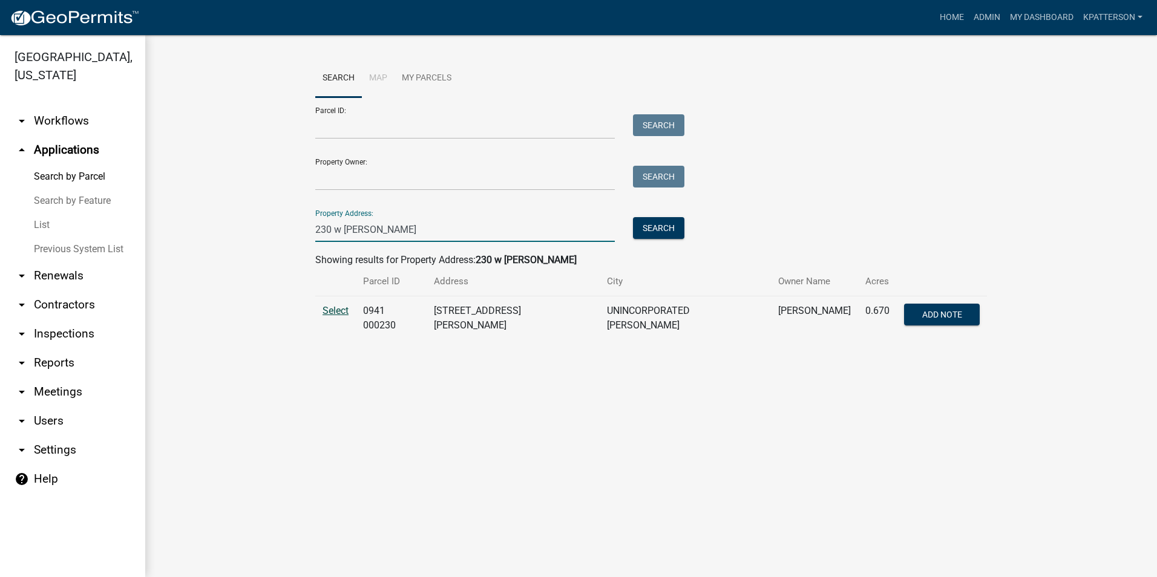
type input "230 w smith"
click at [346, 312] on span "Select" at bounding box center [335, 310] width 26 height 11
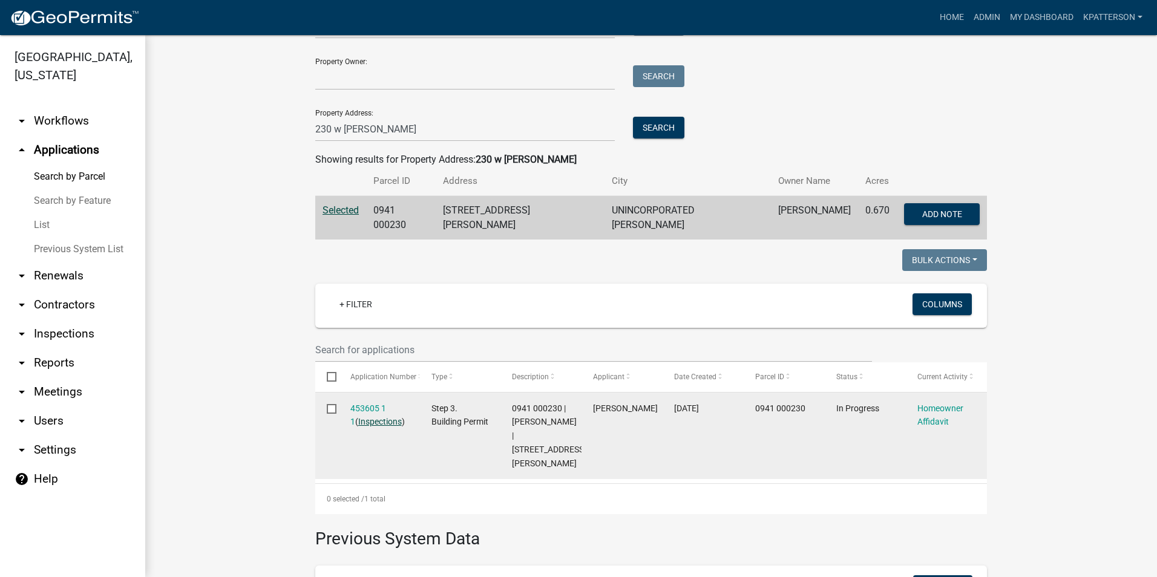
scroll to position [121, 0]
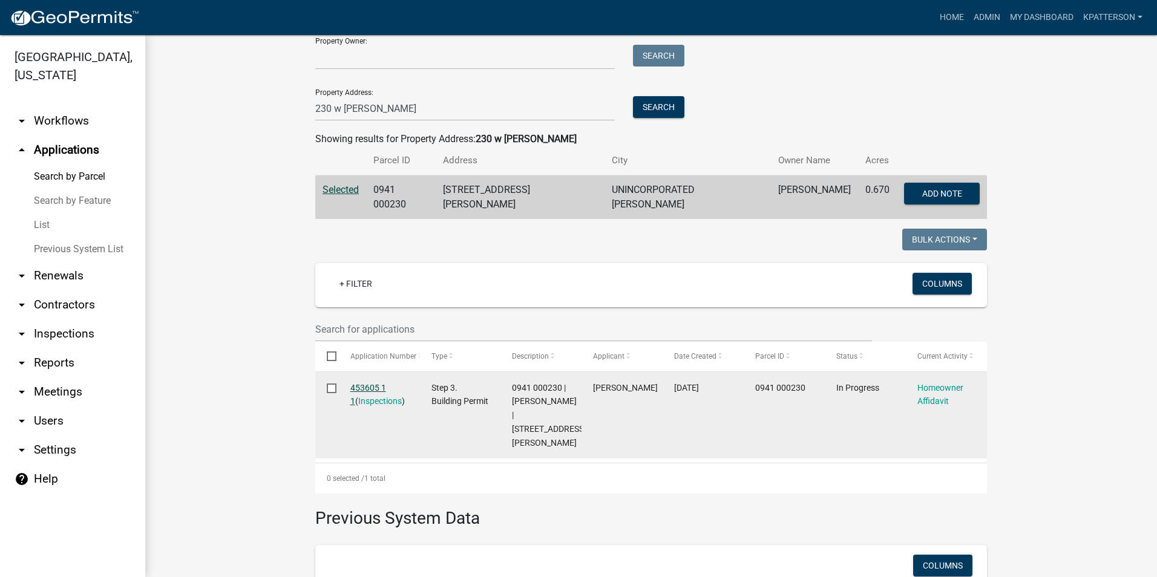
click at [363, 383] on link "453605 1 1" at bounding box center [368, 395] width 36 height 24
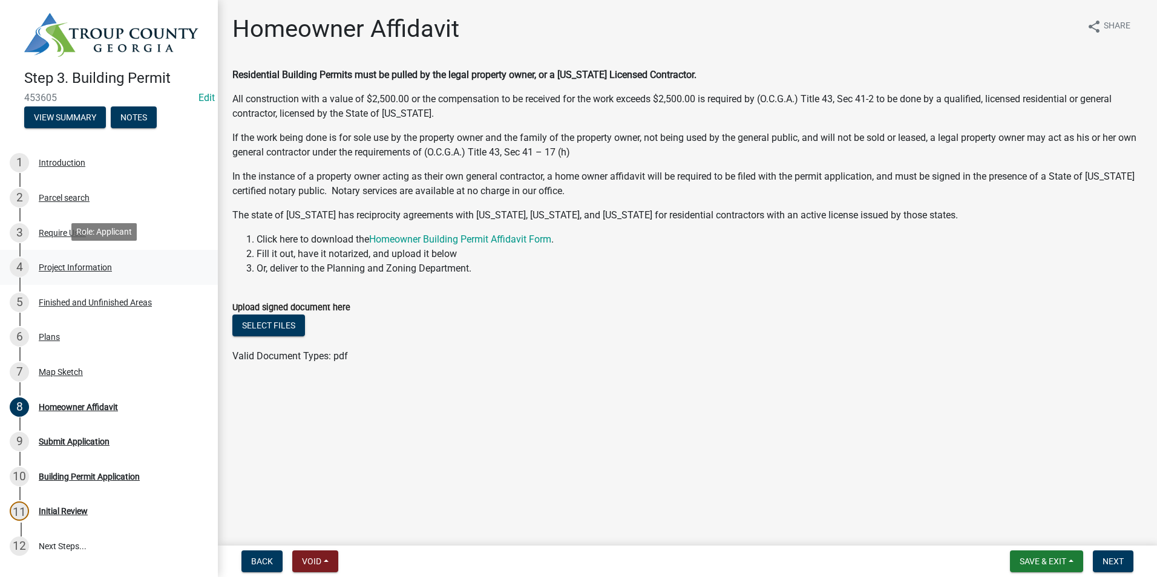
click at [47, 272] on div "4 Project Information" at bounding box center [104, 267] width 189 height 19
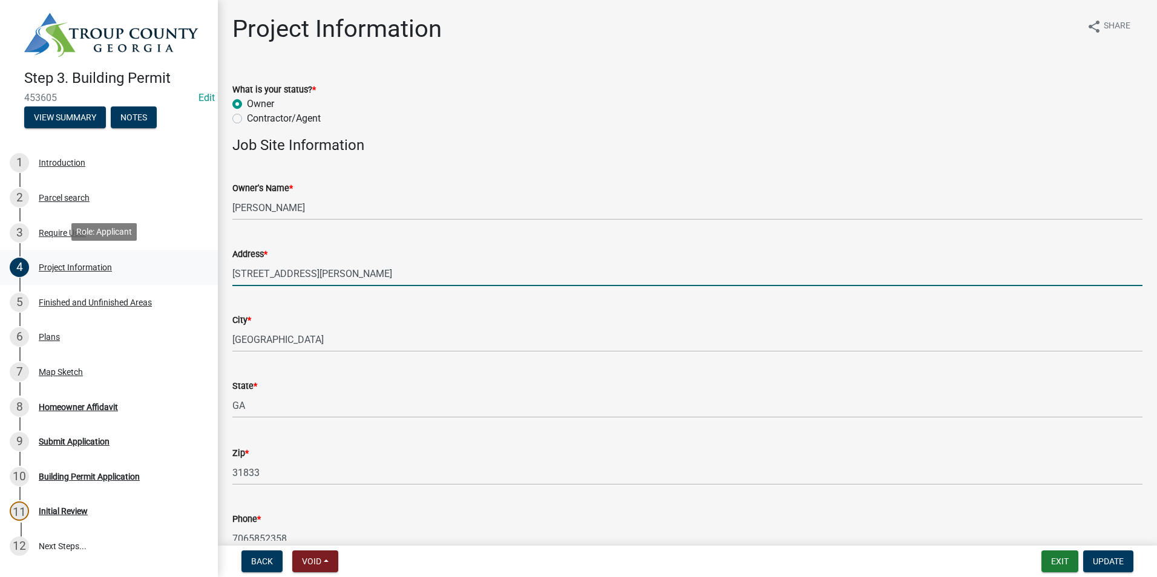
drag, startPoint x: 319, startPoint y: 277, endPoint x: 203, endPoint y: 273, distance: 116.2
click at [203, 273] on div "Step 3. Building Permit 453605 Edit View Summary Notes 1 Introduction 2 Parcel …" at bounding box center [578, 288] width 1157 height 577
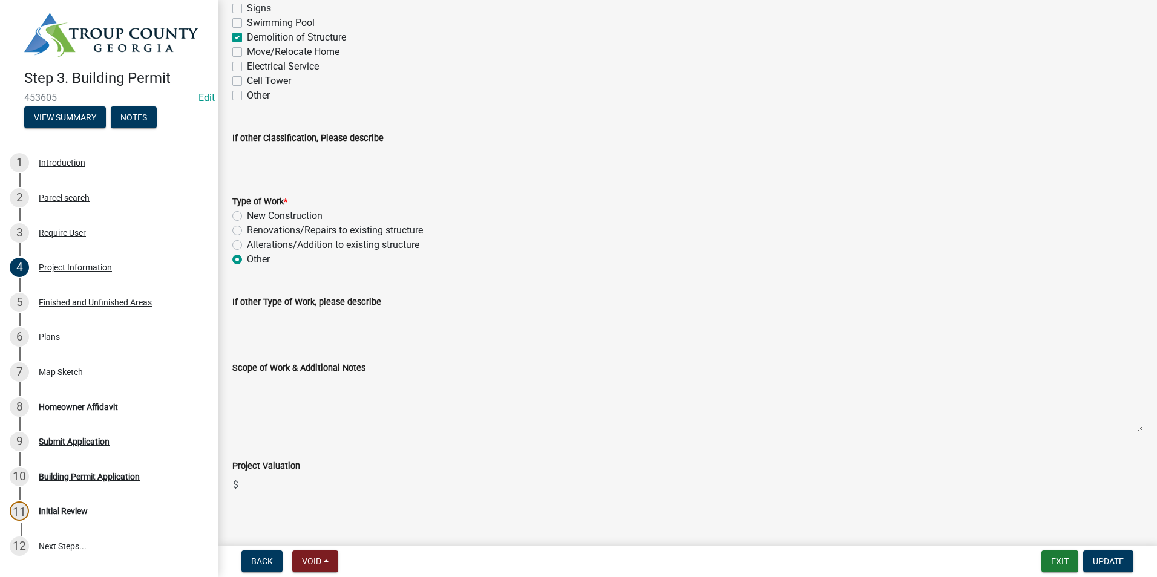
scroll to position [1104, 0]
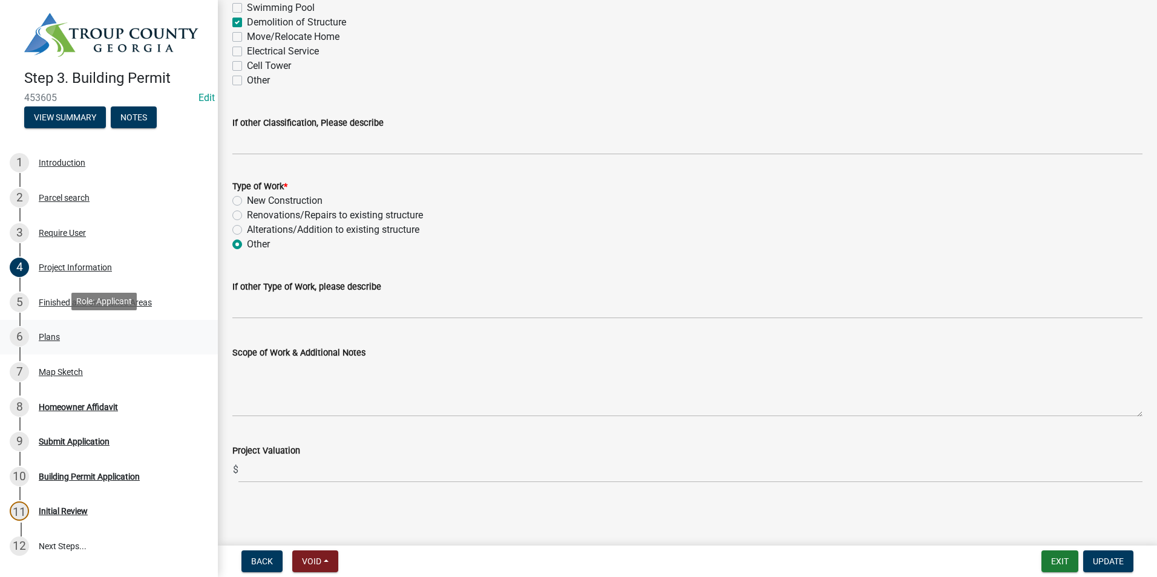
click at [88, 330] on div "6 Plans" at bounding box center [104, 336] width 189 height 19
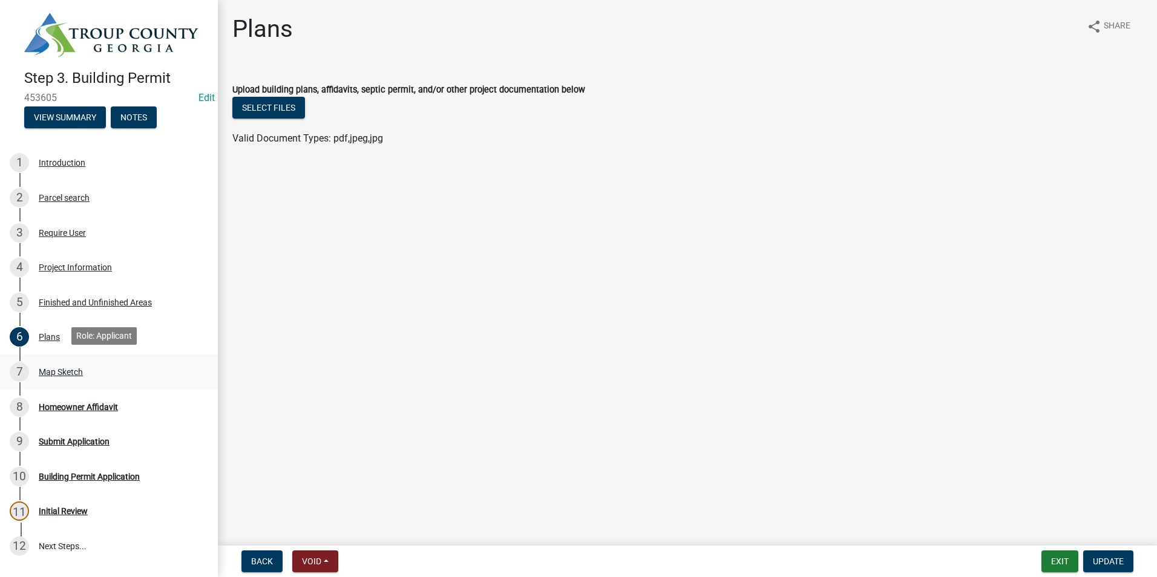
click at [82, 368] on div "Map Sketch" at bounding box center [61, 372] width 44 height 8
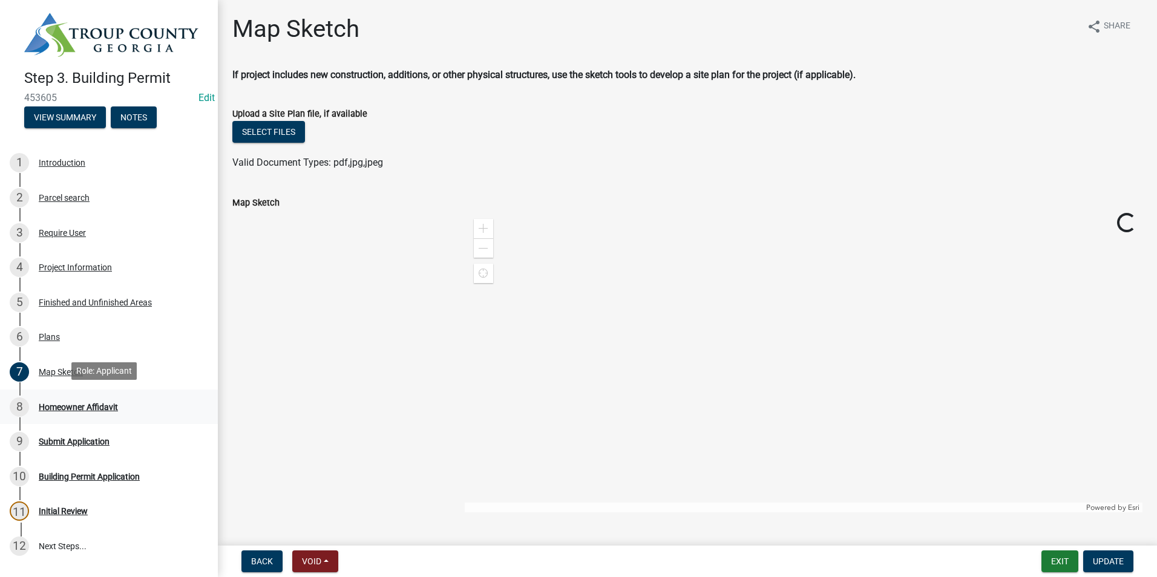
click at [78, 397] on div "8 Homeowner Affidavit" at bounding box center [104, 406] width 189 height 19
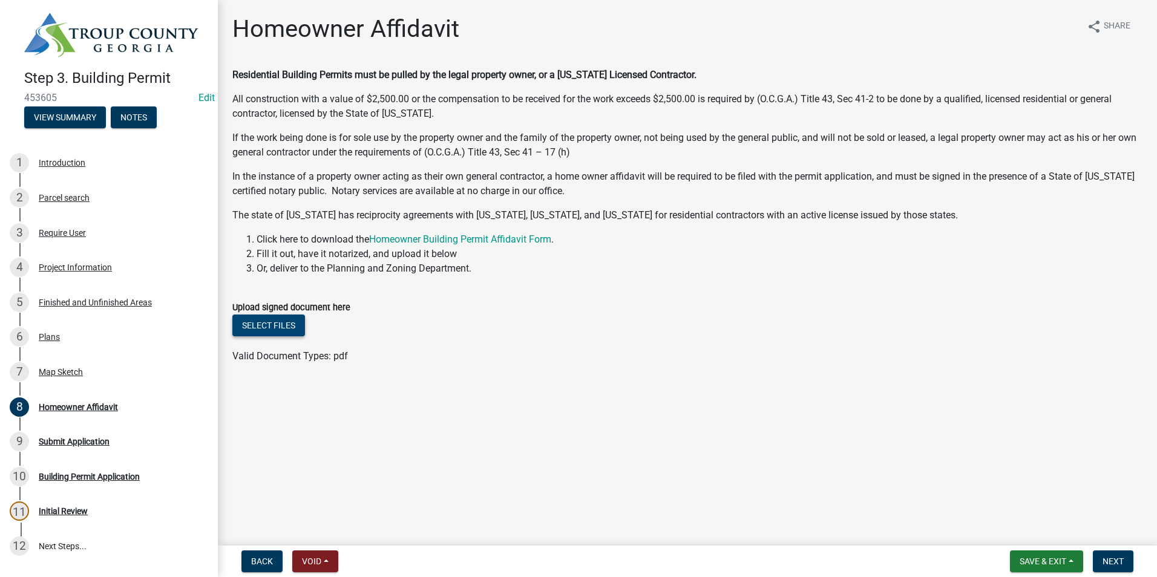
click at [282, 319] on button "Select files" at bounding box center [268, 326] width 73 height 22
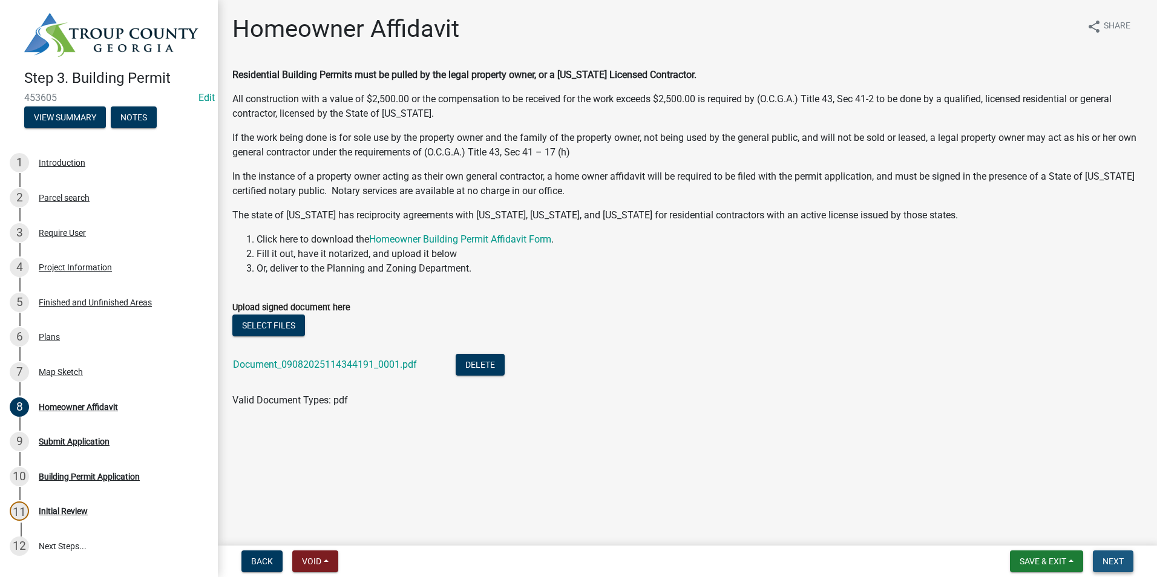
click at [1112, 554] on button "Next" at bounding box center [1113, 562] width 41 height 22
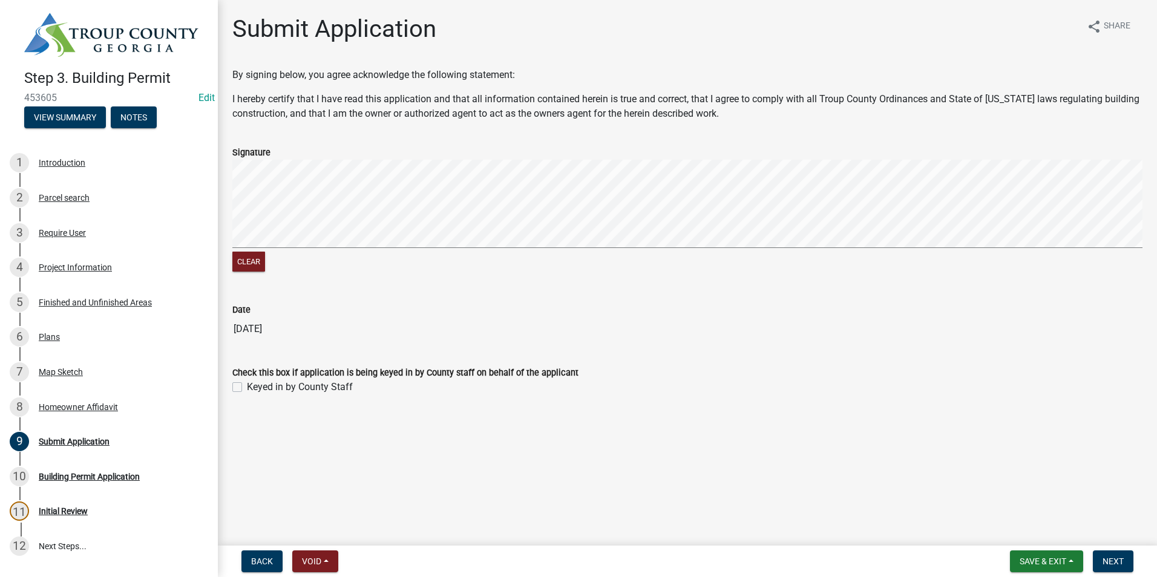
click at [247, 385] on label "Keyed in by County Staff" at bounding box center [300, 387] width 106 height 15
click at [247, 385] on input "Keyed in by County Staff" at bounding box center [251, 384] width 8 height 8
checkbox input "true"
click at [1111, 563] on span "Next" at bounding box center [1112, 562] width 21 height 10
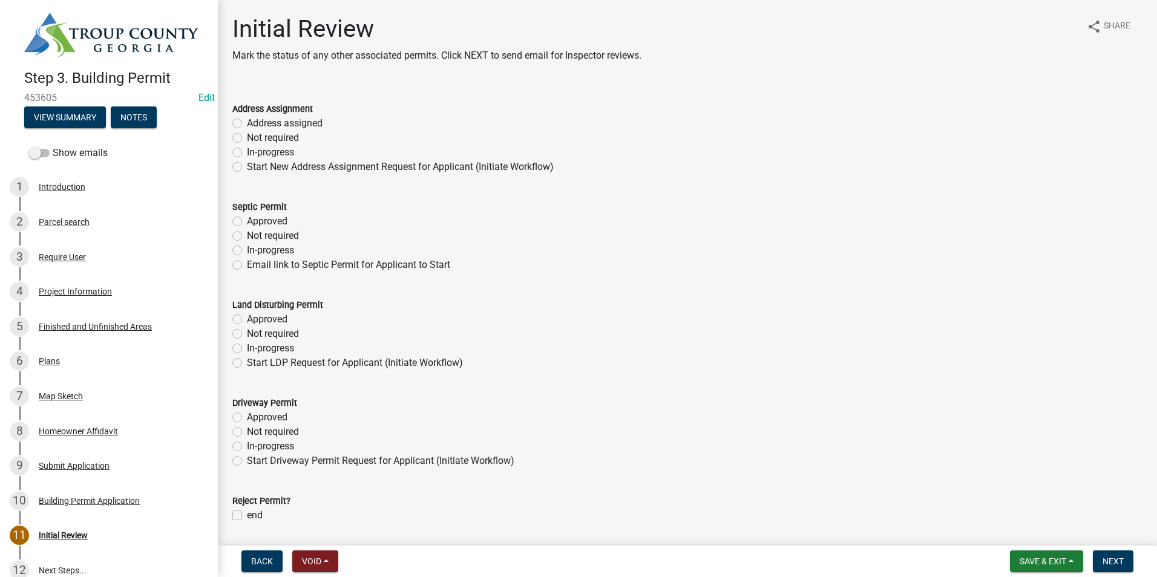
click at [247, 137] on label "Not required" at bounding box center [273, 138] width 52 height 15
click at [247, 137] on input "Not required" at bounding box center [251, 135] width 8 height 8
radio input "true"
click at [247, 234] on label "Not required" at bounding box center [273, 236] width 52 height 15
click at [247, 234] on input "Not required" at bounding box center [251, 233] width 8 height 8
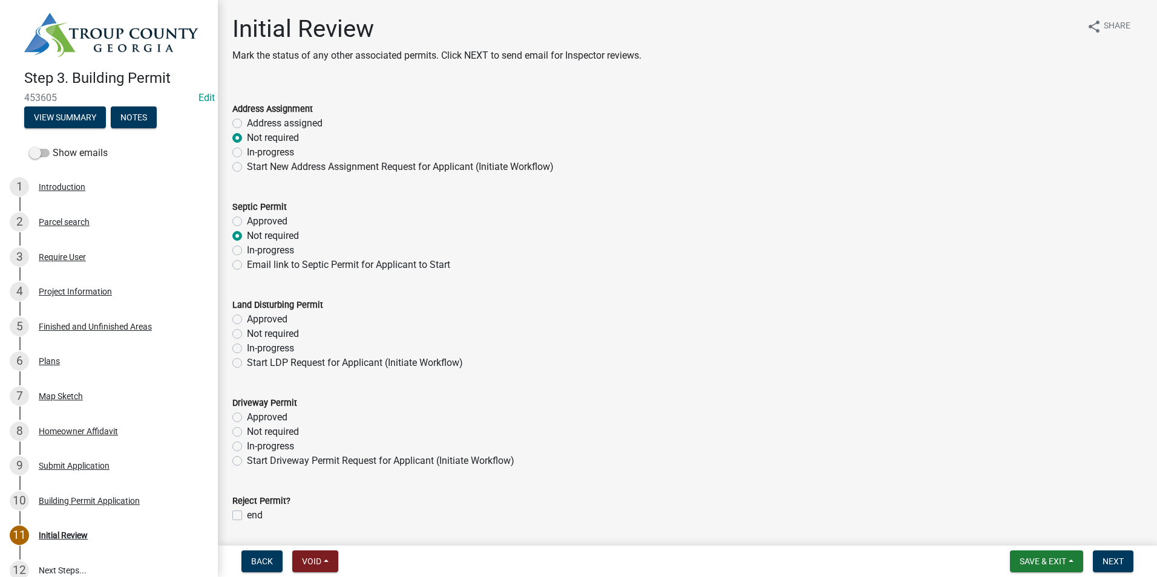
radio input "true"
click at [247, 330] on label "Not required" at bounding box center [273, 334] width 52 height 15
click at [247, 330] on input "Not required" at bounding box center [251, 331] width 8 height 8
radio input "true"
click at [247, 430] on label "Not required" at bounding box center [273, 432] width 52 height 15
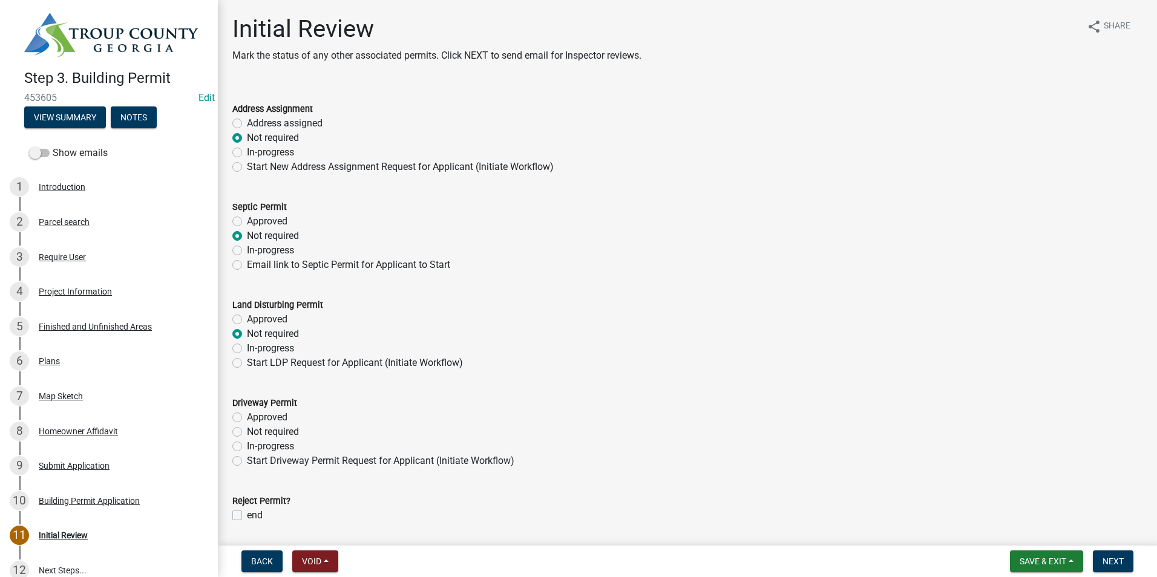
click at [247, 430] on input "Not required" at bounding box center [251, 429] width 8 height 8
radio input "true"
click at [1123, 568] on button "Next" at bounding box center [1113, 562] width 41 height 22
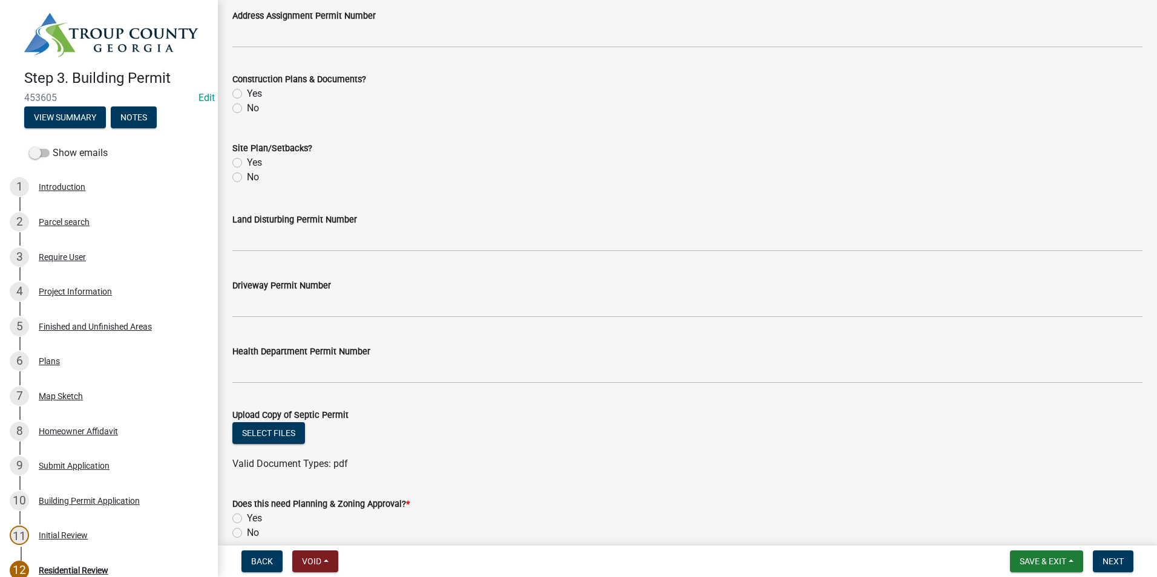
scroll to position [422, 0]
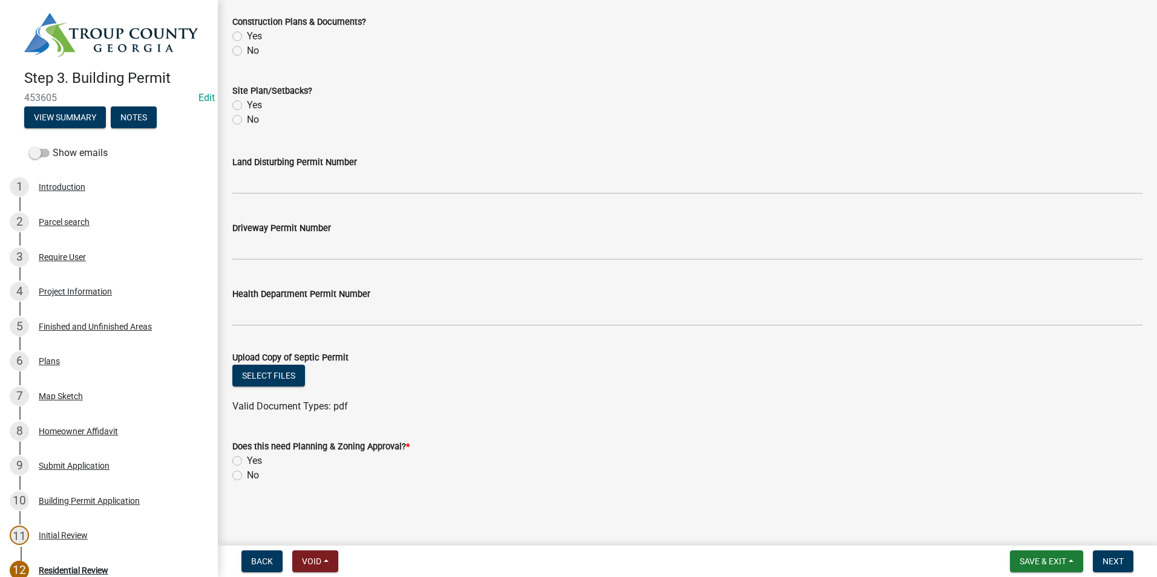
click at [229, 477] on div "Does this need Planning & Zoning Approval? * Yes No" at bounding box center [687, 454] width 928 height 58
click at [247, 477] on label "No" at bounding box center [253, 475] width 12 height 15
click at [247, 476] on input "No" at bounding box center [251, 472] width 8 height 8
radio input "true"
click at [1124, 566] on button "Next" at bounding box center [1113, 562] width 41 height 22
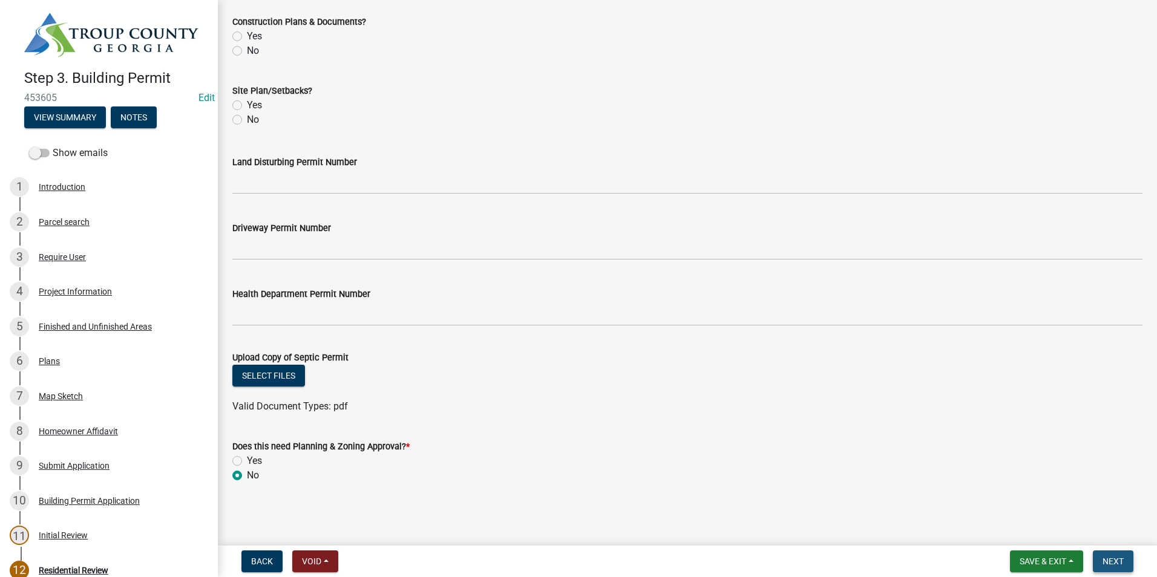
scroll to position [0, 0]
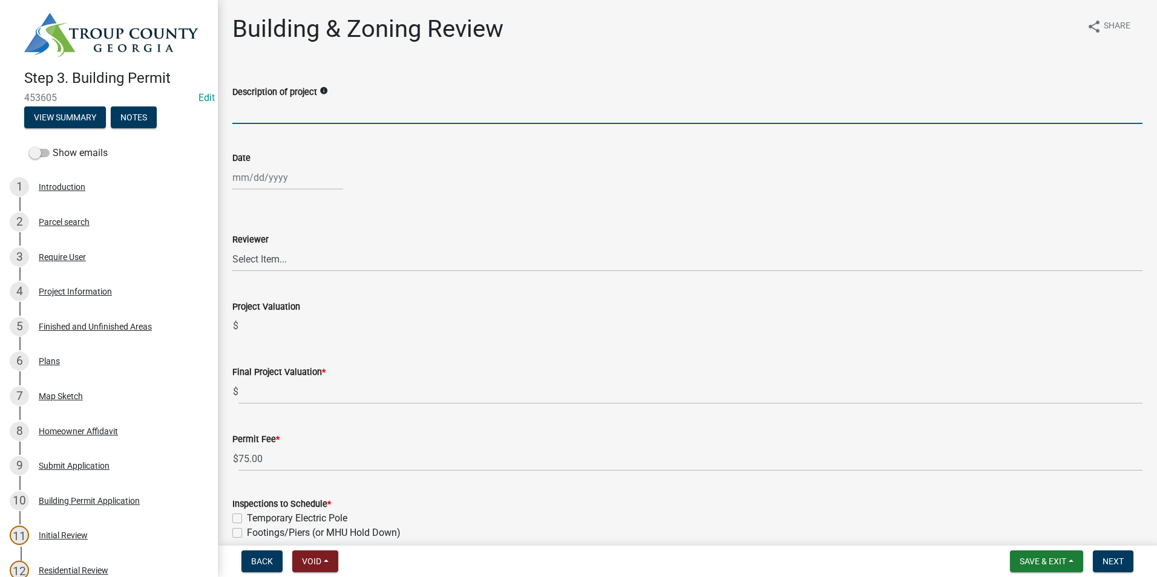
click at [280, 110] on input "Description of project" at bounding box center [687, 111] width 910 height 25
type input "DEMO OF HOME"
select select "9"
select select "2025"
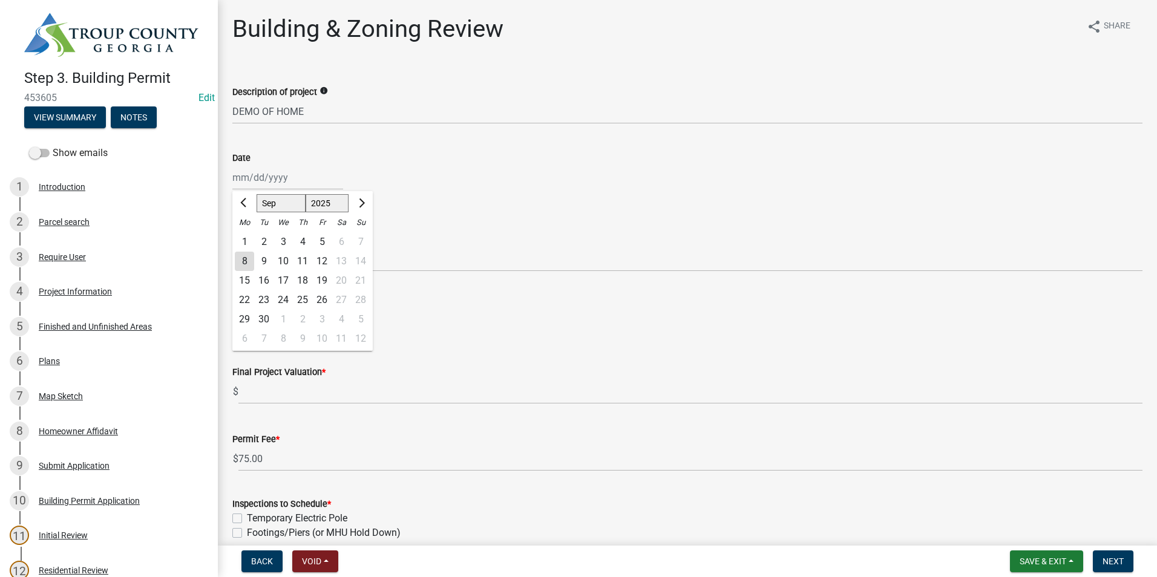
click at [294, 182] on div "Jan Feb Mar Apr May Jun Jul Aug Sep Oct Nov Dec 1525 1526 1527 1528 1529 1530 1…" at bounding box center [287, 177] width 111 height 25
click at [247, 260] on div "8" at bounding box center [244, 261] width 19 height 19
type input "09/08/2025"
click at [259, 259] on select "Select Item... Douglas Richardson James Lorimer Thrailkill Jr Keanua Patterson …" at bounding box center [687, 259] width 910 height 25
click at [232, 247] on select "Select Item... Douglas Richardson James Lorimer Thrailkill Jr Keanua Patterson …" at bounding box center [687, 259] width 910 height 25
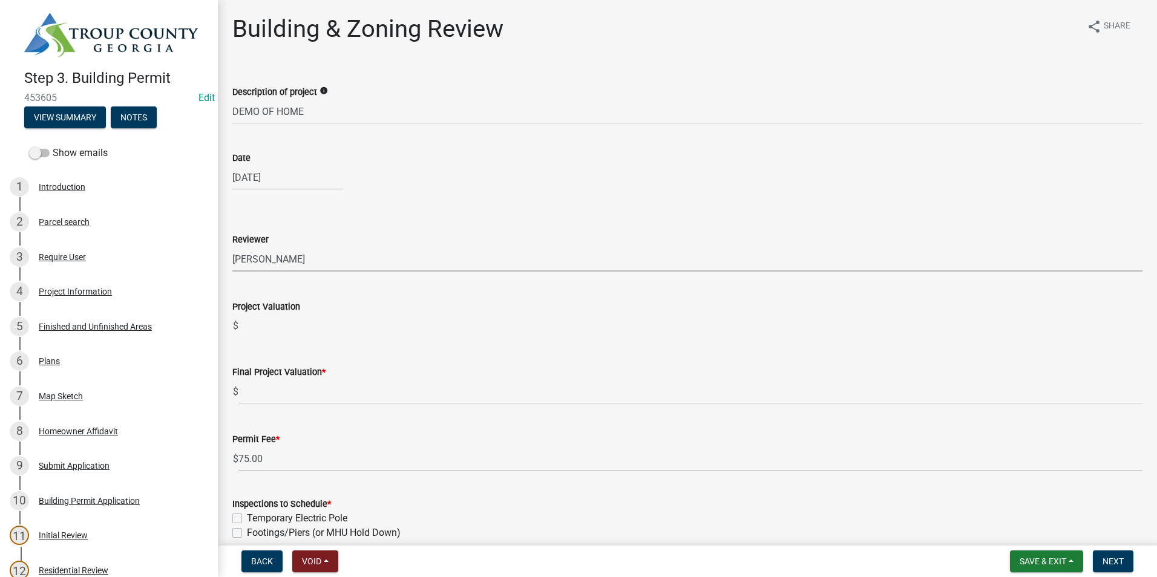
select select "2b86b0c4-e8a1-45ee-90a7-b8d4cb5b2682"
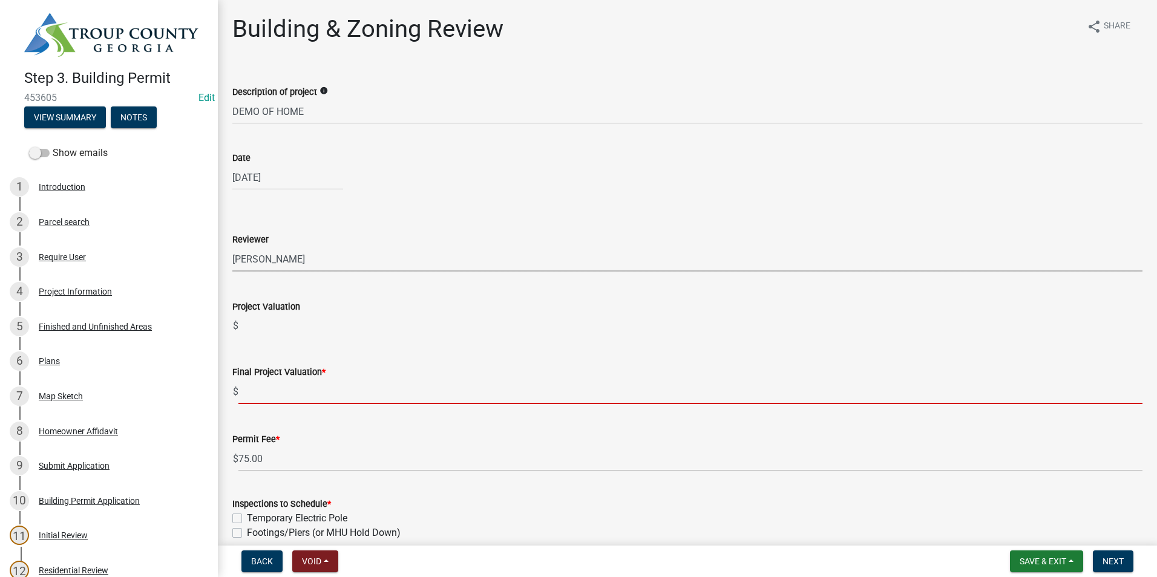
click at [263, 397] on input "text" at bounding box center [690, 391] width 904 height 25
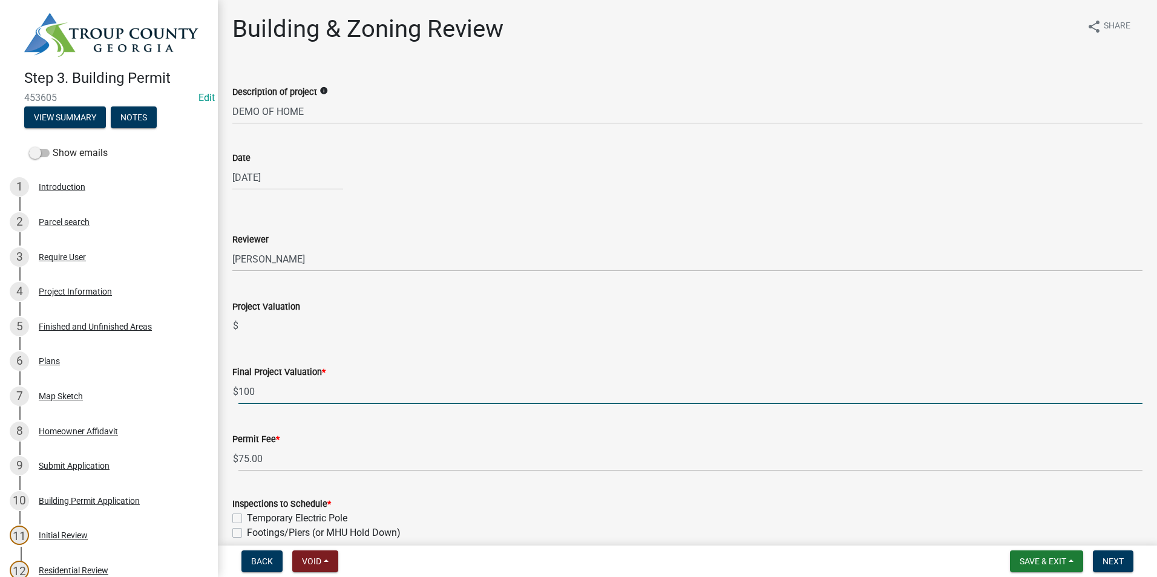
type input "100"
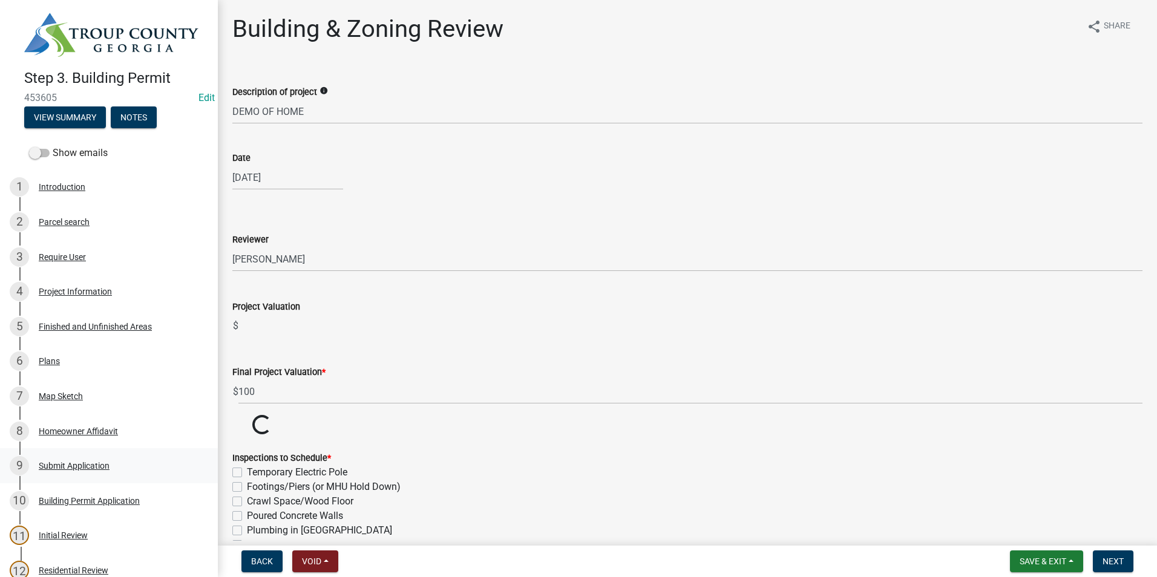
drag, startPoint x: 275, startPoint y: 461, endPoint x: 208, endPoint y: 459, distance: 67.8
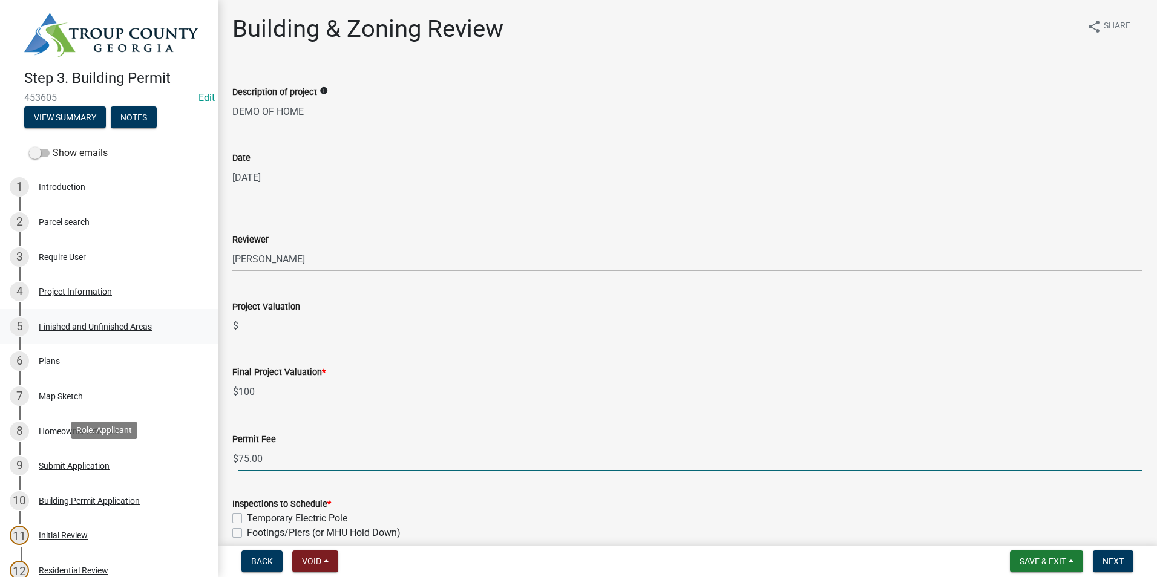
drag, startPoint x: 269, startPoint y: 463, endPoint x: 151, endPoint y: 319, distance: 185.8
click at [197, 464] on div "Step 3. Building Permit 453605 Edit View Summary Notes Show emails 1 Introducti…" at bounding box center [578, 288] width 1157 height 577
type input "100"
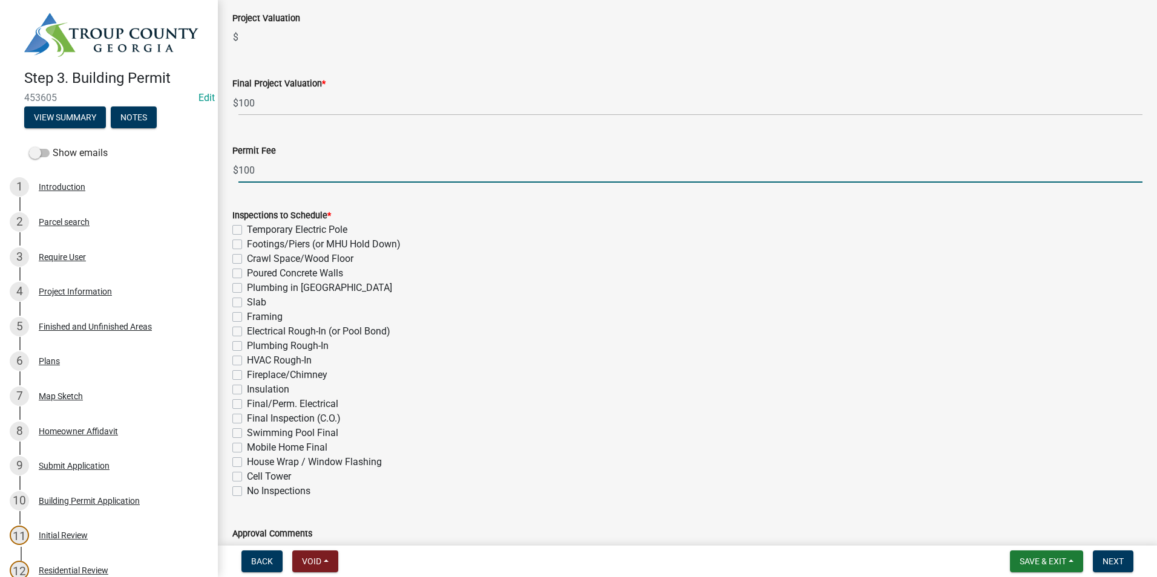
scroll to position [303, 0]
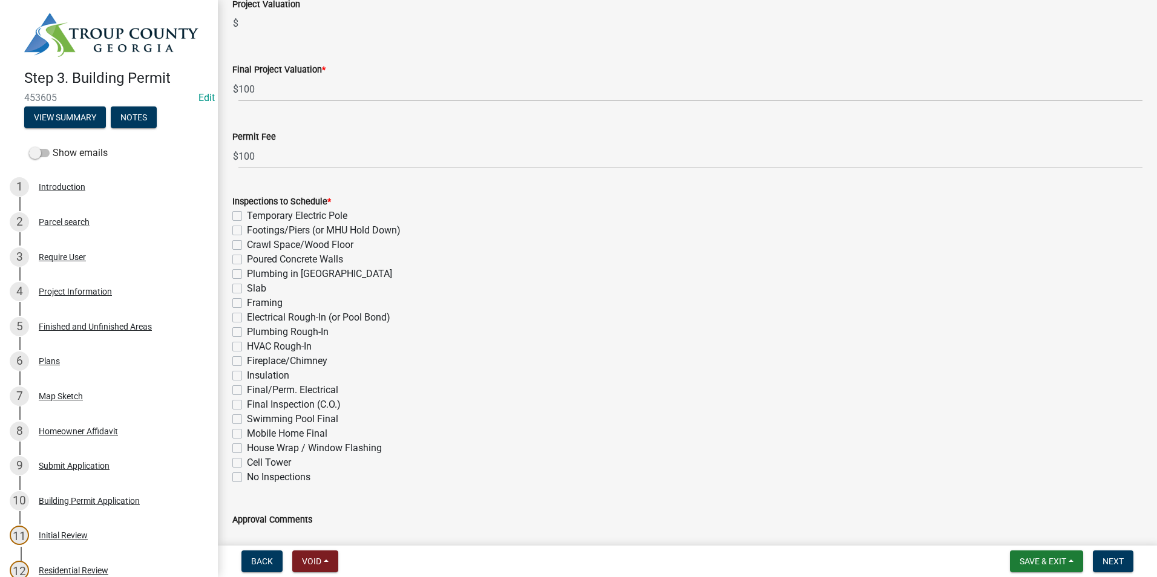
click at [247, 402] on label "Final Inspection (C.O.)" at bounding box center [294, 404] width 94 height 15
click at [247, 402] on input "Final Inspection (C.O.)" at bounding box center [251, 401] width 8 height 8
checkbox input "true"
checkbox input "false"
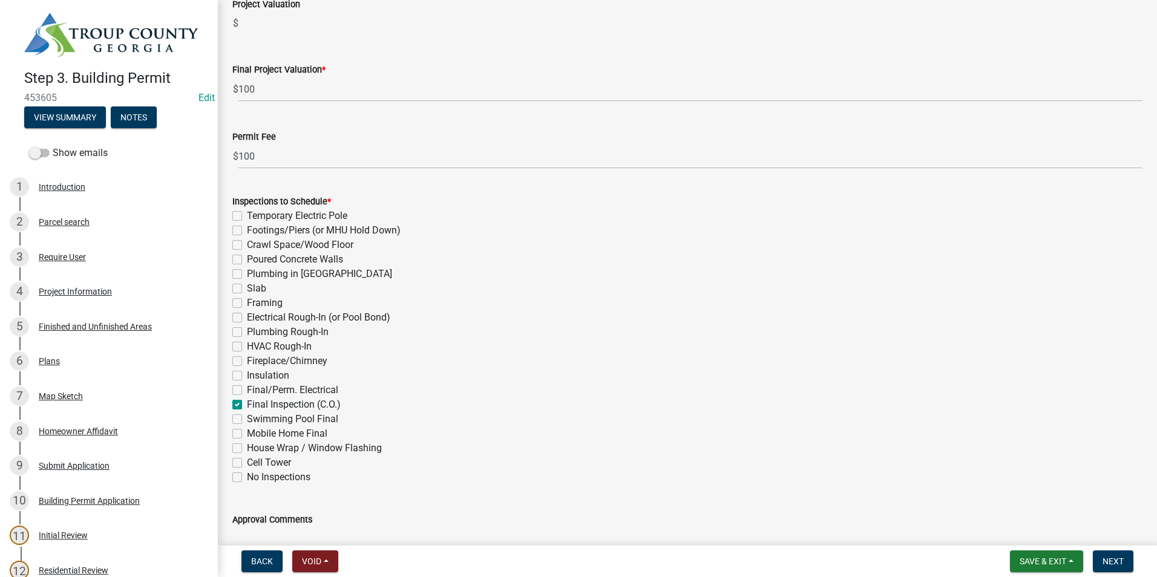
checkbox input "false"
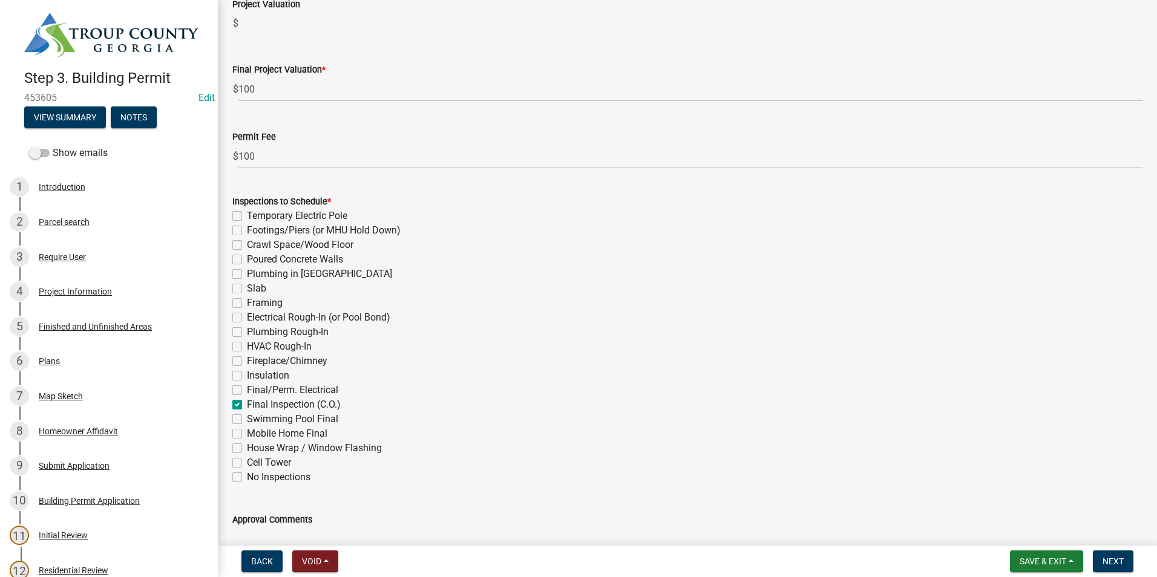
checkbox input "false"
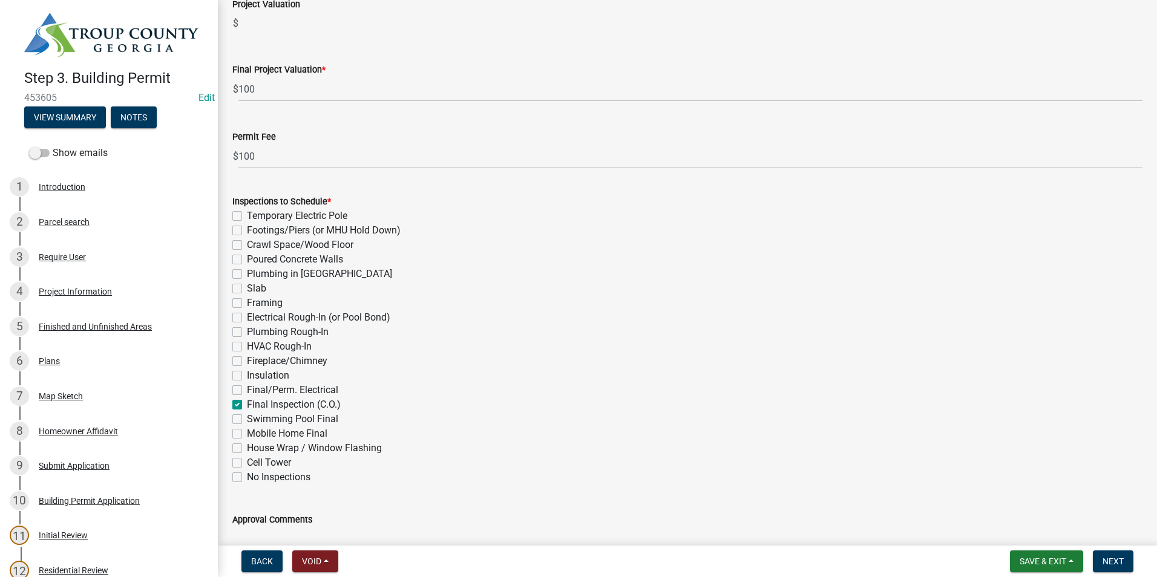
checkbox input "false"
checkbox input "true"
checkbox input "false"
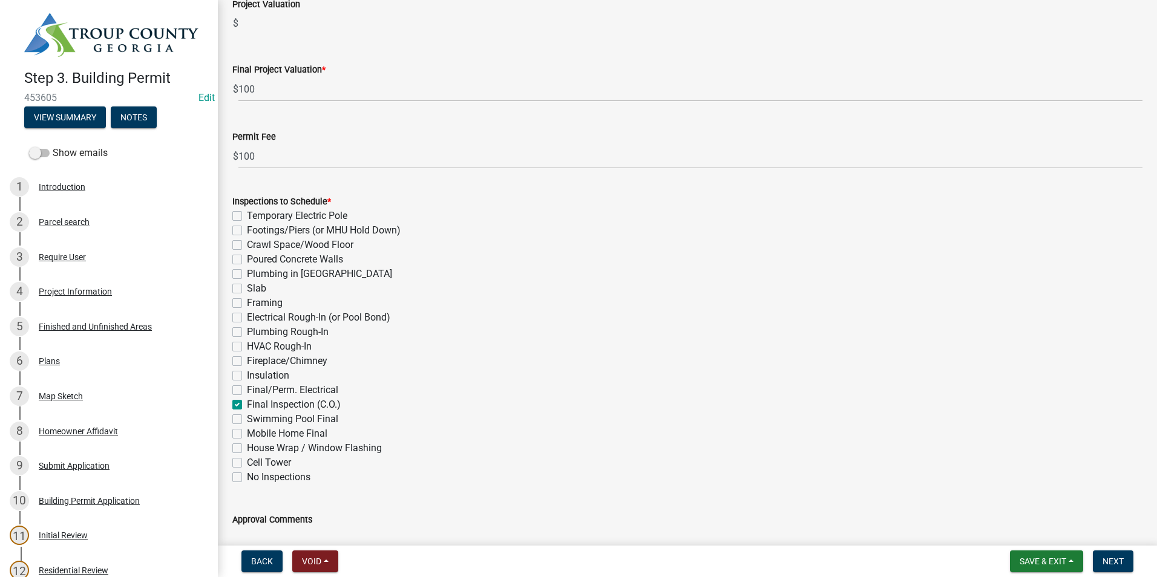
checkbox input "false"
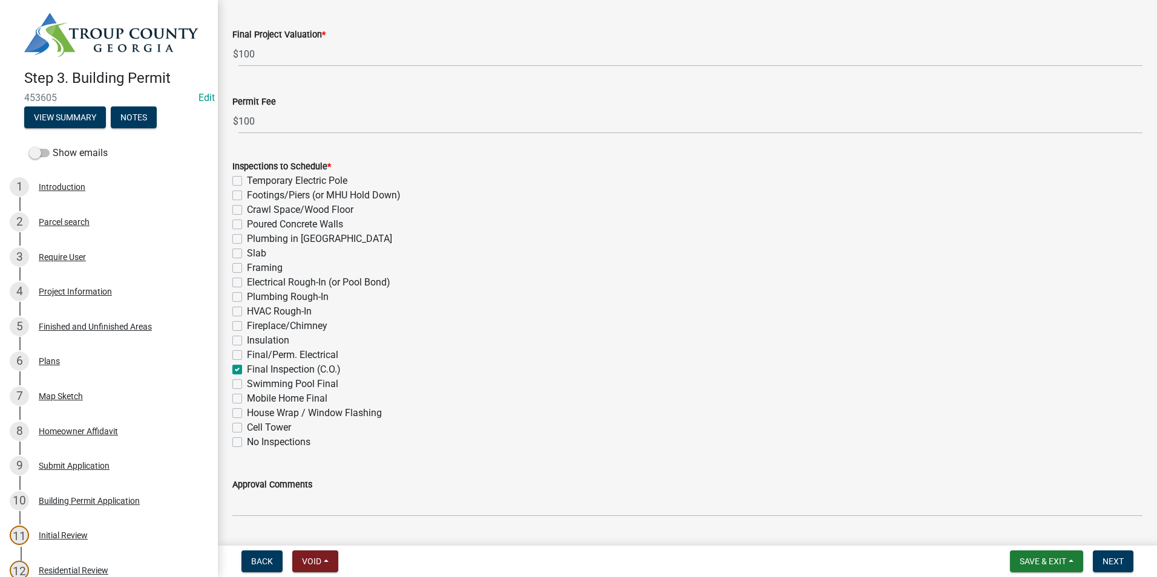
scroll to position [370, 0]
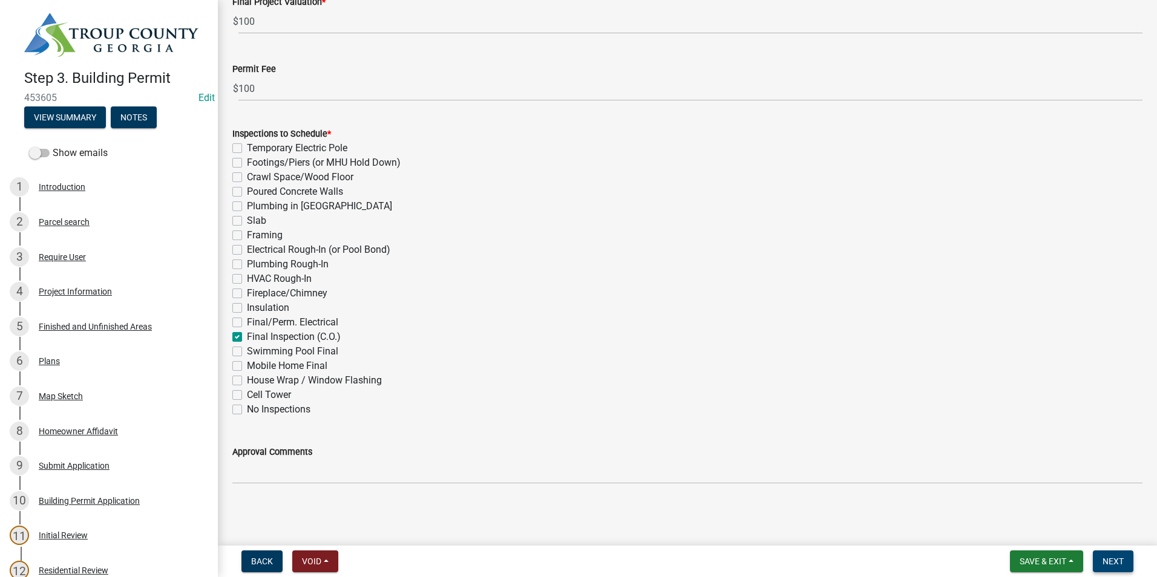
click at [1108, 558] on button "Next" at bounding box center [1113, 562] width 41 height 22
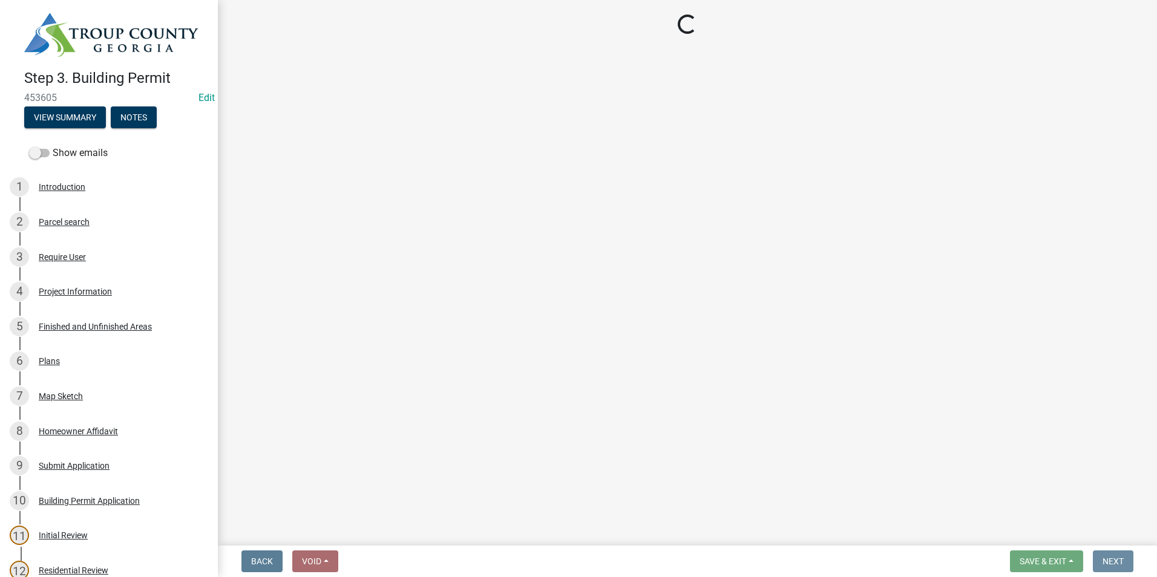
scroll to position [0, 0]
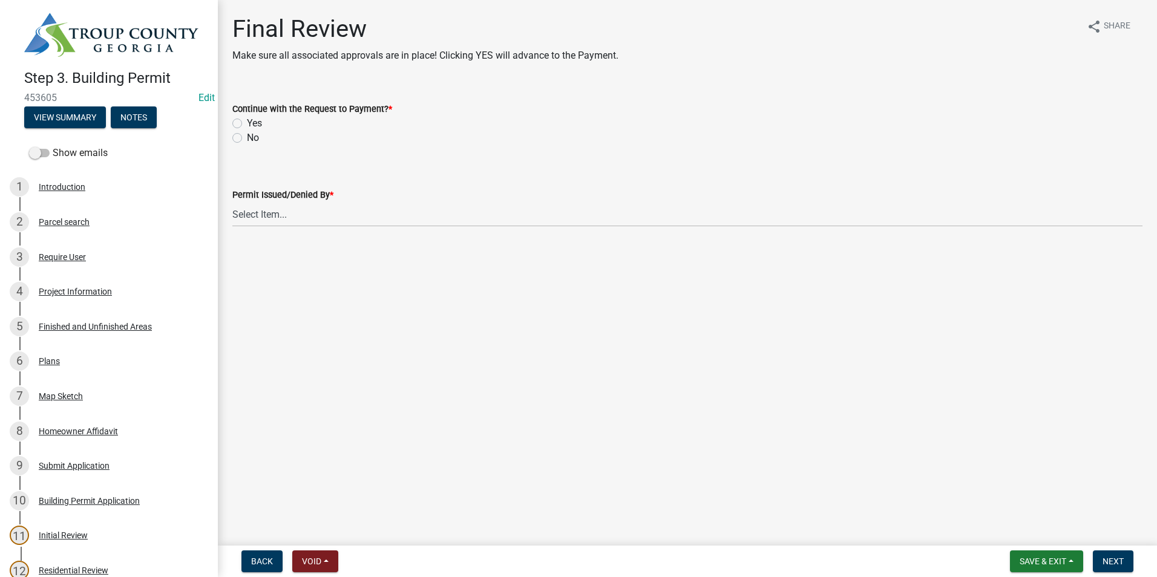
click at [232, 121] on div "Continue with the Request to Payment? * Yes No" at bounding box center [687, 116] width 928 height 58
click at [247, 120] on label "Yes" at bounding box center [254, 123] width 15 height 15
click at [247, 120] on input "Yes" at bounding box center [251, 120] width 8 height 8
radio input "true"
click at [267, 202] on select "Select Item... Douglas Richardson James Lorimer Thrailkill Jr Keanua Patterson …" at bounding box center [687, 214] width 910 height 25
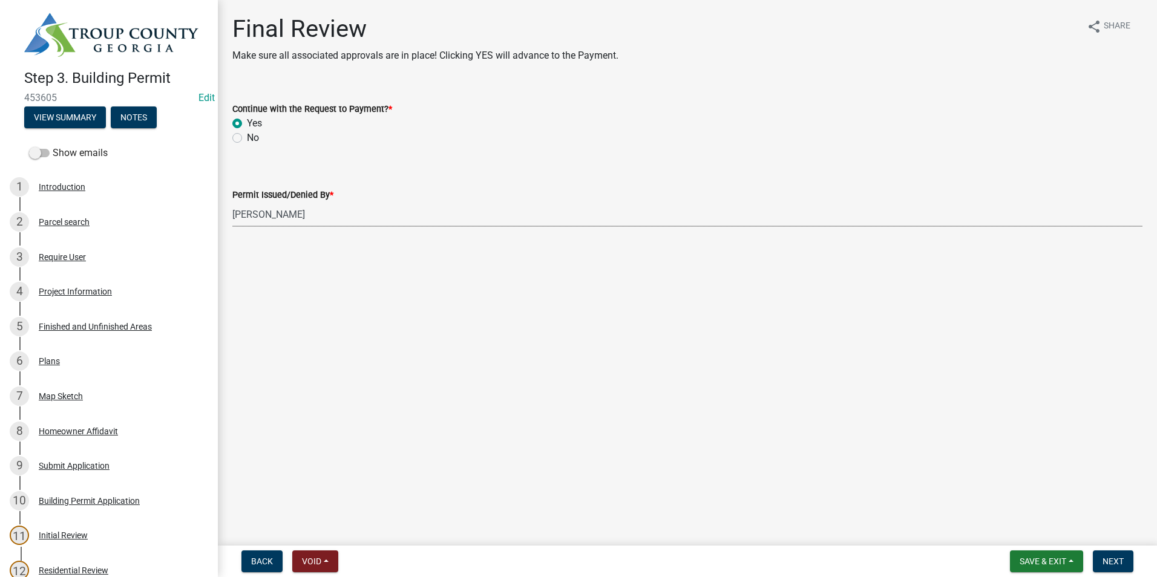
click at [232, 202] on select "Select Item... Douglas Richardson James Lorimer Thrailkill Jr Keanua Patterson …" at bounding box center [687, 214] width 910 height 25
select select "2b86b0c4-e8a1-45ee-90a7-b8d4cb5b2682"
click at [1108, 560] on span "Next" at bounding box center [1112, 562] width 21 height 10
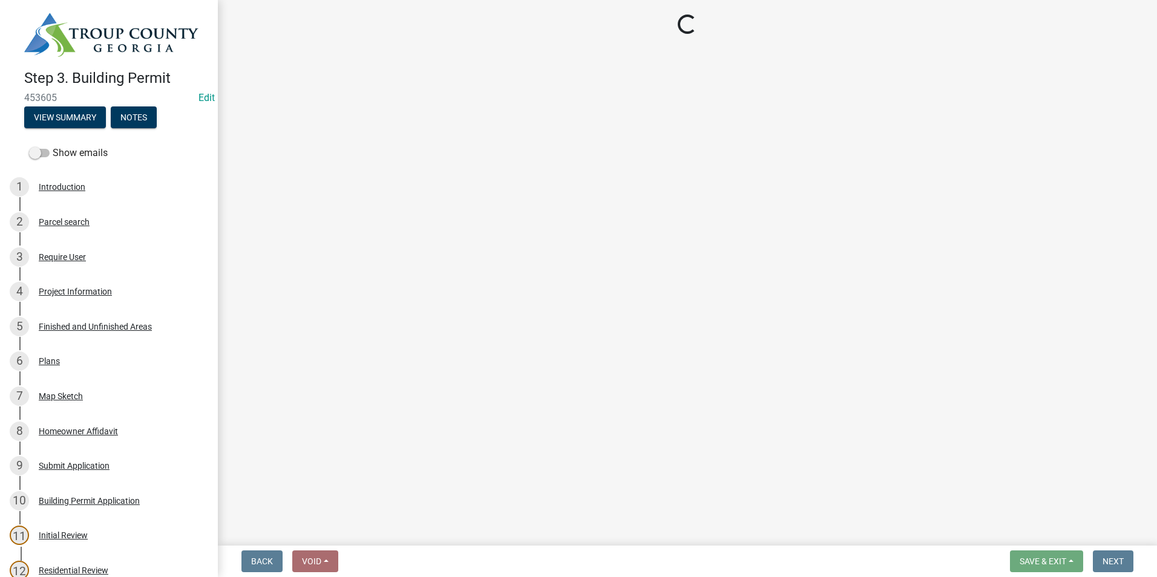
select select "3: 3"
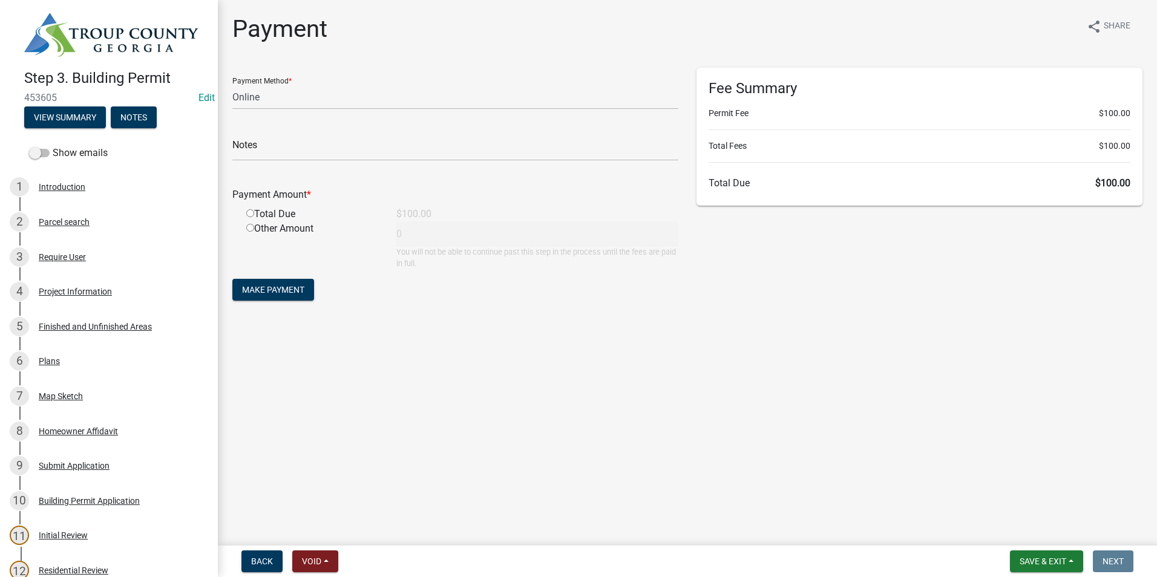
click at [249, 214] on input "radio" at bounding box center [250, 213] width 8 height 8
radio input "true"
type input "100"
click at [273, 294] on span "Make Payment" at bounding box center [273, 290] width 62 height 10
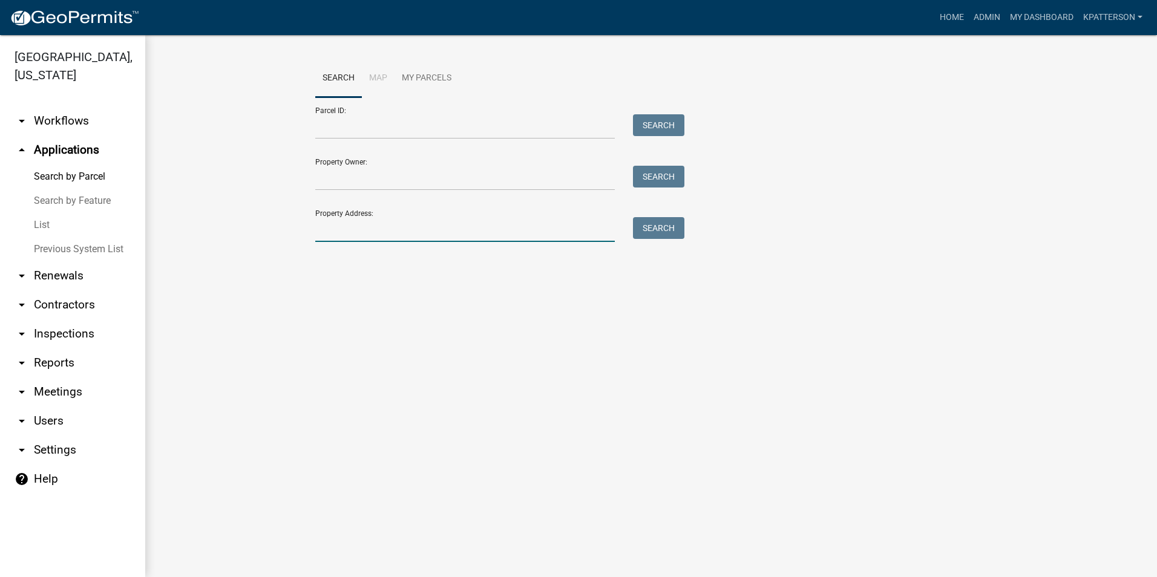
click at [391, 226] on input "Property Address:" at bounding box center [464, 229] width 299 height 25
type input "230 w [PERSON_NAME]"
click at [668, 229] on button "Search" at bounding box center [658, 228] width 51 height 22
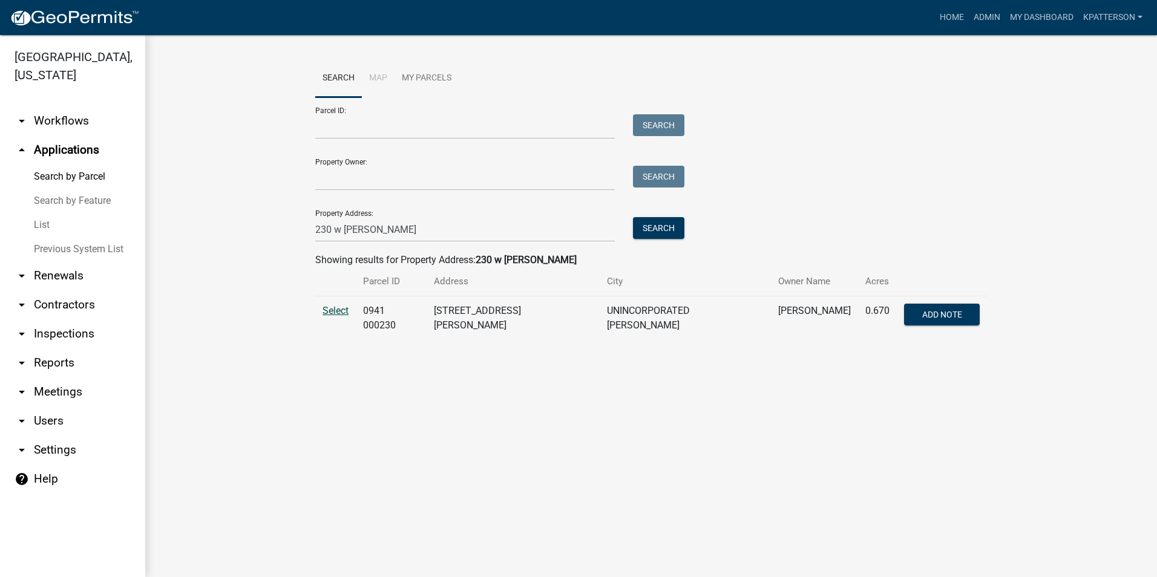
click at [338, 312] on span "Select" at bounding box center [335, 310] width 26 height 11
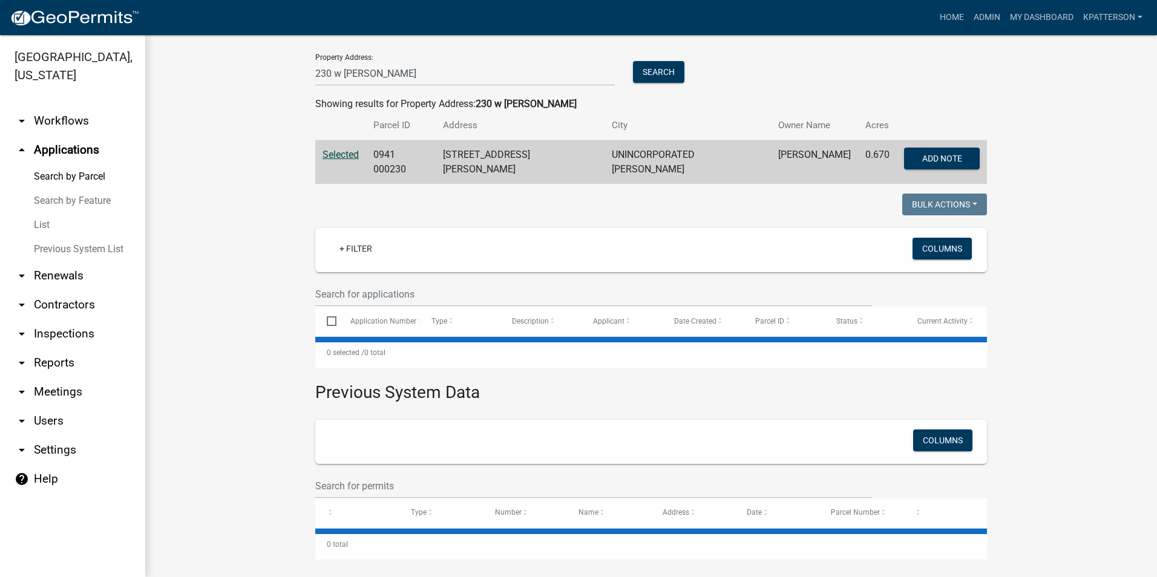
scroll to position [158, 0]
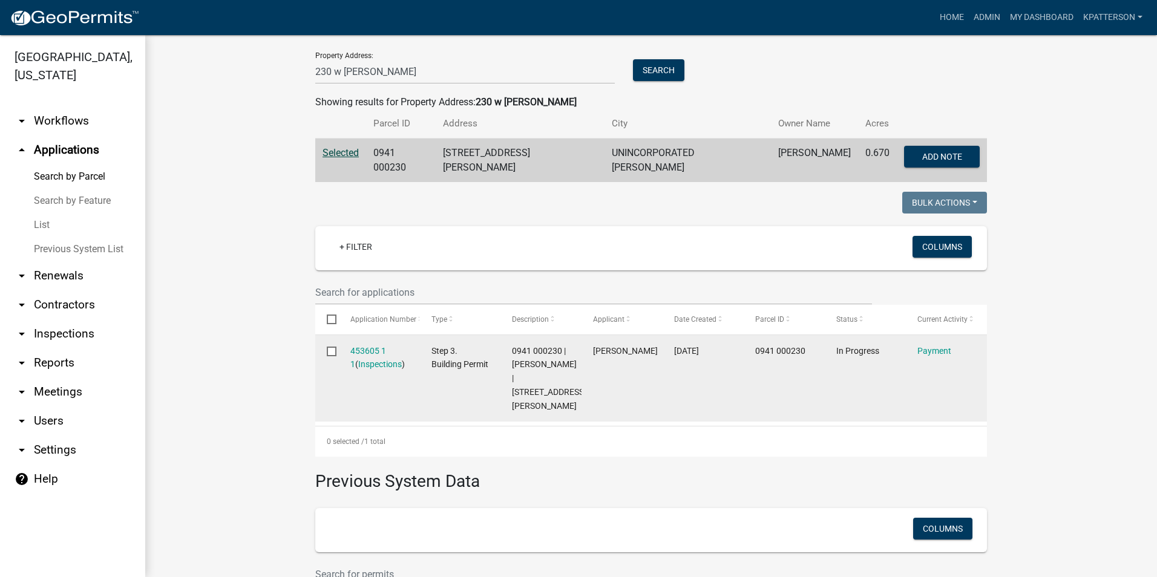
click at [923, 336] on datatable-body-cell "Payment" at bounding box center [946, 378] width 81 height 87
click at [926, 346] on link "Payment" at bounding box center [934, 351] width 34 height 10
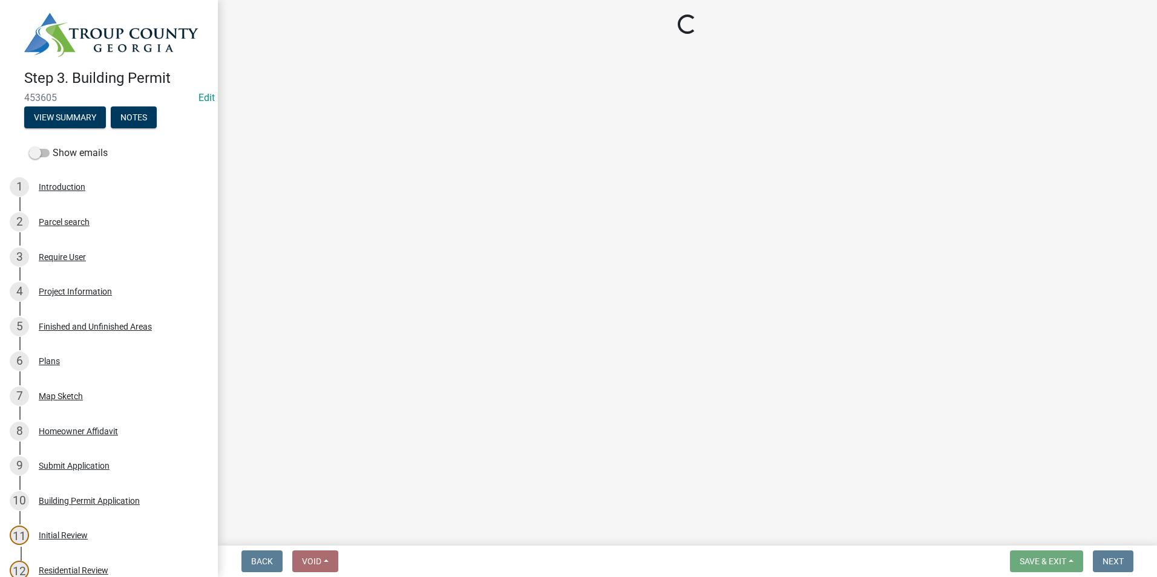
select select "3: 3"
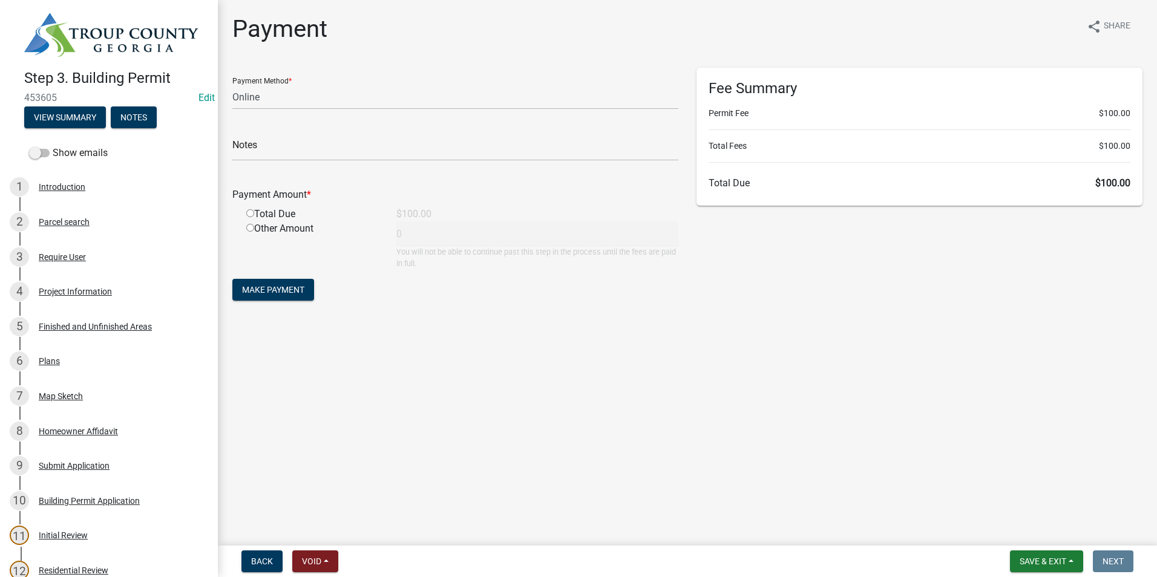
click at [250, 229] on input "radio" at bounding box center [250, 228] width 8 height 8
radio input "true"
click at [439, 234] on input "0" at bounding box center [537, 233] width 282 height 25
type input "50"
click at [280, 289] on span "Make Payment" at bounding box center [273, 290] width 62 height 10
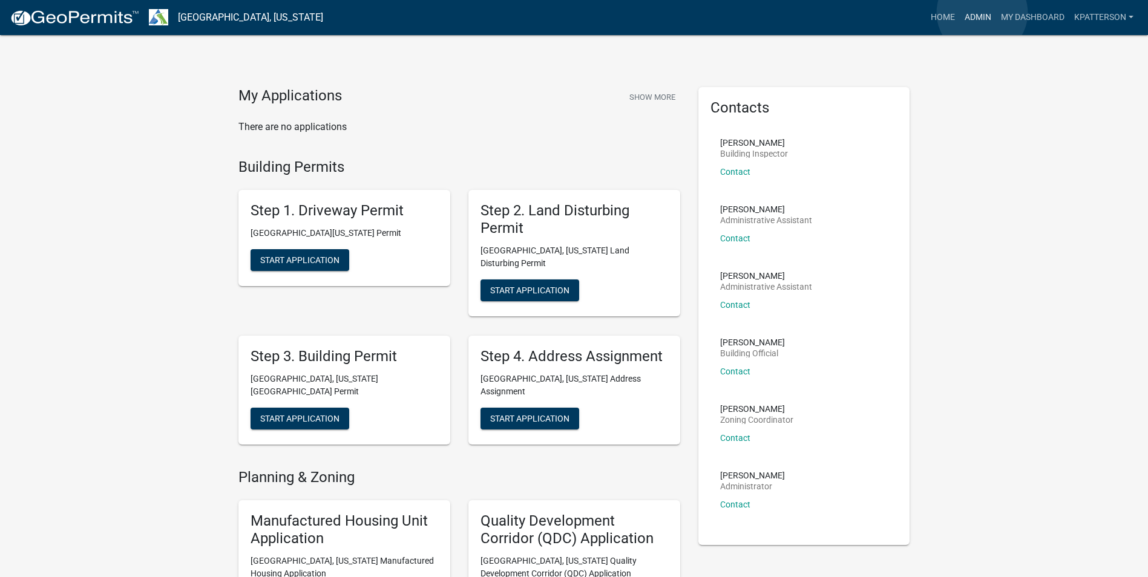
click at [982, 13] on link "Admin" at bounding box center [978, 17] width 36 height 23
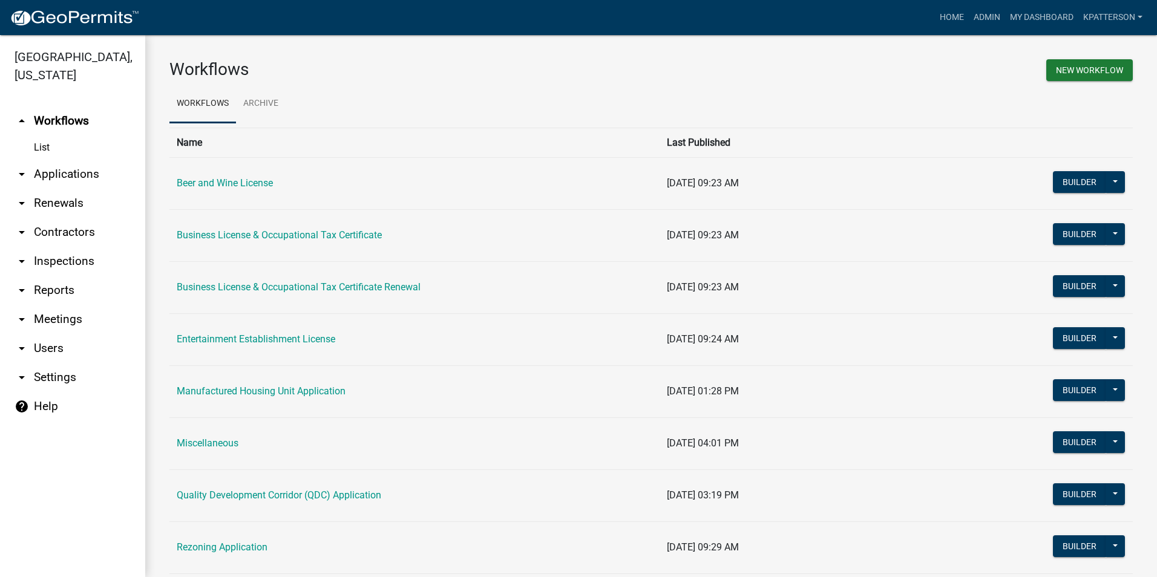
click at [90, 160] on link "arrow_drop_down Applications" at bounding box center [72, 174] width 145 height 29
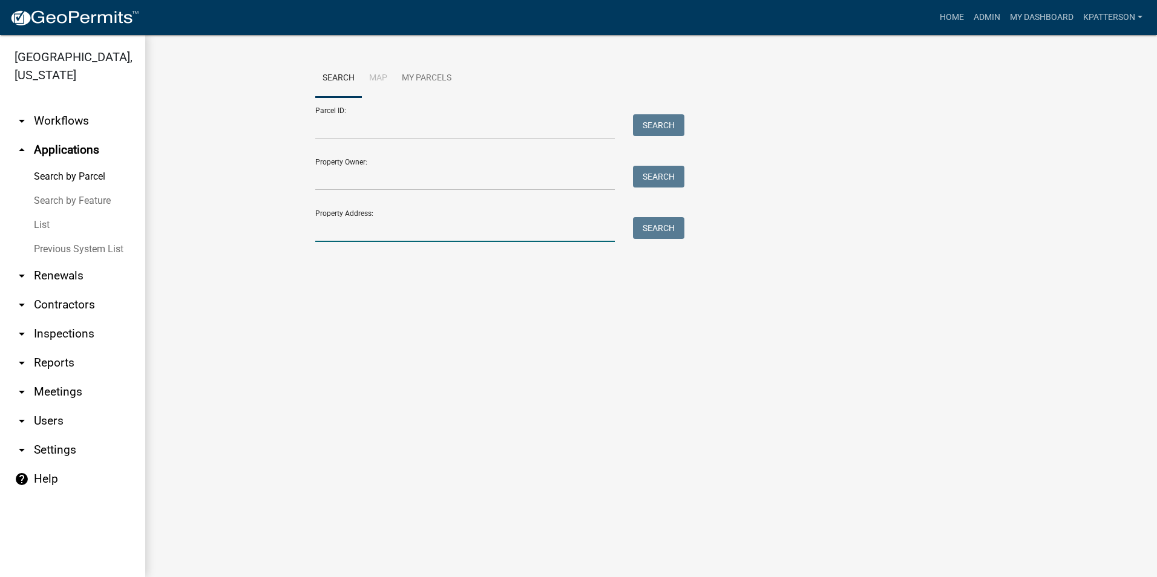
click at [462, 231] on input "Property Address:" at bounding box center [464, 229] width 299 height 25
type input "230 w [PERSON_NAME]"
click at [647, 234] on button "Search" at bounding box center [658, 228] width 51 height 22
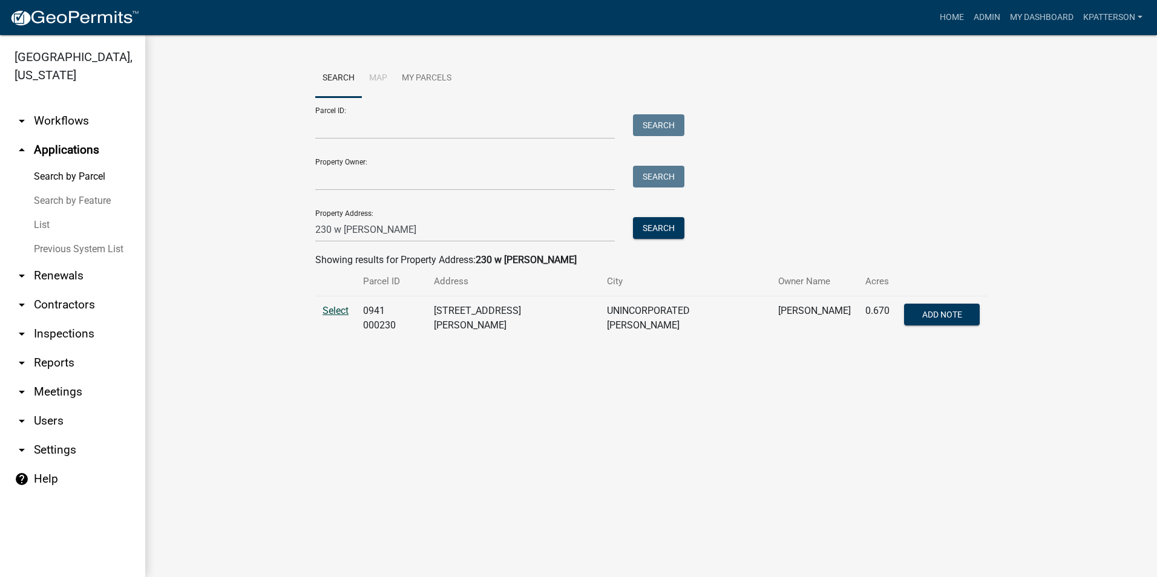
click at [336, 306] on span "Select" at bounding box center [335, 310] width 26 height 11
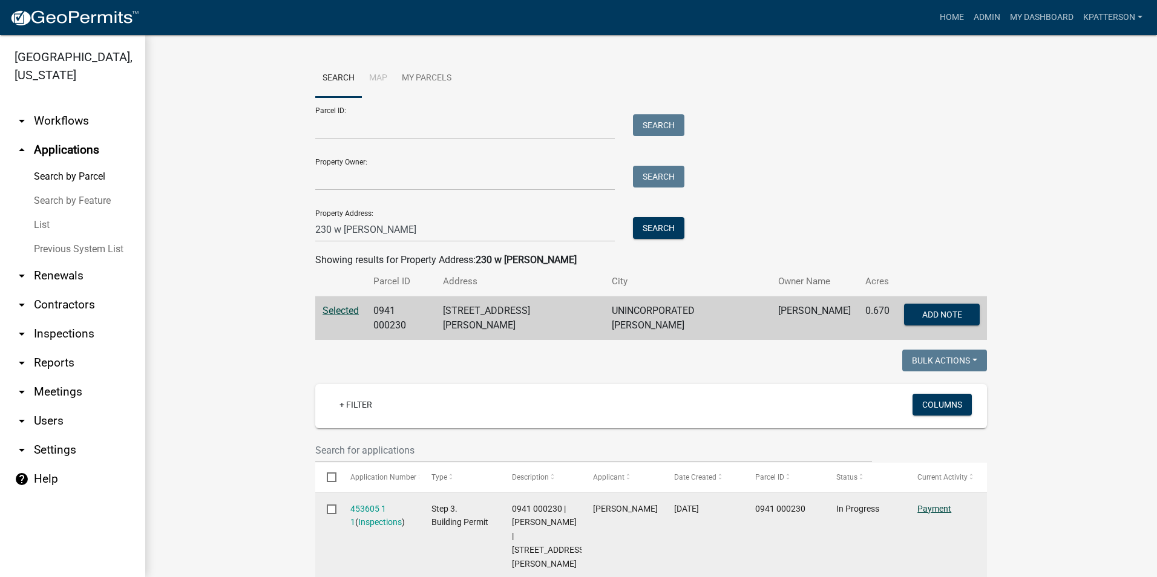
click at [938, 504] on link "Payment" at bounding box center [934, 509] width 34 height 10
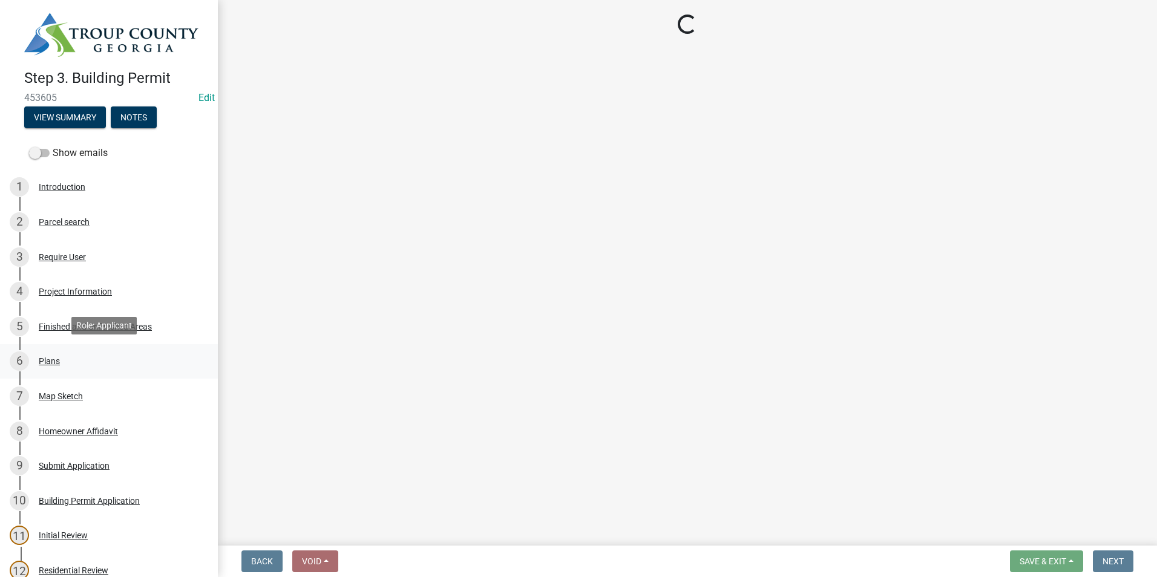
select select "3: 3"
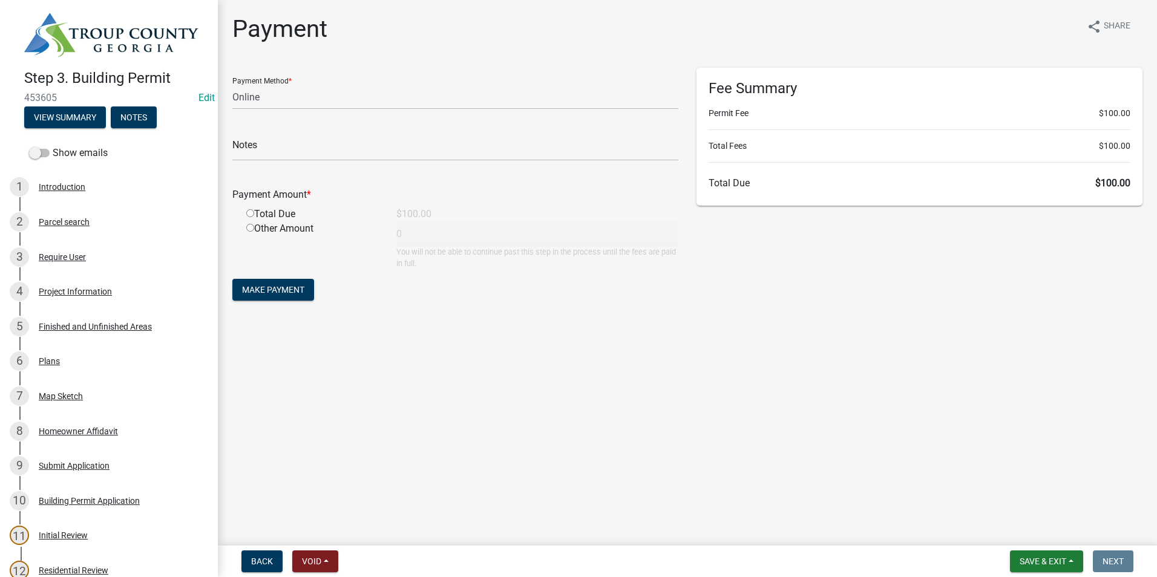
click at [249, 211] on input "radio" at bounding box center [250, 213] width 8 height 8
radio input "true"
type input "100"
click at [249, 278] on form "Payment Method * Credit Card POS Check Cash Online Notes Payment Amount * Total…" at bounding box center [455, 186] width 446 height 236
click at [249, 292] on span "Make Payment" at bounding box center [273, 290] width 62 height 10
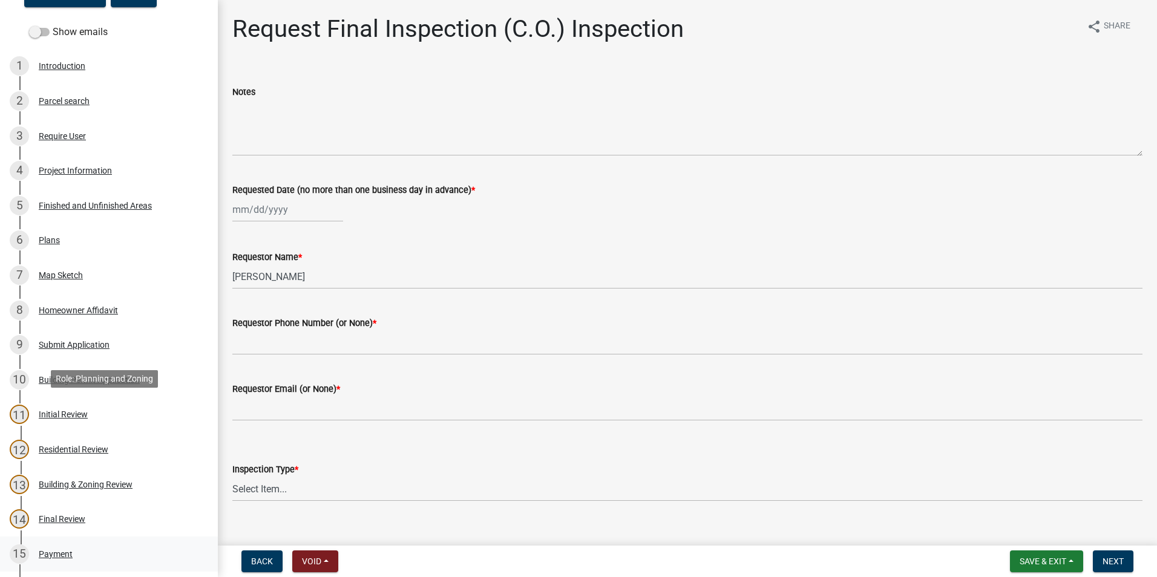
scroll to position [242, 0]
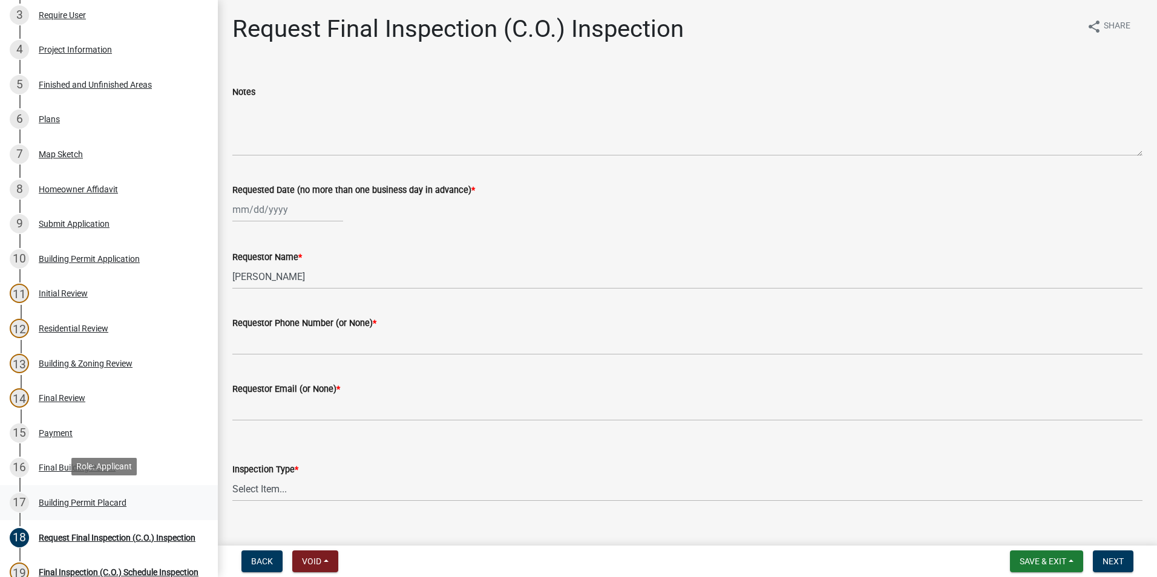
click at [64, 502] on div "Building Permit Placard" at bounding box center [83, 503] width 88 height 8
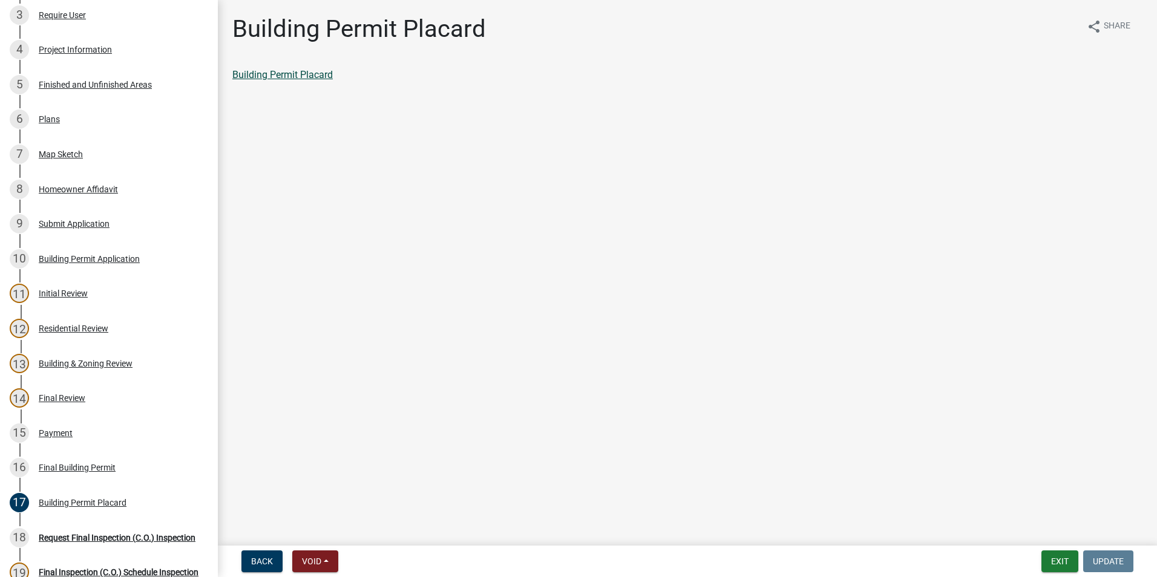
click at [313, 73] on link "Building Permit Placard" at bounding box center [282, 74] width 100 height 11
